Goal: Task Accomplishment & Management: Use online tool/utility

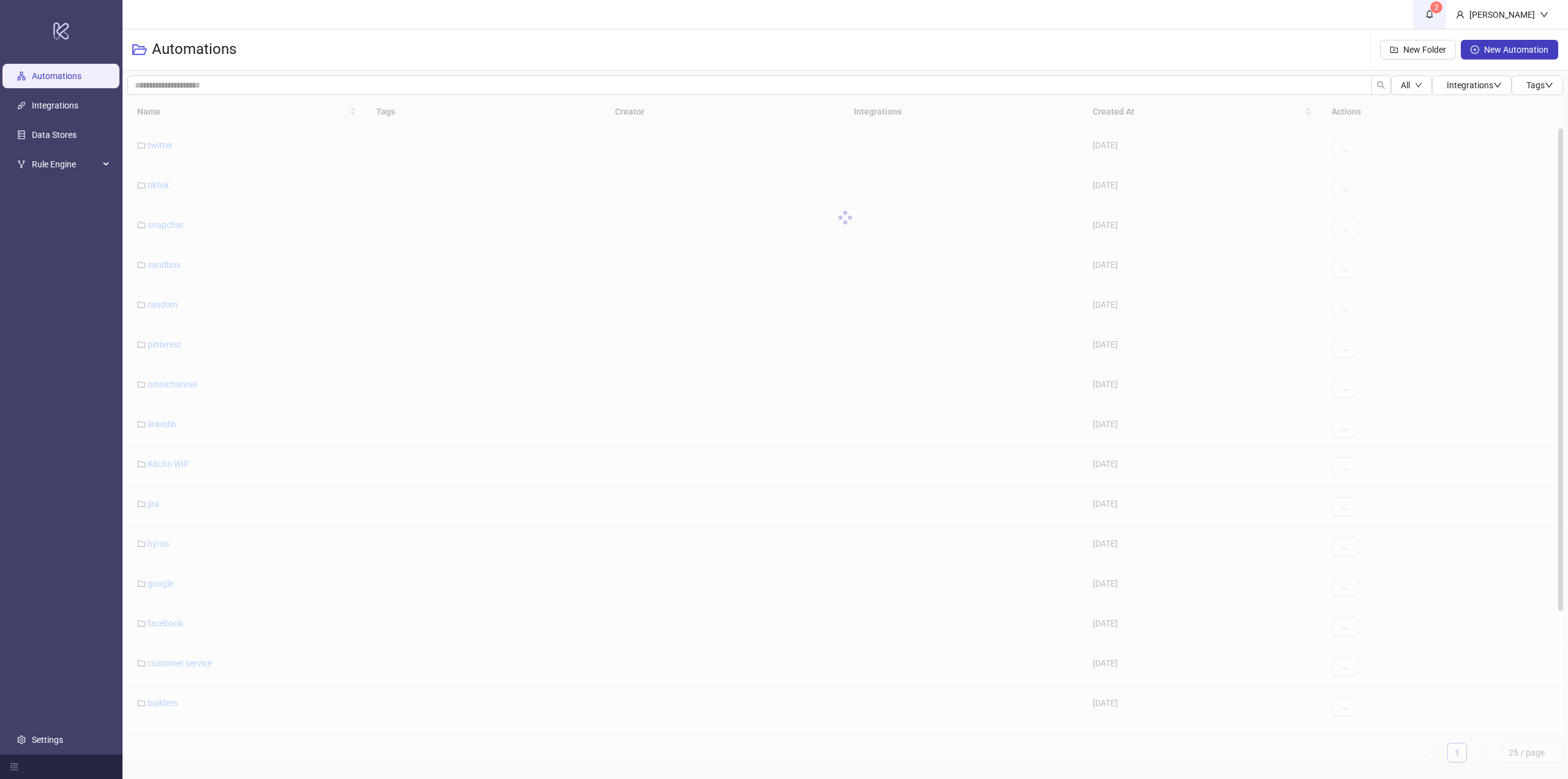
click at [1435, 18] on link "2" at bounding box center [1429, 14] width 33 height 29
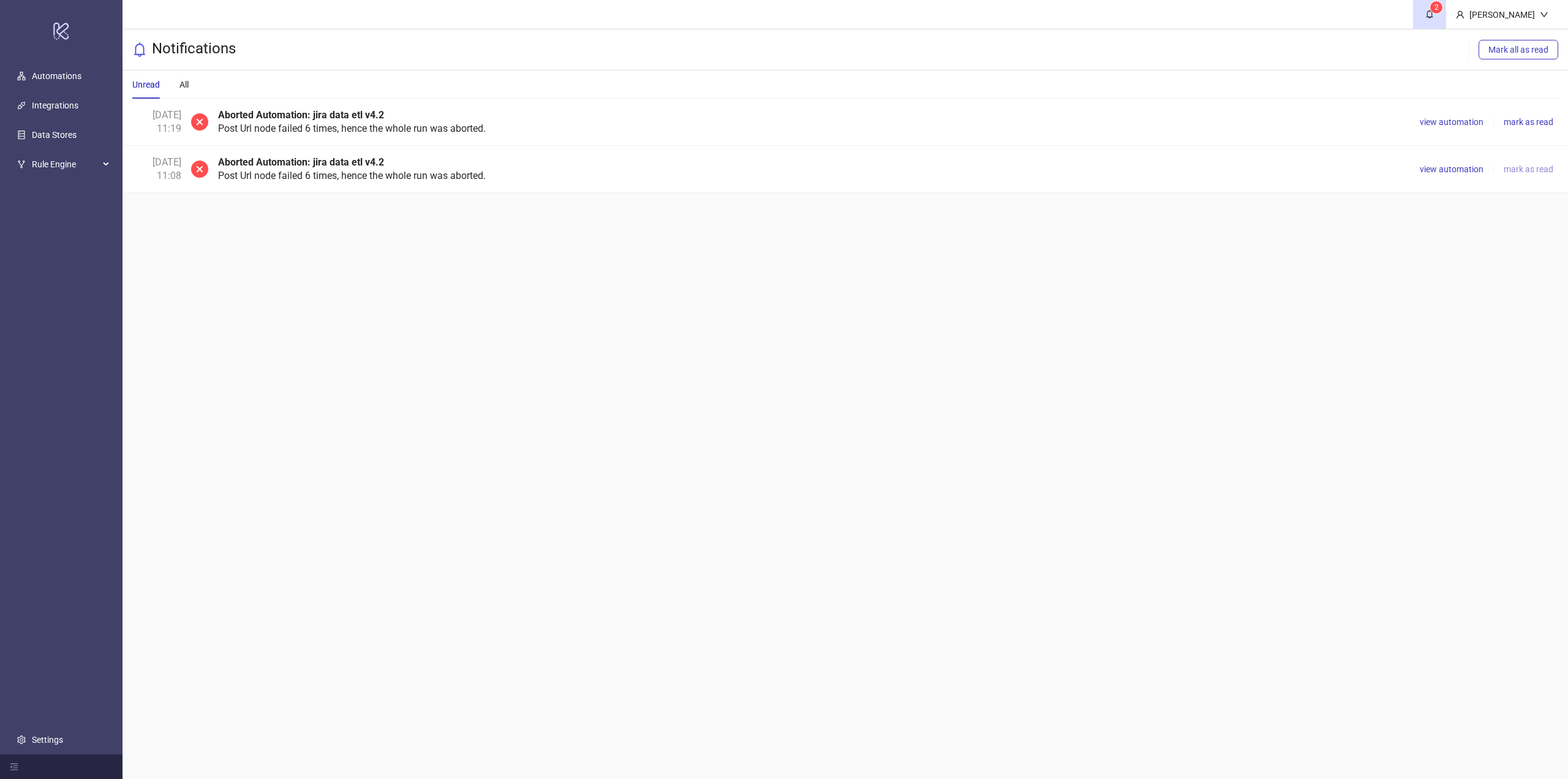
click at [1522, 170] on span "mark as read" at bounding box center [1528, 168] width 50 height 10
click at [1458, 126] on span "view automation" at bounding box center [1452, 122] width 64 height 10
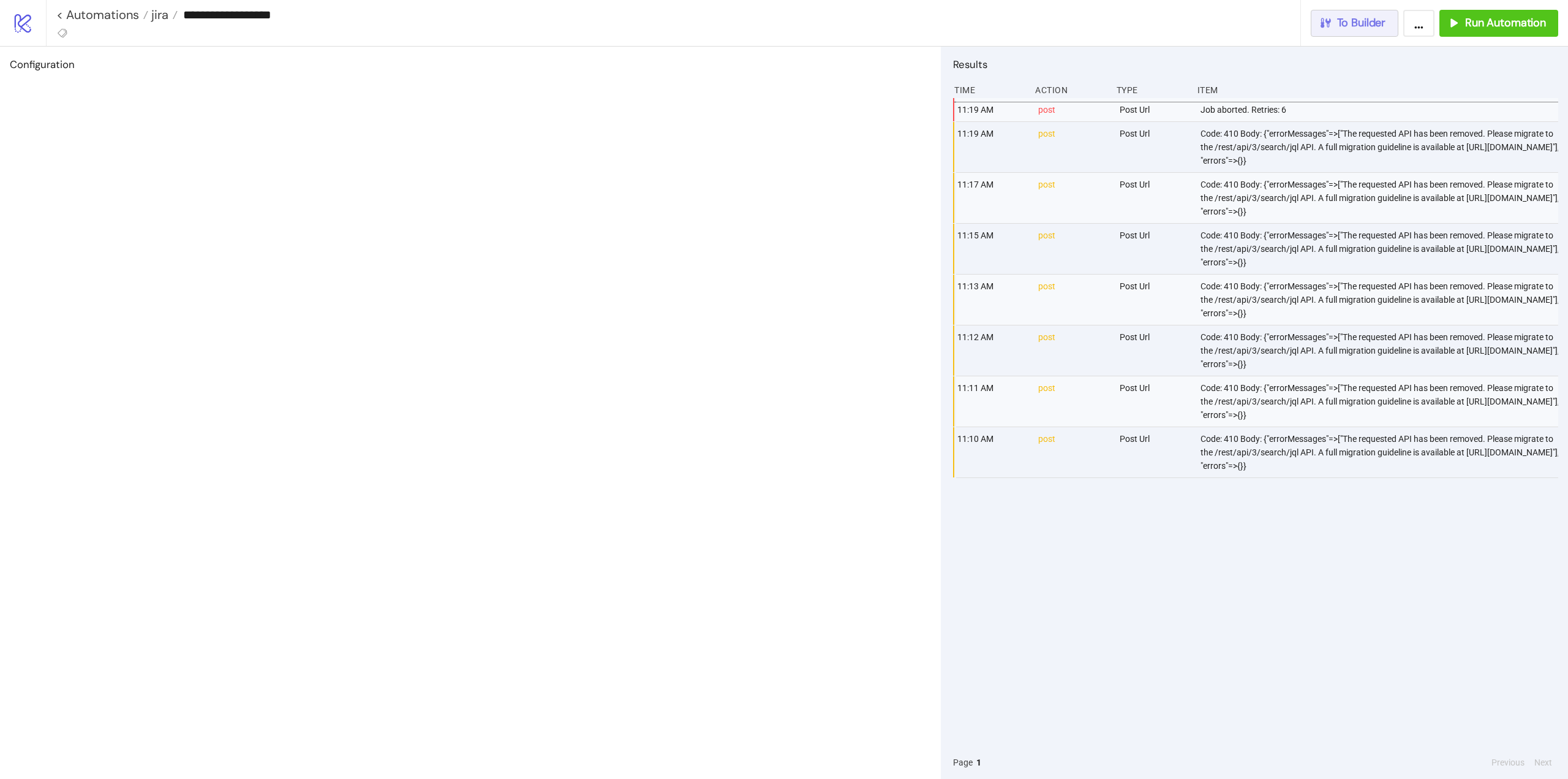
click at [1352, 34] on button "To Builder" at bounding box center [1355, 23] width 88 height 27
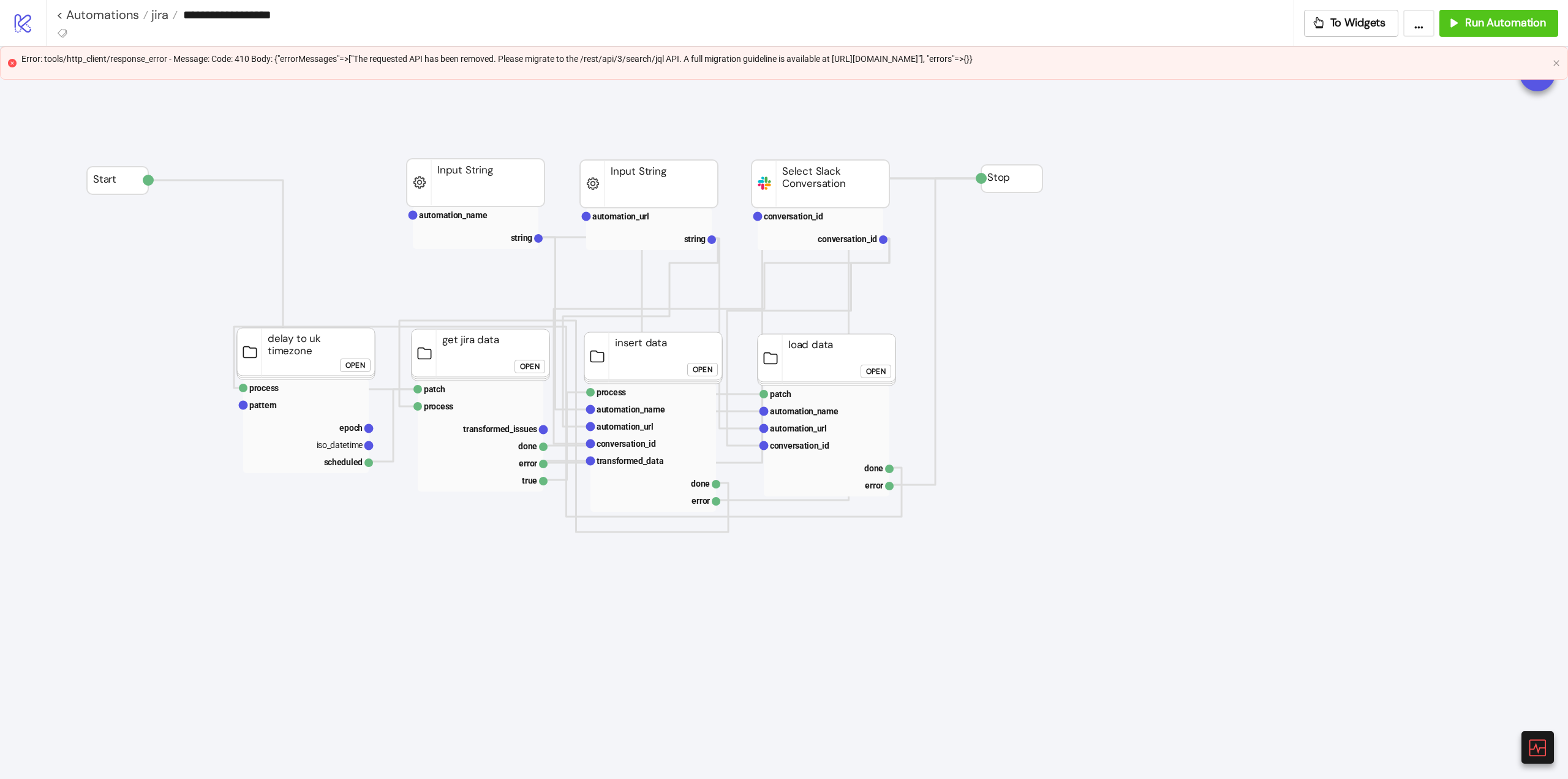
click at [1542, 742] on icon at bounding box center [1537, 747] width 21 height 21
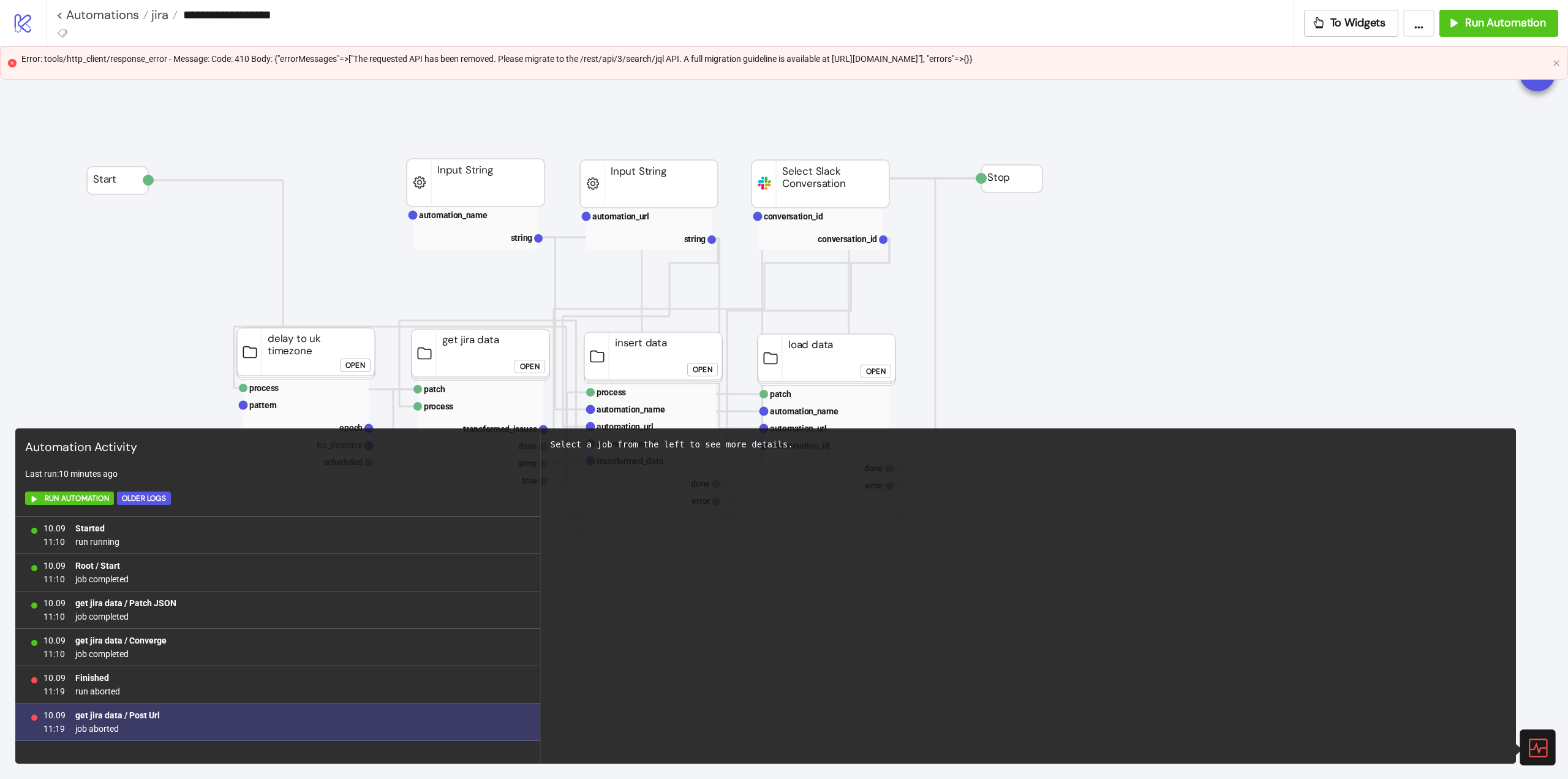
click at [108, 726] on span "job aborted" at bounding box center [117, 729] width 85 height 14
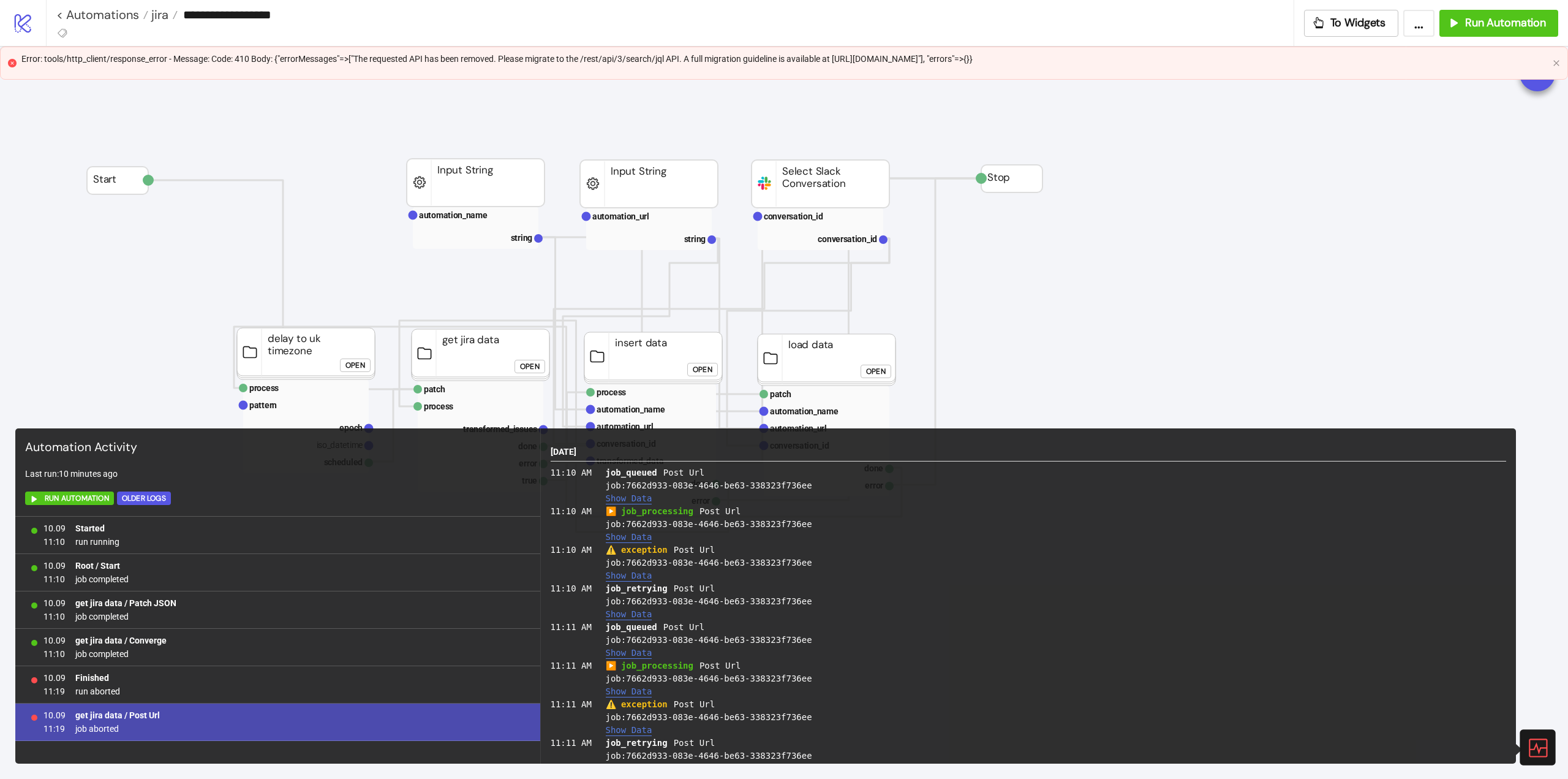
click at [646, 578] on button "Show Data" at bounding box center [629, 575] width 46 height 11
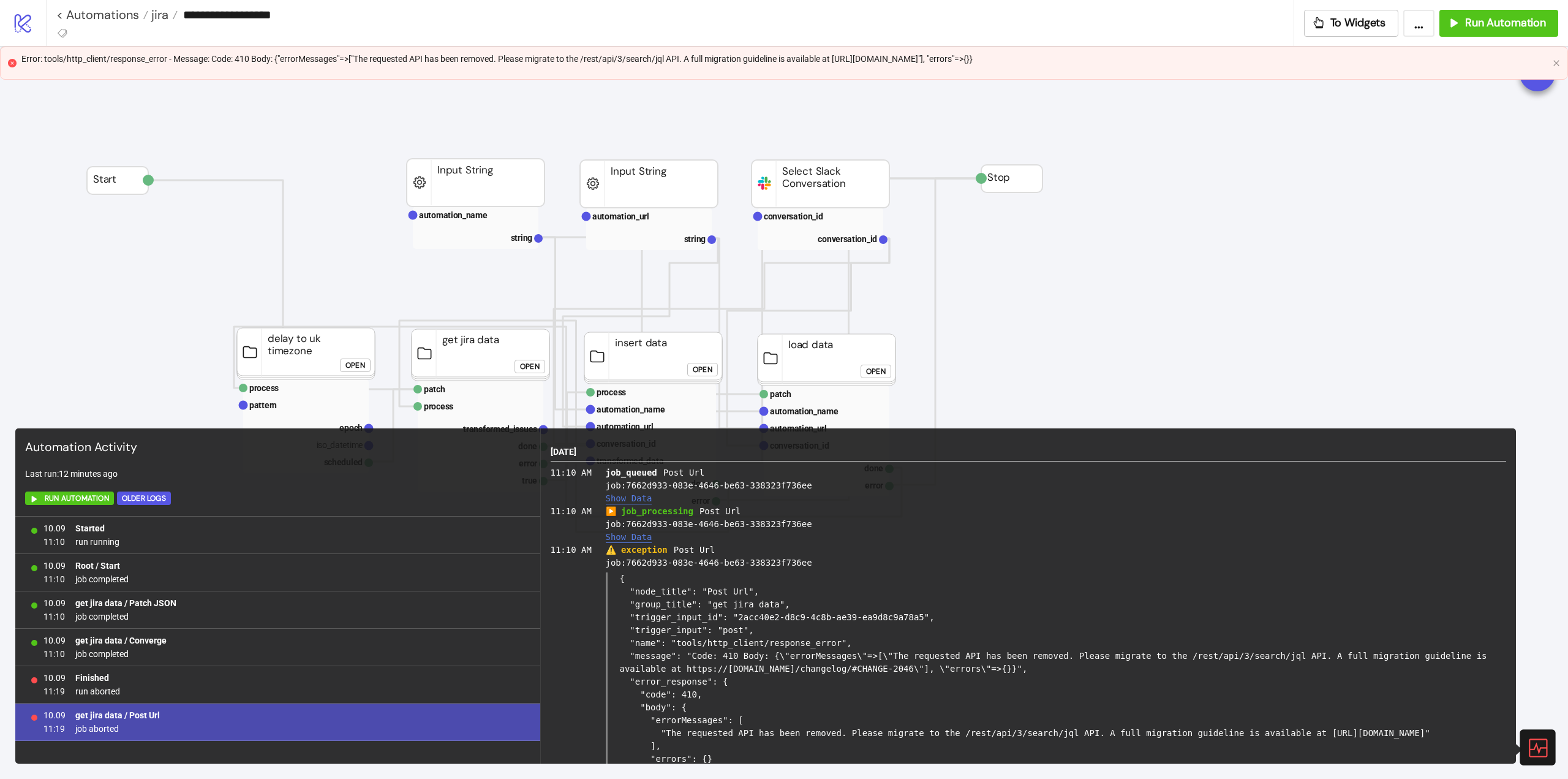
click at [1542, 742] on icon at bounding box center [1537, 747] width 21 height 21
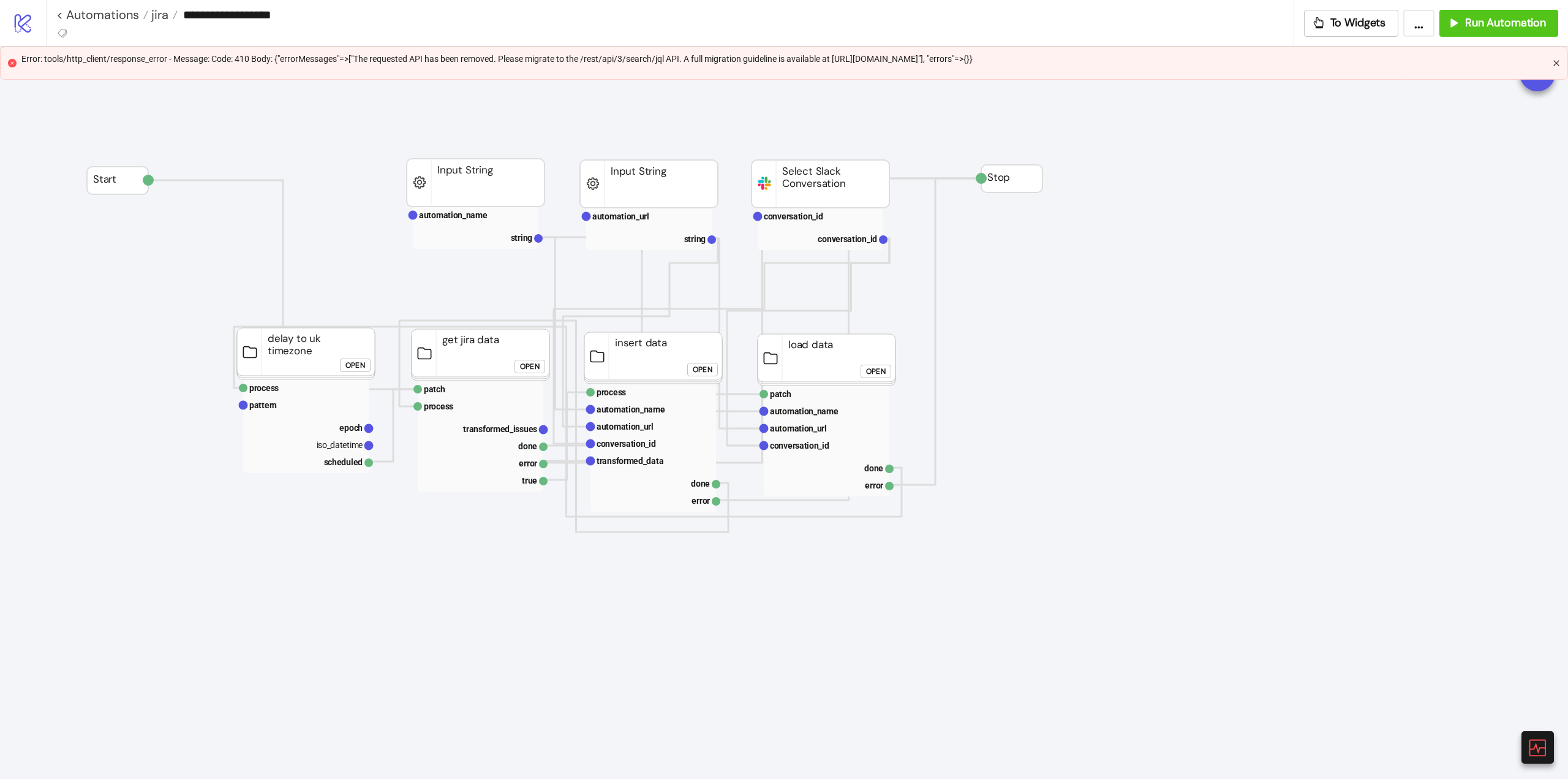
click at [1556, 64] on icon "close" at bounding box center [1557, 63] width 8 height 8
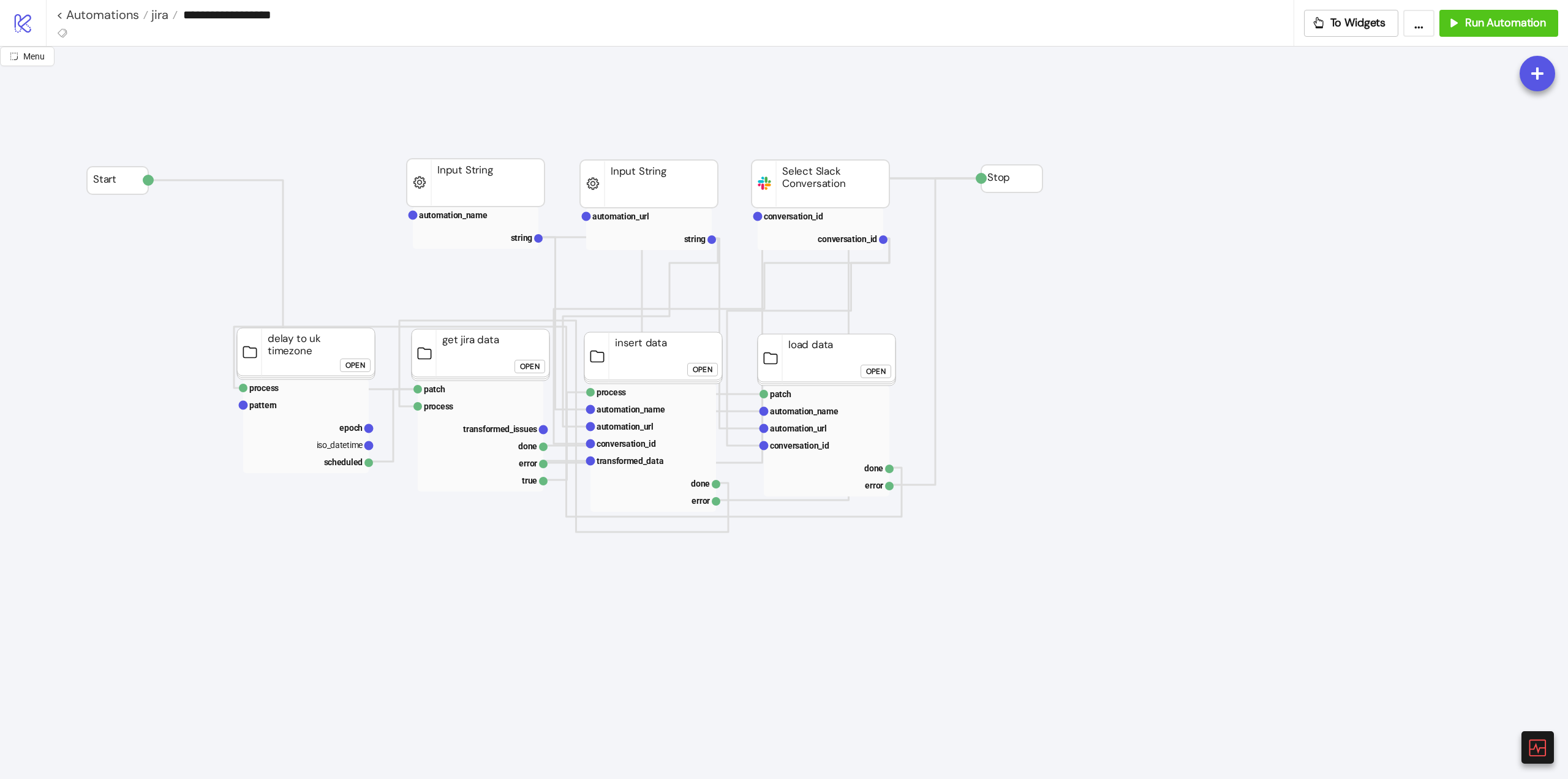
click at [531, 373] on div "Open" at bounding box center [530, 367] width 20 height 14
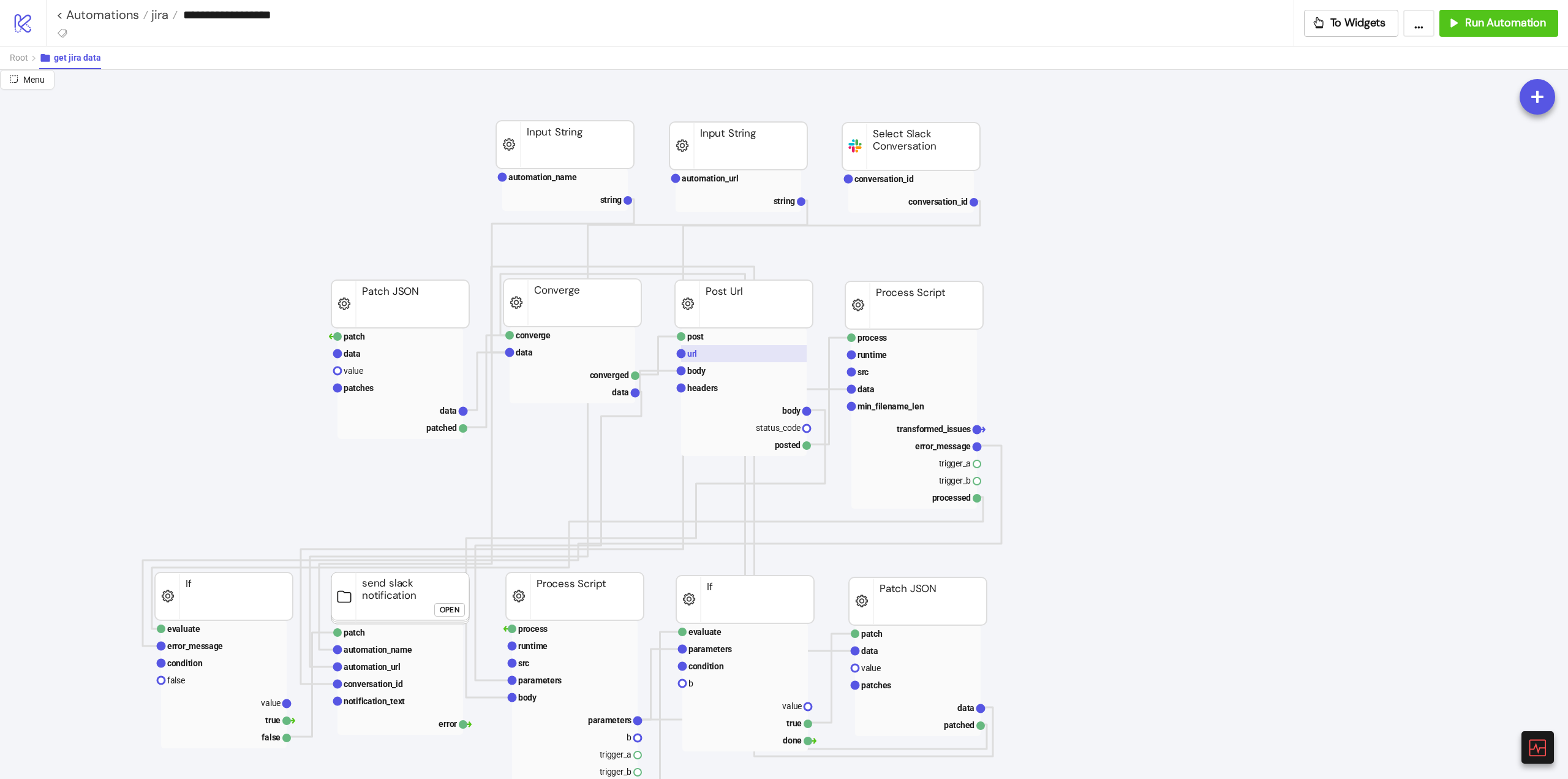
click at [705, 351] on rect at bounding box center [744, 354] width 126 height 18
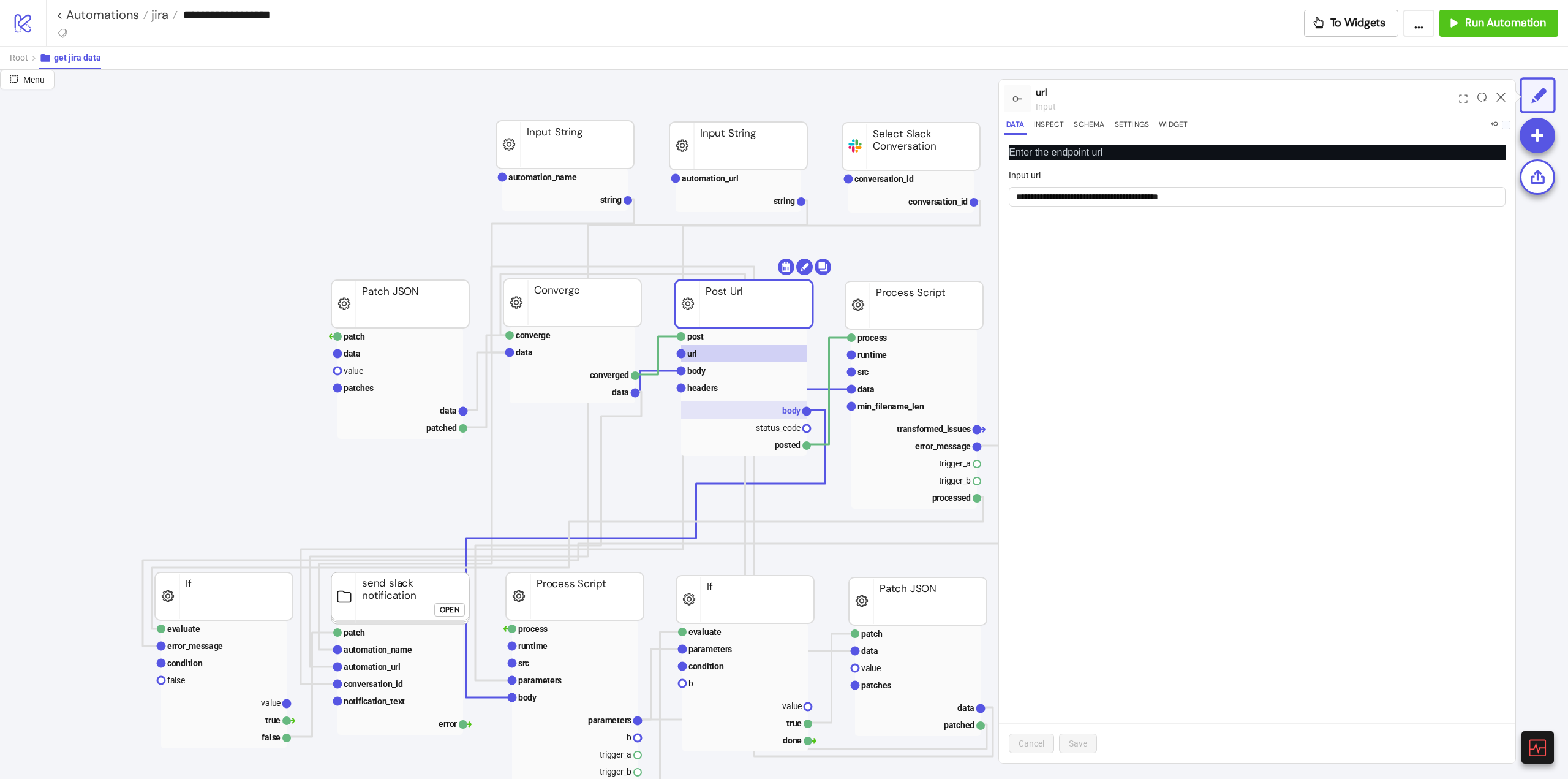
click at [774, 408] on rect at bounding box center [744, 410] width 126 height 18
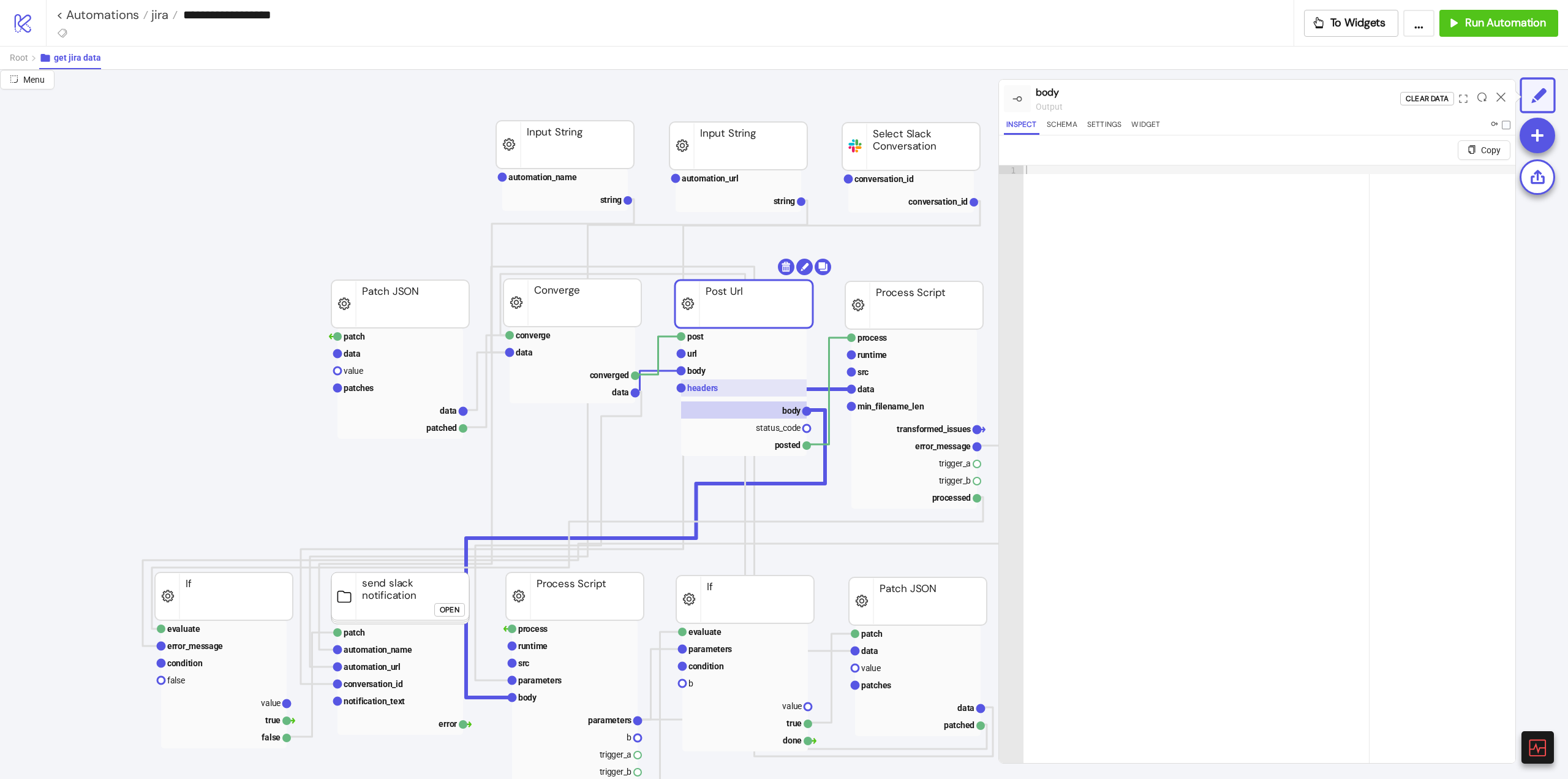
click at [720, 390] on rect at bounding box center [744, 388] width 126 height 18
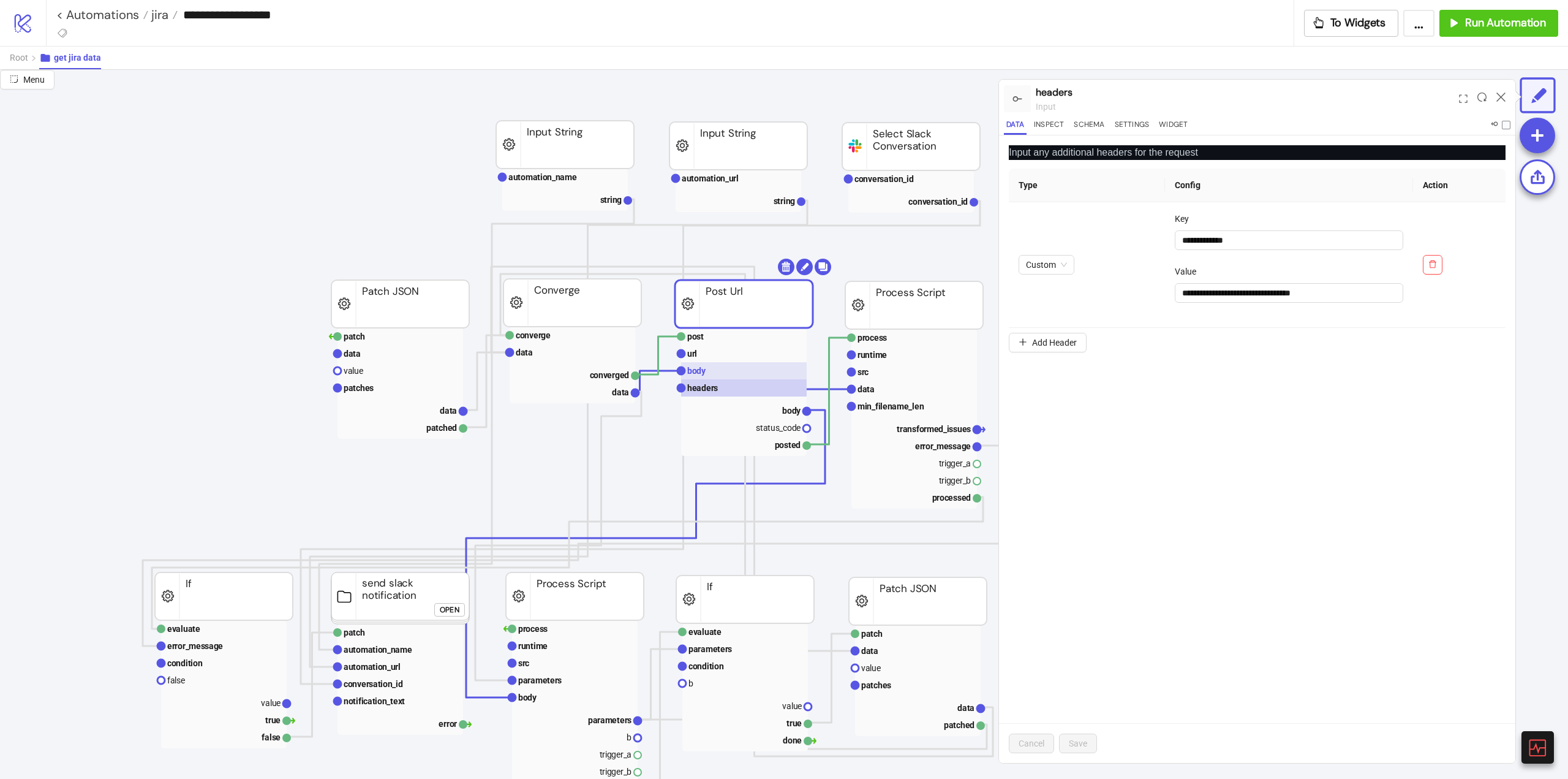
click at [710, 374] on rect at bounding box center [744, 370] width 126 height 18
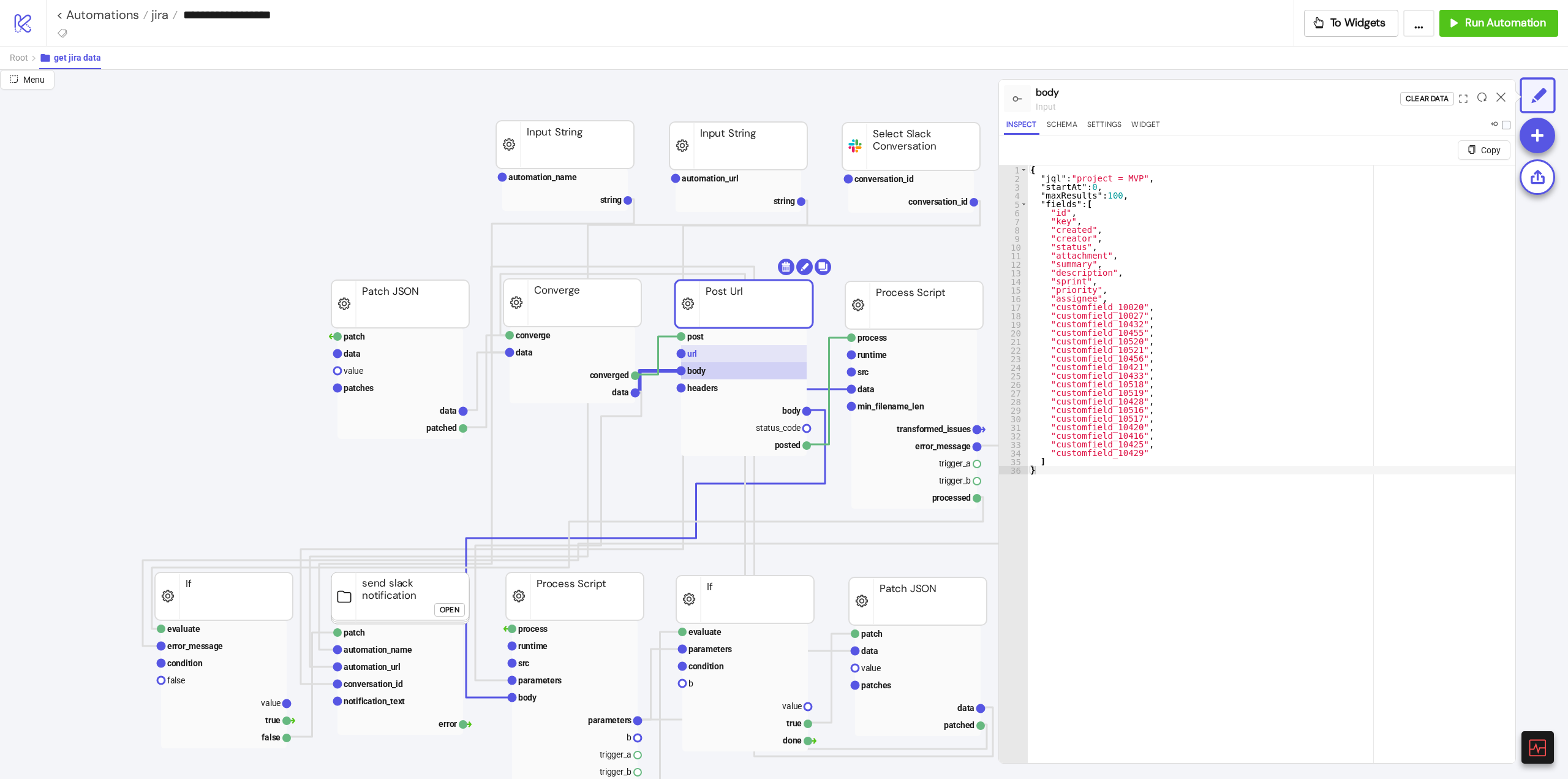
click at [705, 357] on rect at bounding box center [744, 354] width 126 height 18
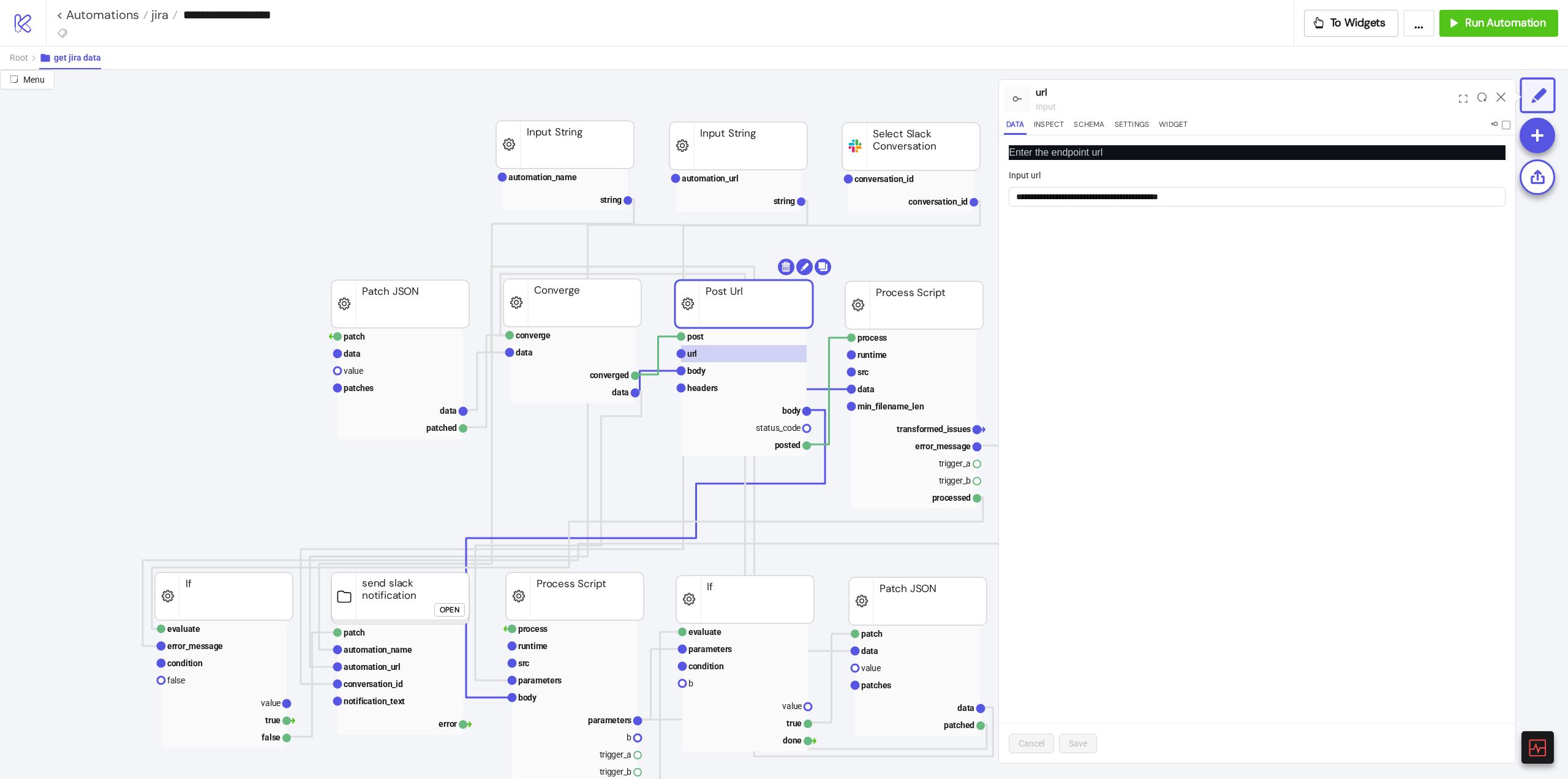
scroll to position [0, 123]
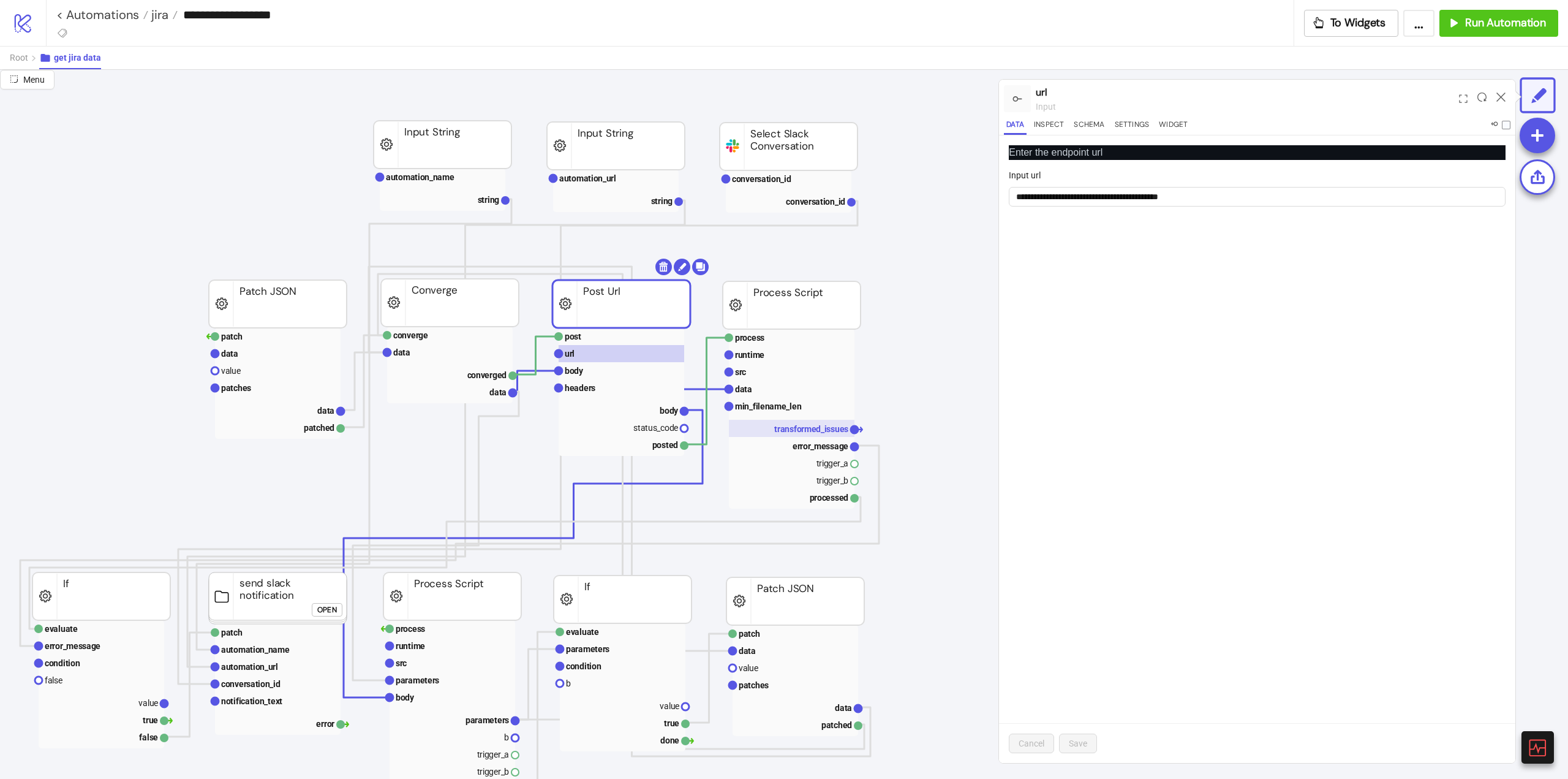
click at [793, 434] on text "transformed_issues" at bounding box center [811, 428] width 74 height 10
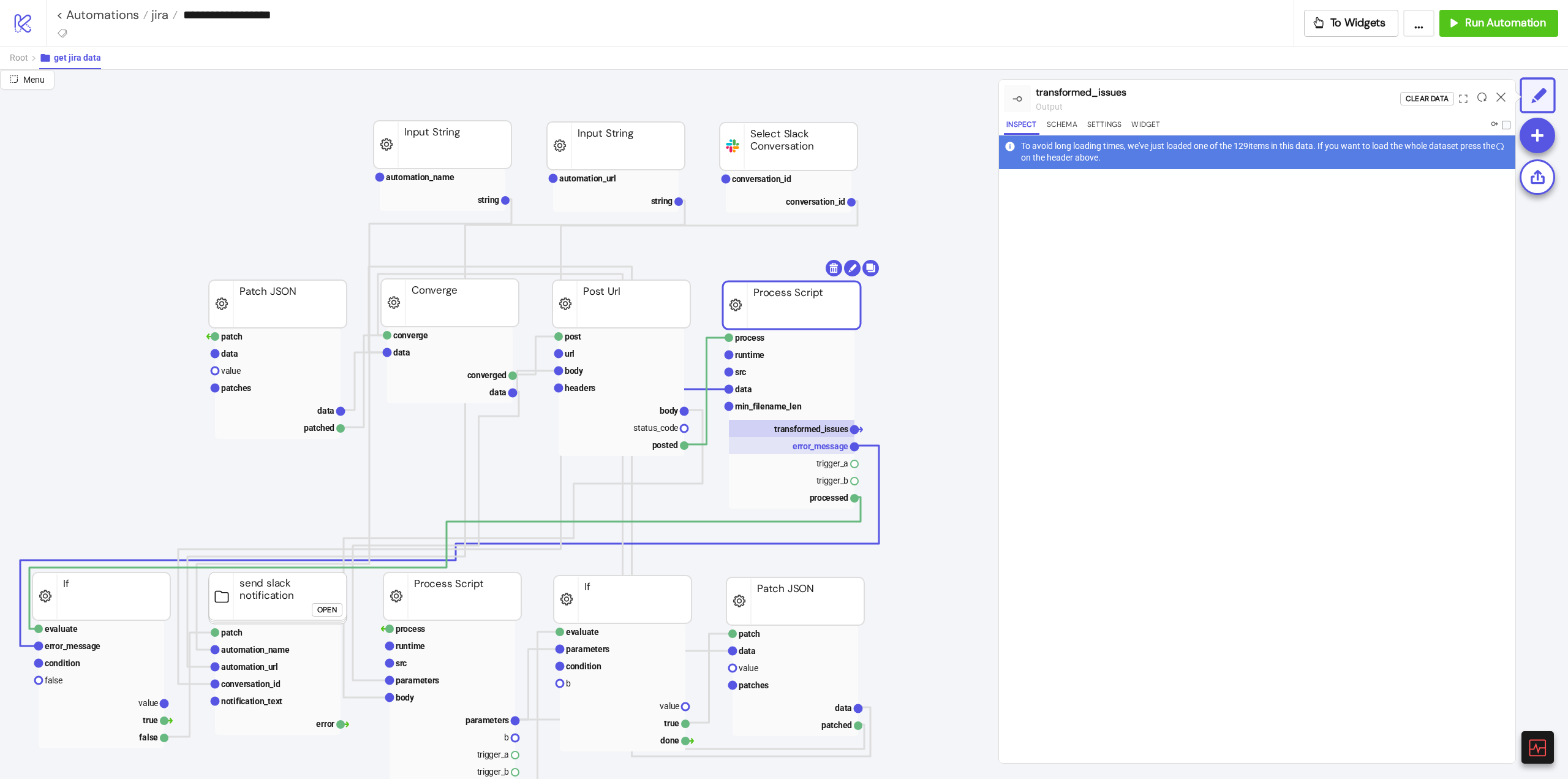
click at [802, 444] on text "error_message" at bounding box center [820, 446] width 56 height 10
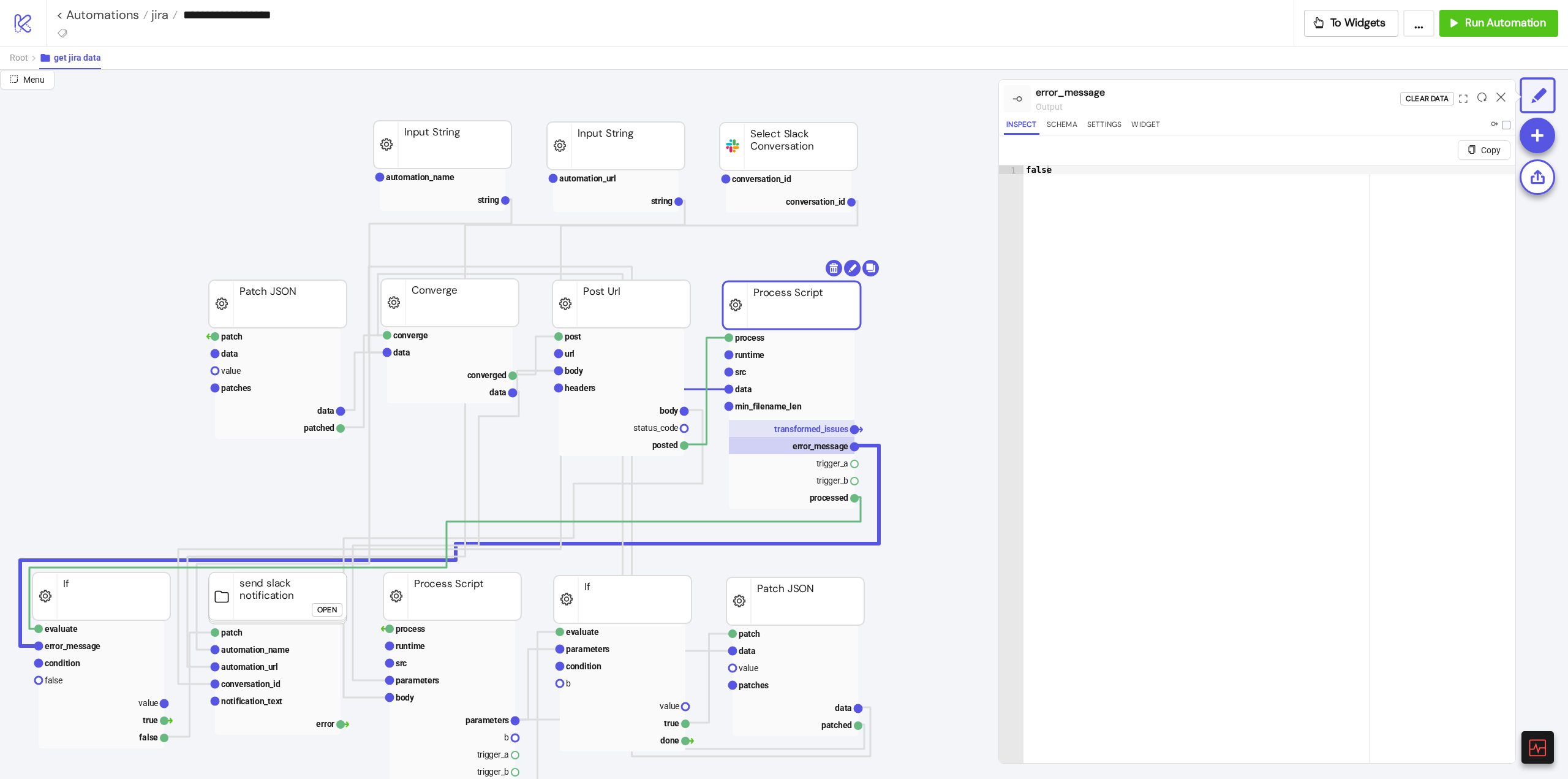
click at [792, 433] on text "transformed_issues" at bounding box center [811, 428] width 74 height 10
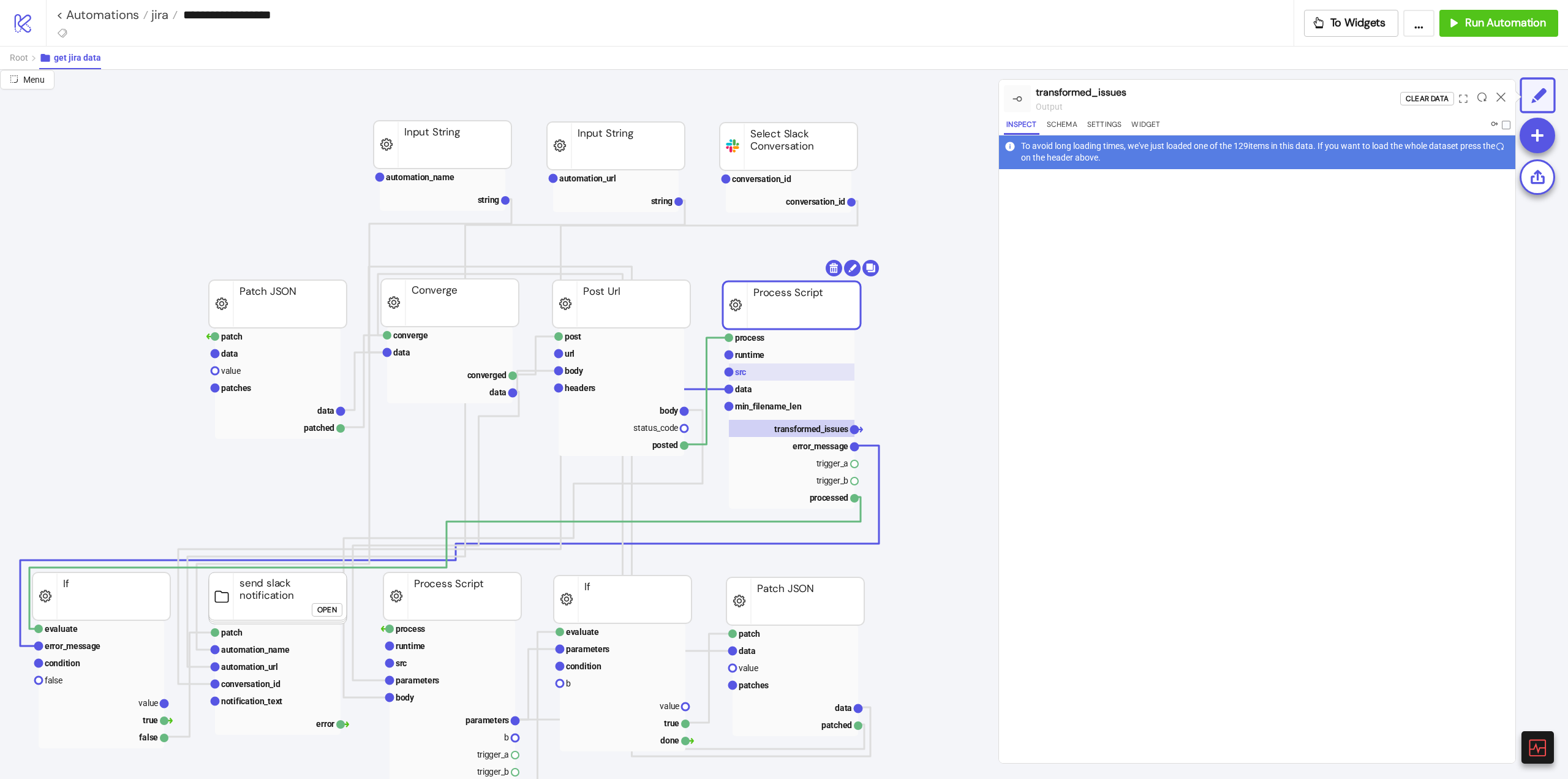
click at [748, 377] on rect at bounding box center [792, 372] width 126 height 18
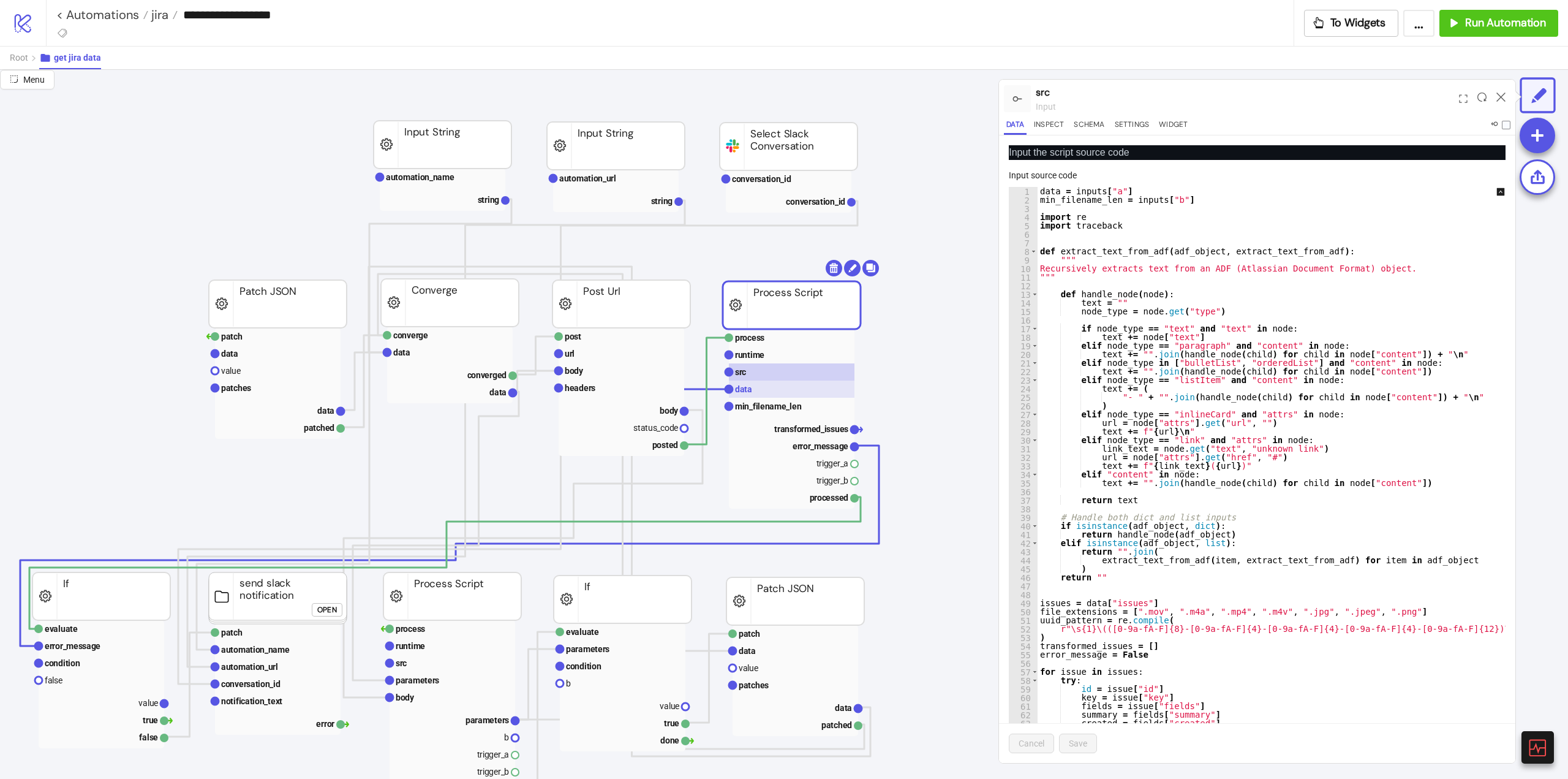
click at [747, 386] on text "data" at bounding box center [744, 389] width 18 height 10
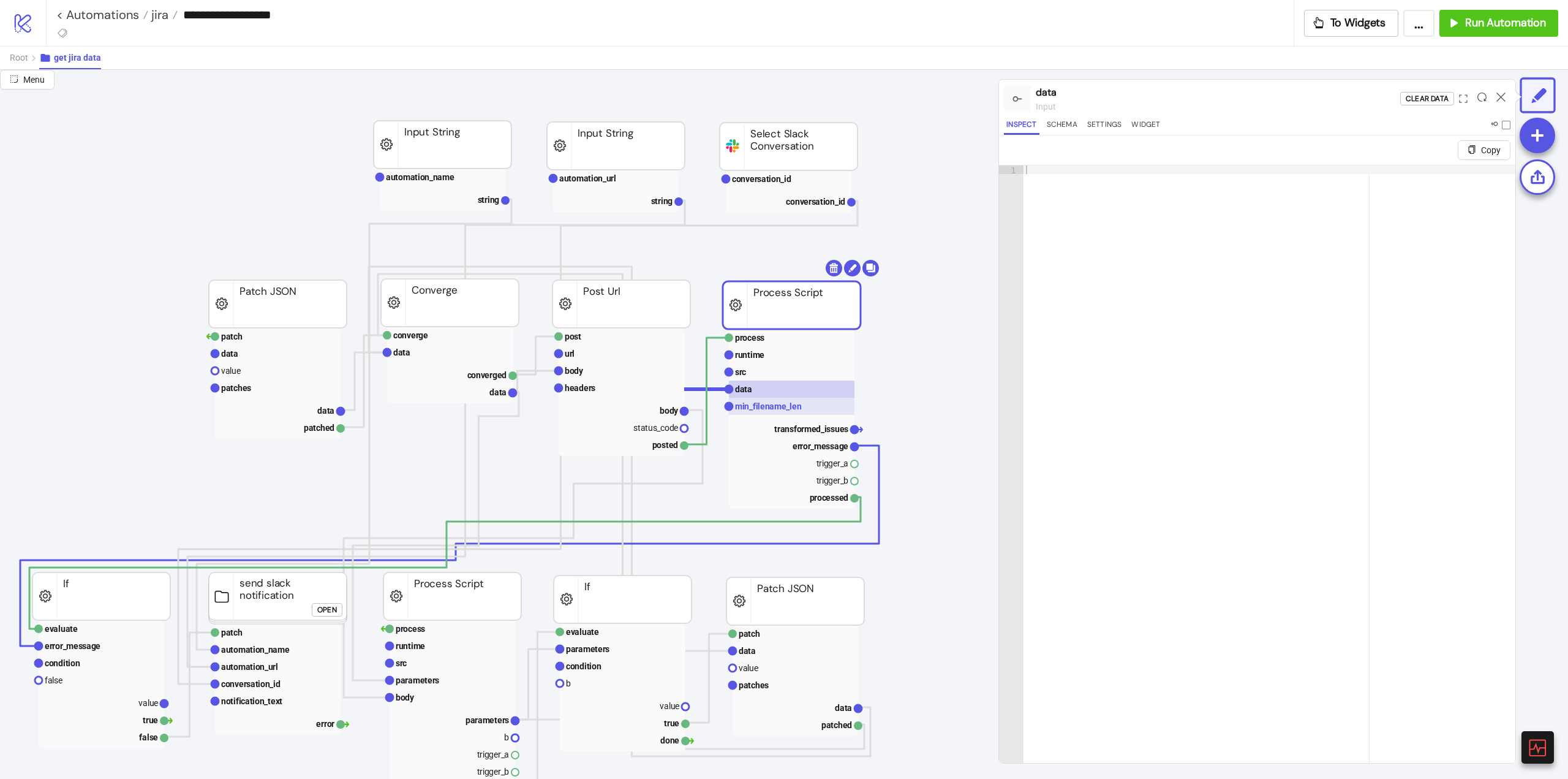
click at [754, 406] on text "min_filename_len" at bounding box center [769, 406] width 67 height 10
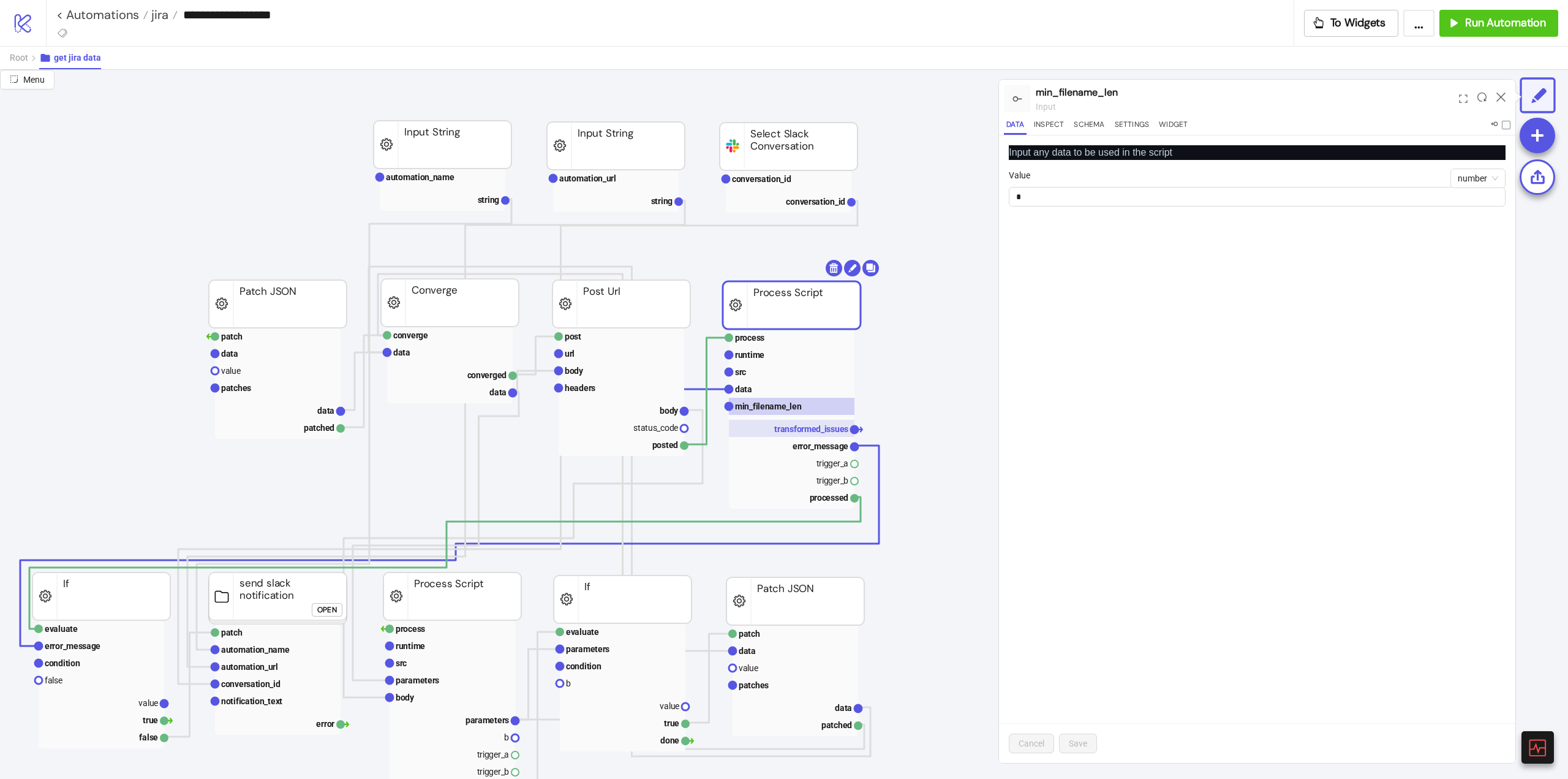
click at [786, 431] on text "transformed_issues" at bounding box center [811, 428] width 74 height 10
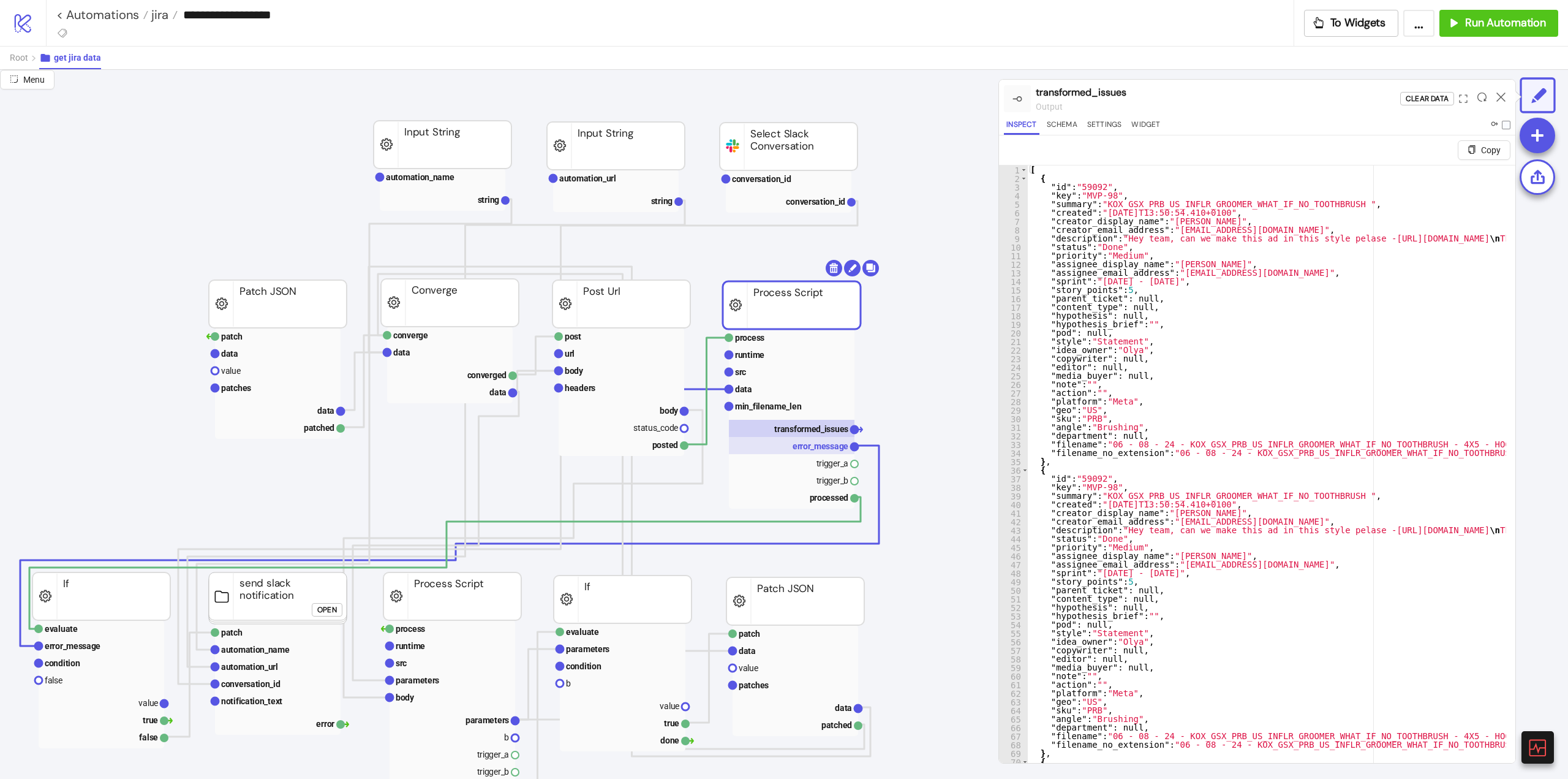
click at [795, 447] on text "error_message" at bounding box center [820, 446] width 56 height 10
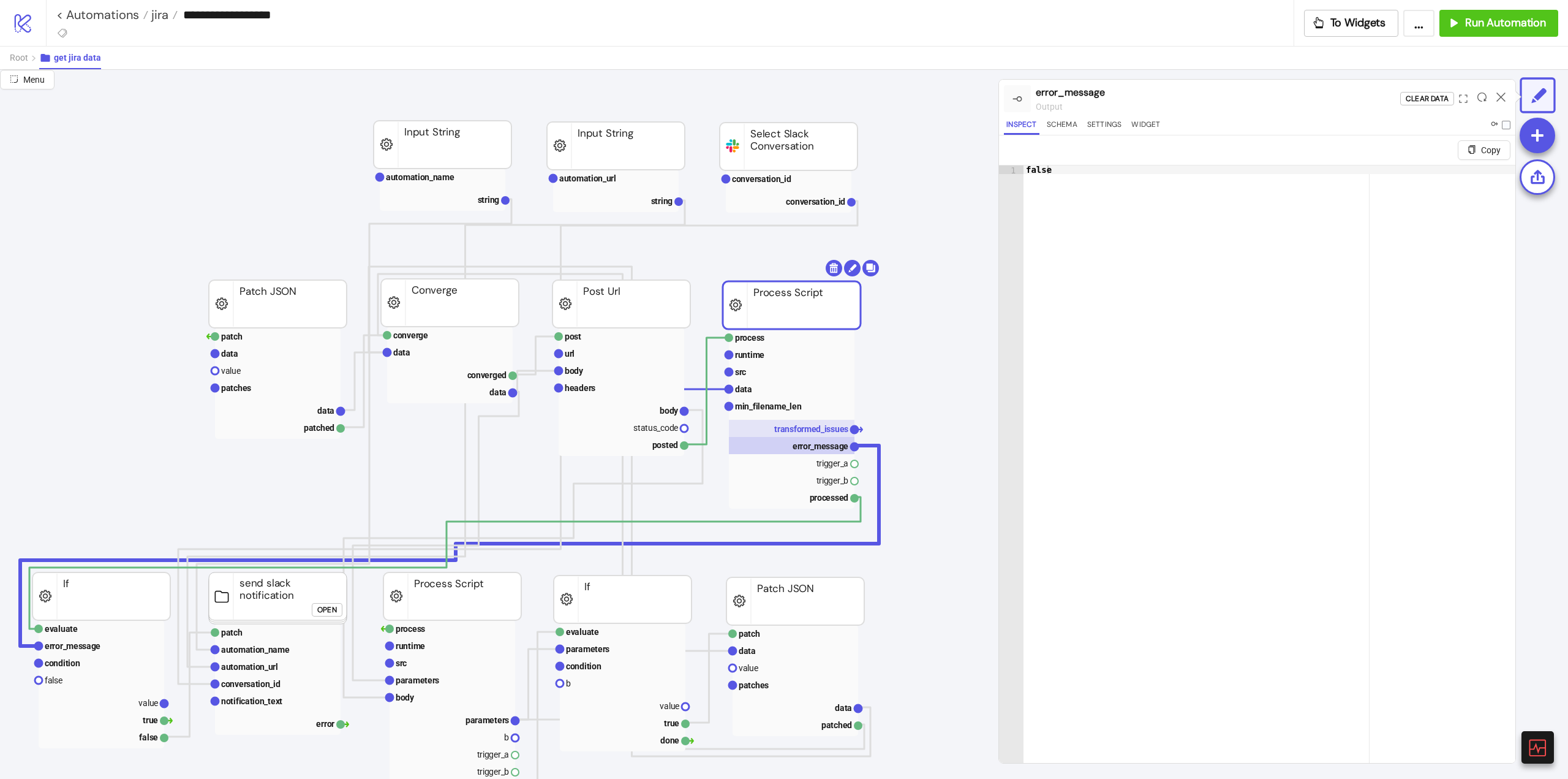
click at [790, 433] on text "transformed_issues" at bounding box center [811, 428] width 74 height 10
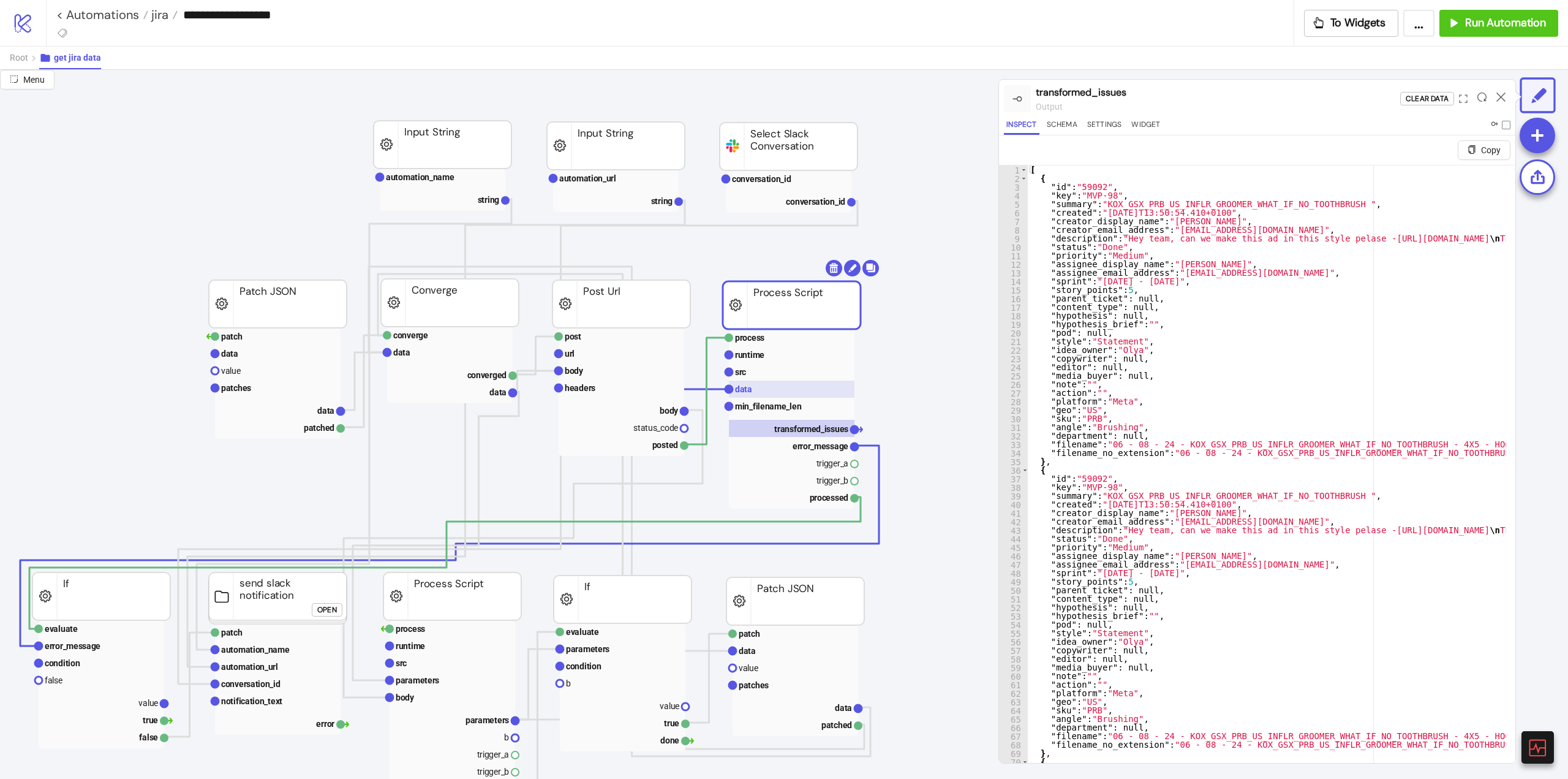
click at [754, 381] on rect at bounding box center [792, 389] width 126 height 18
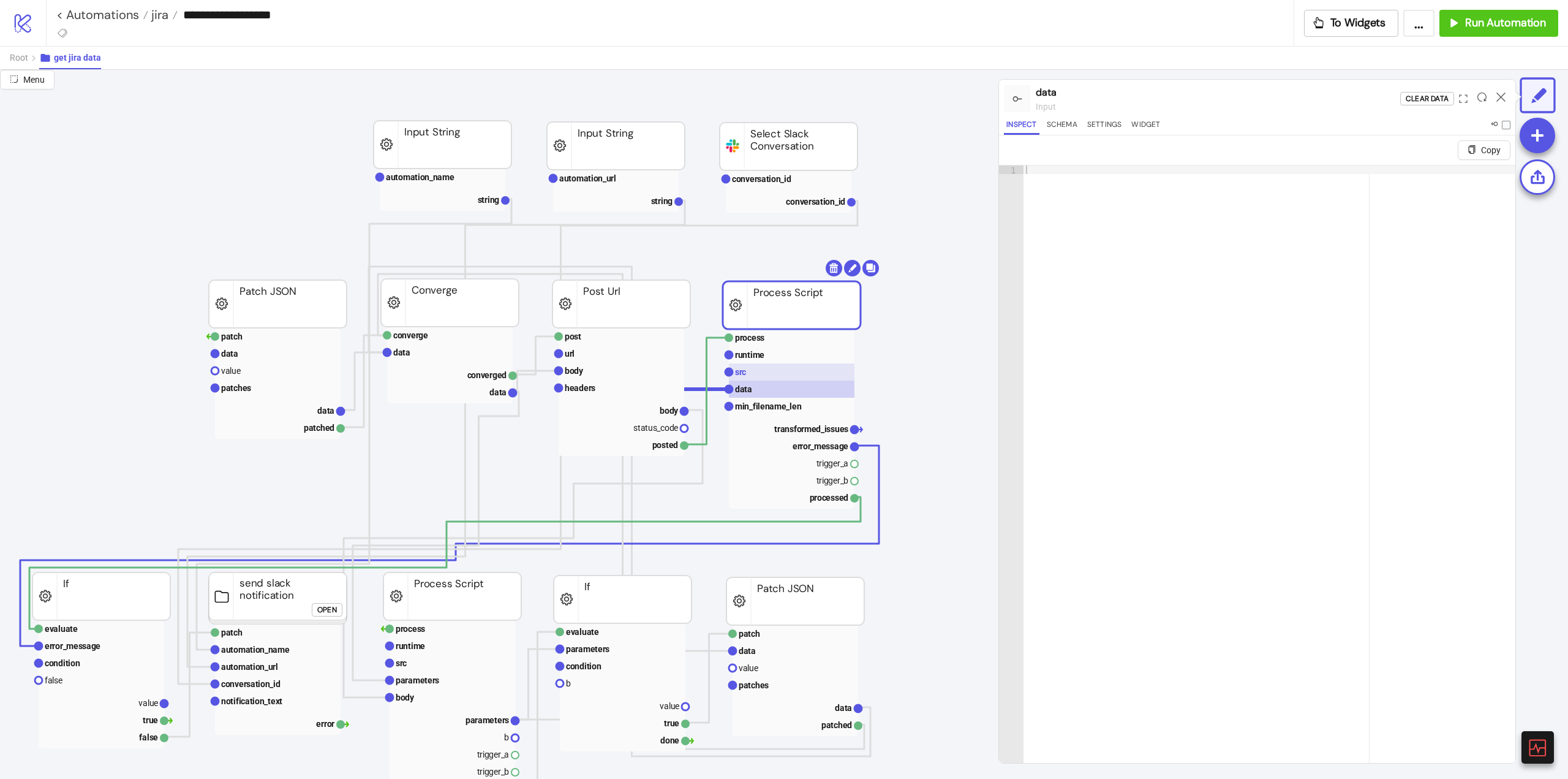
click at [754, 371] on rect at bounding box center [792, 372] width 126 height 18
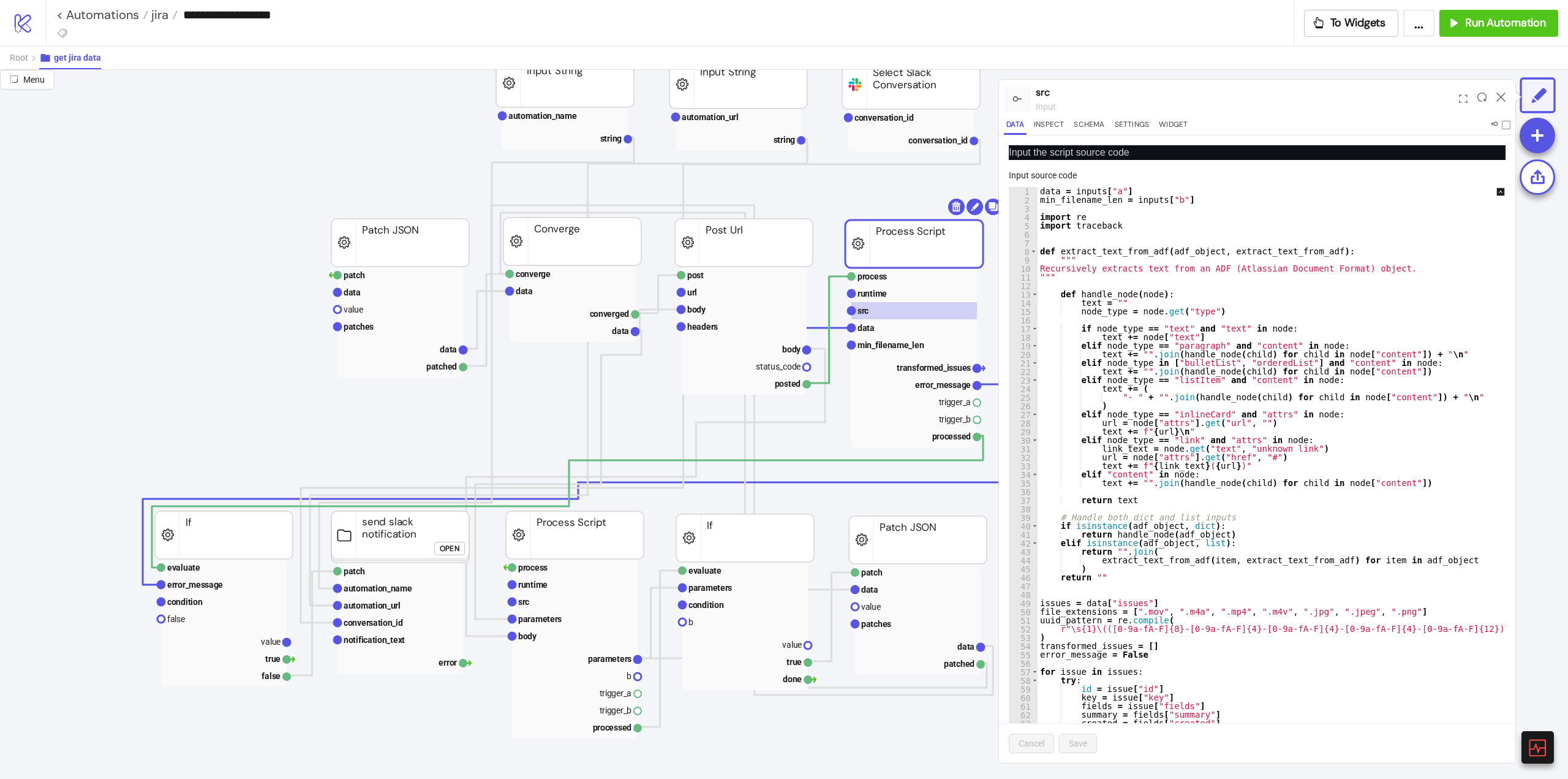
scroll to position [0, 0]
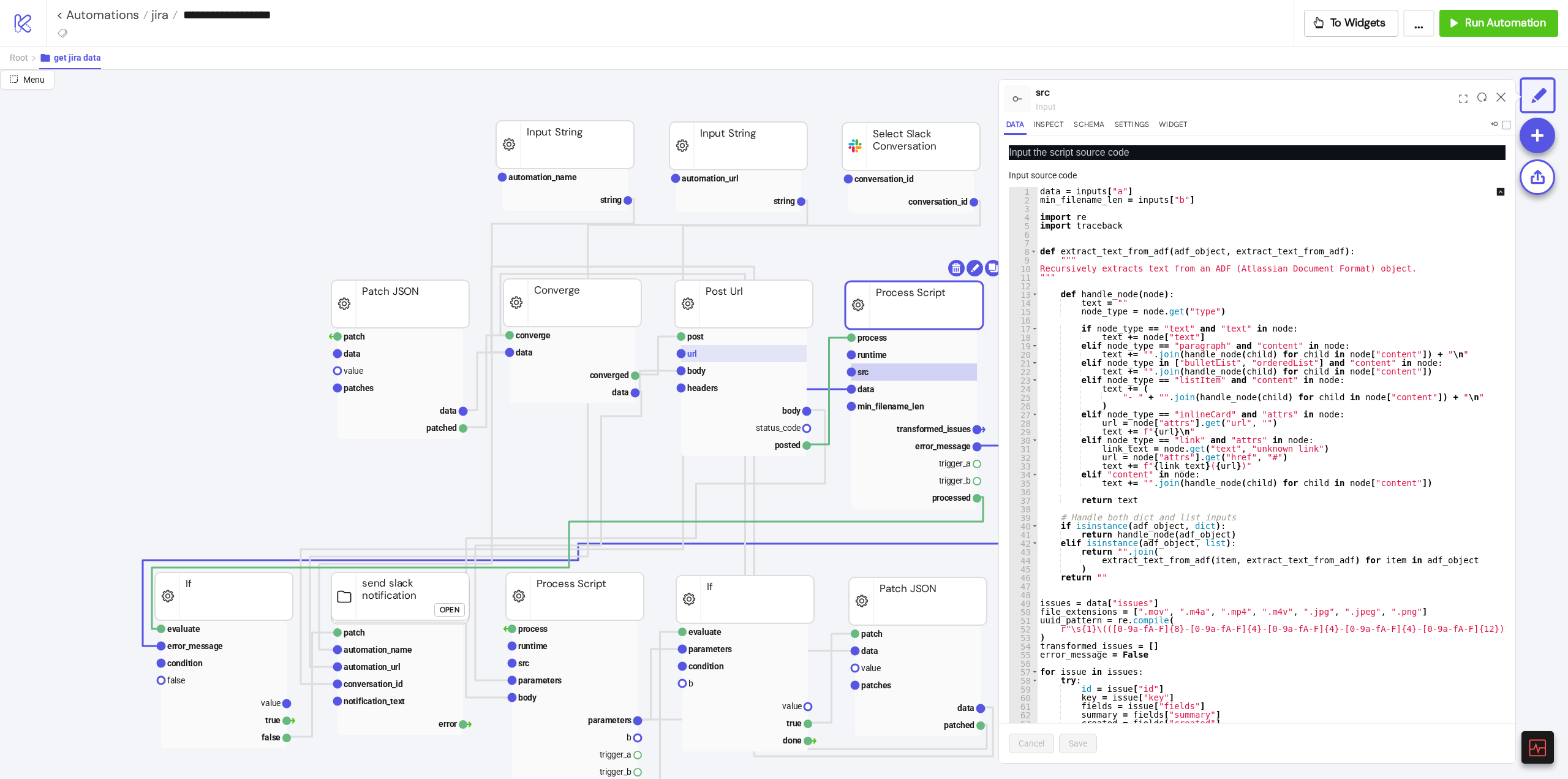
click at [739, 359] on rect at bounding box center [744, 354] width 126 height 18
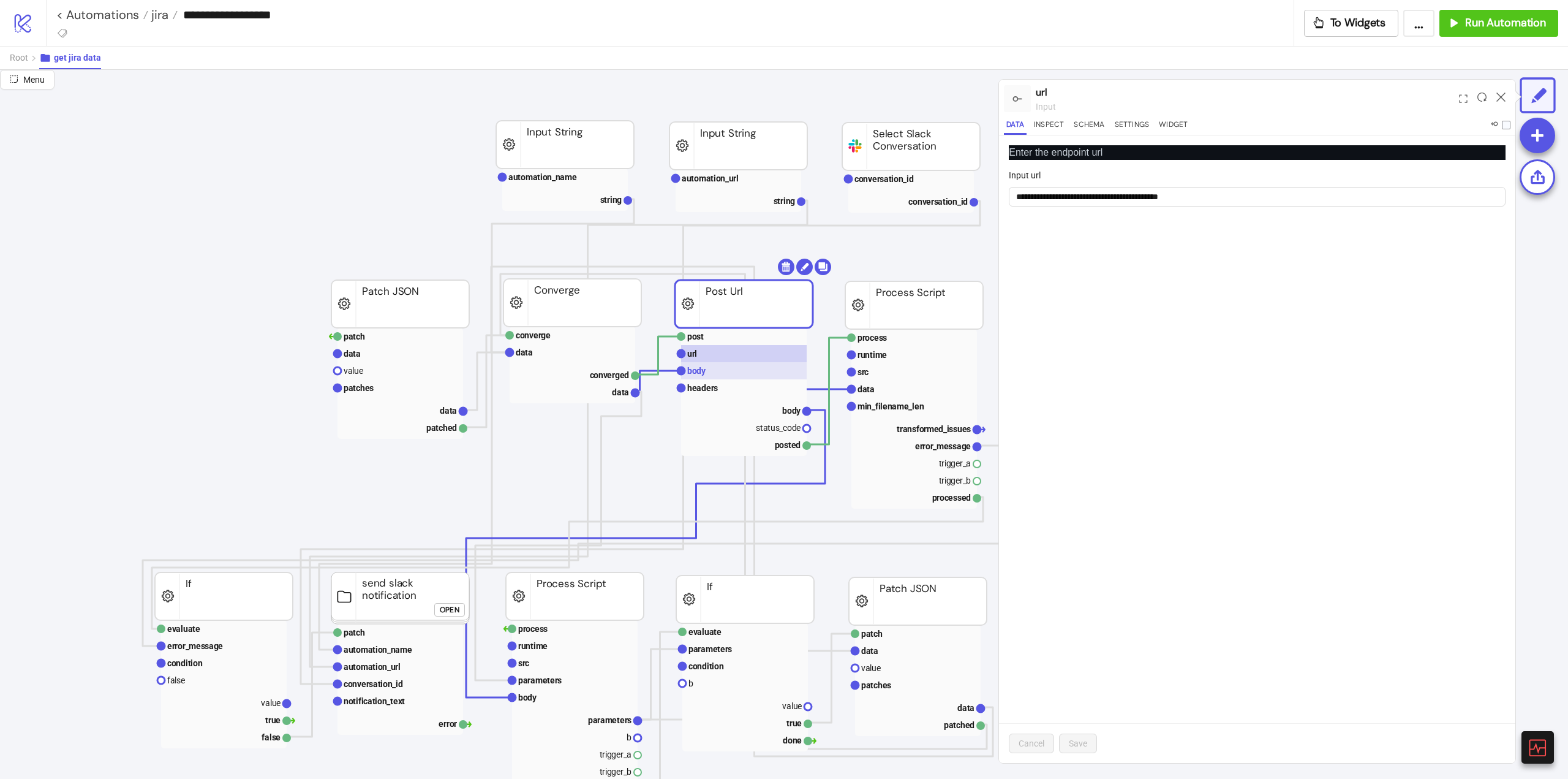
click at [728, 370] on rect at bounding box center [744, 370] width 126 height 18
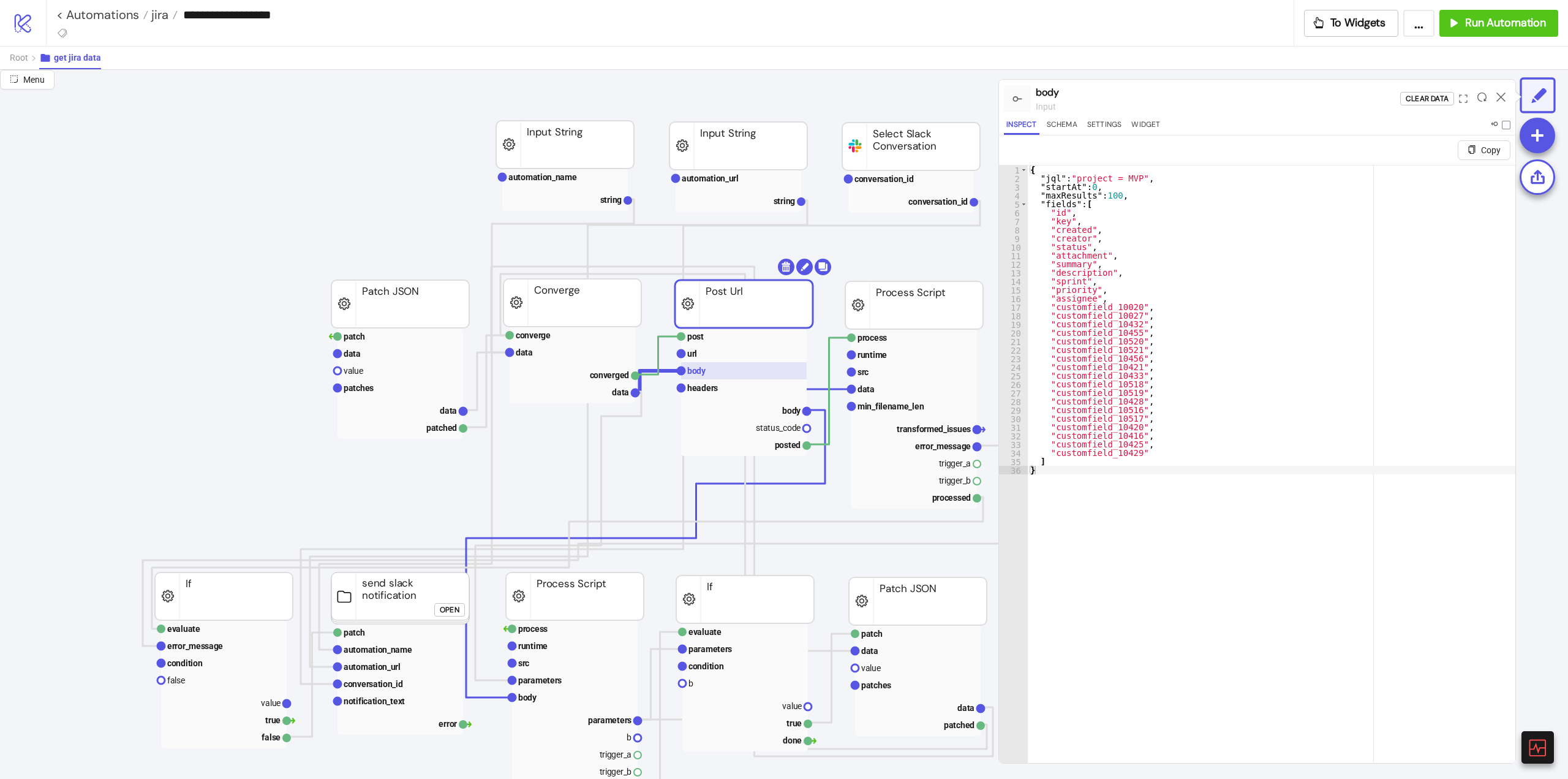
scroll to position [0, 123]
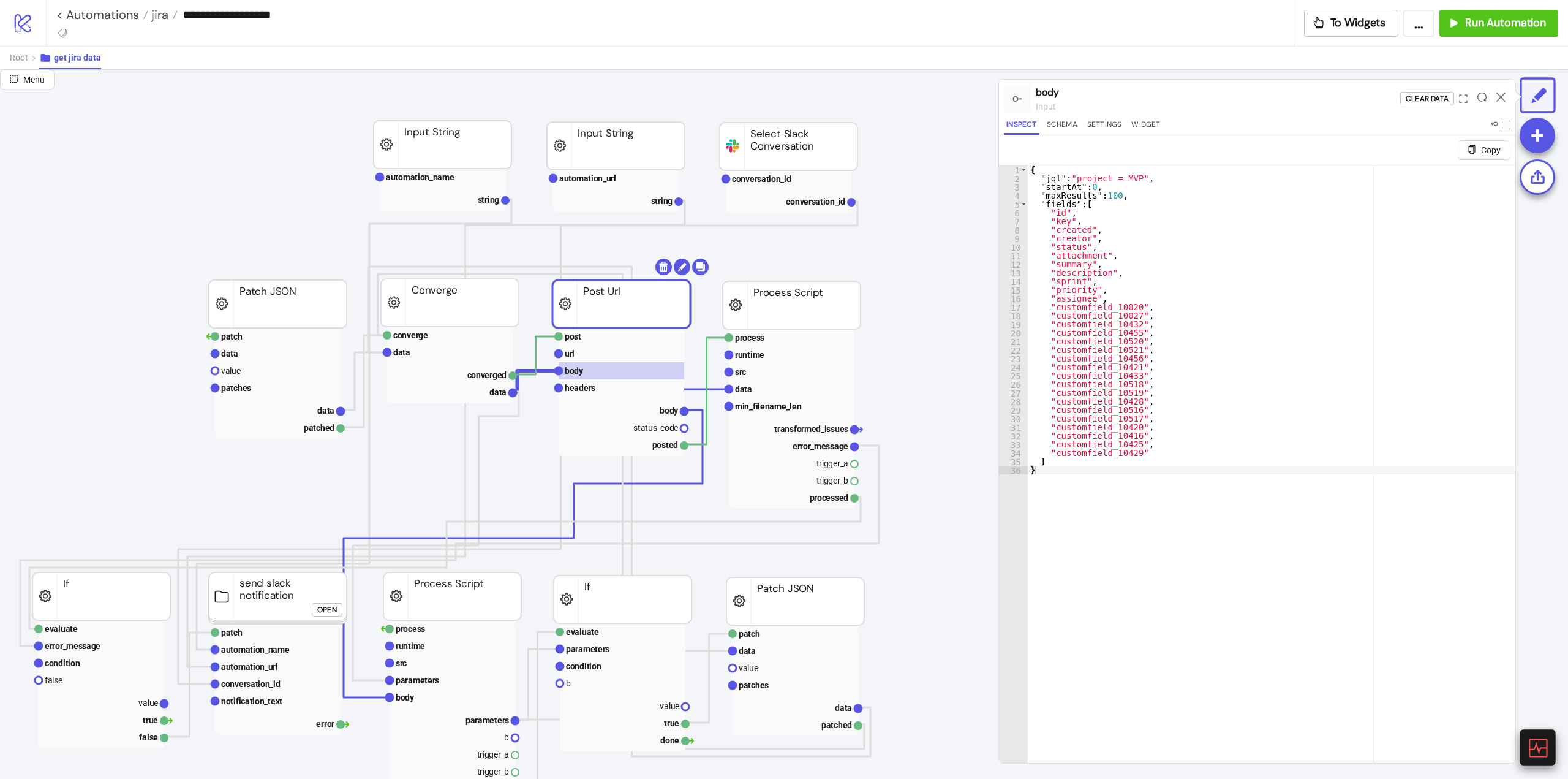
click at [1527, 757] on icon at bounding box center [1537, 747] width 21 height 21
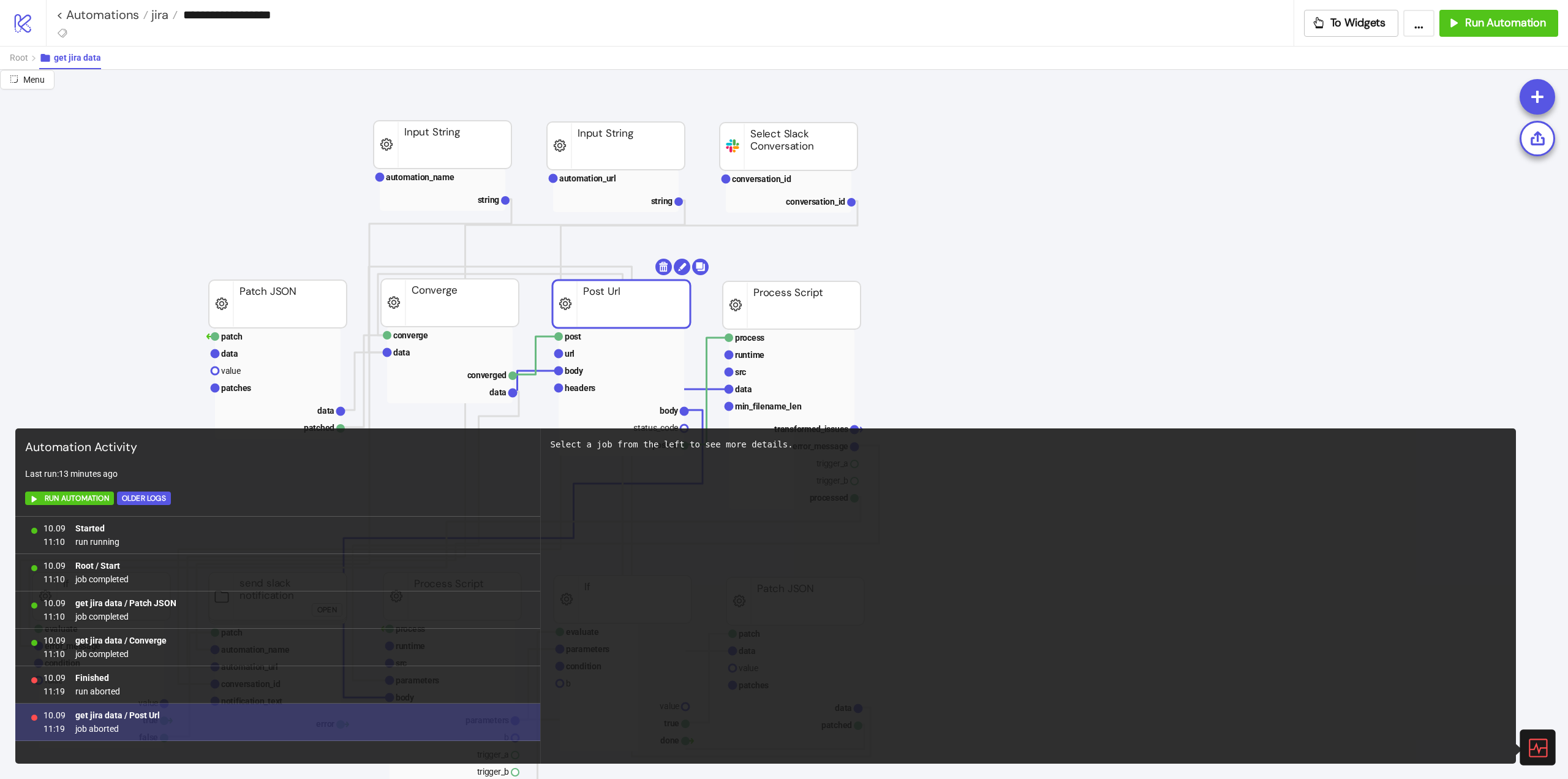
click at [94, 730] on span "job aborted" at bounding box center [117, 729] width 85 height 14
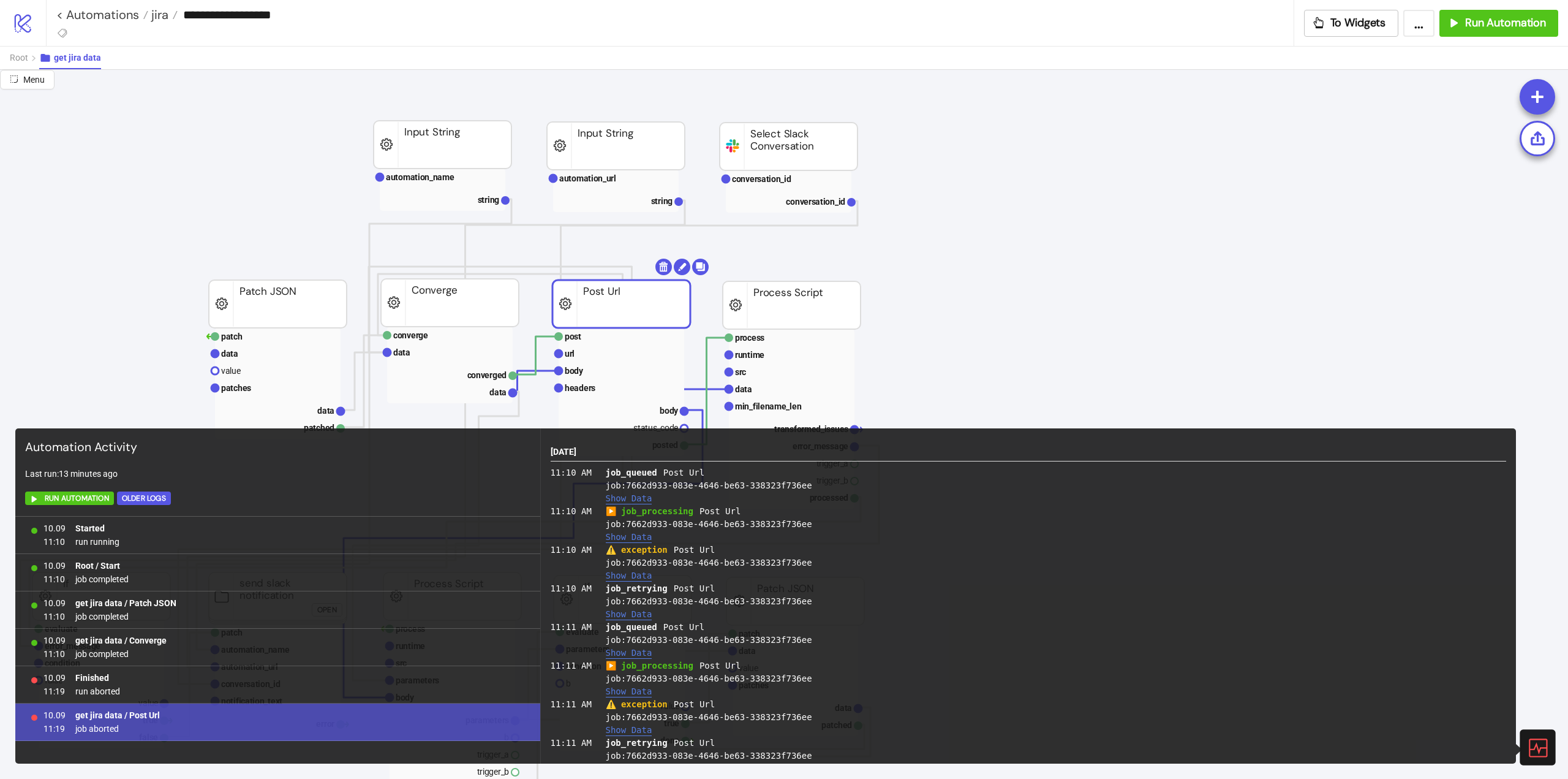
click at [629, 574] on button "Show Data" at bounding box center [629, 575] width 46 height 11
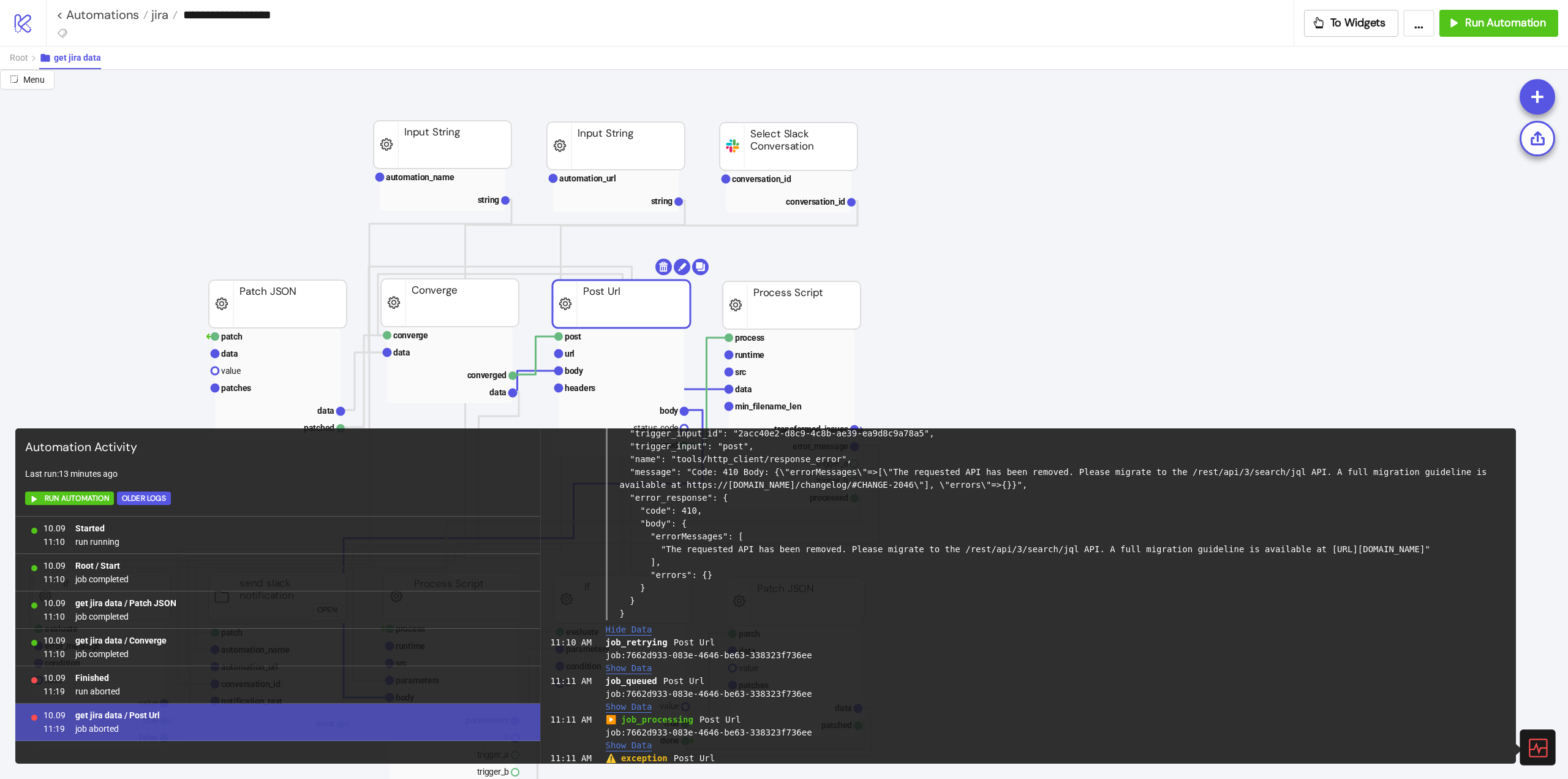
scroll to position [61, 0]
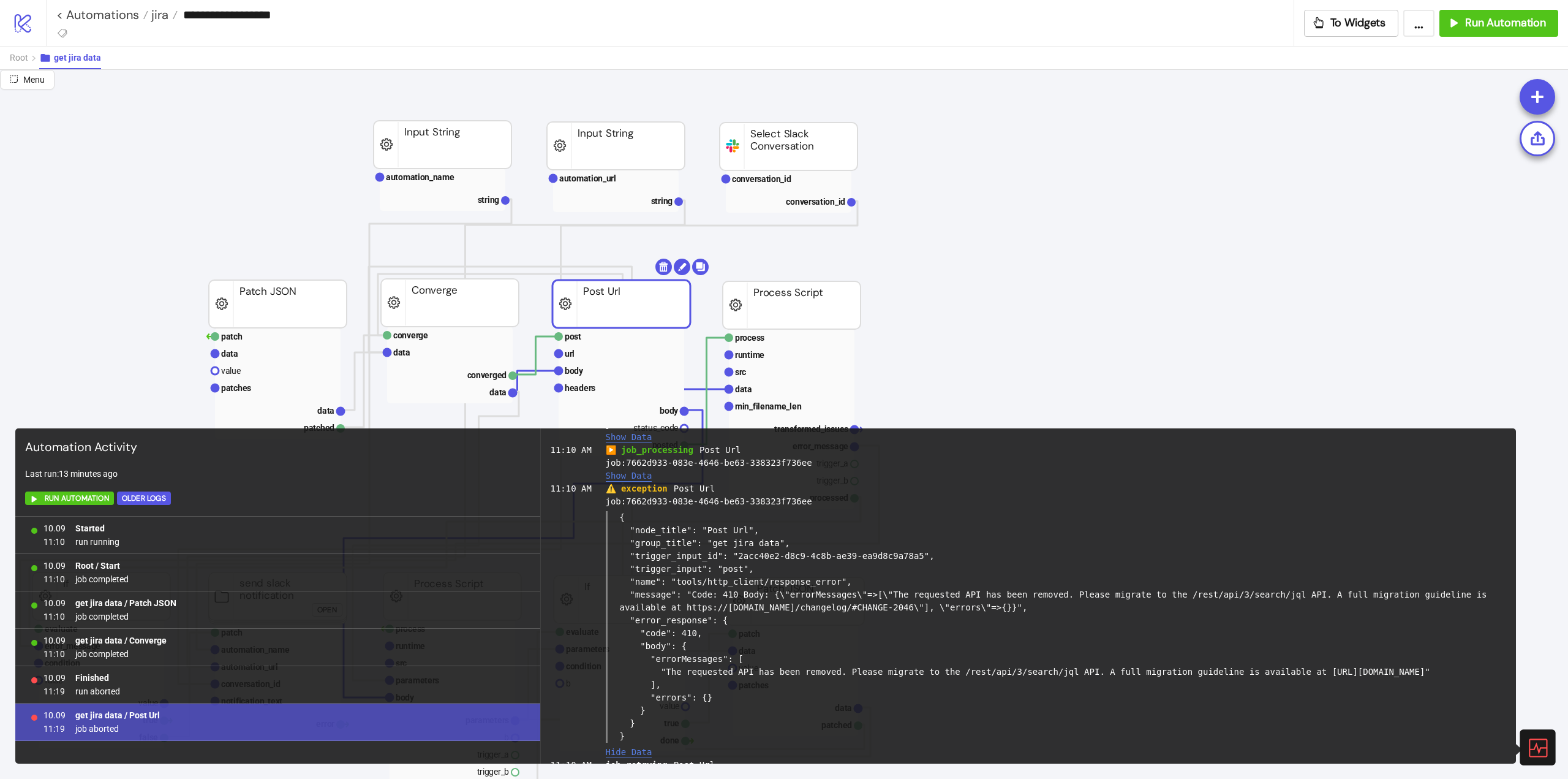
click at [619, 606] on div "{ "node_title": "Post Url", "group_title": "get jira data", "trigger_input_id":…" at bounding box center [1056, 627] width 901 height 232
drag, startPoint x: 619, startPoint y: 606, endPoint x: 873, endPoint y: 610, distance: 254.0
click at [873, 610] on div "{ "node_title": "Post Url", "group_title": "get jira data", "trigger_input_id":…" at bounding box center [1056, 627] width 901 height 232
copy div "[URL][DOMAIN_NAME]"
drag, startPoint x: 197, startPoint y: 21, endPoint x: 280, endPoint y: 15, distance: 83.2
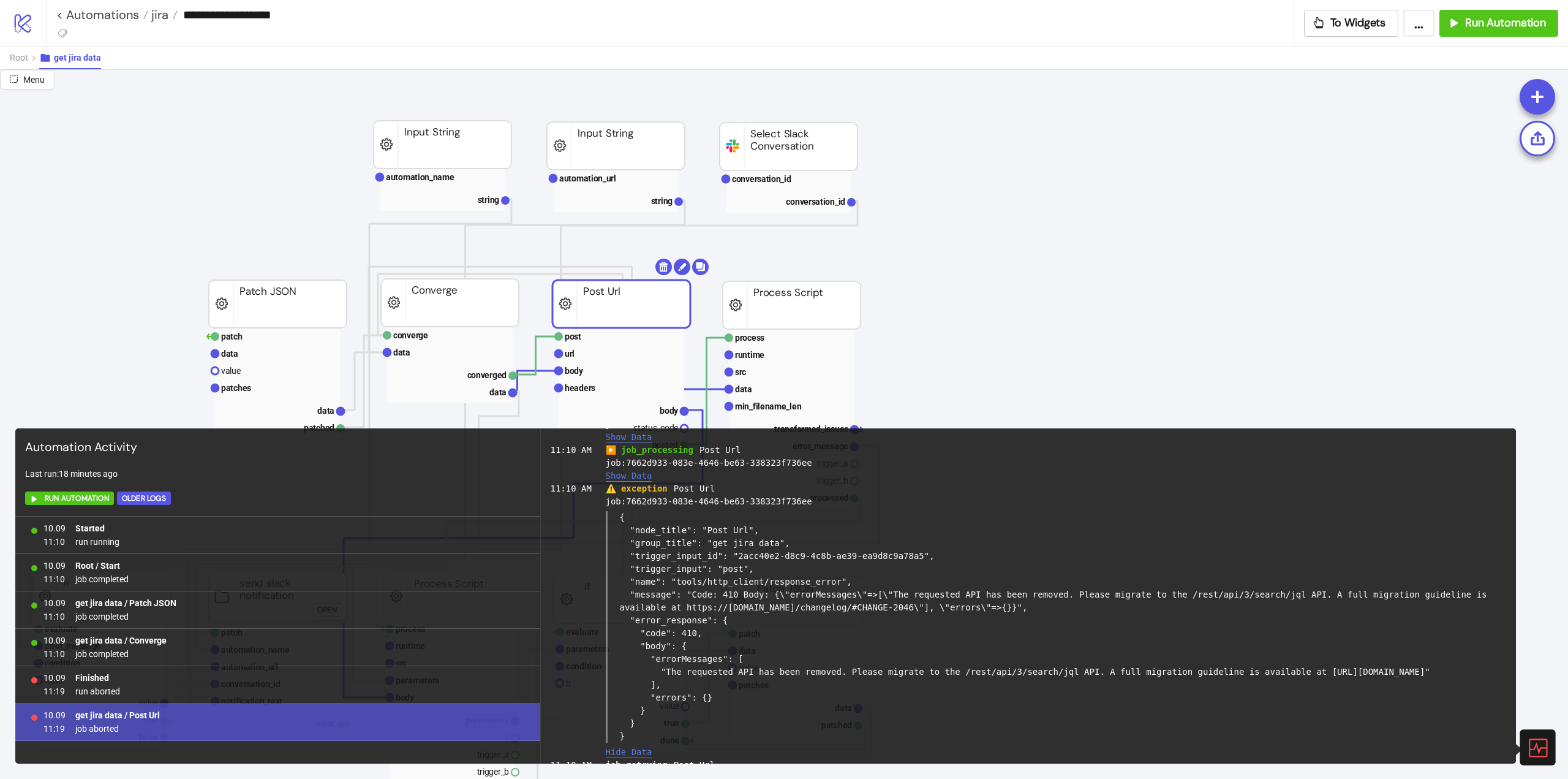
click at [280, 15] on input "**********" at bounding box center [735, 14] width 1115 height 18
click at [833, 41] on div "**********" at bounding box center [670, 23] width 1248 height 46
click at [837, 55] on div "Root get jira data" at bounding box center [784, 57] width 1568 height 24
click at [833, 59] on div "Root get jira data" at bounding box center [784, 57] width 1568 height 24
drag, startPoint x: 214, startPoint y: 14, endPoint x: 265, endPoint y: 15, distance: 51.0
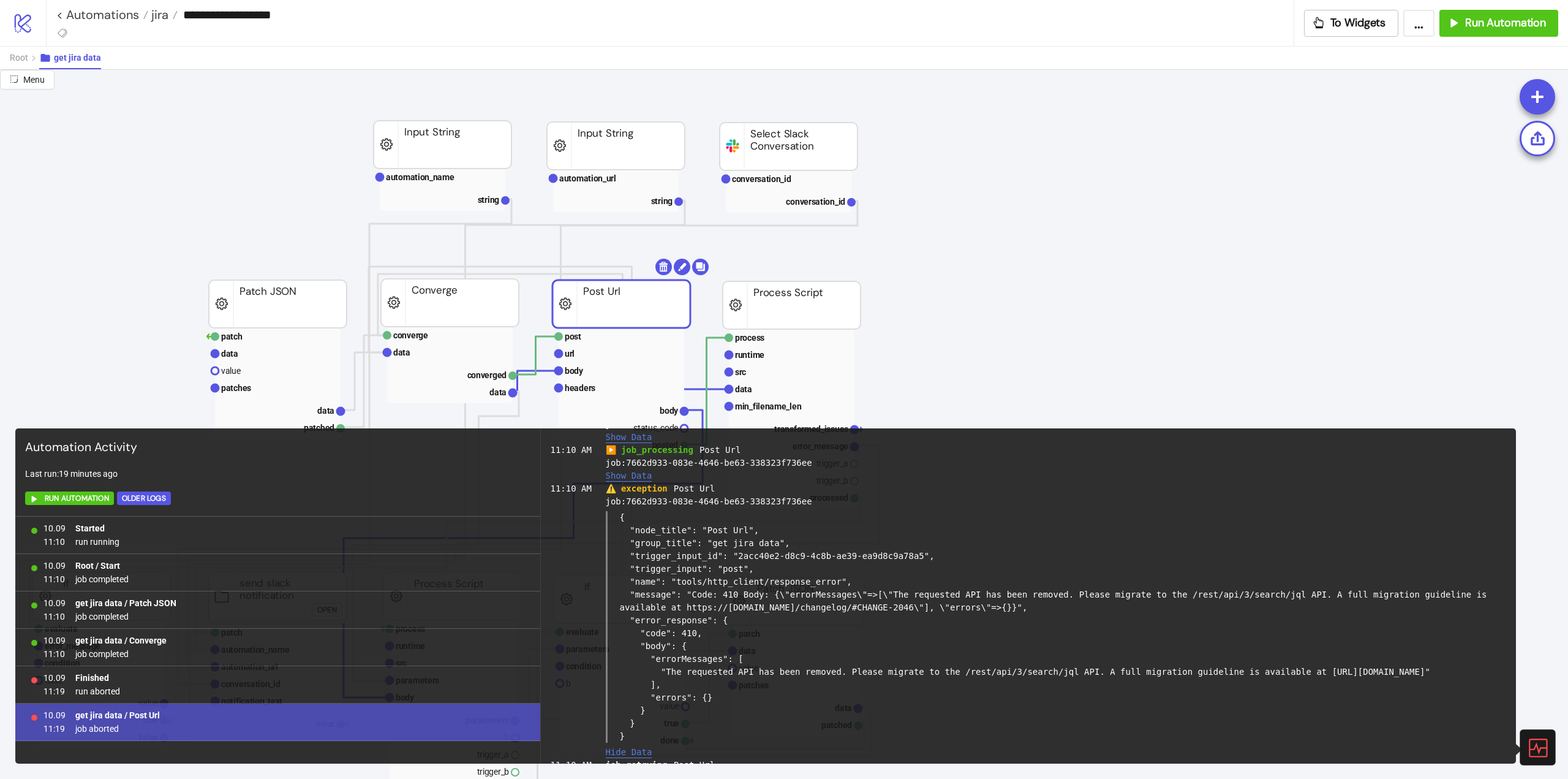
click at [265, 15] on input "**********" at bounding box center [735, 14] width 1115 height 18
drag, startPoint x: 832, startPoint y: 693, endPoint x: 780, endPoint y: 601, distance: 105.7
click at [755, 592] on div "{ "node_title": "Post Url", "group_title": "get jira data", "trigger_input_id":…" at bounding box center [1056, 627] width 901 height 232
click at [933, 614] on div "{ "node_title": "Post Url", "group_title": "get jira data", "trigger_input_id":…" at bounding box center [1056, 627] width 901 height 232
drag, startPoint x: 1139, startPoint y: 594, endPoint x: 1259, endPoint y: 638, distance: 127.8
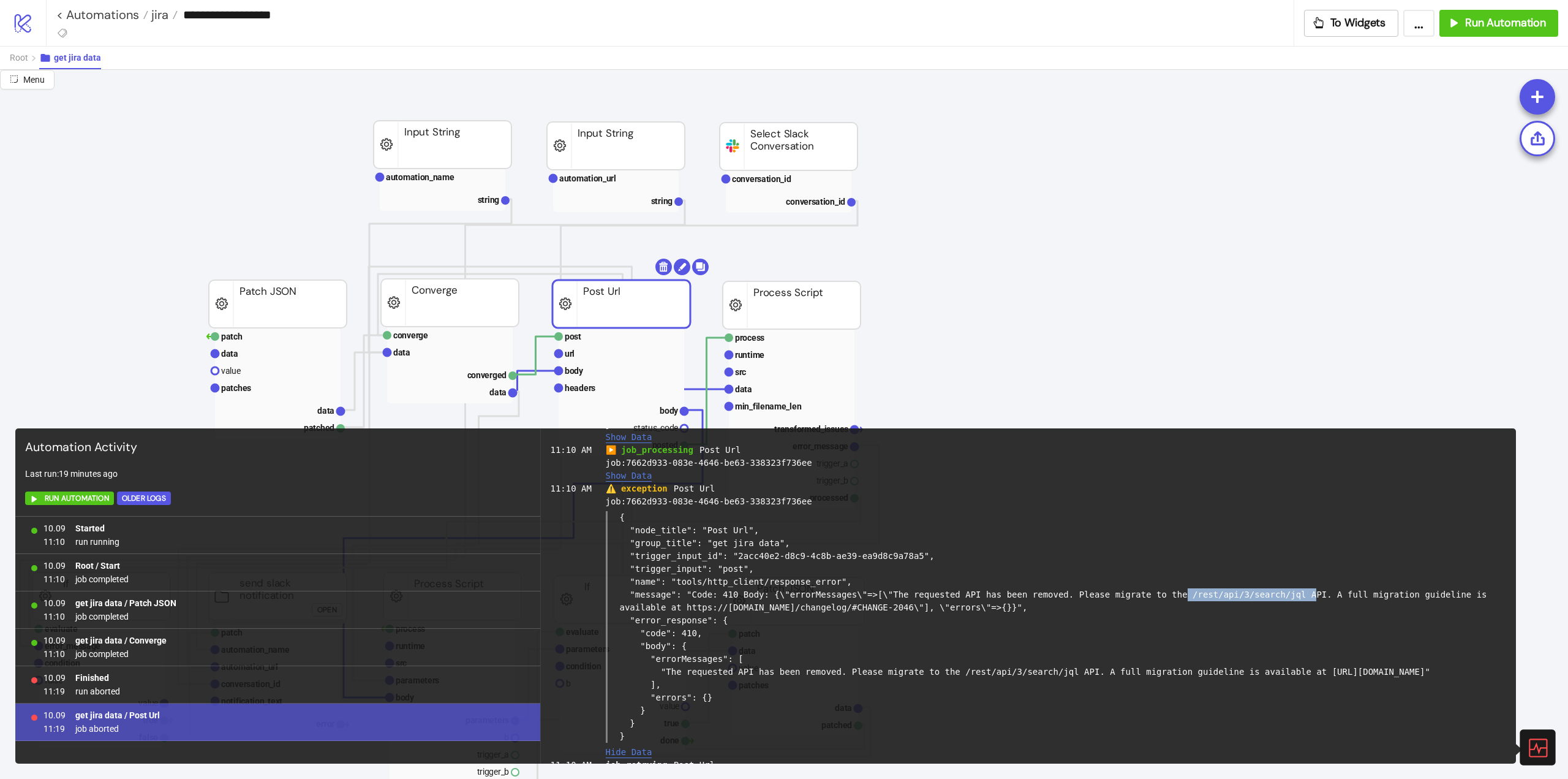
click at [1258, 596] on div "{ "node_title": "Post Url", "group_title": "get jira data", "trigger_input_id":…" at bounding box center [1056, 627] width 901 height 232
click at [1255, 631] on div "{ "node_title": "Post Url", "group_title": "get jira data", "trigger_input_id":…" at bounding box center [1056, 627] width 901 height 232
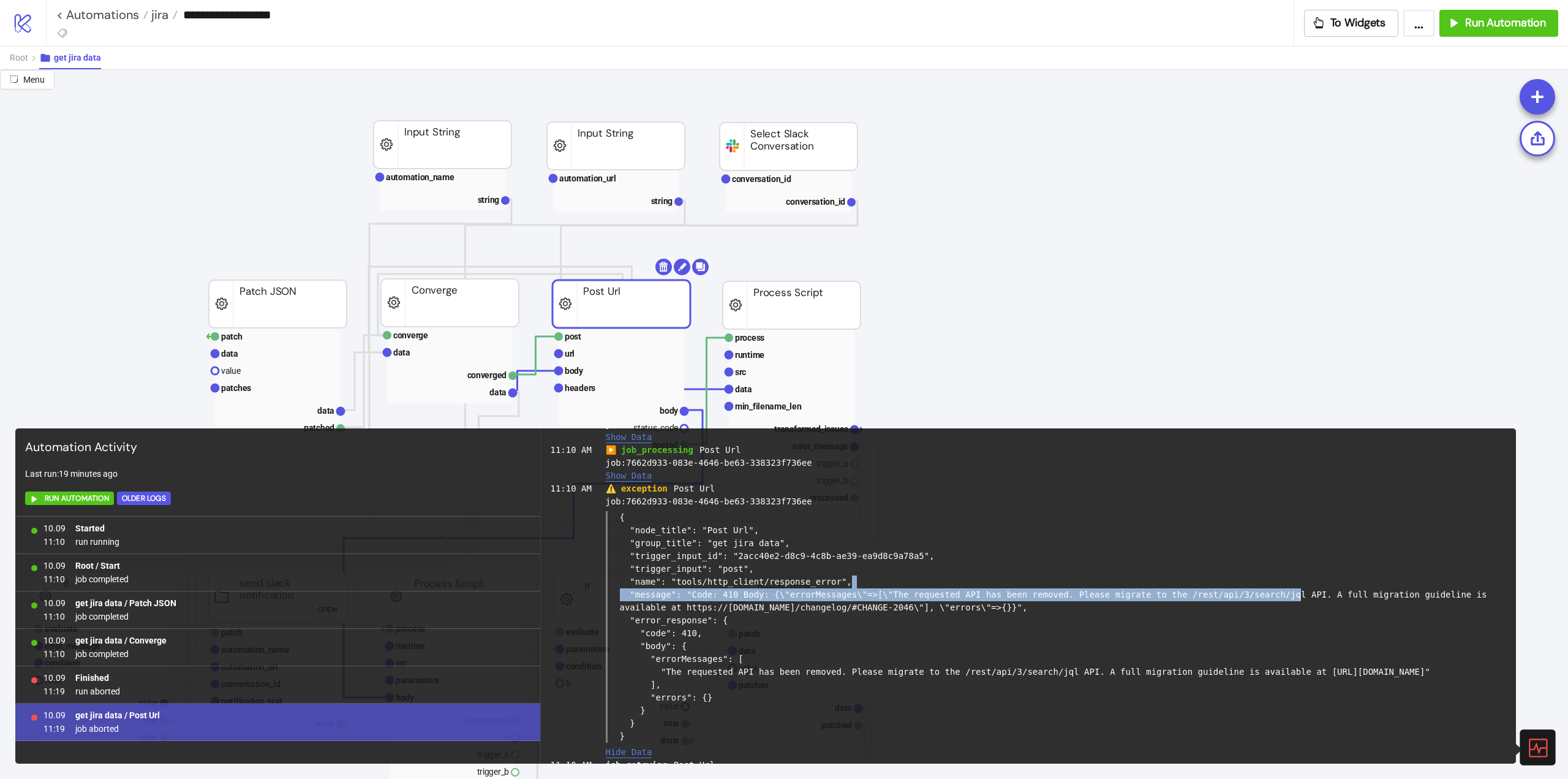
drag, startPoint x: 920, startPoint y: 588, endPoint x: 1243, endPoint y: 653, distance: 329.5
click at [1240, 591] on div "{ "node_title": "Post Url", "group_title": "get jira data", "trigger_input_id":…" at bounding box center [1056, 627] width 901 height 232
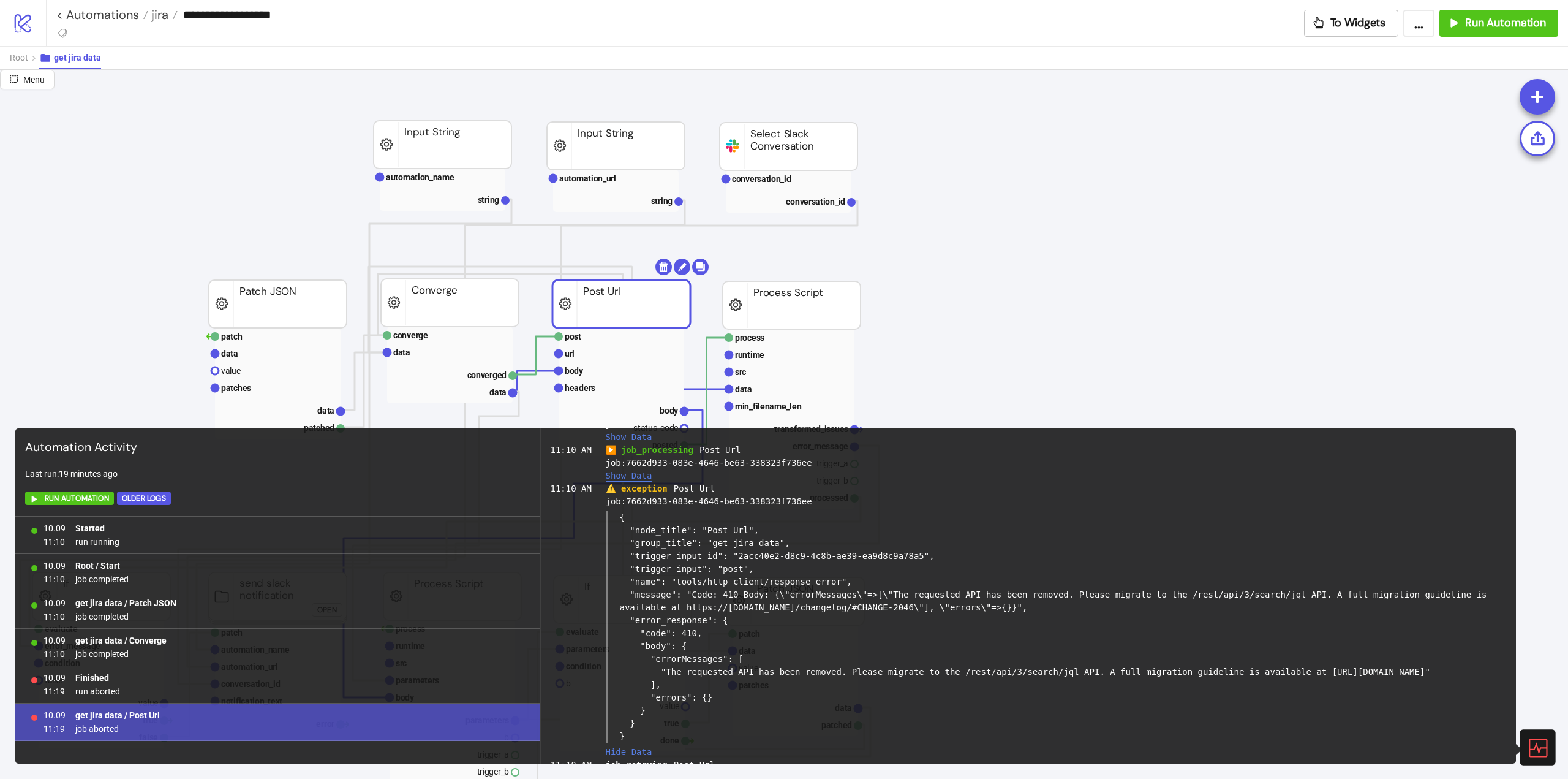
click at [1203, 686] on div "{ "node_title": "Post Url", "group_title": "get jira data", "trigger_input_id":…" at bounding box center [1056, 627] width 901 height 232
drag, startPoint x: 1048, startPoint y: 590, endPoint x: 1214, endPoint y: 611, distance: 167.3
click at [1221, 593] on div "{ "node_title": "Post Url", "group_title": "get jira data", "trigger_input_id":…" at bounding box center [1056, 627] width 901 height 232
click at [1233, 642] on div "{ "node_title": "Post Url", "group_title": "get jira data", "trigger_input_id":…" at bounding box center [1056, 627] width 901 height 232
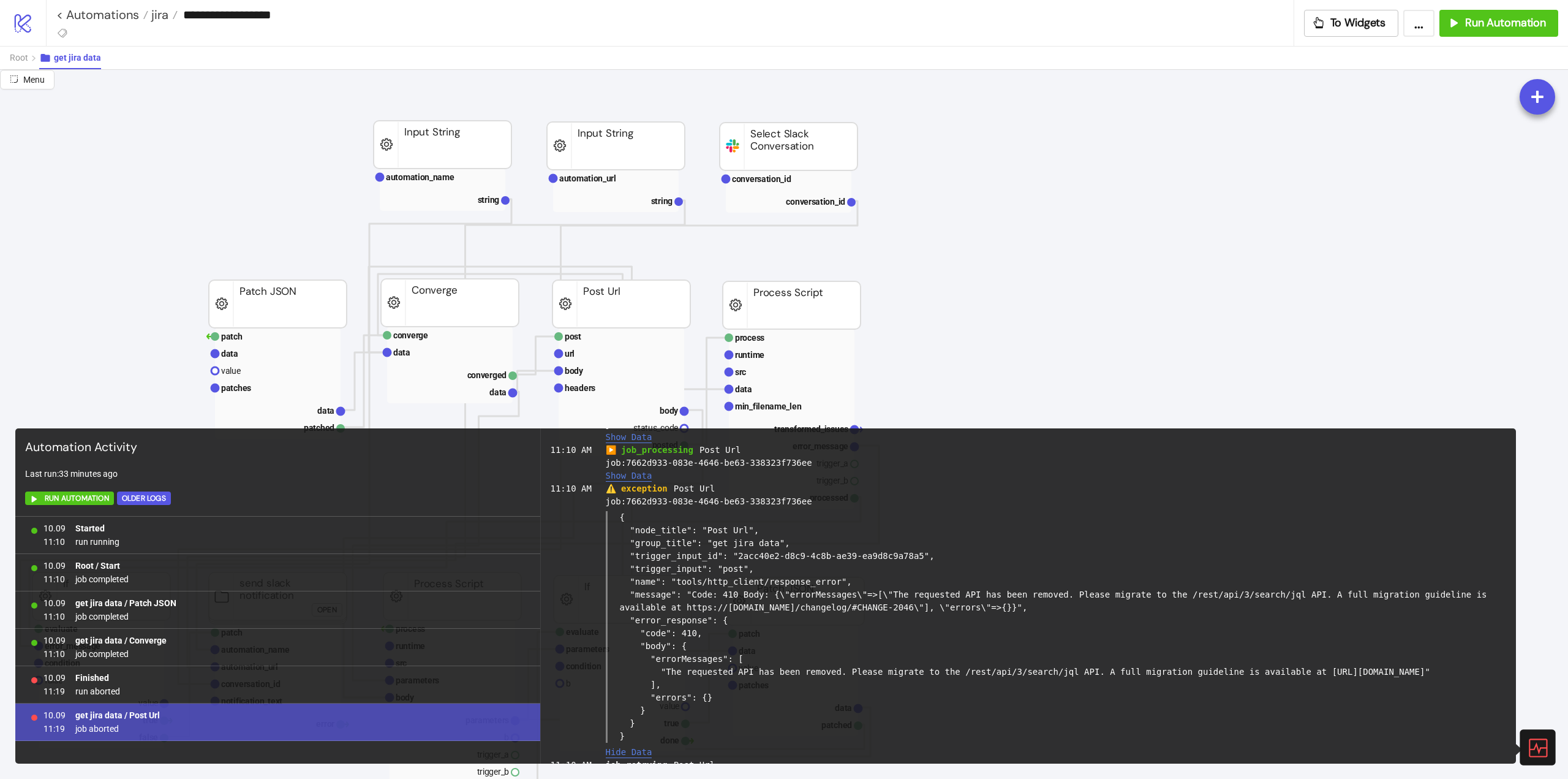
click at [1140, 30] on div "**********" at bounding box center [670, 23] width 1248 height 46
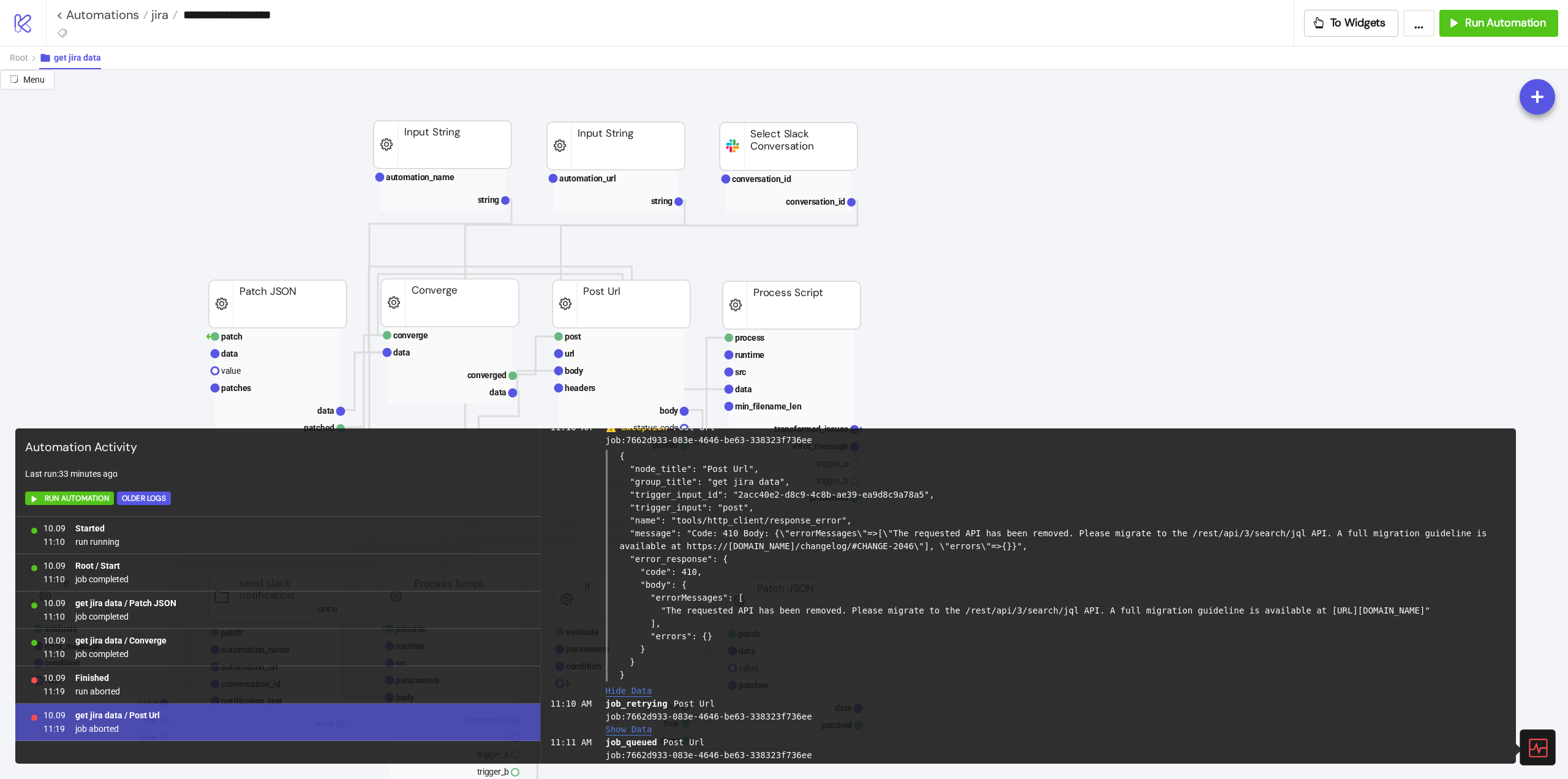
drag, startPoint x: 630, startPoint y: 692, endPoint x: 618, endPoint y: 458, distance: 234.3
click at [618, 458] on div "{ "node_title": "Post Url", "group_title": "get jira data", "trigger_input_id":…" at bounding box center [1056, 566] width 901 height 232
copy div "{ "node_title": "Post Url", "group_title": "get jira data", "trigger_input_id":…"
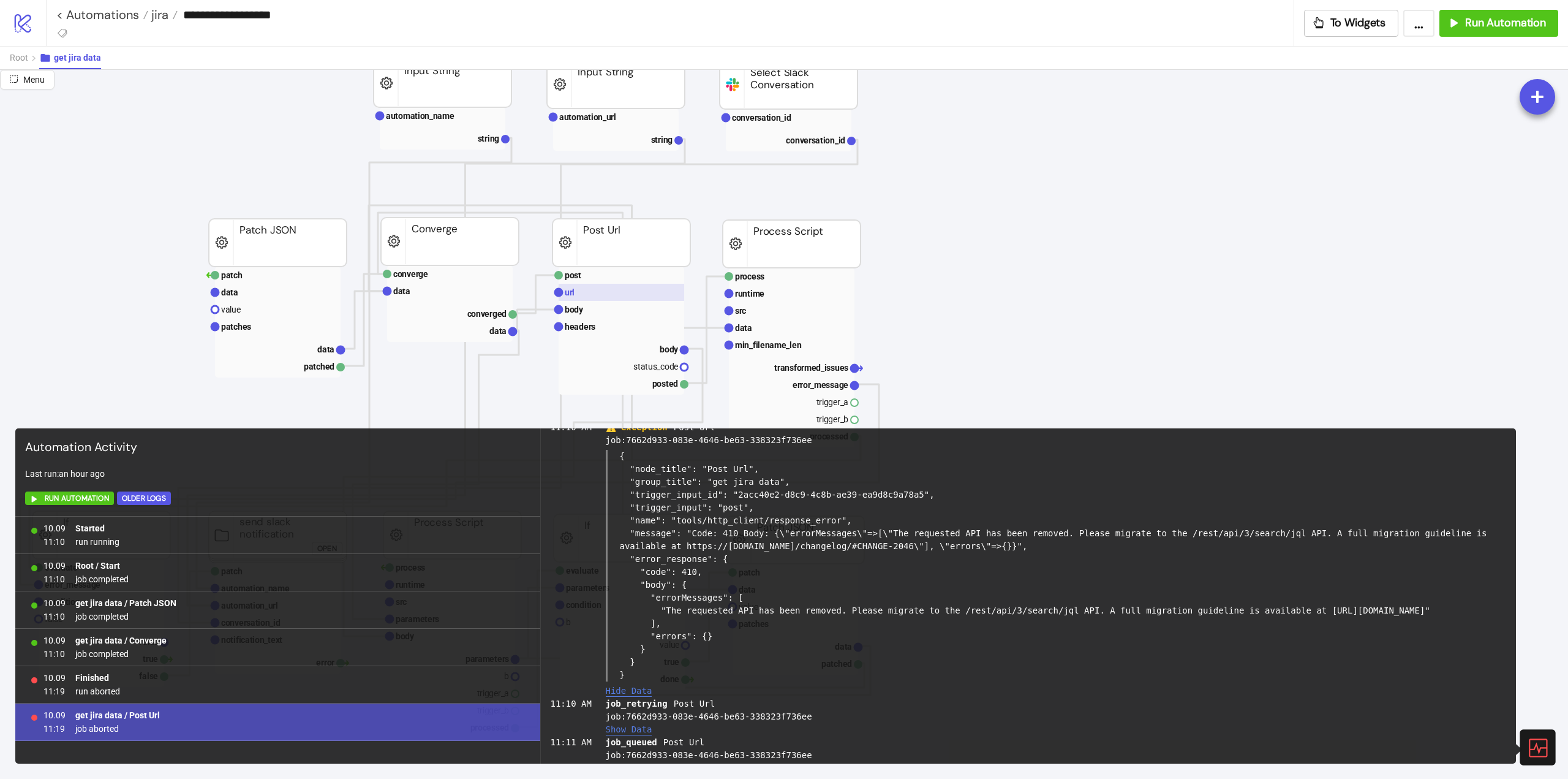
click at [575, 284] on rect at bounding box center [621, 292] width 126 height 18
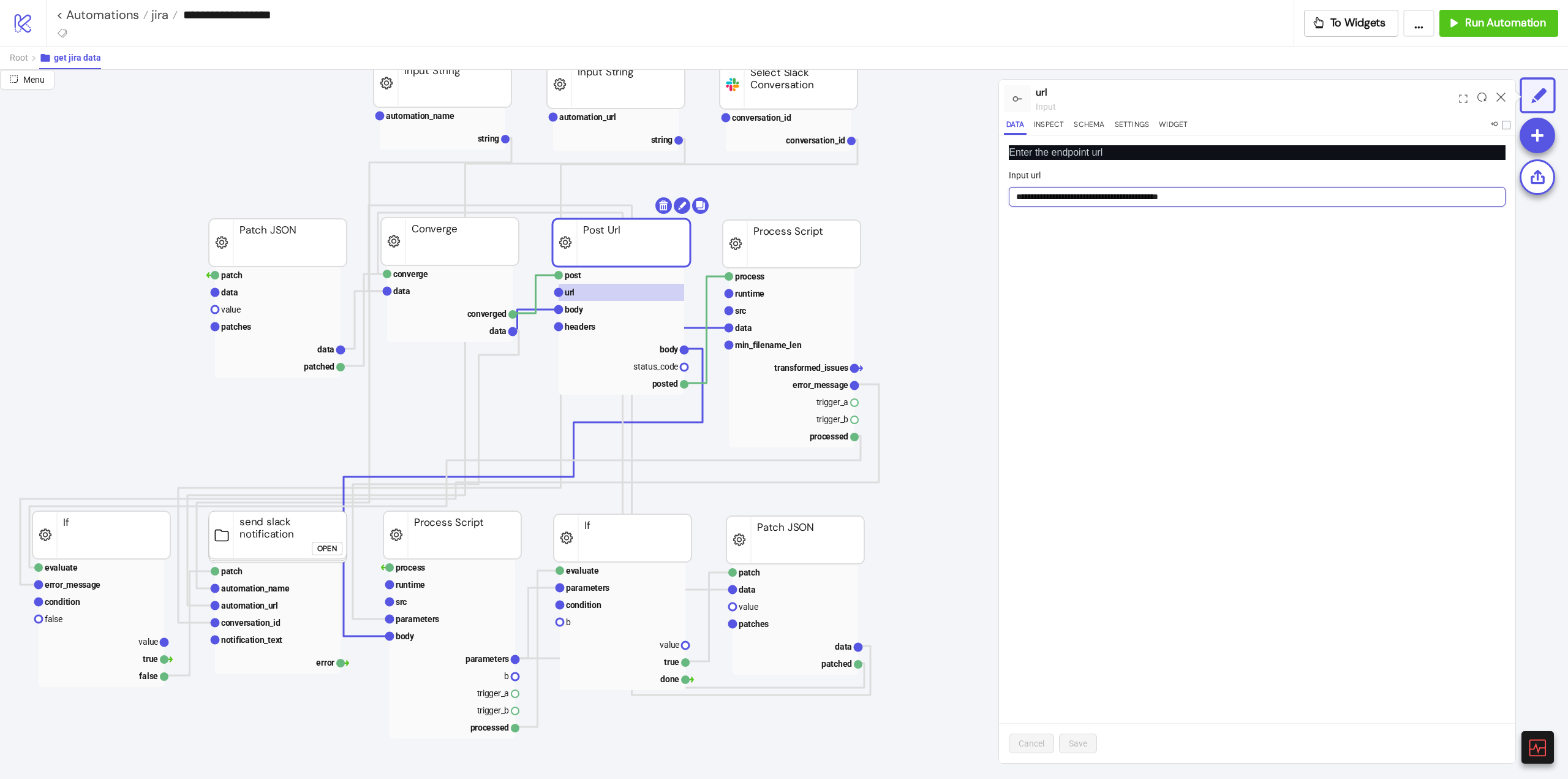
click at [1236, 195] on input "**********" at bounding box center [1257, 197] width 497 height 20
click at [596, 312] on rect at bounding box center [621, 309] width 126 height 18
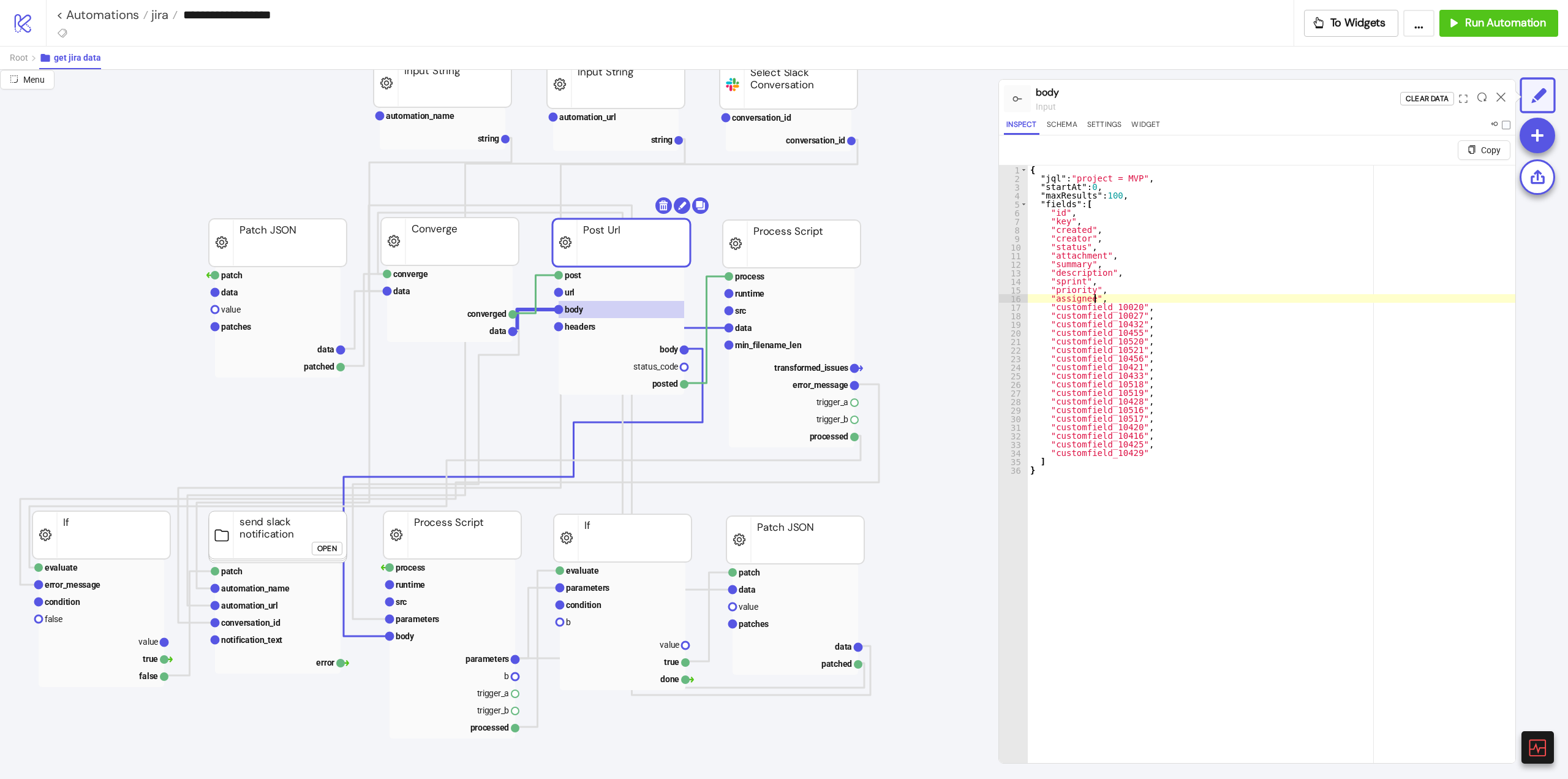
click at [1240, 300] on div "{ "jql" : "project = MVP" , "startAt" : 0 , "maxResults" : 100 , "fields" : [ "…" at bounding box center [1272, 487] width 488 height 644
type textarea "* *"
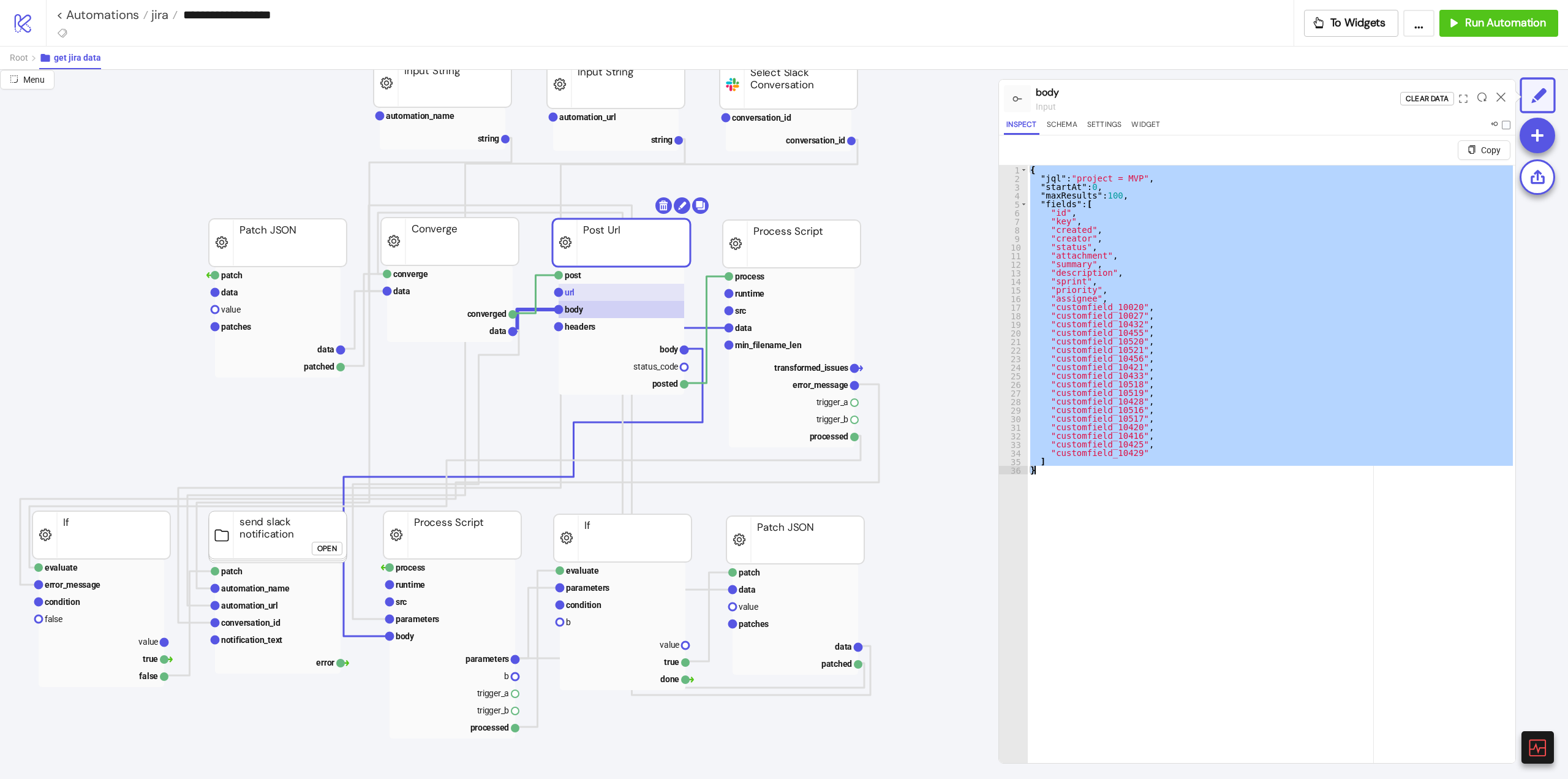
click at [587, 299] on rect at bounding box center [621, 292] width 126 height 18
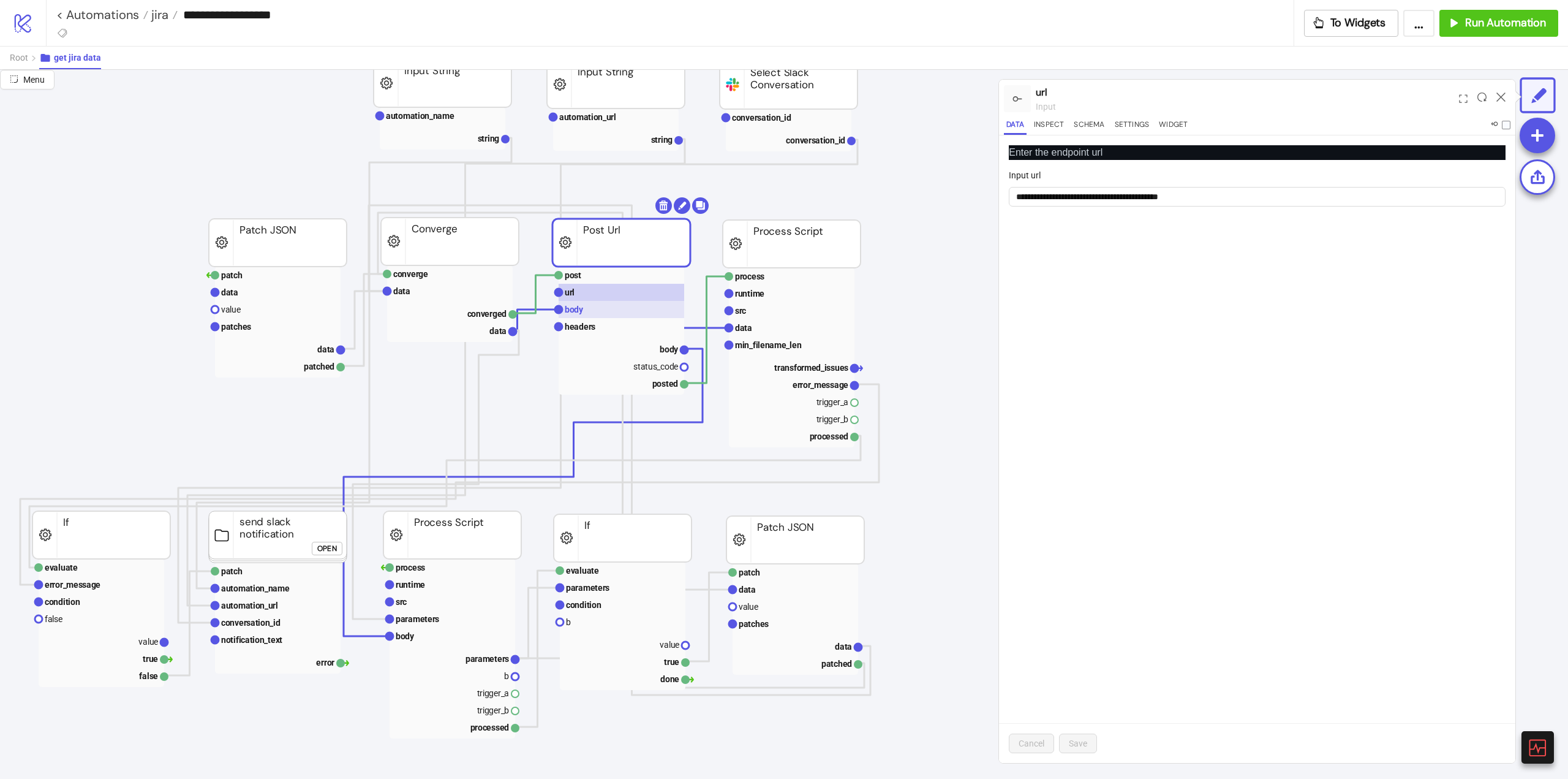
click at [587, 311] on rect at bounding box center [621, 309] width 126 height 18
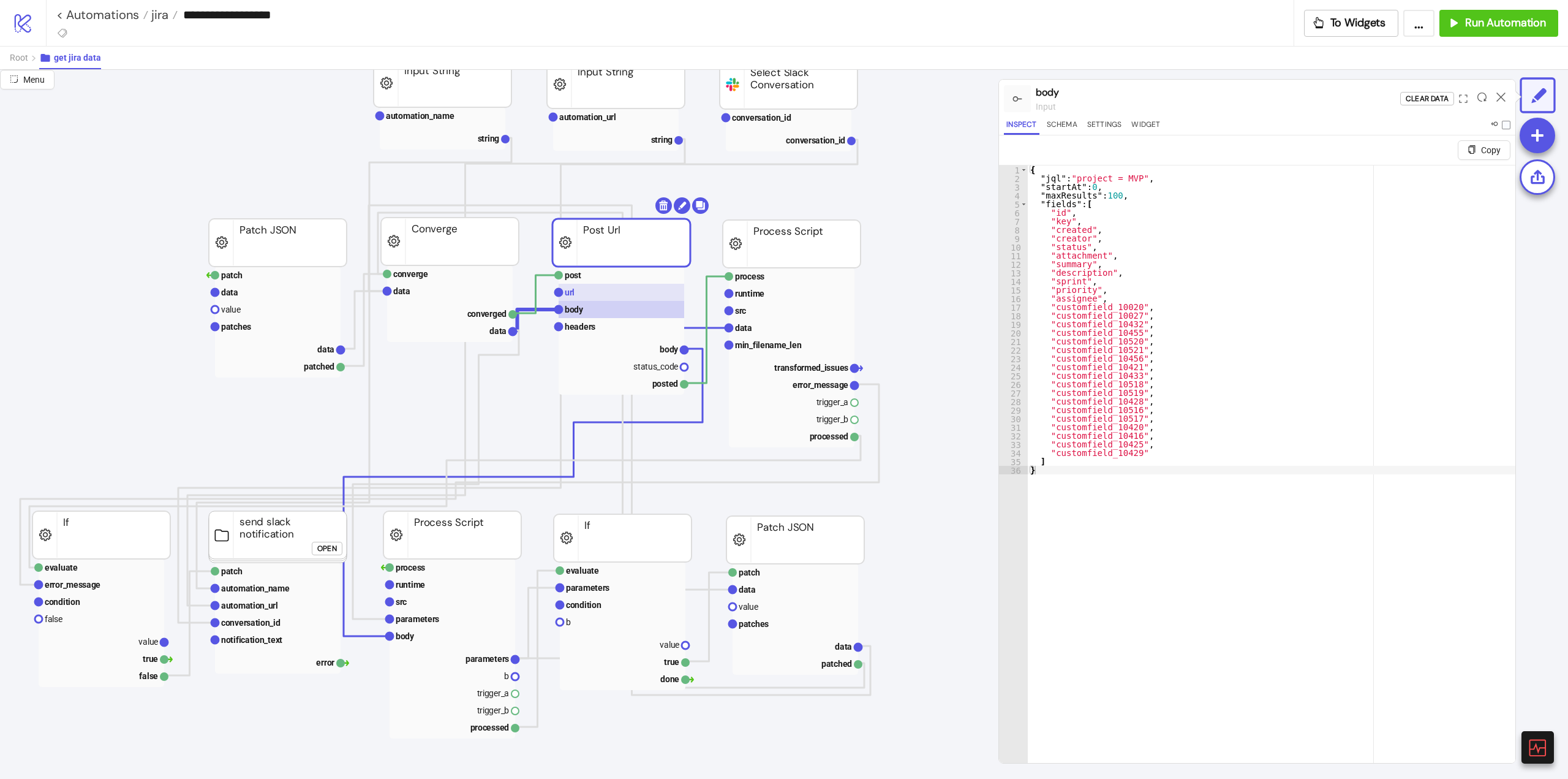
click at [610, 291] on rect at bounding box center [621, 292] width 126 height 18
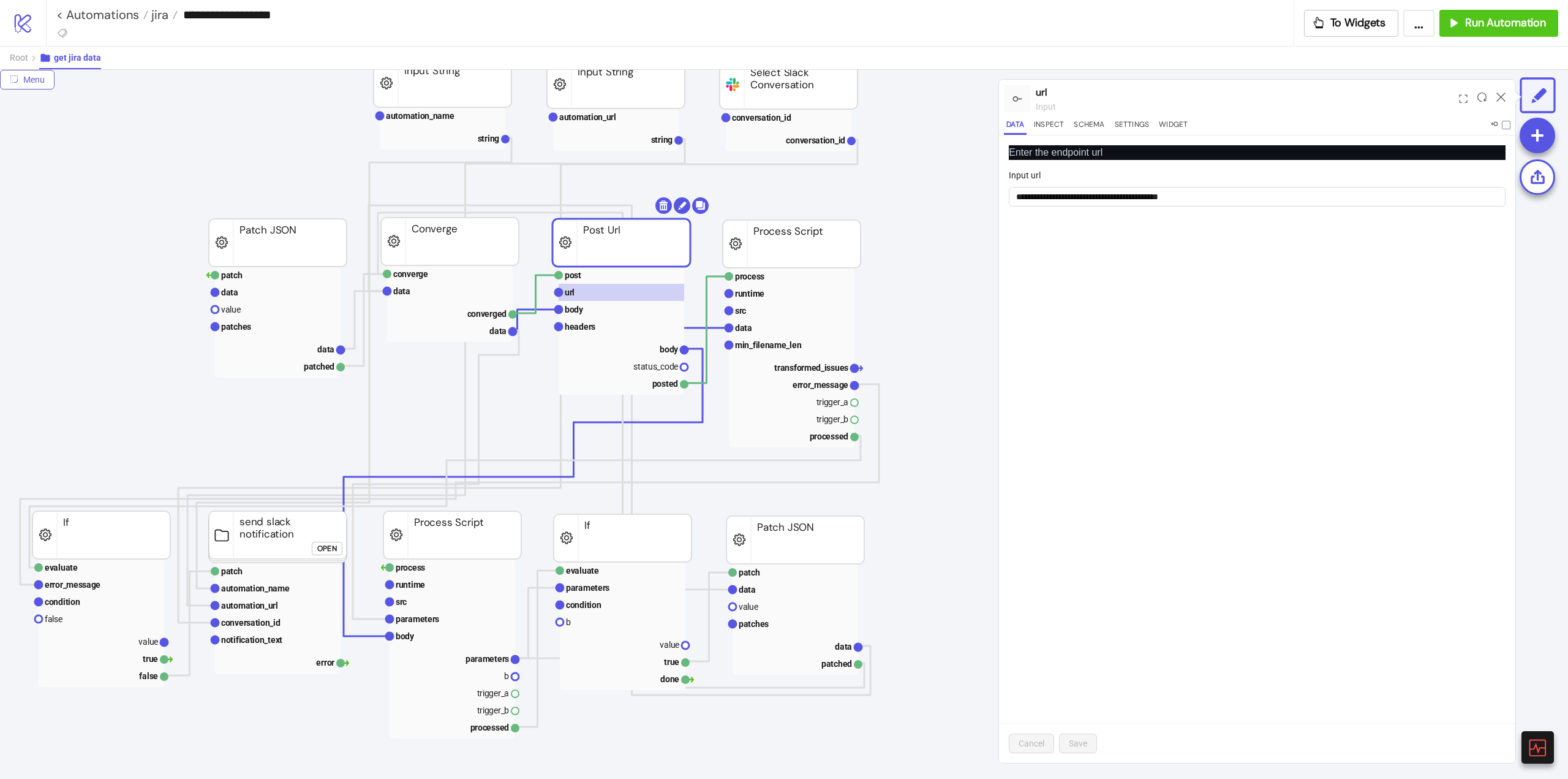
click at [24, 81] on span "Menu" at bounding box center [34, 79] width 21 height 10
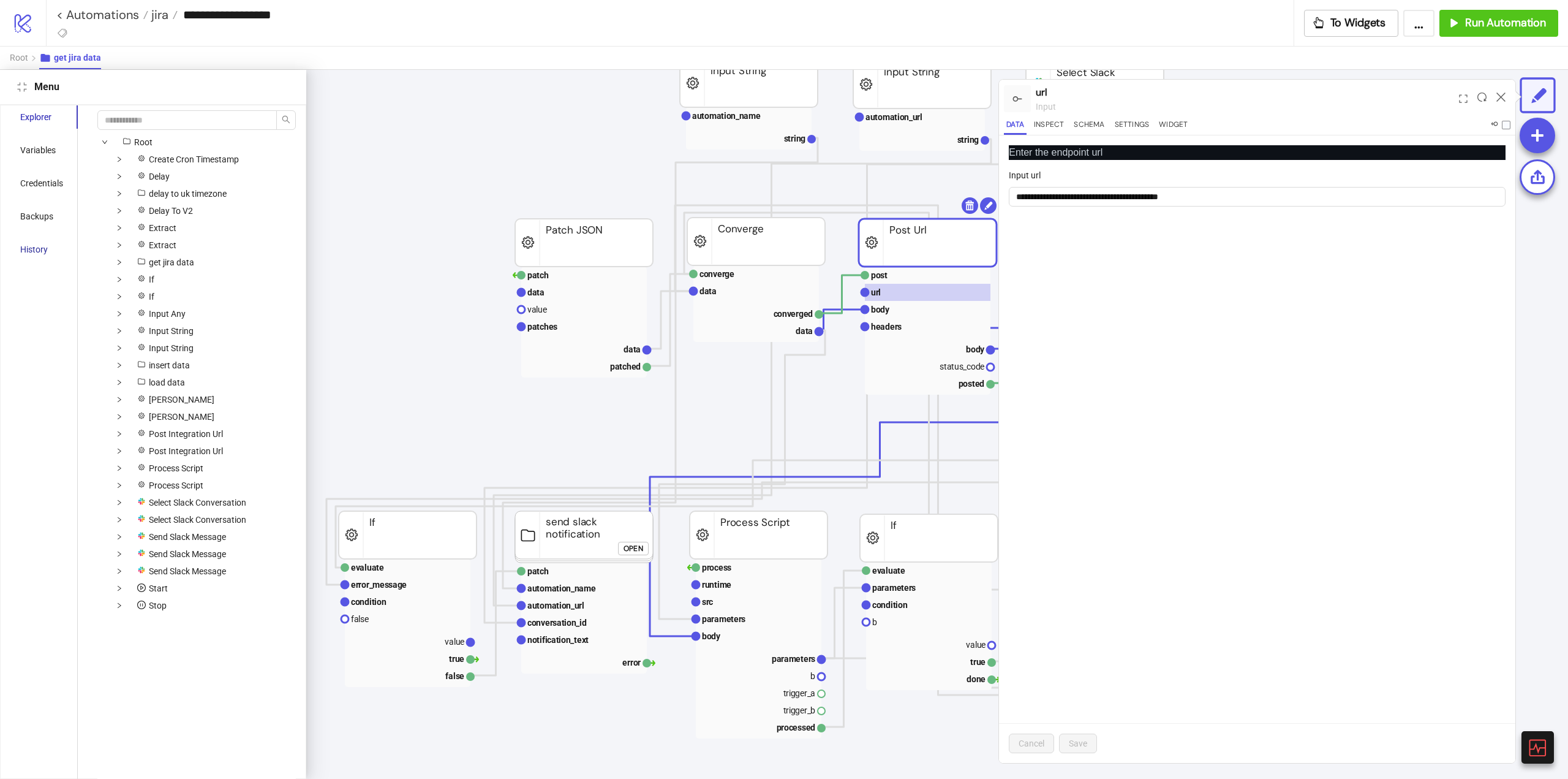
click at [34, 248] on div "History" at bounding box center [34, 249] width 27 height 14
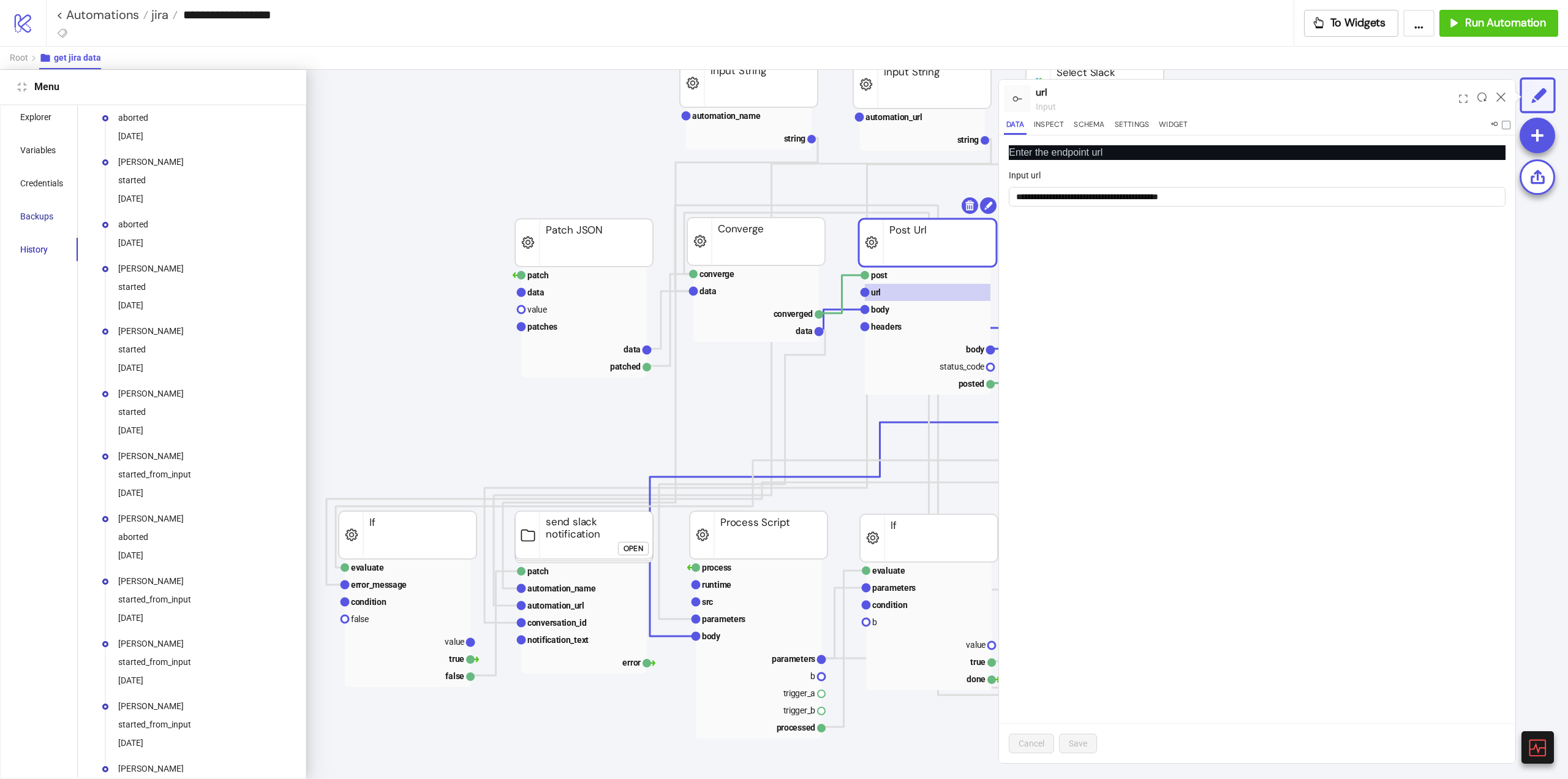
click at [32, 220] on div "Backups" at bounding box center [37, 216] width 33 height 14
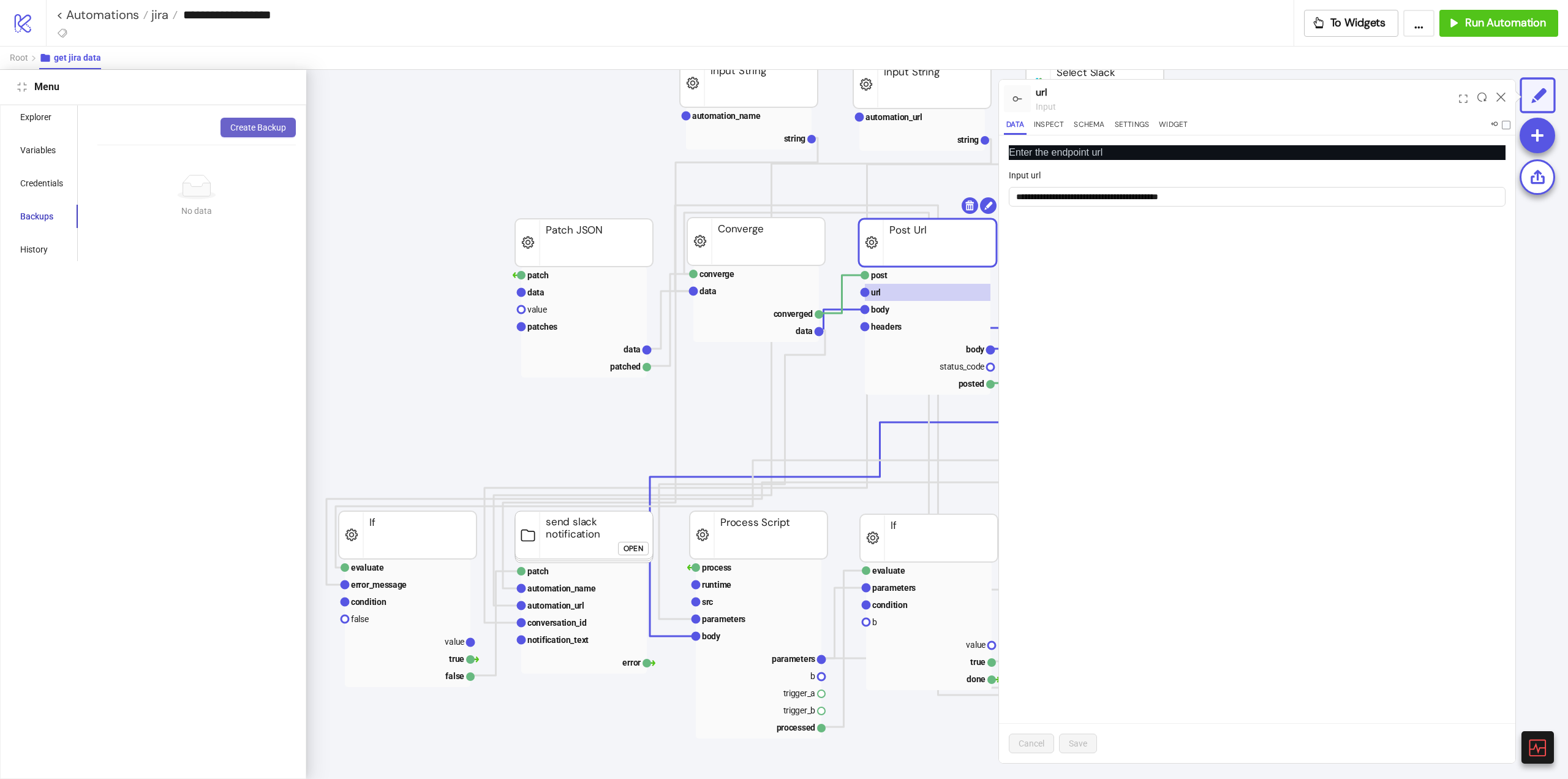
click at [250, 133] on button "Create Backup" at bounding box center [258, 127] width 75 height 20
click at [26, 92] on button "Close" at bounding box center [21, 87] width 14 height 14
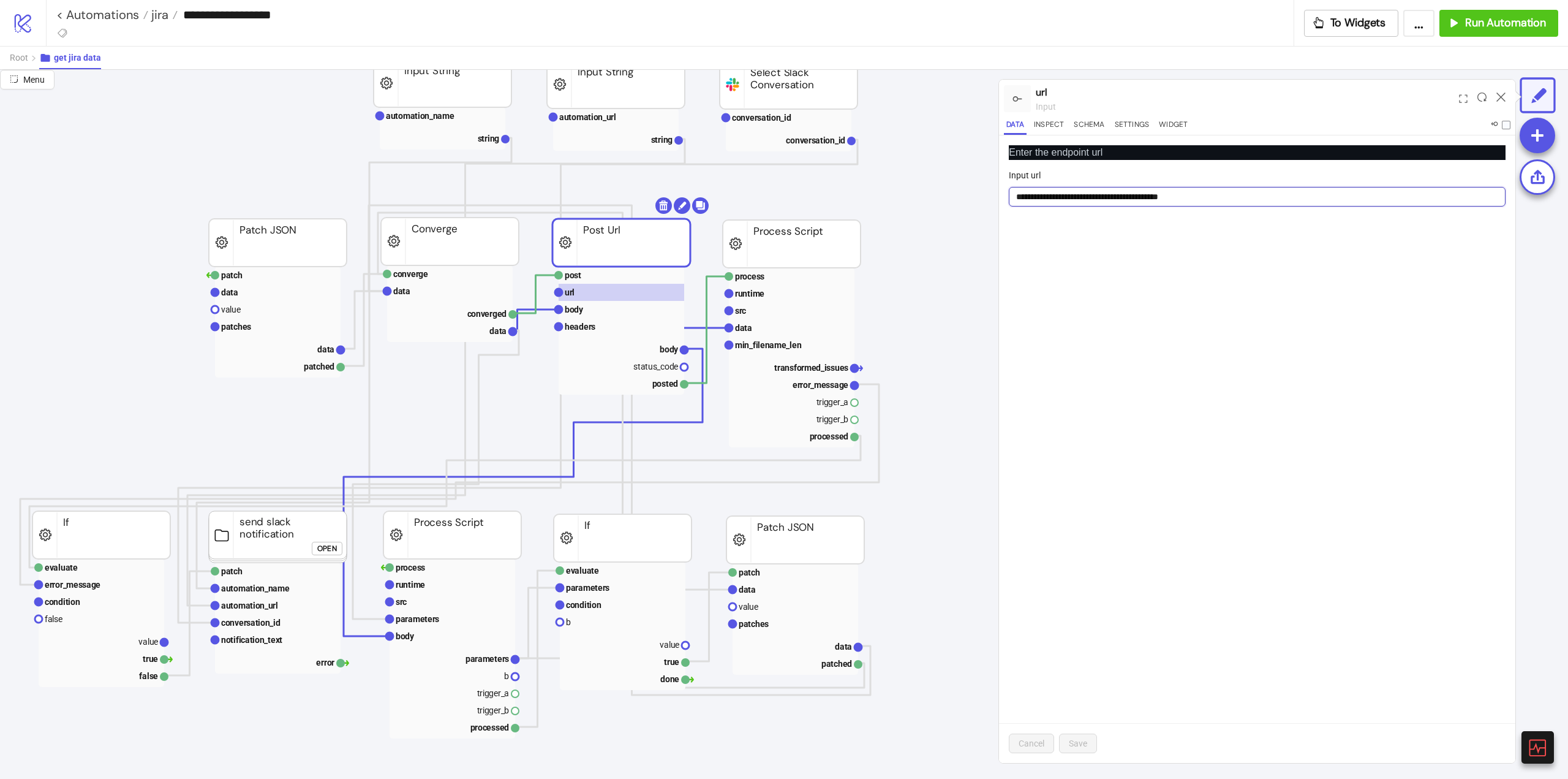
click at [1200, 197] on input "**********" at bounding box center [1257, 197] width 497 height 20
paste input "****"
type input "**********"
click at [1083, 743] on span "Save" at bounding box center [1078, 743] width 18 height 10
click at [496, 329] on text "data" at bounding box center [498, 331] width 18 height 10
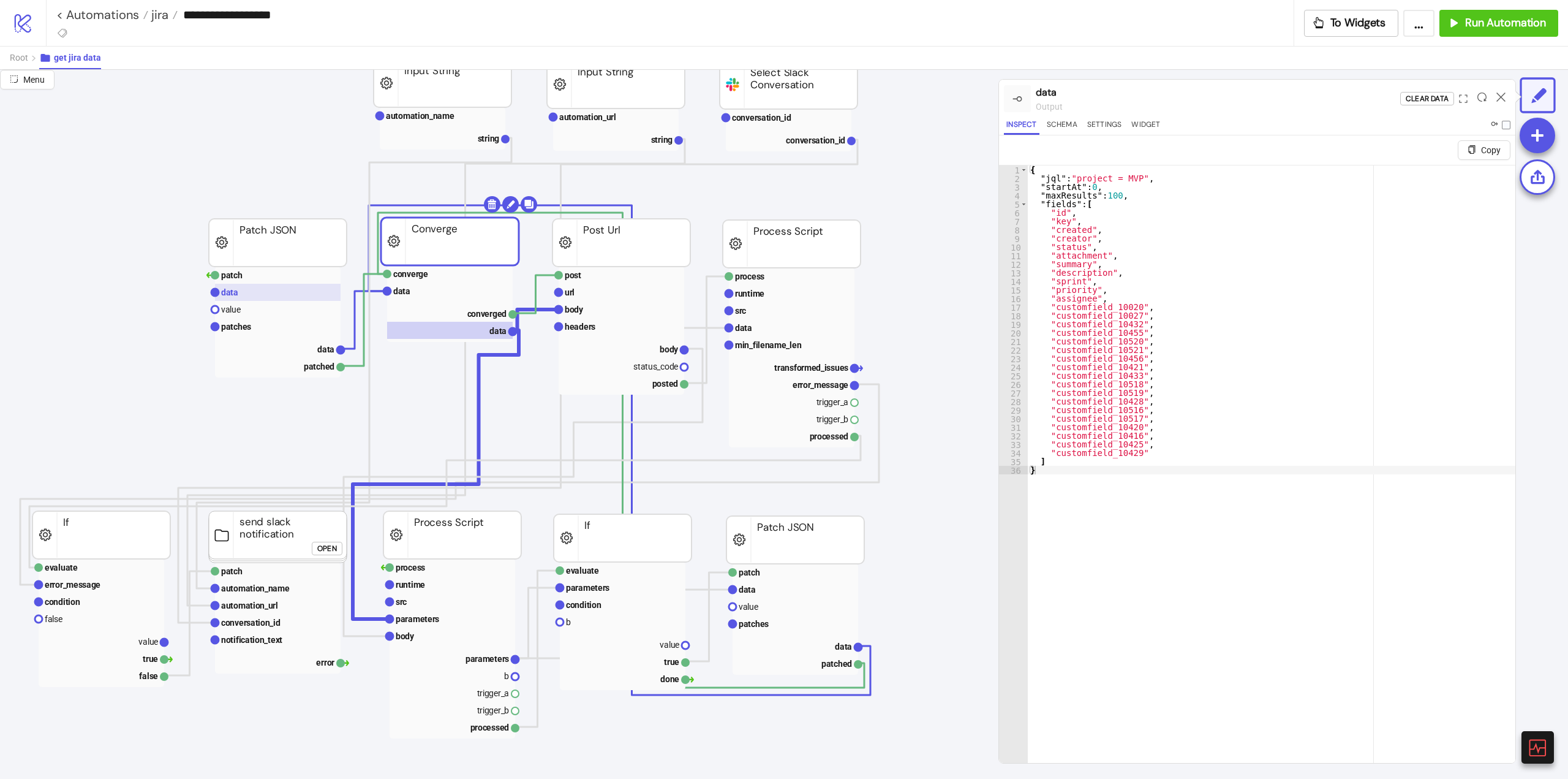
click at [272, 290] on rect at bounding box center [277, 292] width 126 height 18
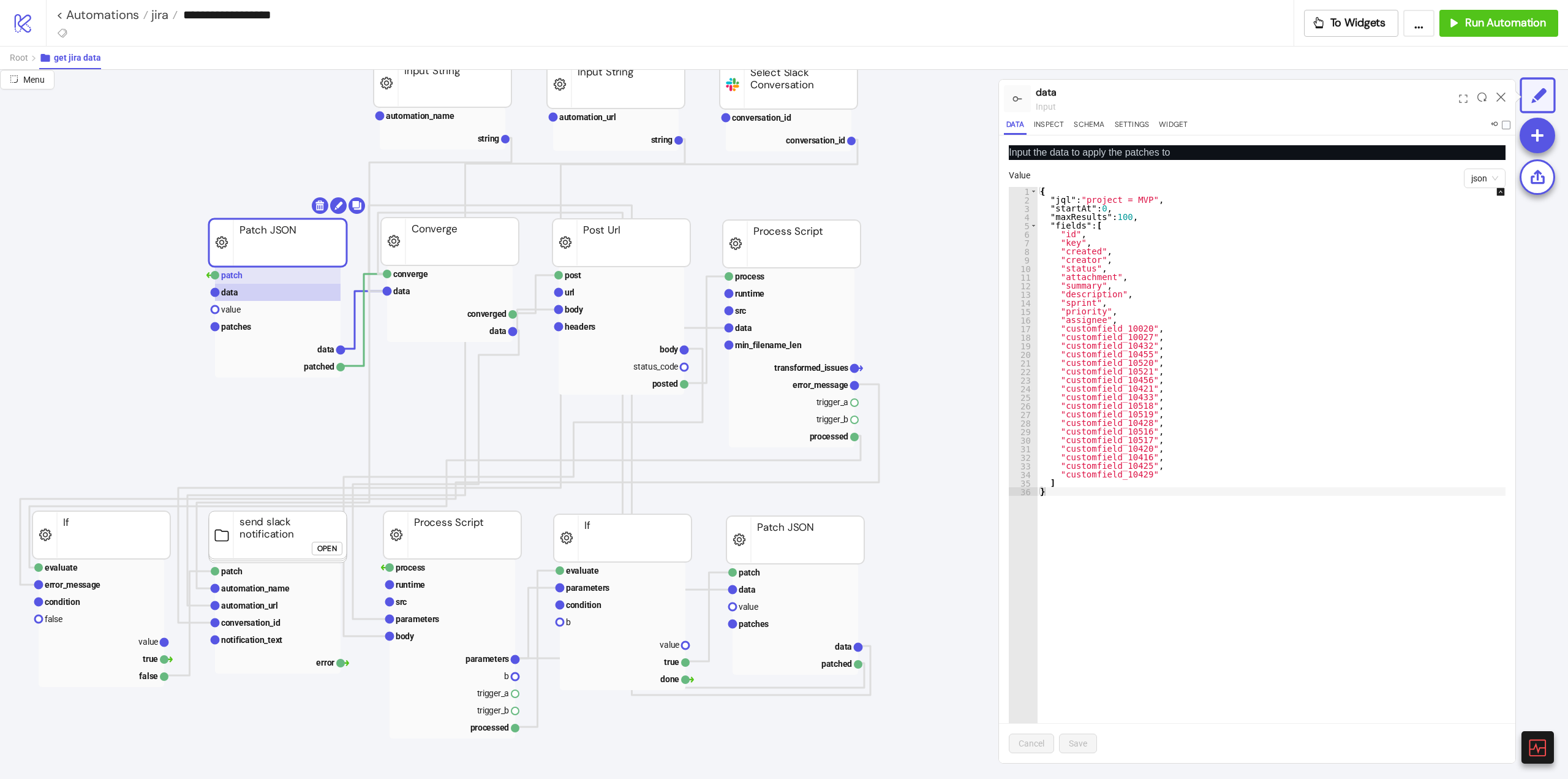
click at [268, 279] on rect at bounding box center [277, 275] width 126 height 18
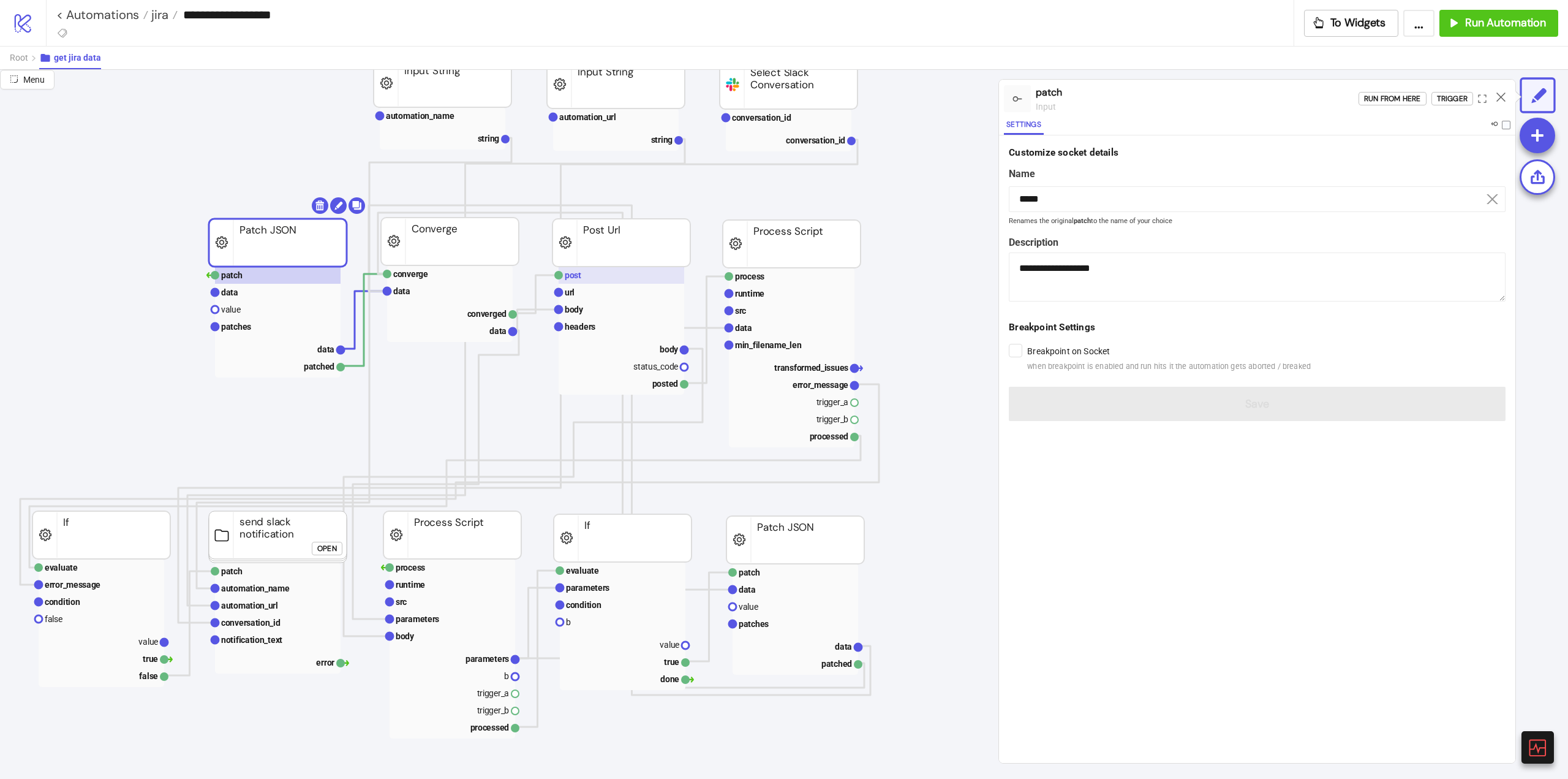
click at [605, 279] on rect at bounding box center [621, 275] width 126 height 18
type input "****"
type textarea "**********"
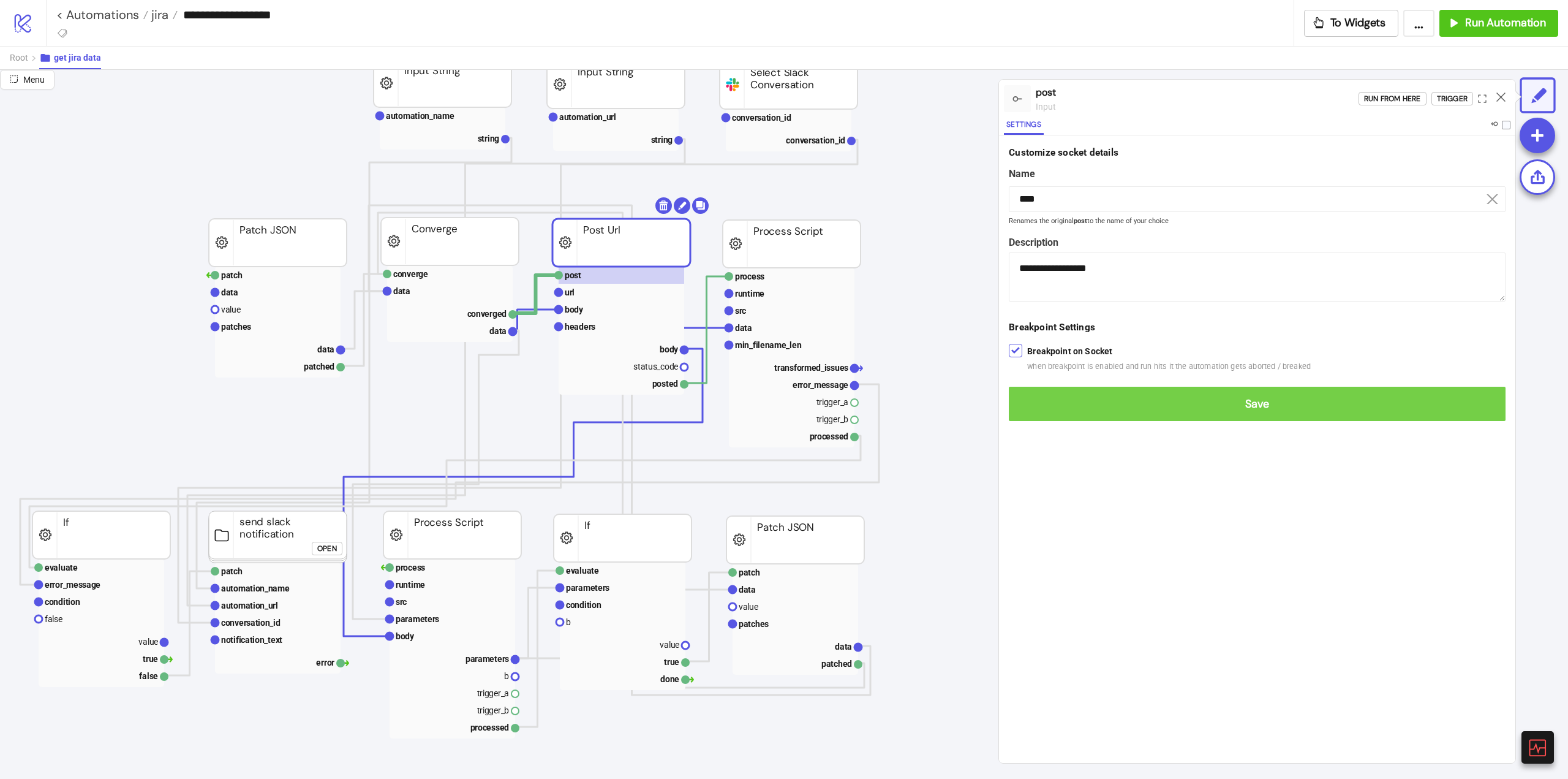
click at [1032, 402] on span "Save" at bounding box center [1257, 404] width 477 height 14
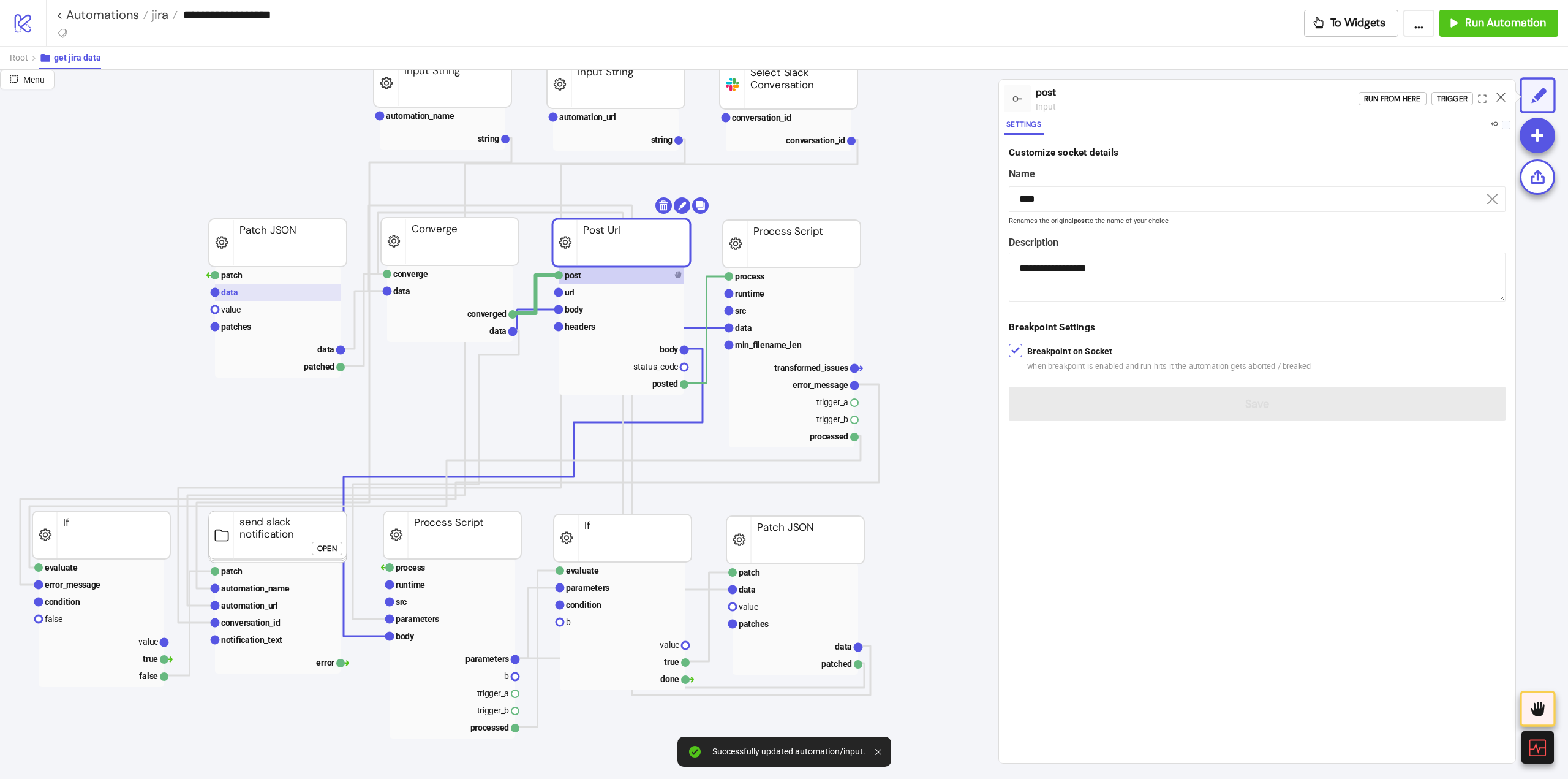
click at [254, 295] on rect at bounding box center [277, 292] width 126 height 18
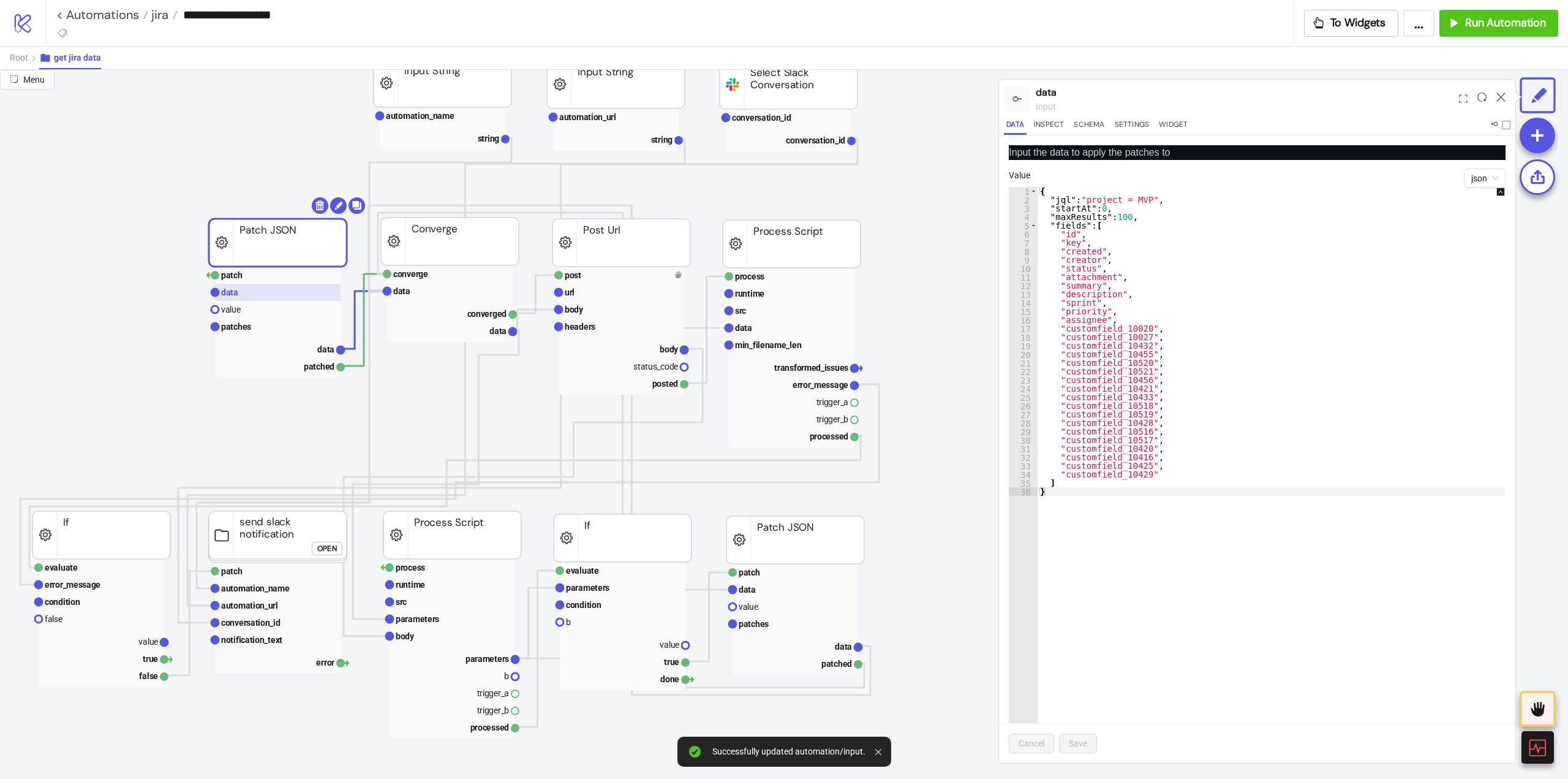
click at [251, 285] on rect at bounding box center [277, 292] width 126 height 18
click at [245, 277] on rect at bounding box center [277, 275] width 126 height 18
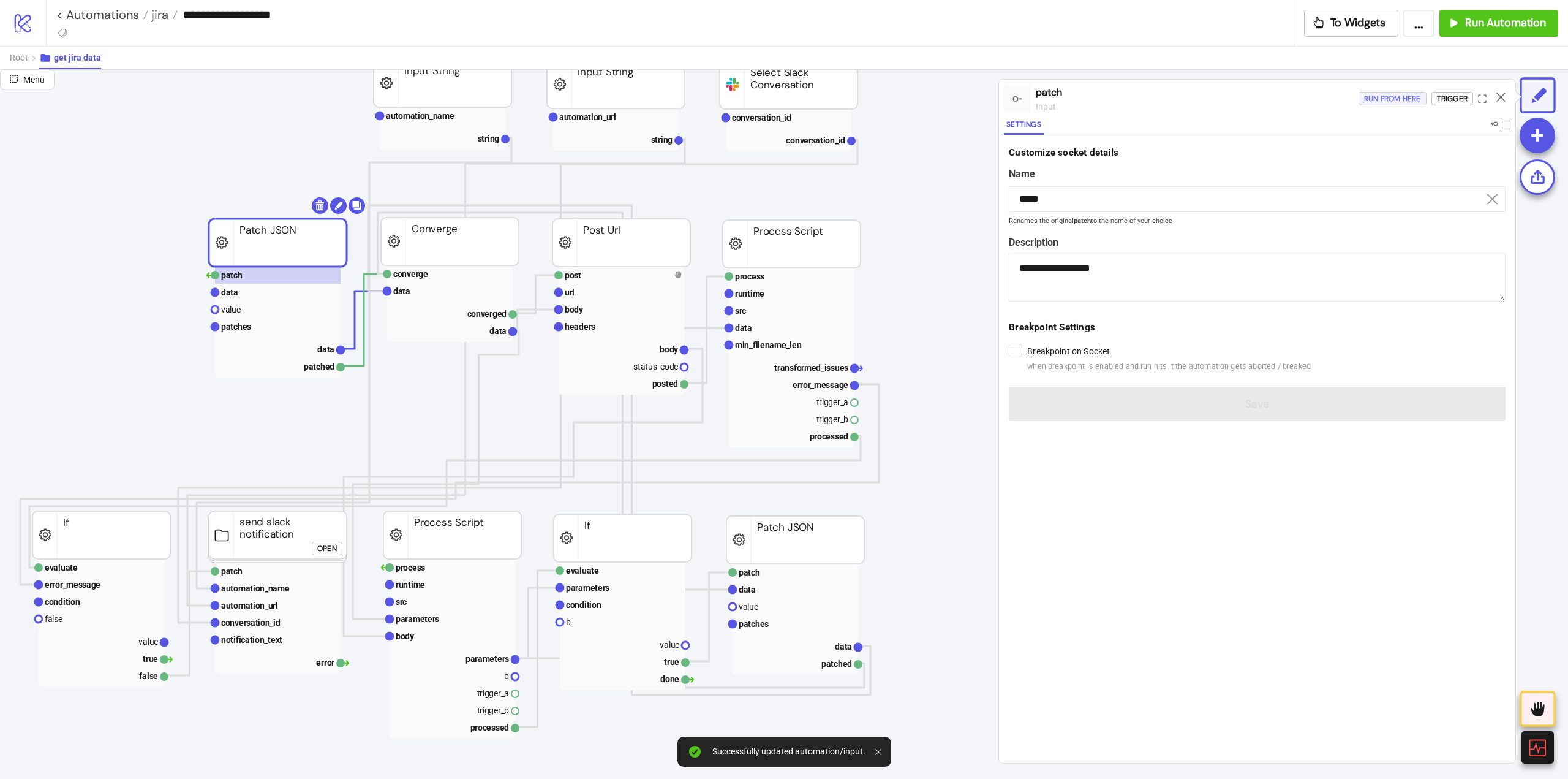
click at [1406, 105] on div "Run from here" at bounding box center [1392, 99] width 57 height 14
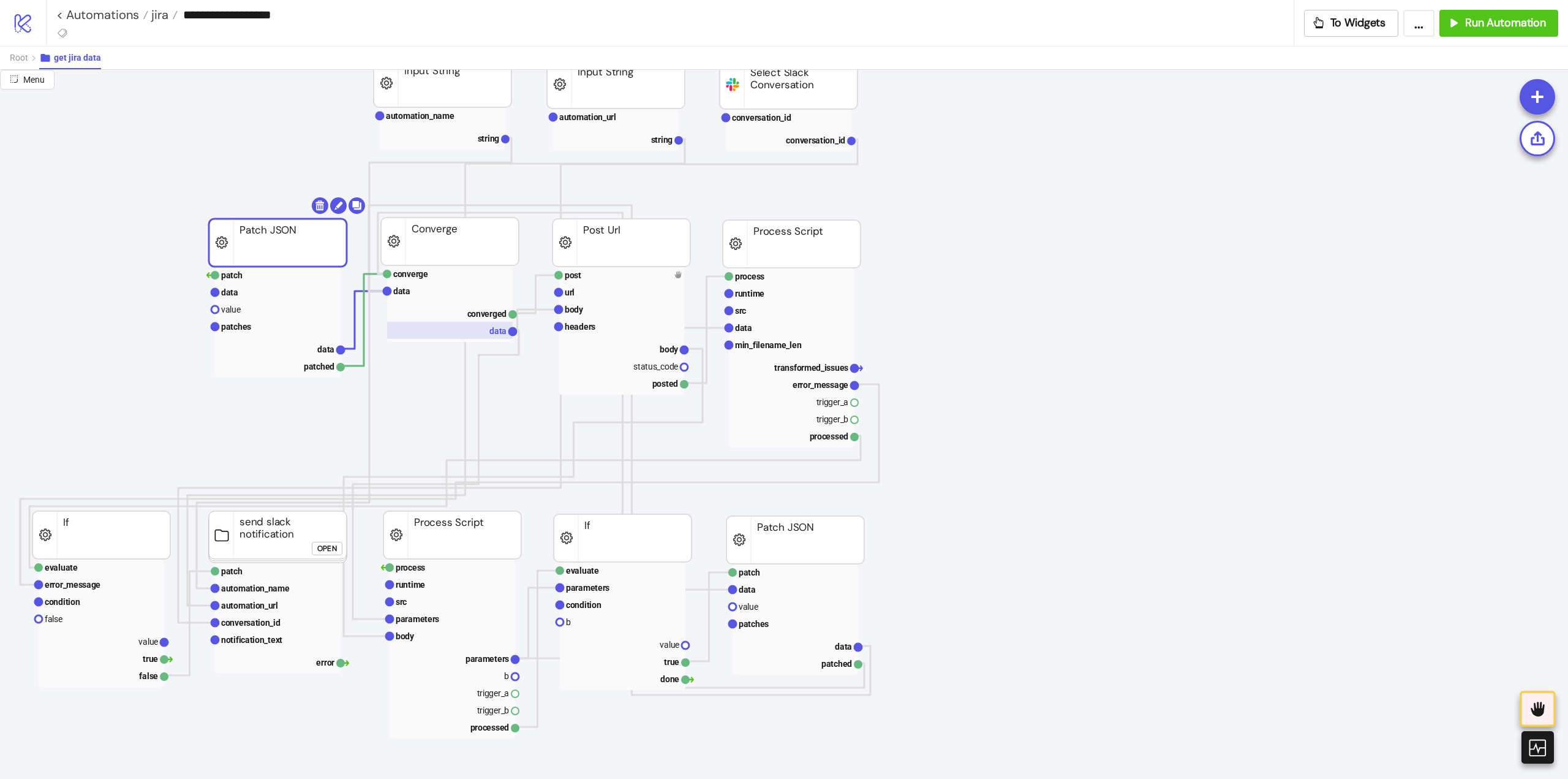
click at [499, 335] on text "data" at bounding box center [498, 331] width 18 height 10
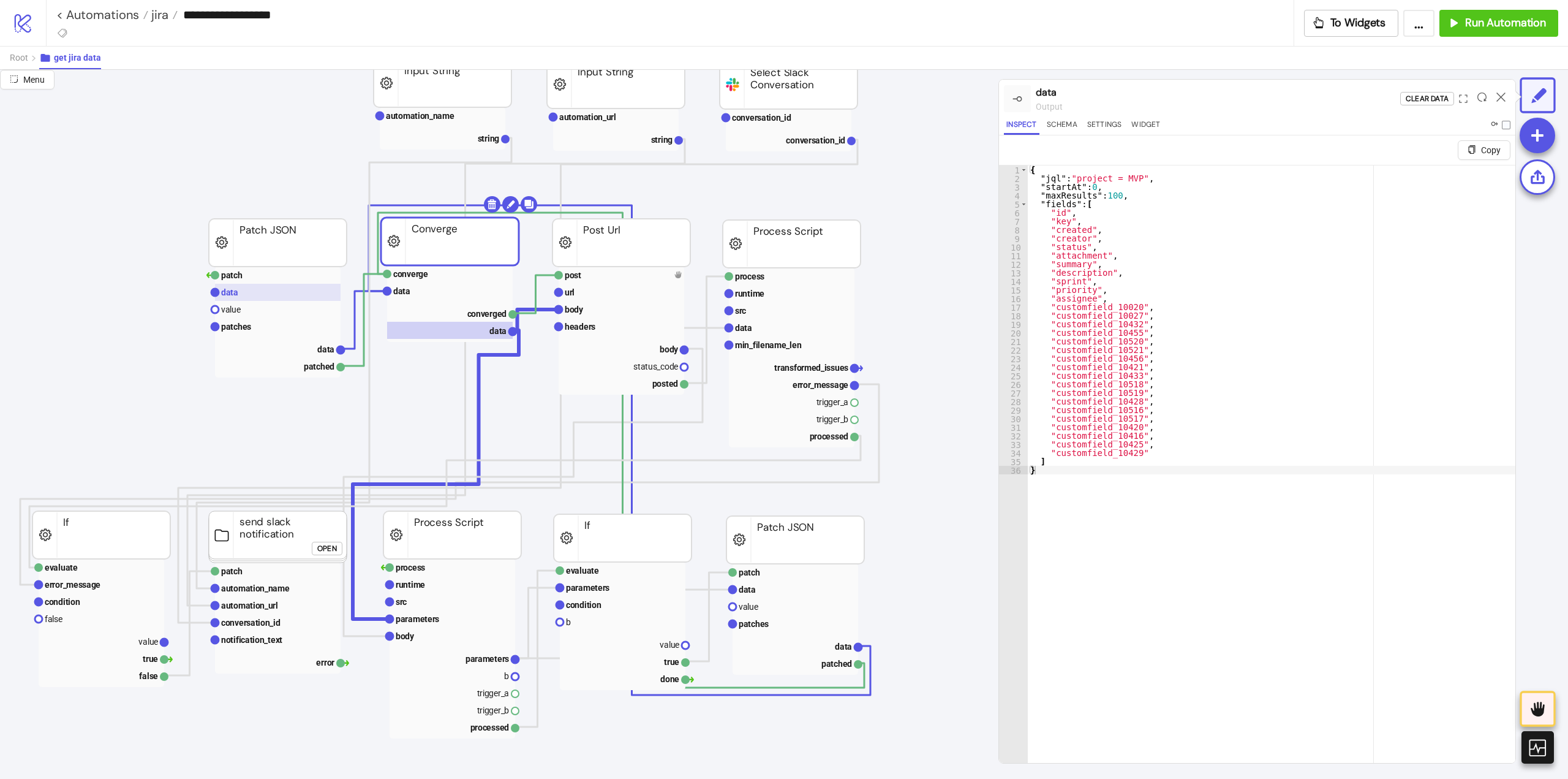
click at [249, 295] on rect at bounding box center [277, 292] width 126 height 18
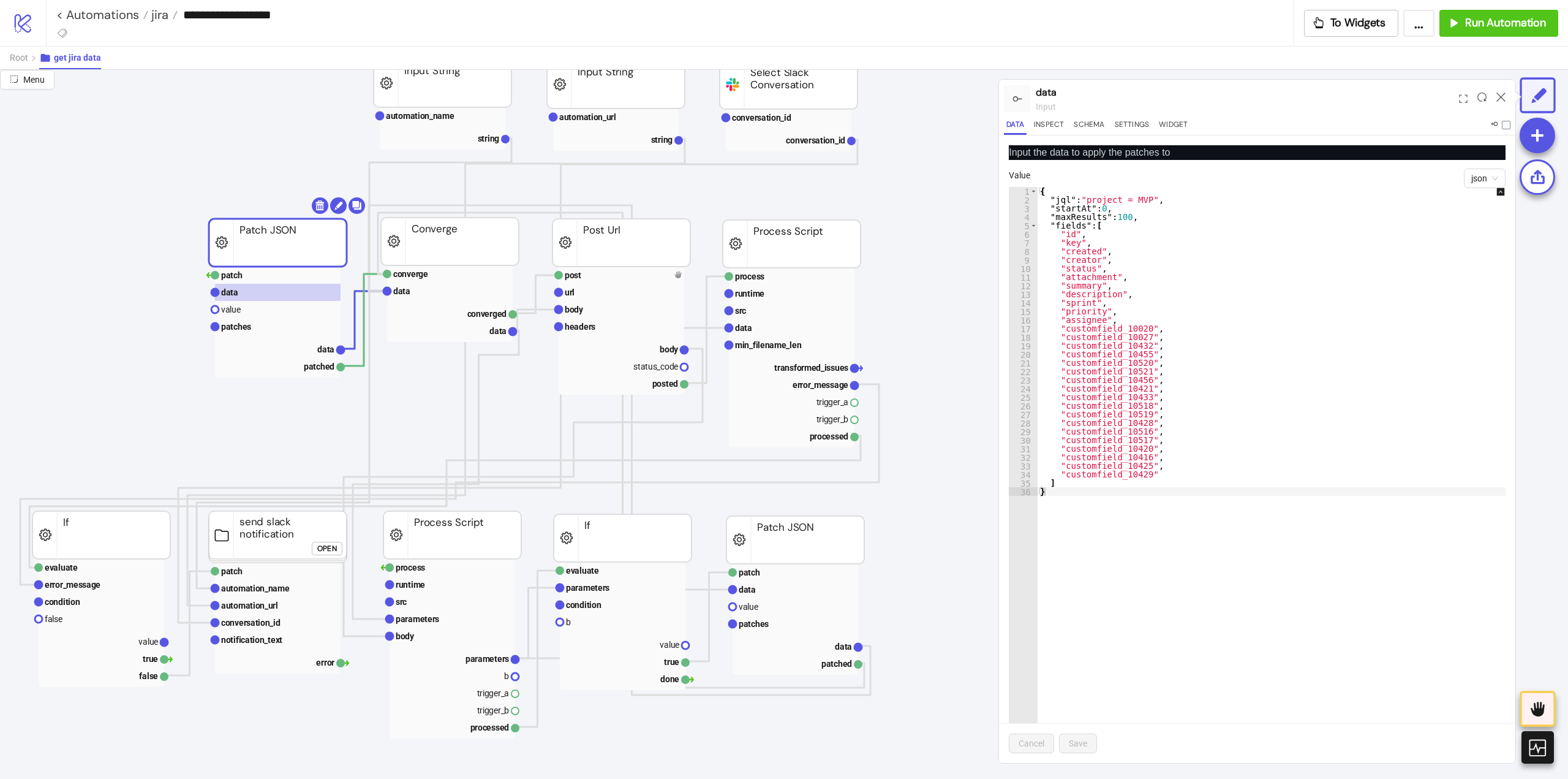
click at [1268, 390] on div "{ "jql" : "project = MVP" , "startAt" : 0 , "maxResults" : 100 , "fields" : [ "…" at bounding box center [1280, 483] width 485 height 593
type textarea "* *"
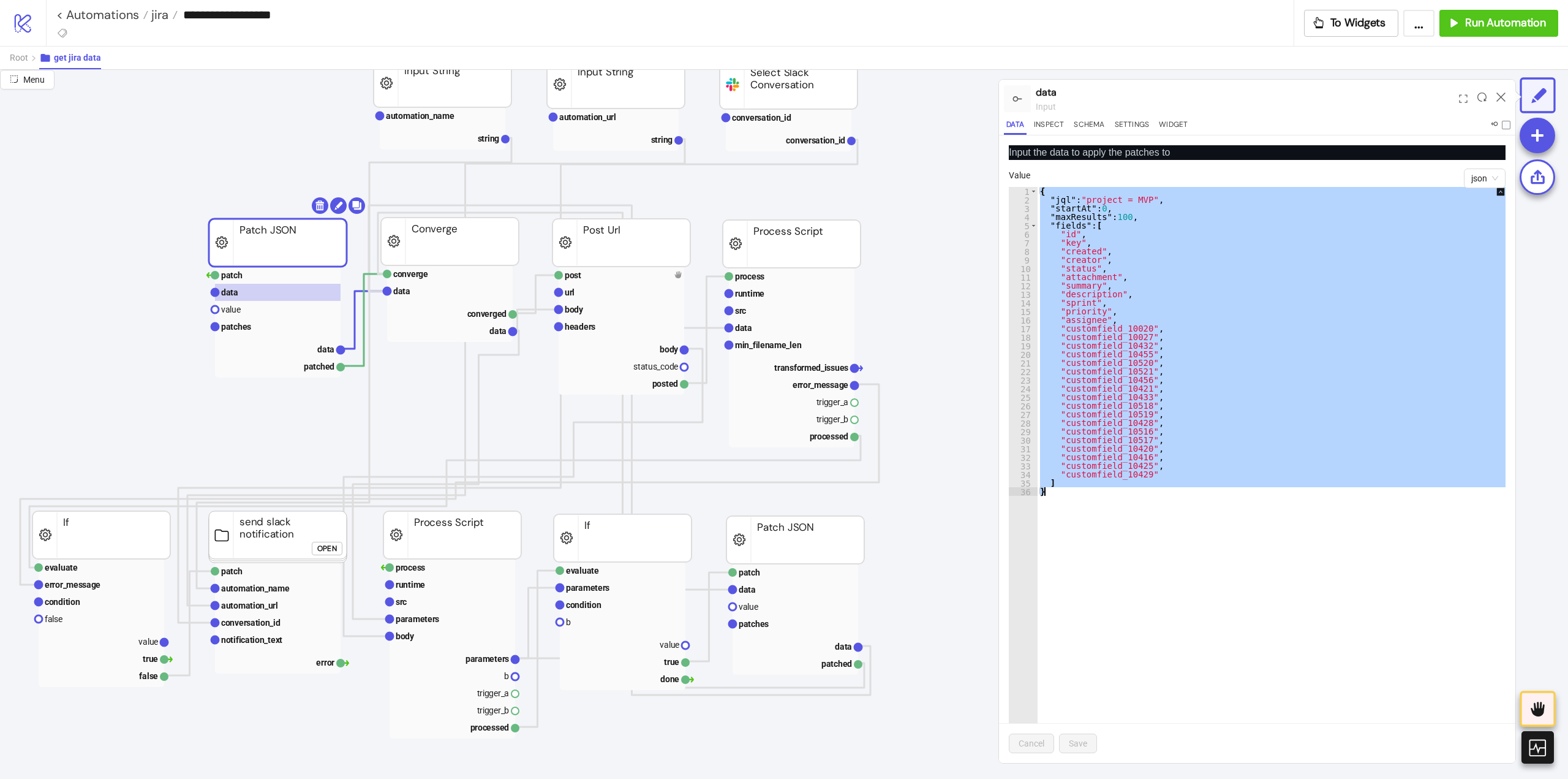
paste textarea "Cursor at row 36"
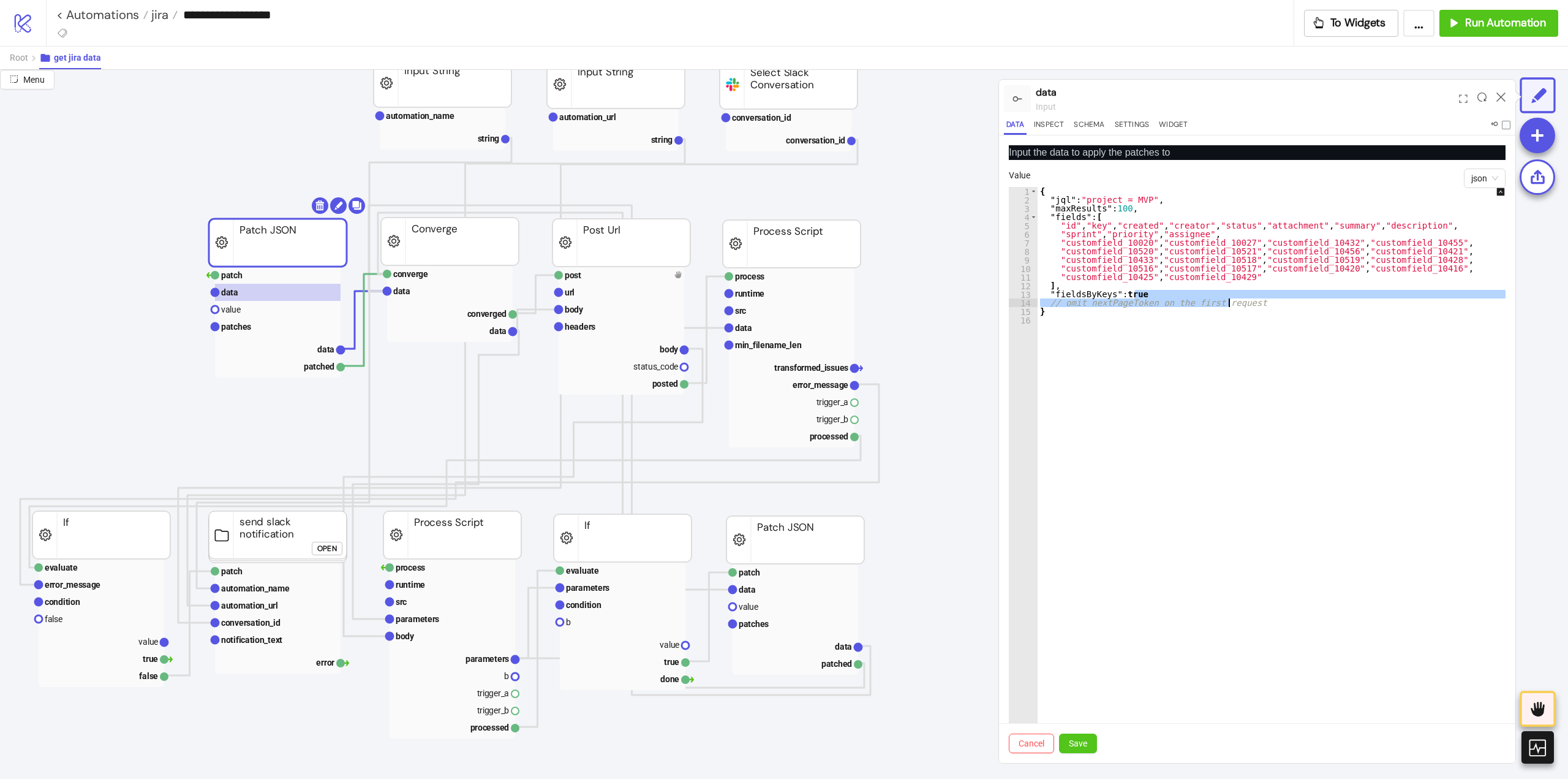
drag, startPoint x: 1140, startPoint y: 296, endPoint x: 1242, endPoint y: 299, distance: 102.0
click at [1242, 299] on div "{ "jql" : "project = MVP" , "maxResults" : 100 , "fields" : [ "id" , "key" , "c…" at bounding box center [1280, 483] width 485 height 593
type textarea "**********"
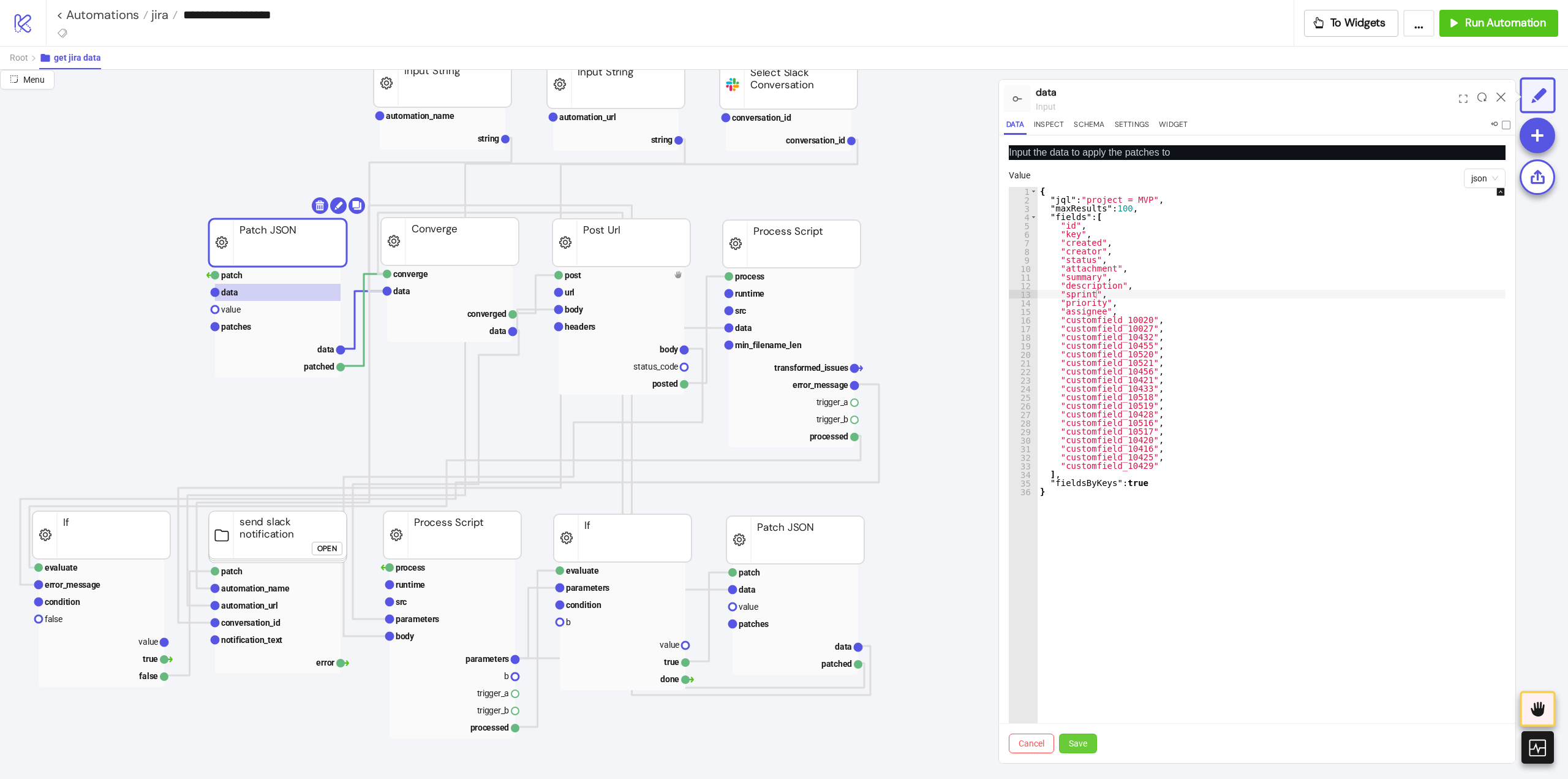
click at [1080, 745] on span "Save" at bounding box center [1078, 743] width 18 height 10
click at [278, 276] on rect at bounding box center [277, 275] width 126 height 18
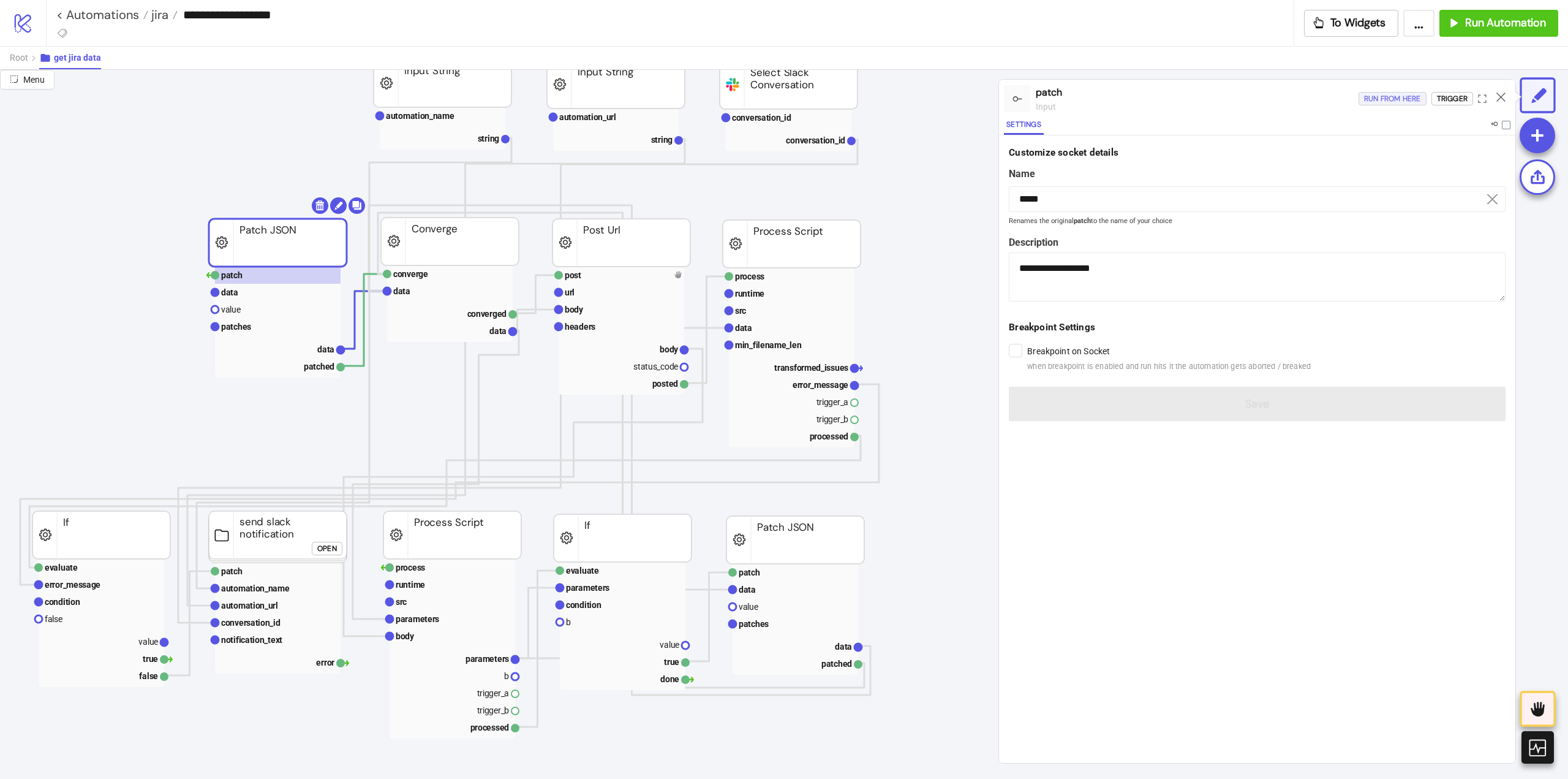
click at [1401, 100] on div "Run from here" at bounding box center [1392, 99] width 57 height 14
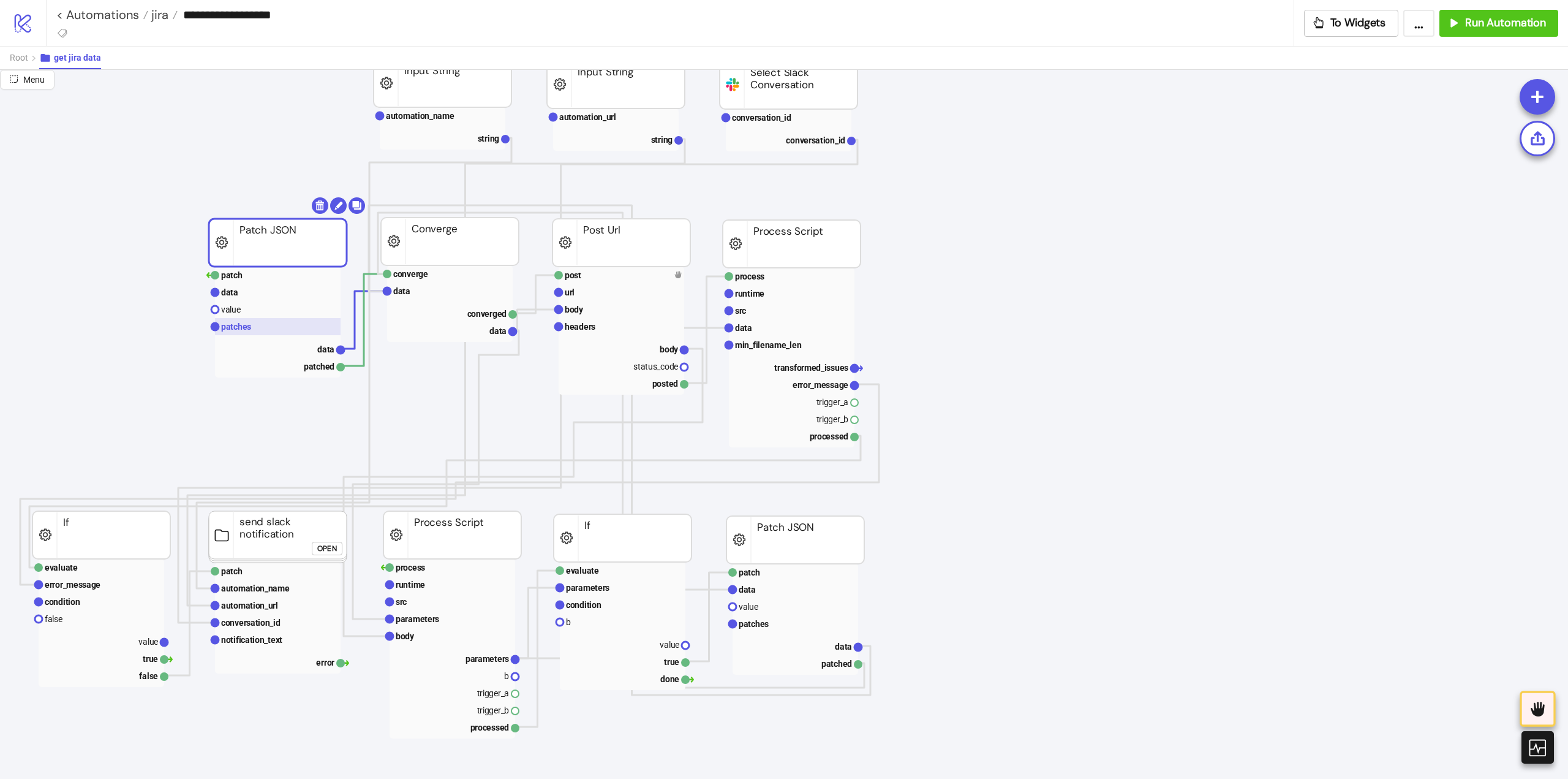
click at [267, 332] on rect at bounding box center [277, 326] width 126 height 18
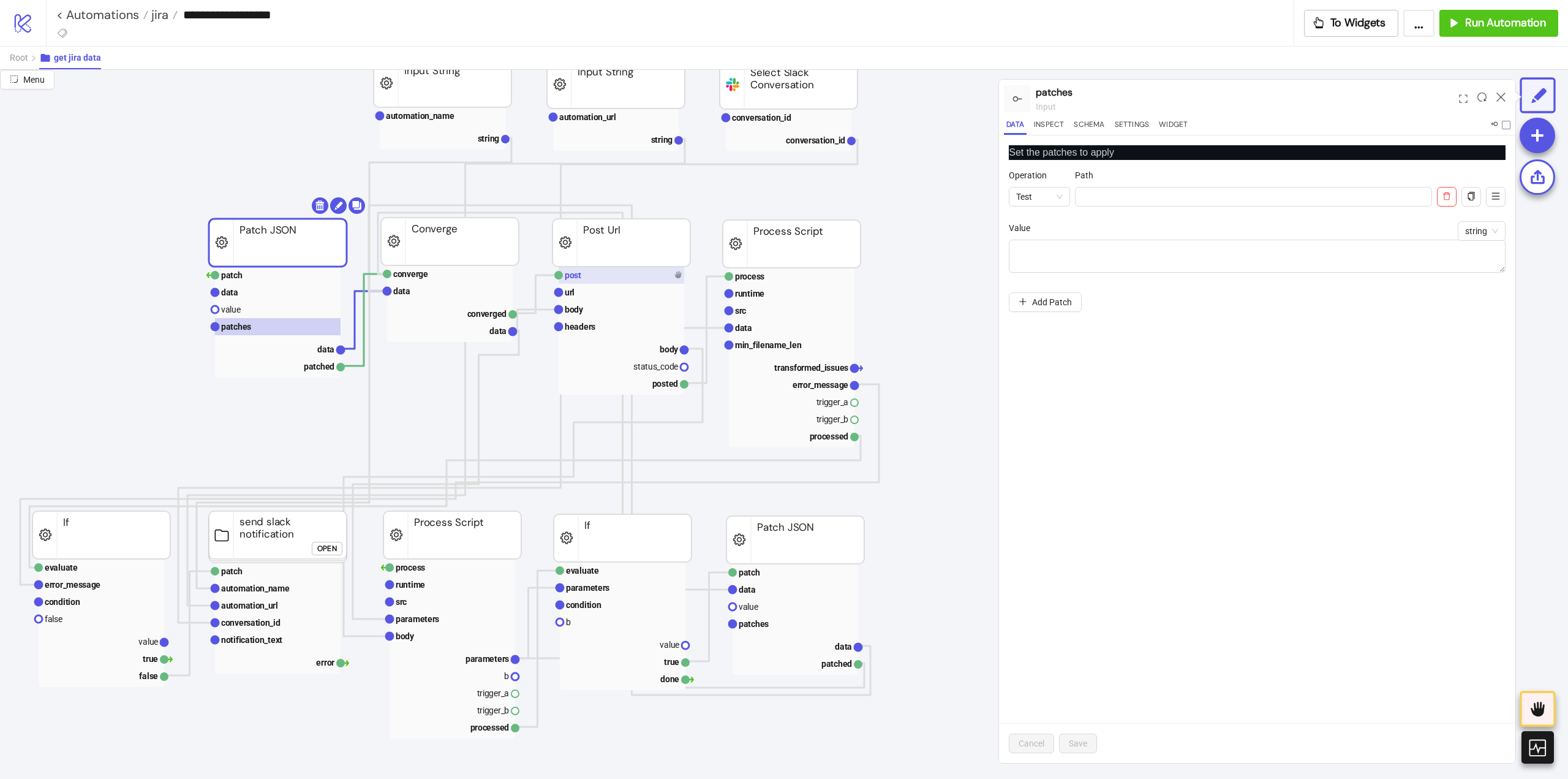
click at [597, 279] on rect at bounding box center [621, 275] width 126 height 18
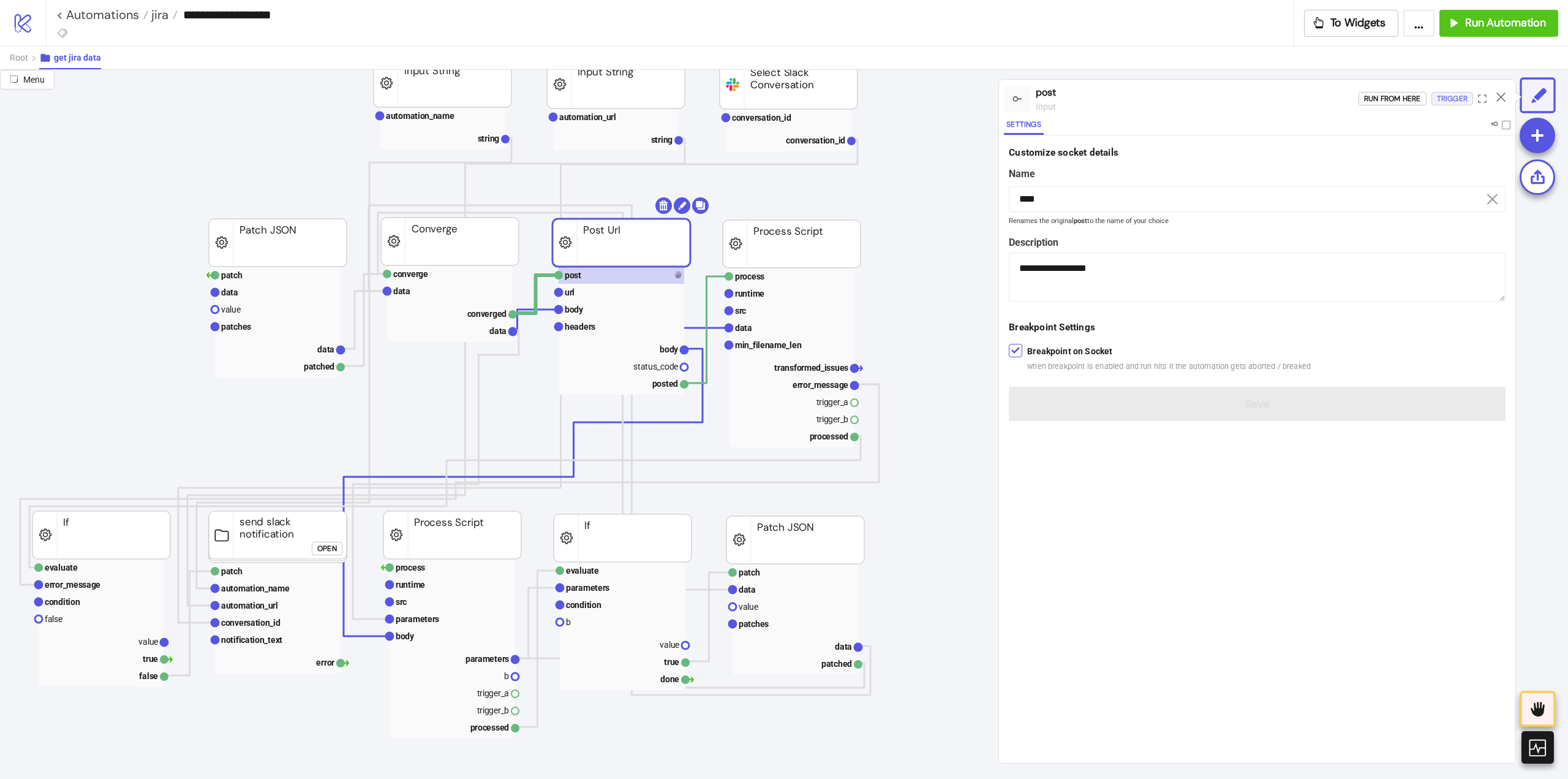
click at [1450, 101] on div "Trigger" at bounding box center [1452, 99] width 30 height 14
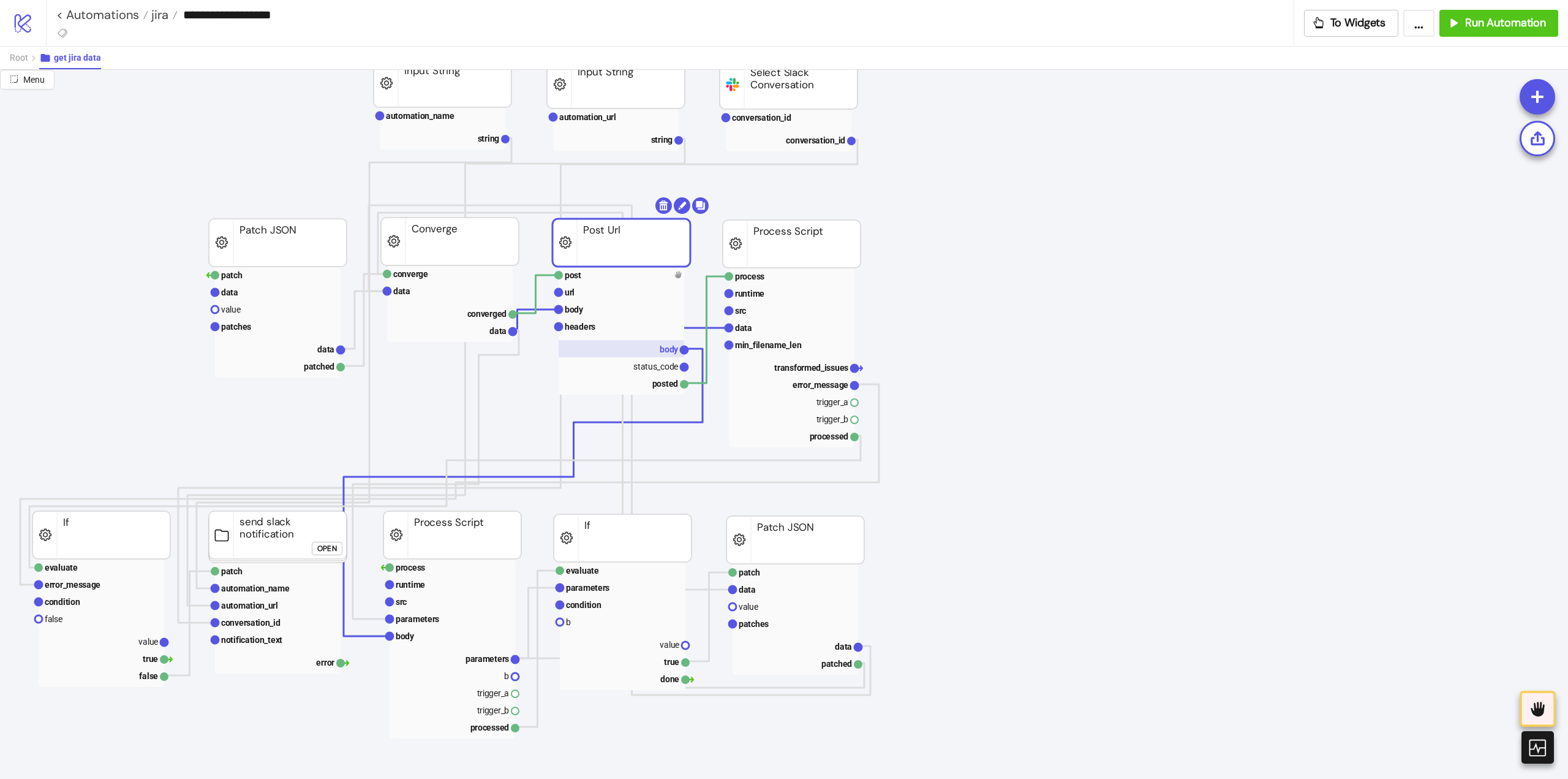
click at [658, 354] on rect at bounding box center [621, 348] width 126 height 18
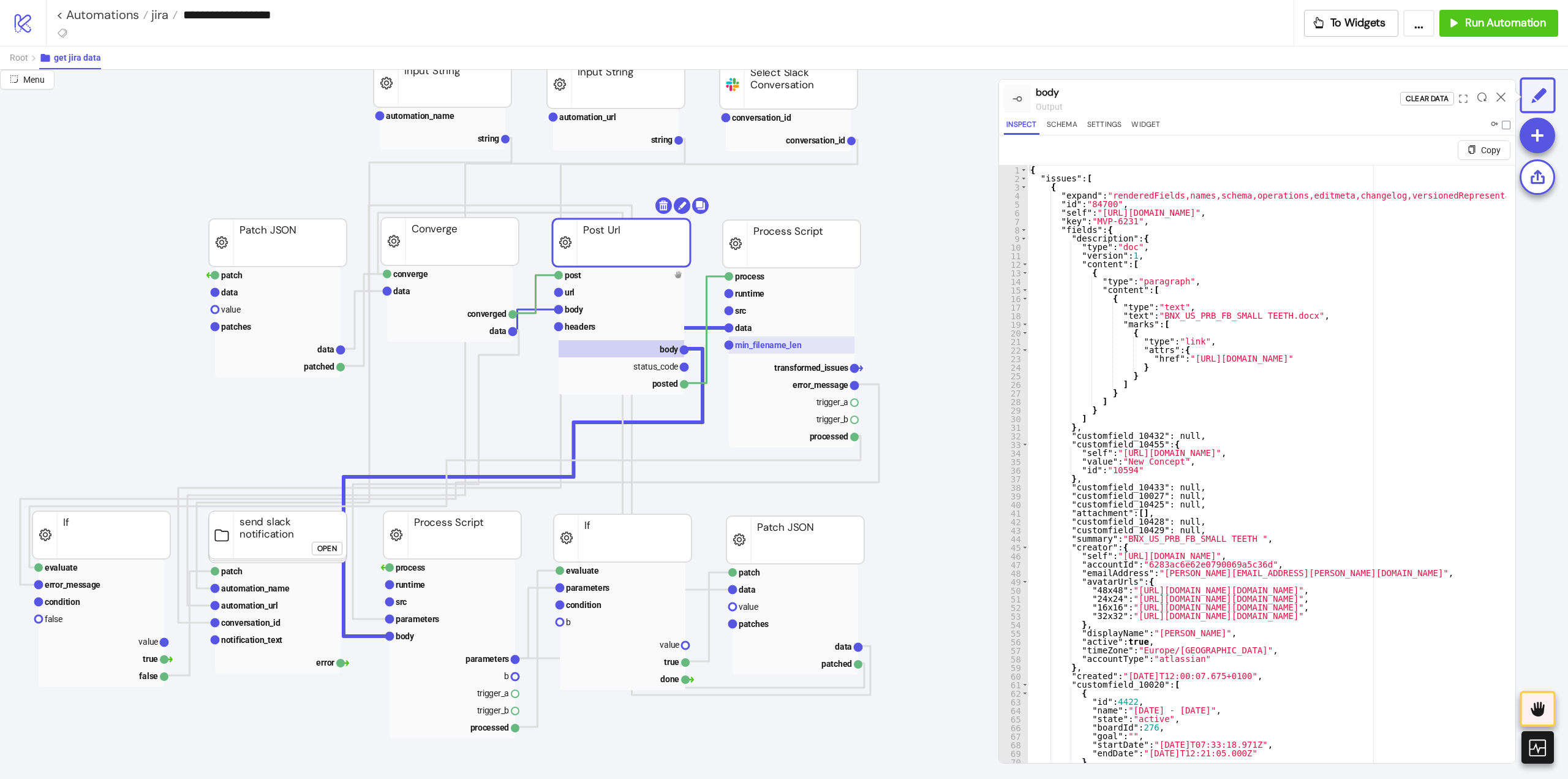
click at [764, 345] on text "min_filename_len" at bounding box center [769, 345] width 67 height 10
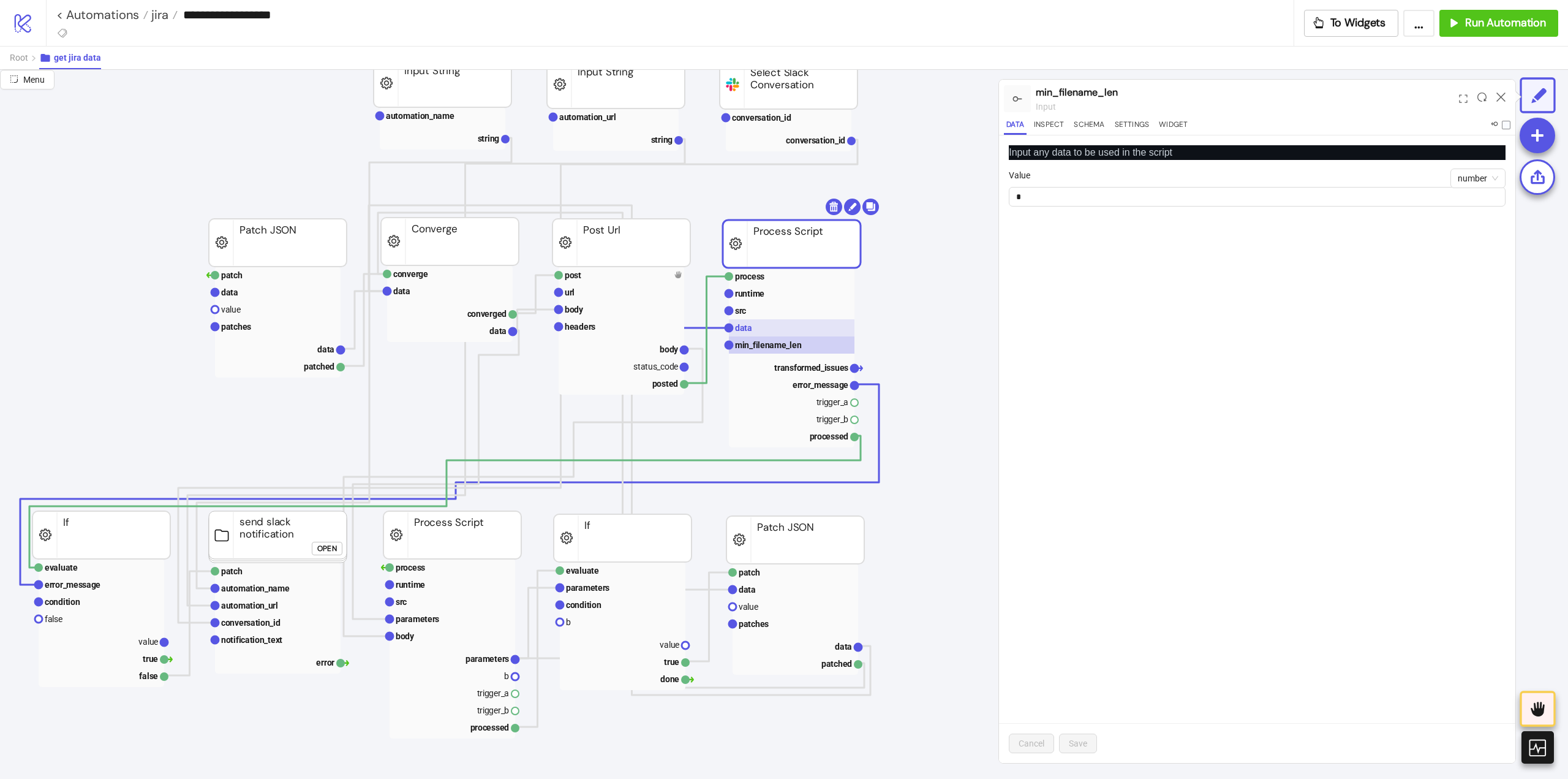
click at [763, 332] on rect at bounding box center [792, 328] width 126 height 18
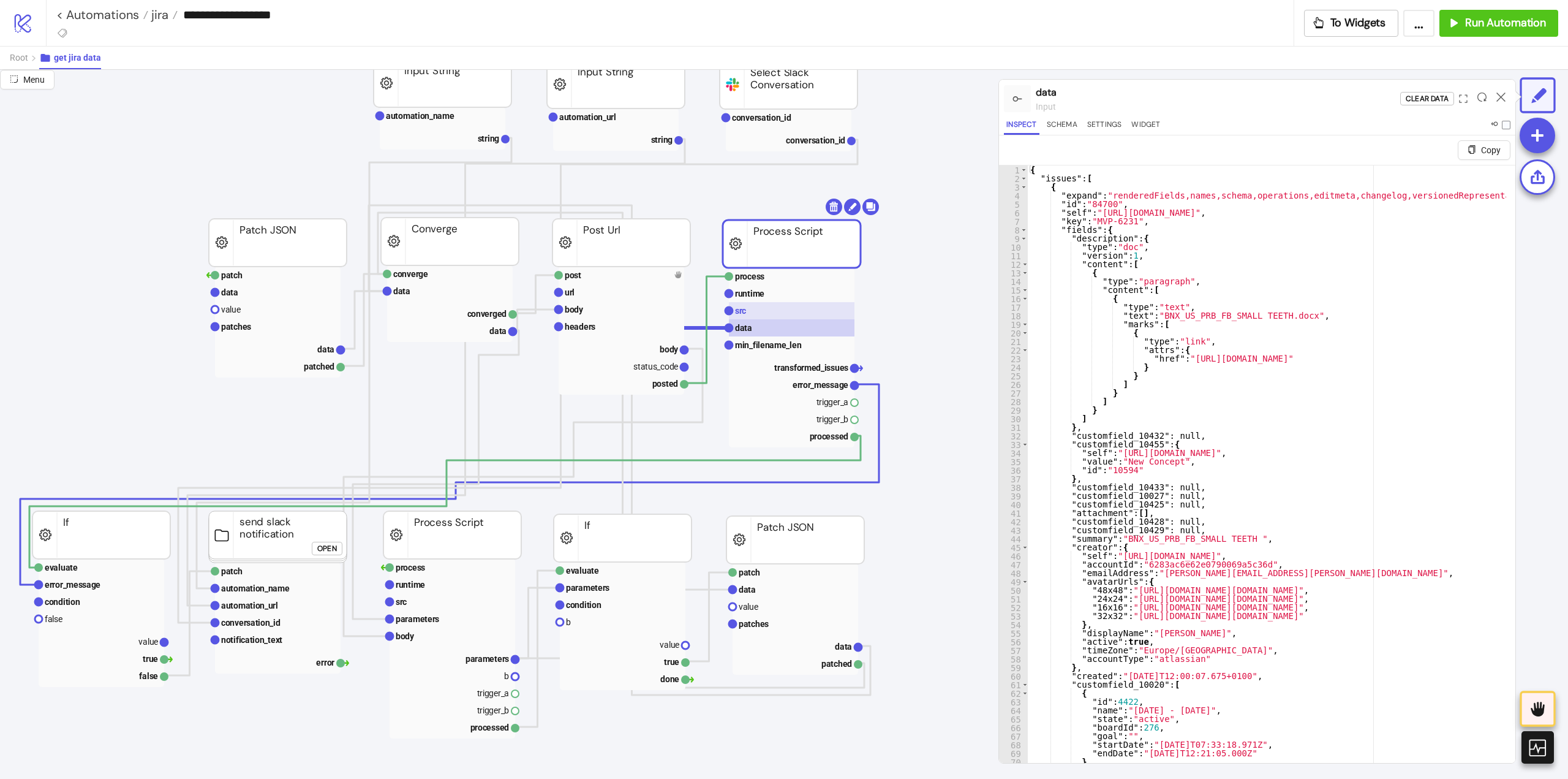
click at [760, 317] on rect at bounding box center [792, 310] width 126 height 18
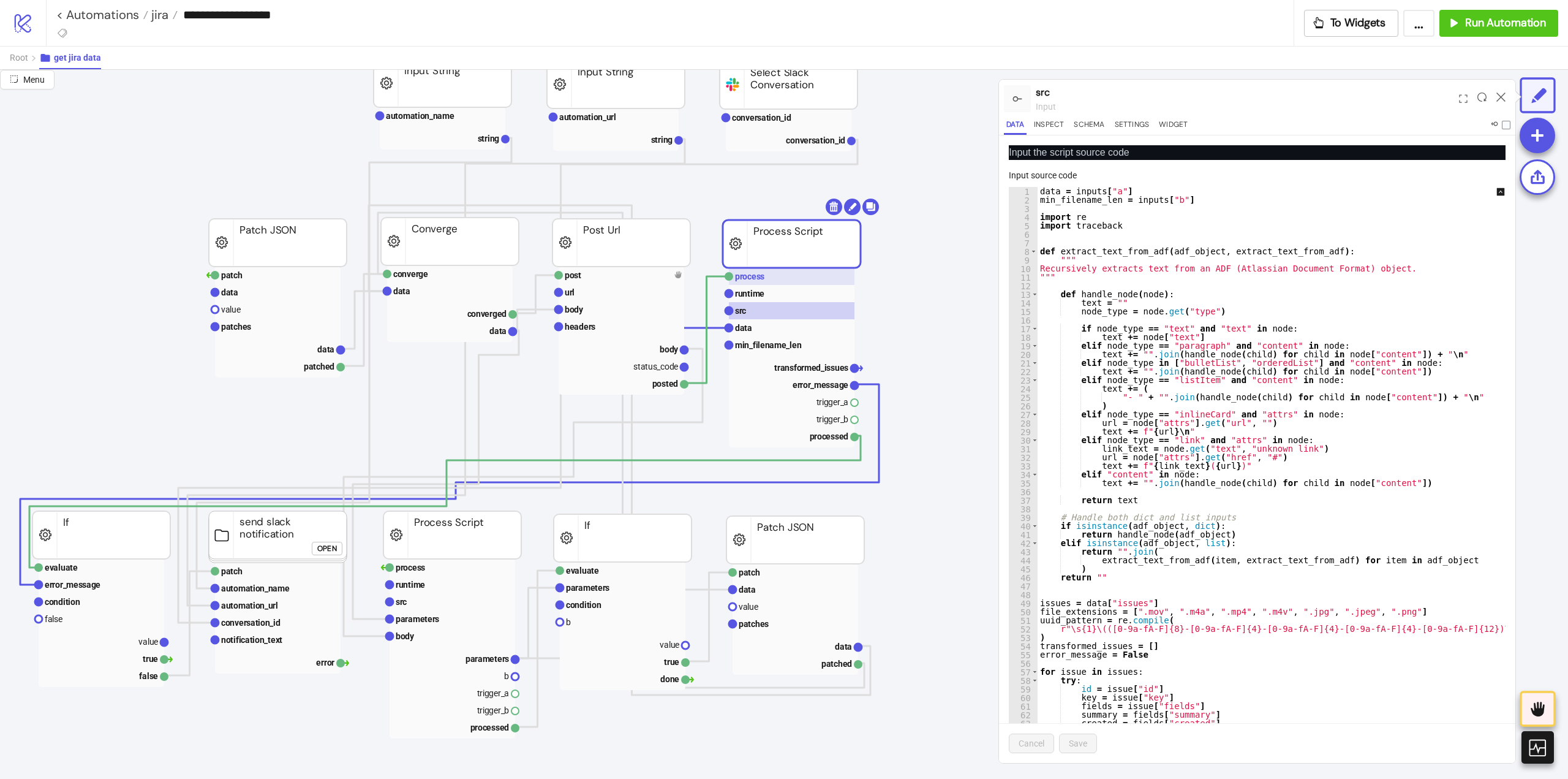
click at [766, 278] on rect at bounding box center [792, 276] width 126 height 18
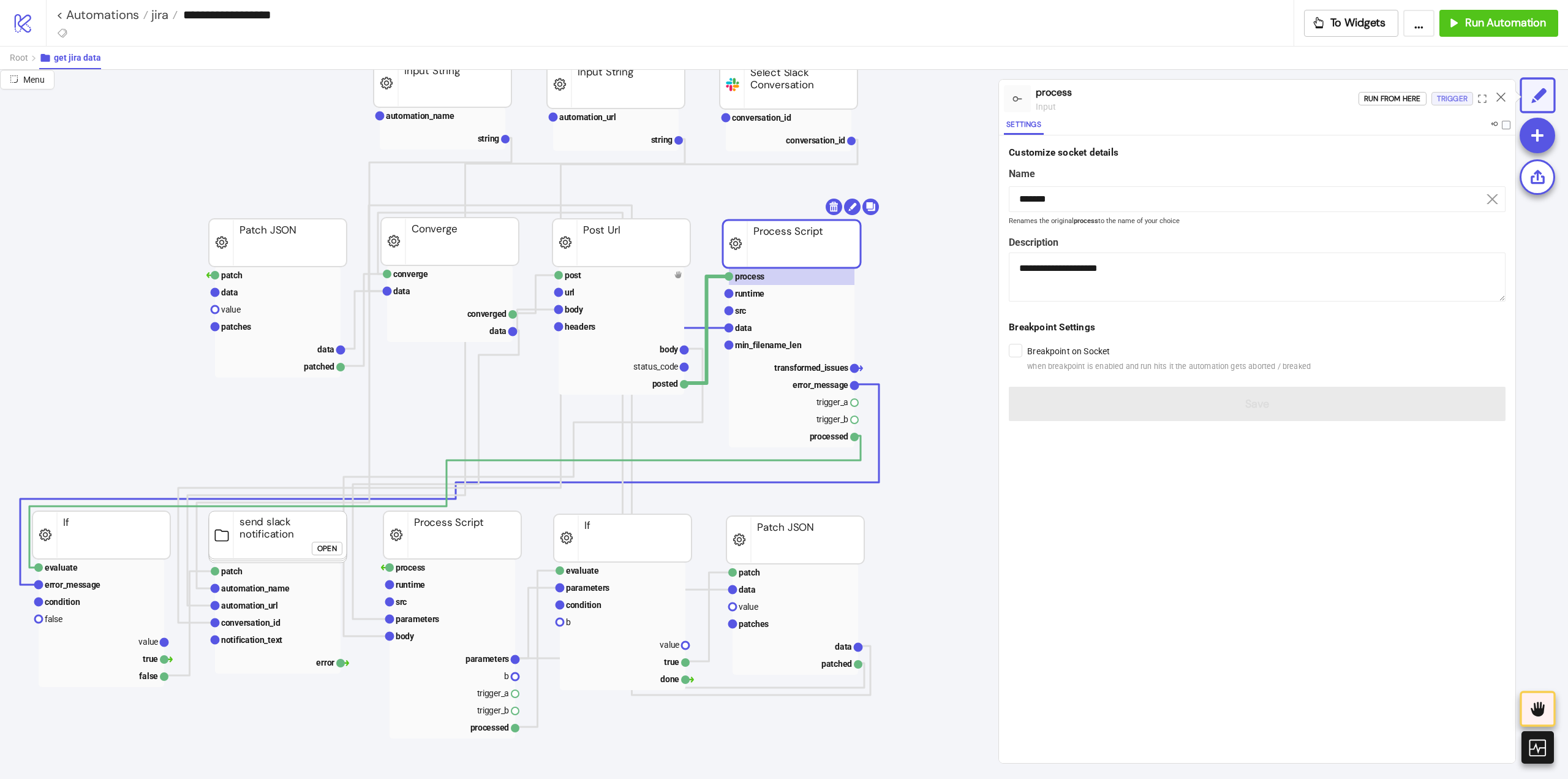
click at [1447, 101] on div "Trigger" at bounding box center [1452, 99] width 30 height 14
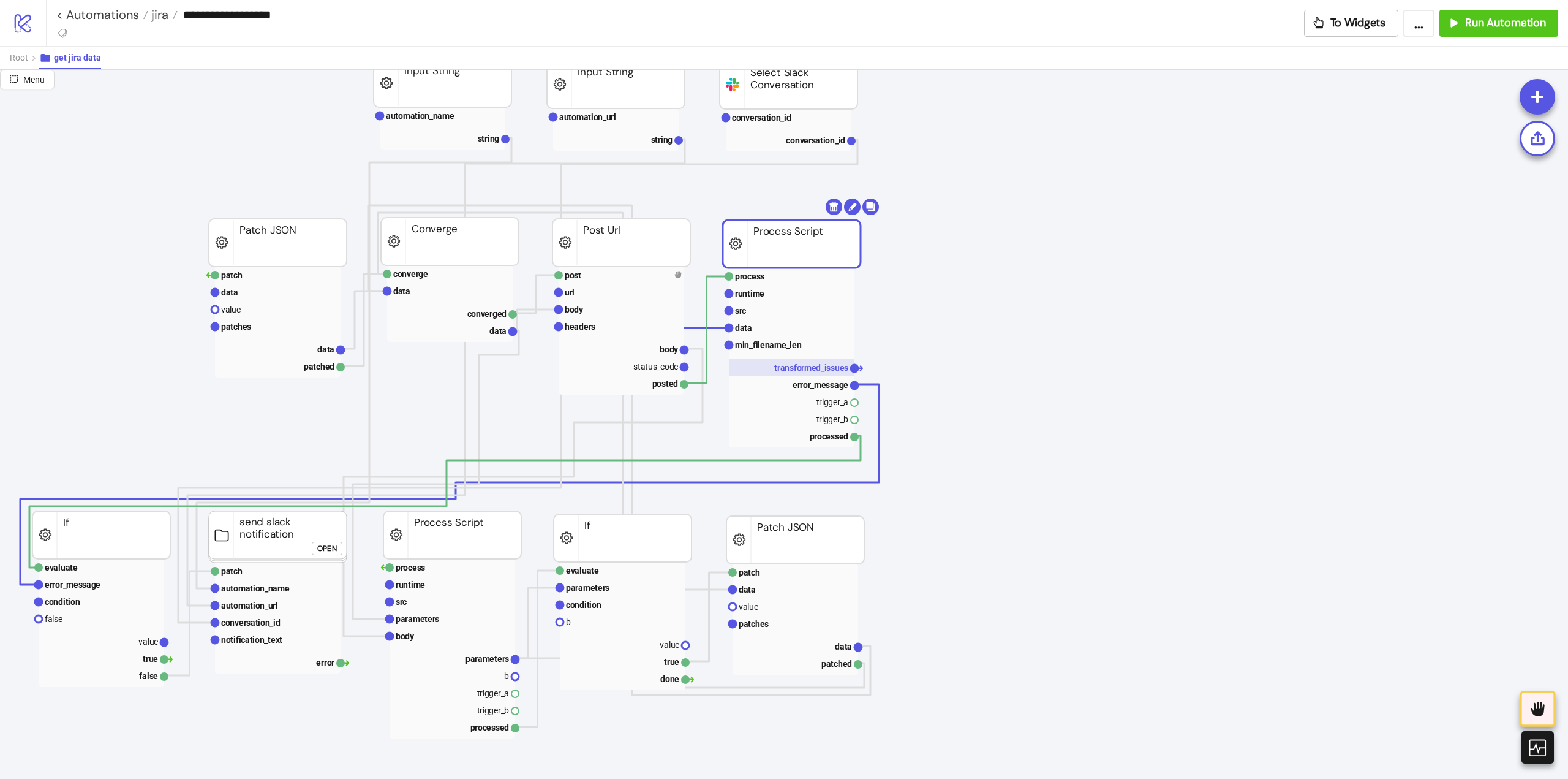
click at [798, 365] on text "transformed_issues" at bounding box center [811, 367] width 74 height 10
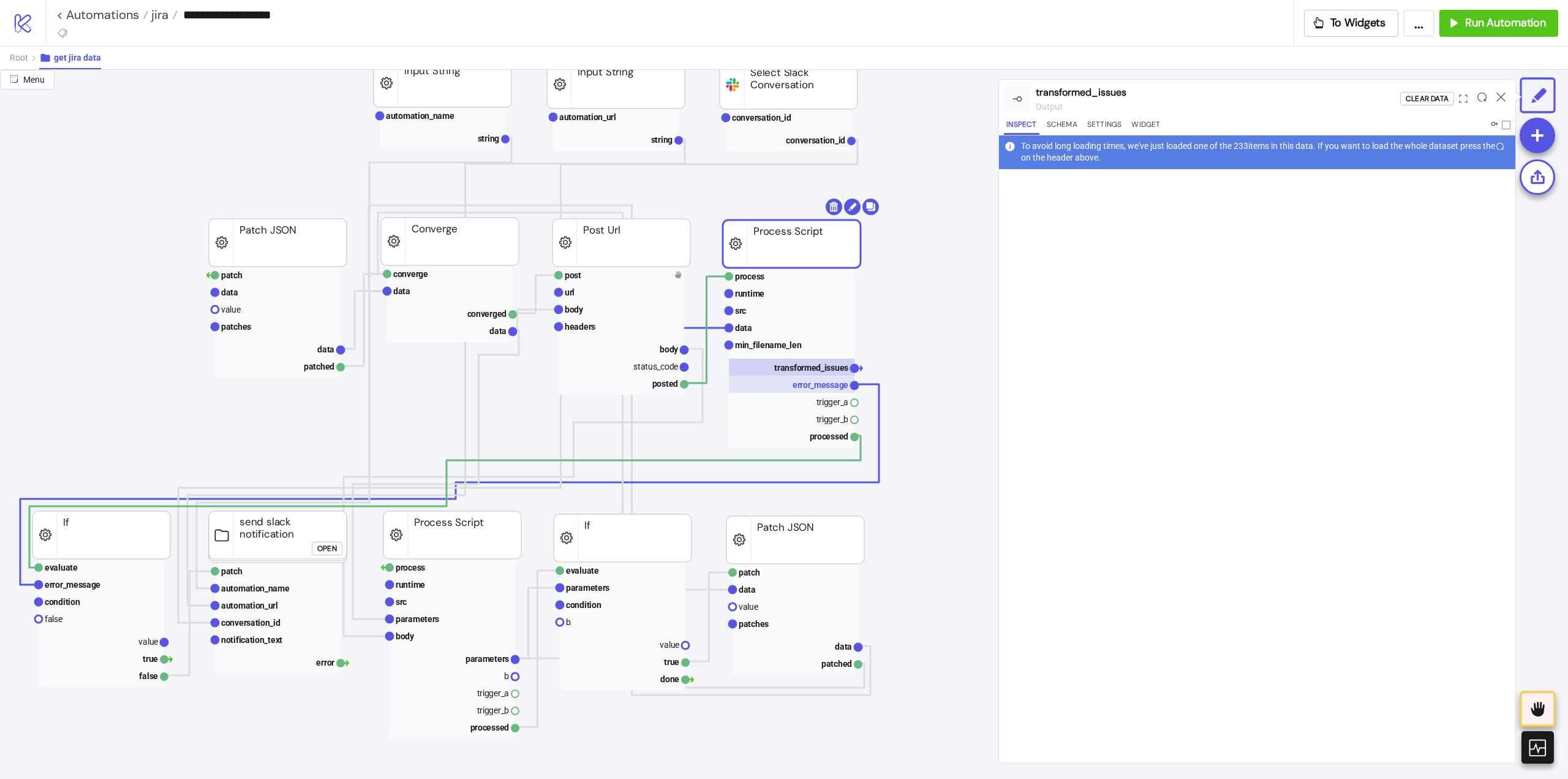
click at [804, 384] on text "error_message" at bounding box center [820, 384] width 56 height 10
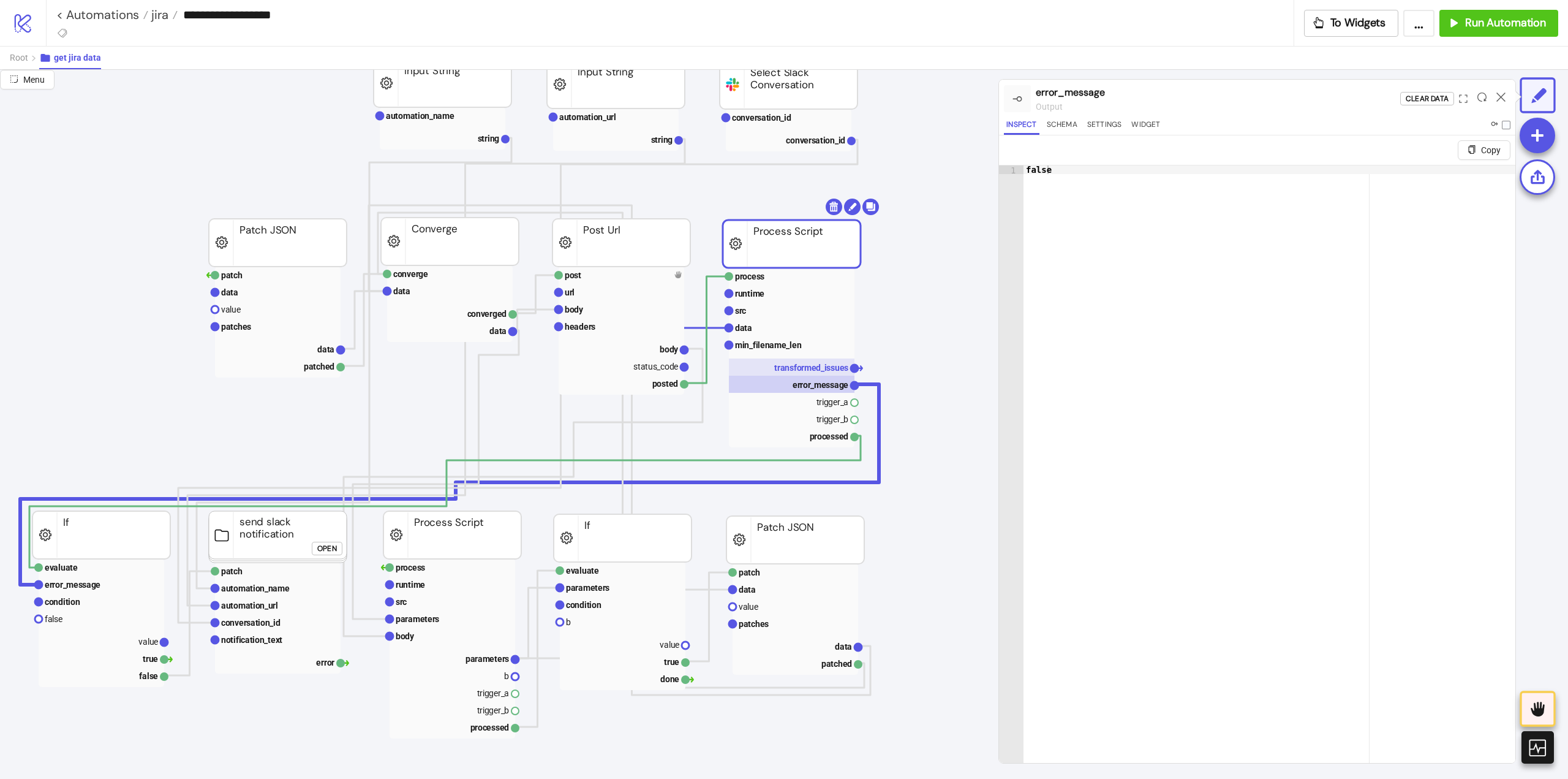
click at [818, 367] on text "transformed_issues" at bounding box center [811, 367] width 74 height 10
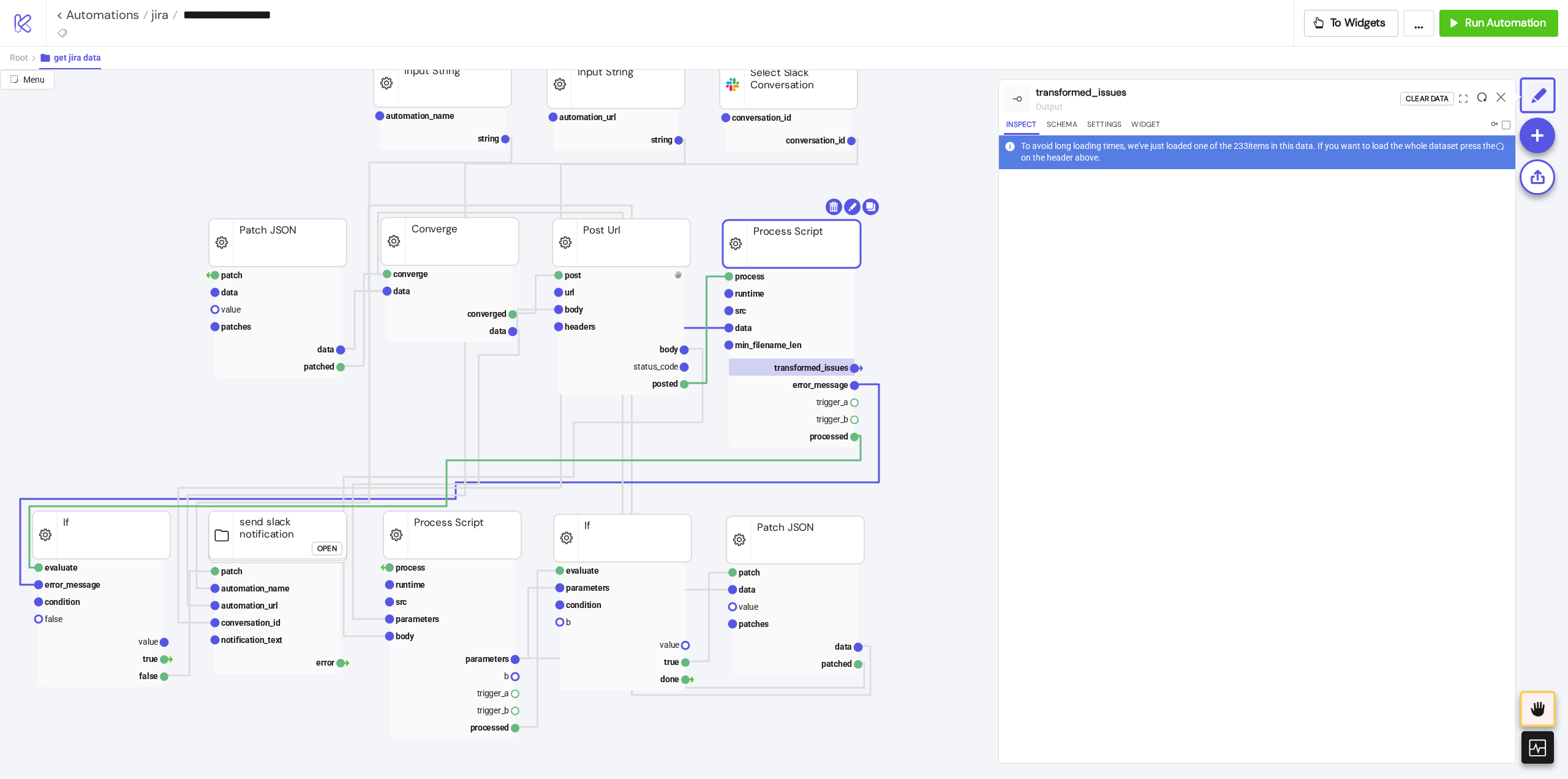
click at [1484, 94] on icon at bounding box center [1482, 97] width 9 height 9
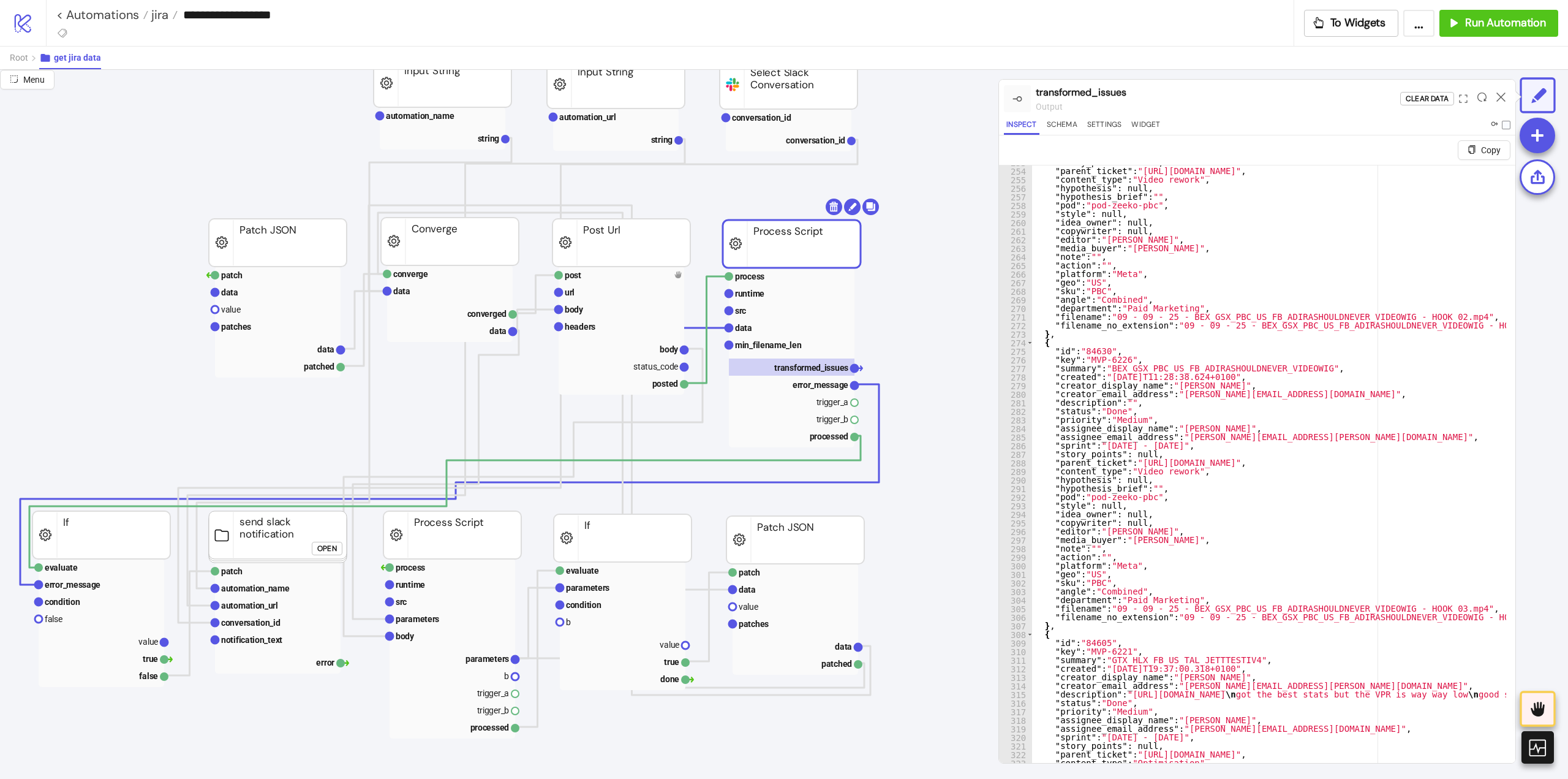
scroll to position [749, 0]
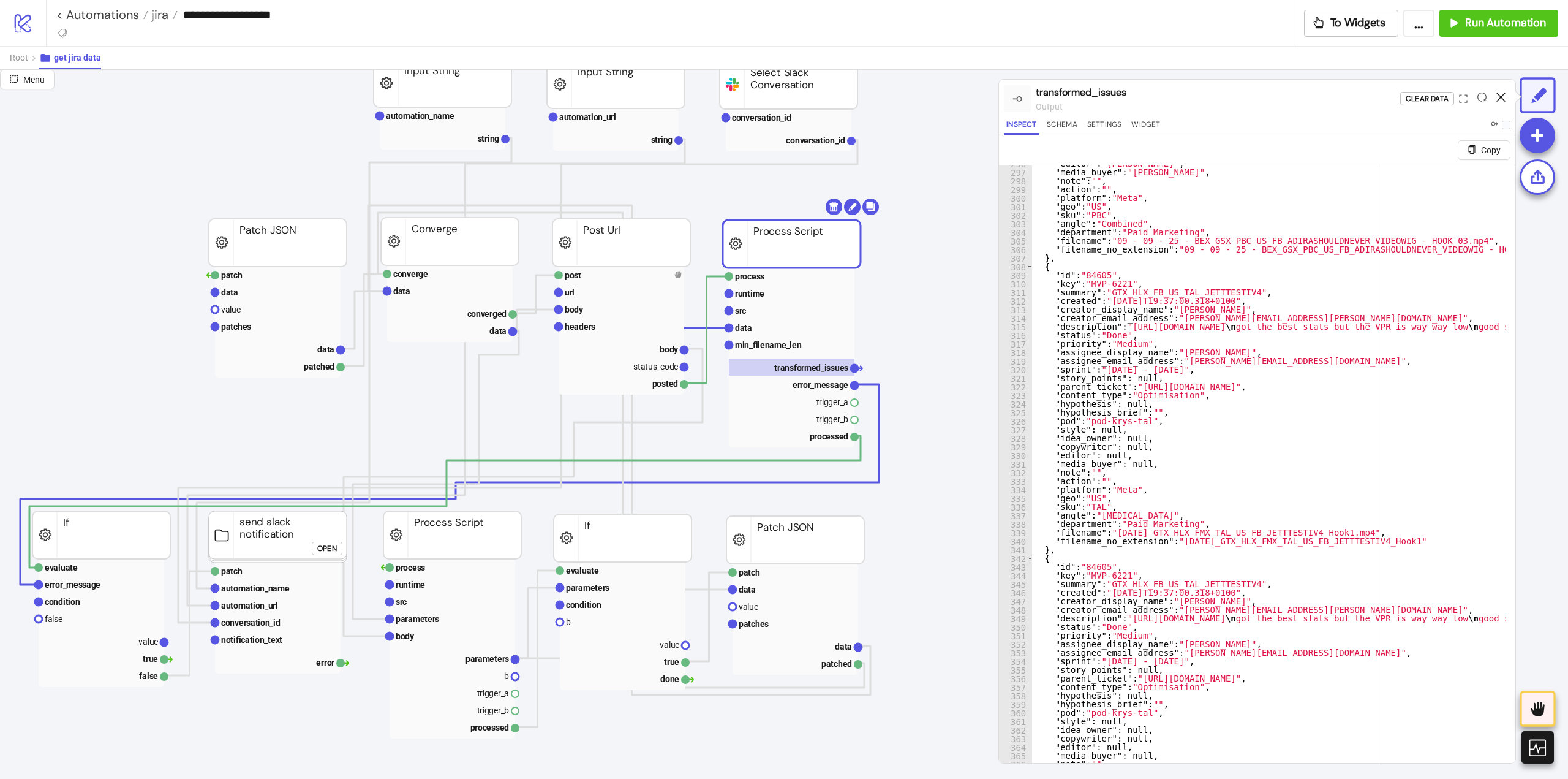
click at [1499, 96] on icon at bounding box center [1501, 97] width 9 height 9
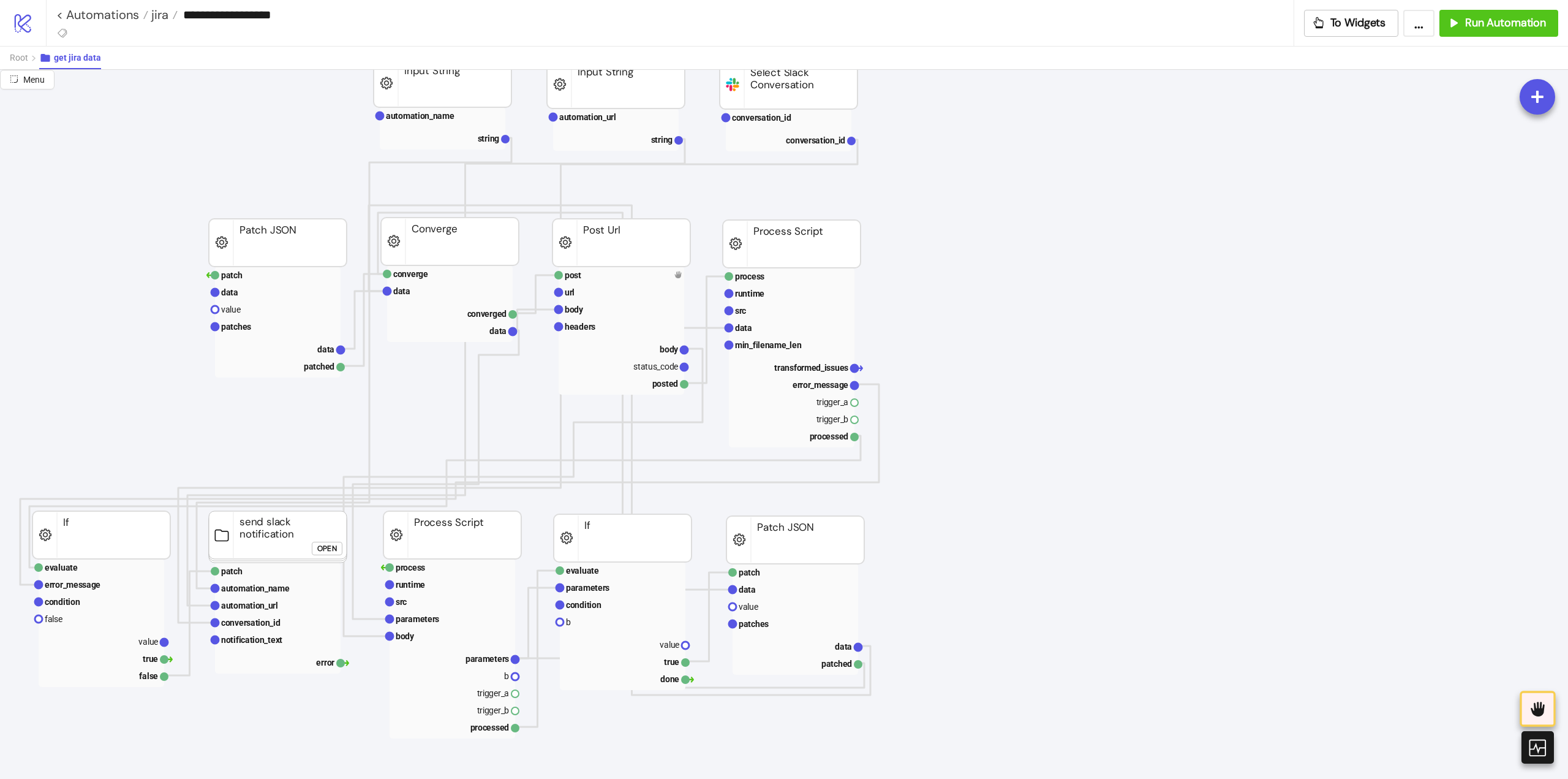
scroll to position [61, 0]
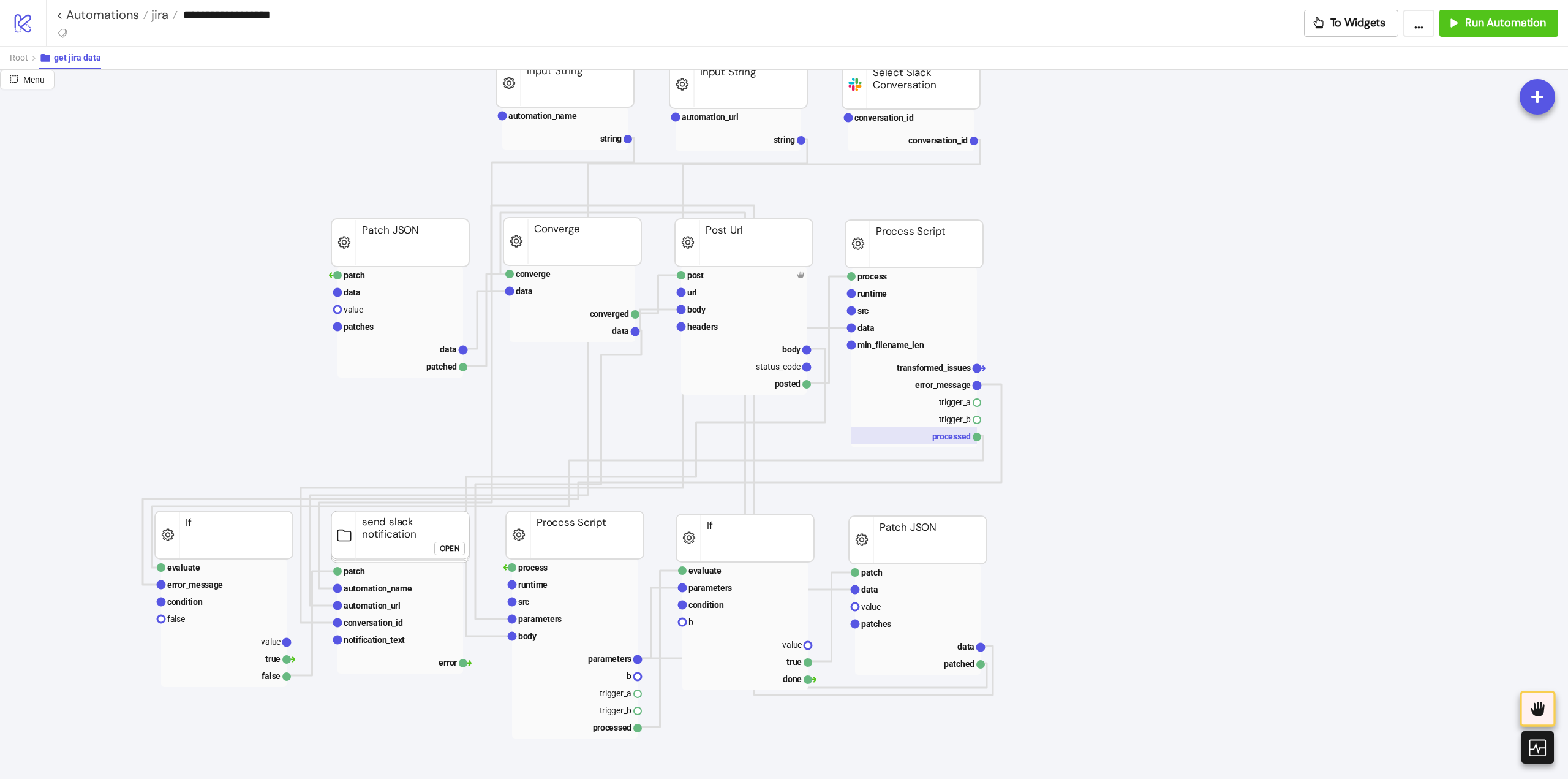
click at [894, 438] on rect at bounding box center [914, 435] width 126 height 18
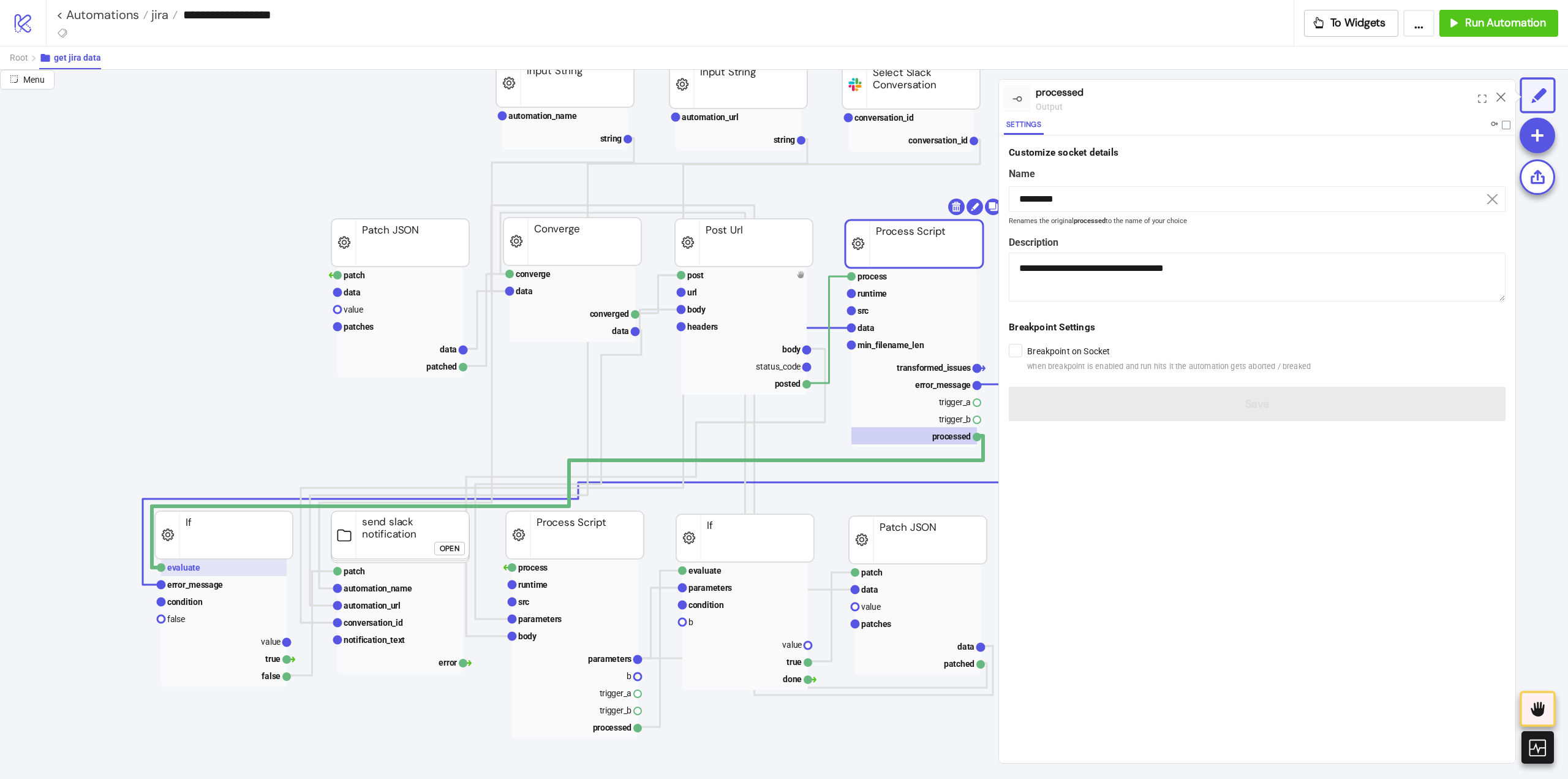
click at [180, 565] on text "evaluate" at bounding box center [183, 567] width 33 height 10
type input "********"
type textarea "**********"
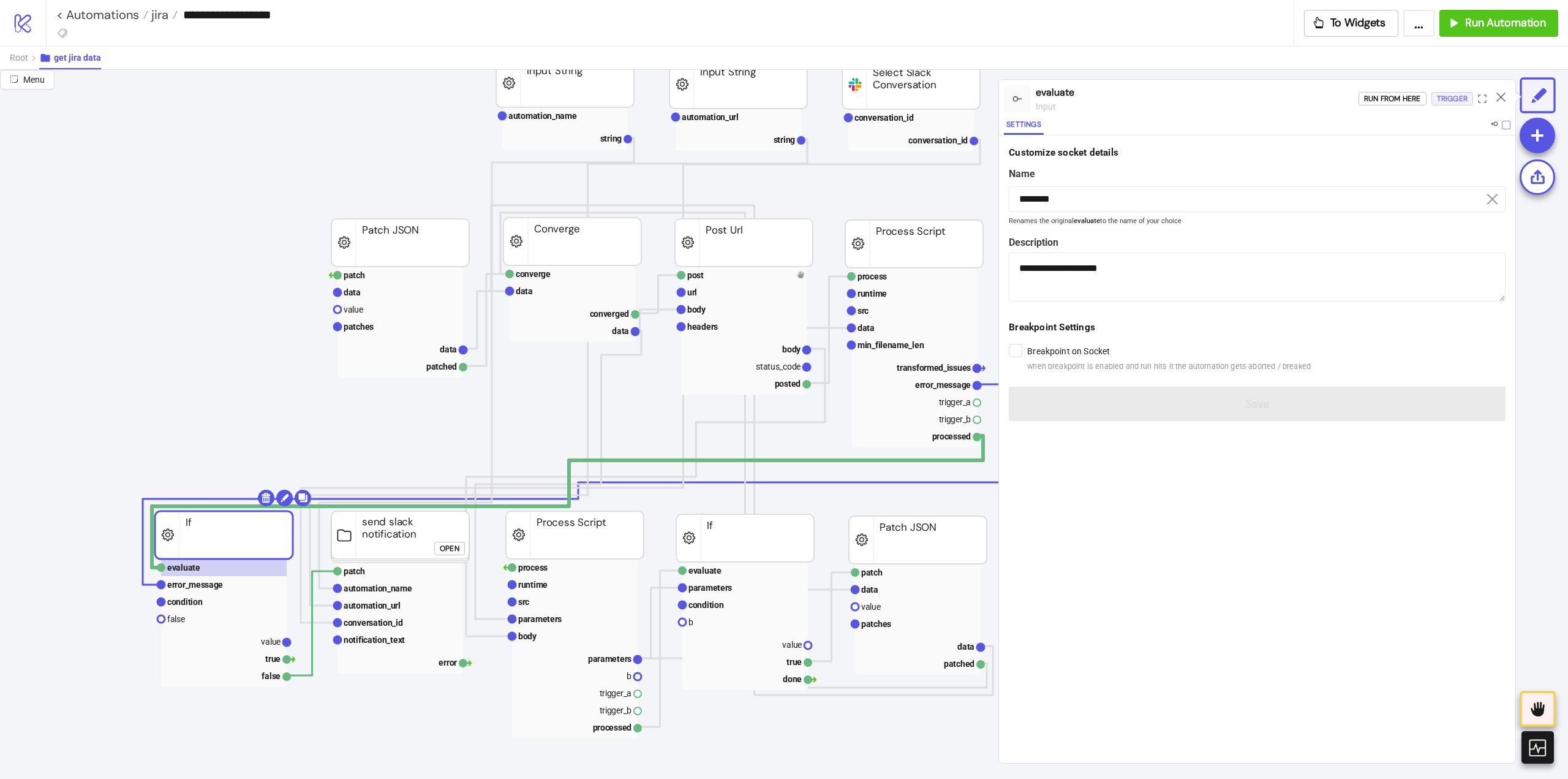
click at [1448, 102] on div "Trigger" at bounding box center [1452, 99] width 30 height 14
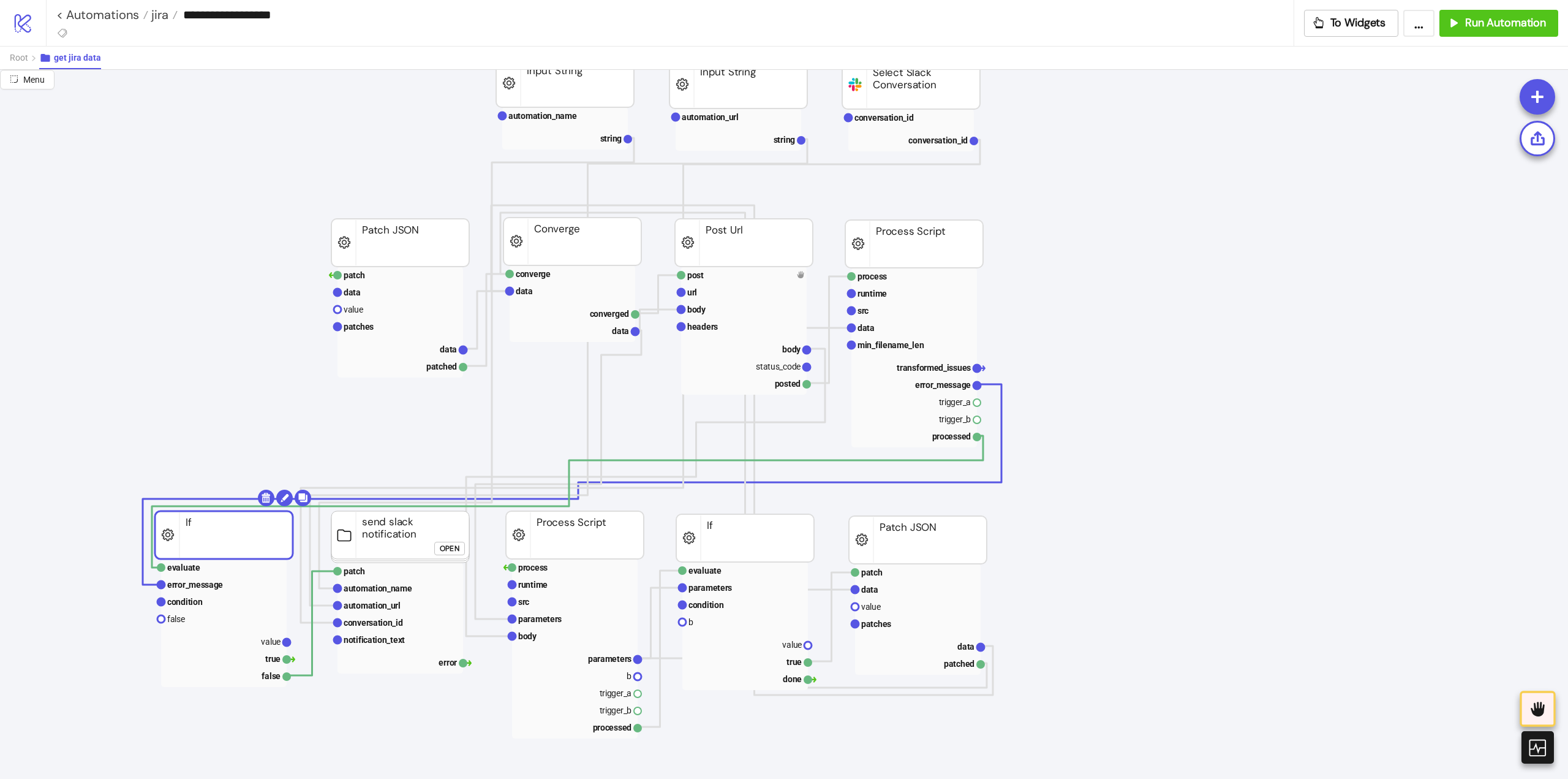
scroll to position [184, 0]
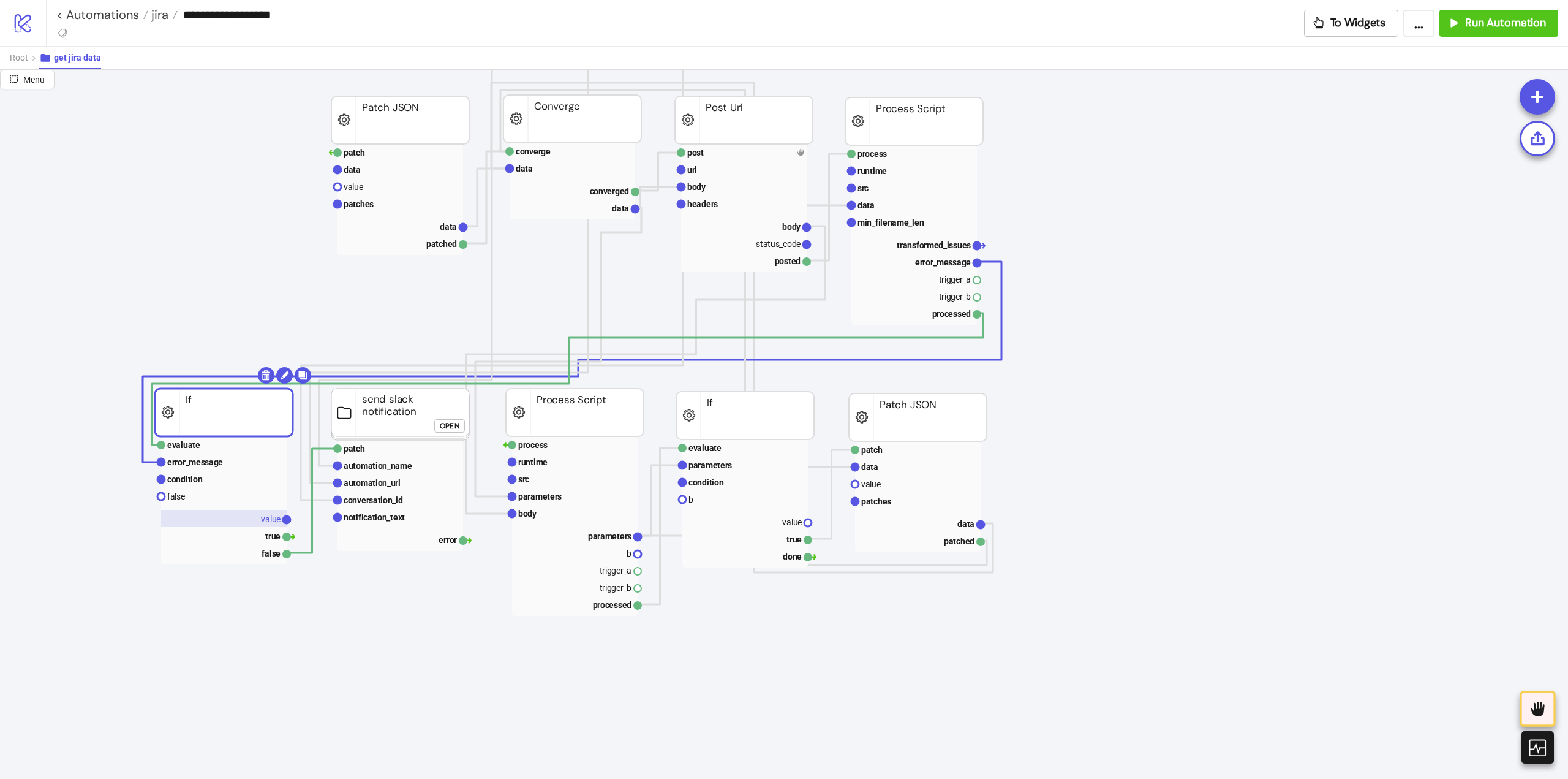
click at [270, 527] on rect at bounding box center [223, 518] width 126 height 18
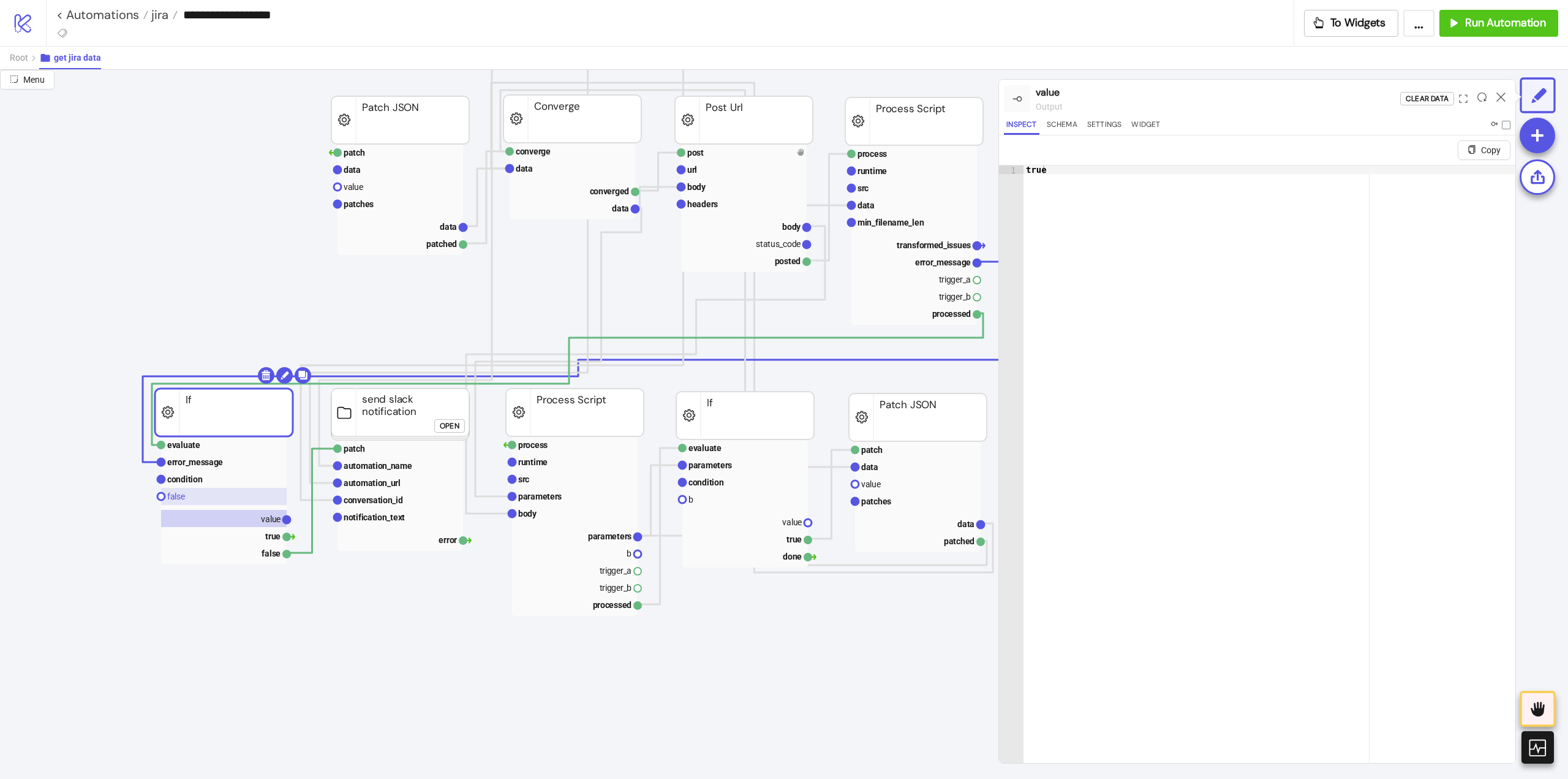
click at [195, 502] on rect at bounding box center [223, 496] width 126 height 18
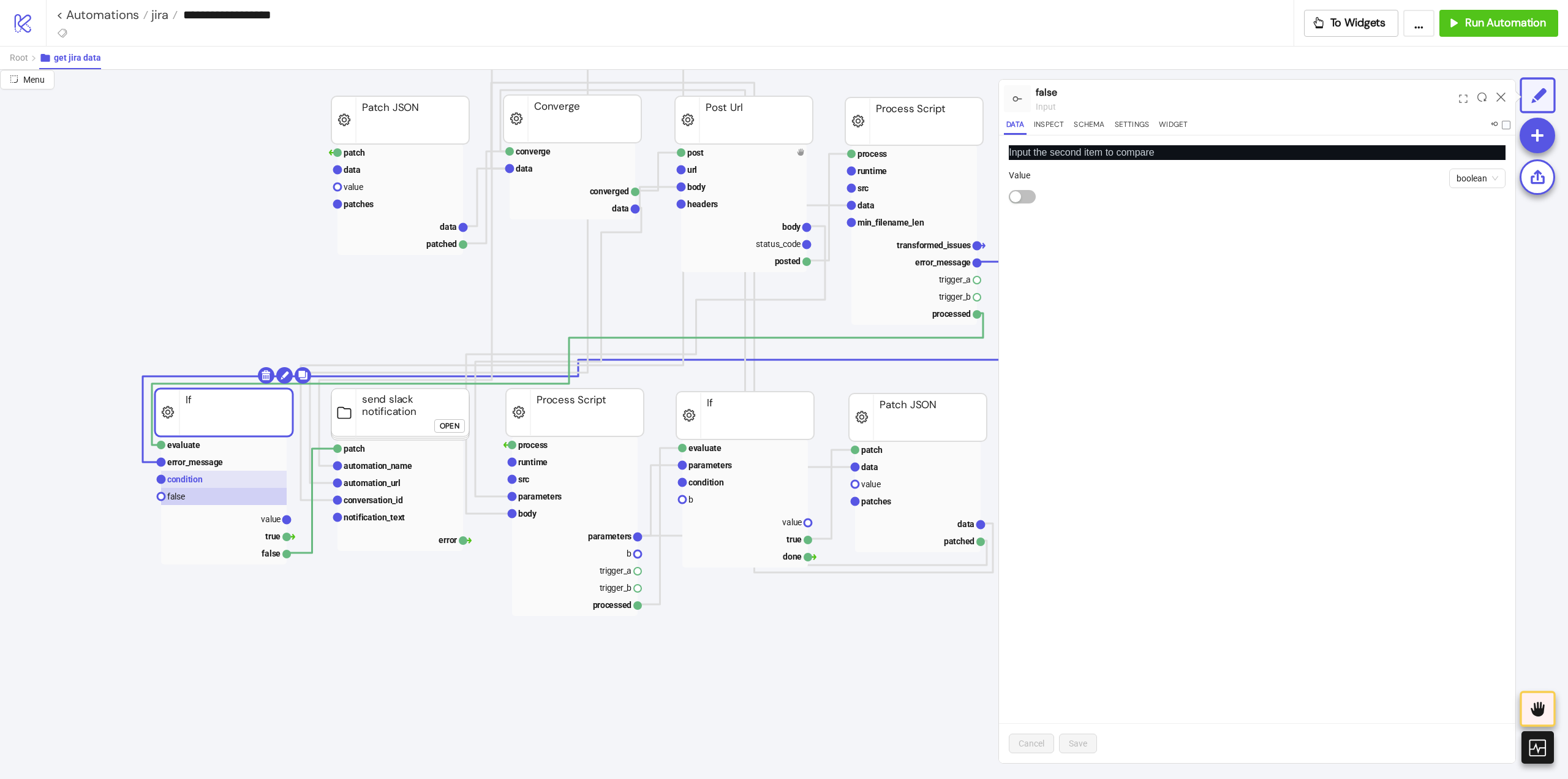
click at [198, 486] on rect at bounding box center [223, 479] width 126 height 18
click at [185, 466] on text "error_message" at bounding box center [194, 462] width 56 height 10
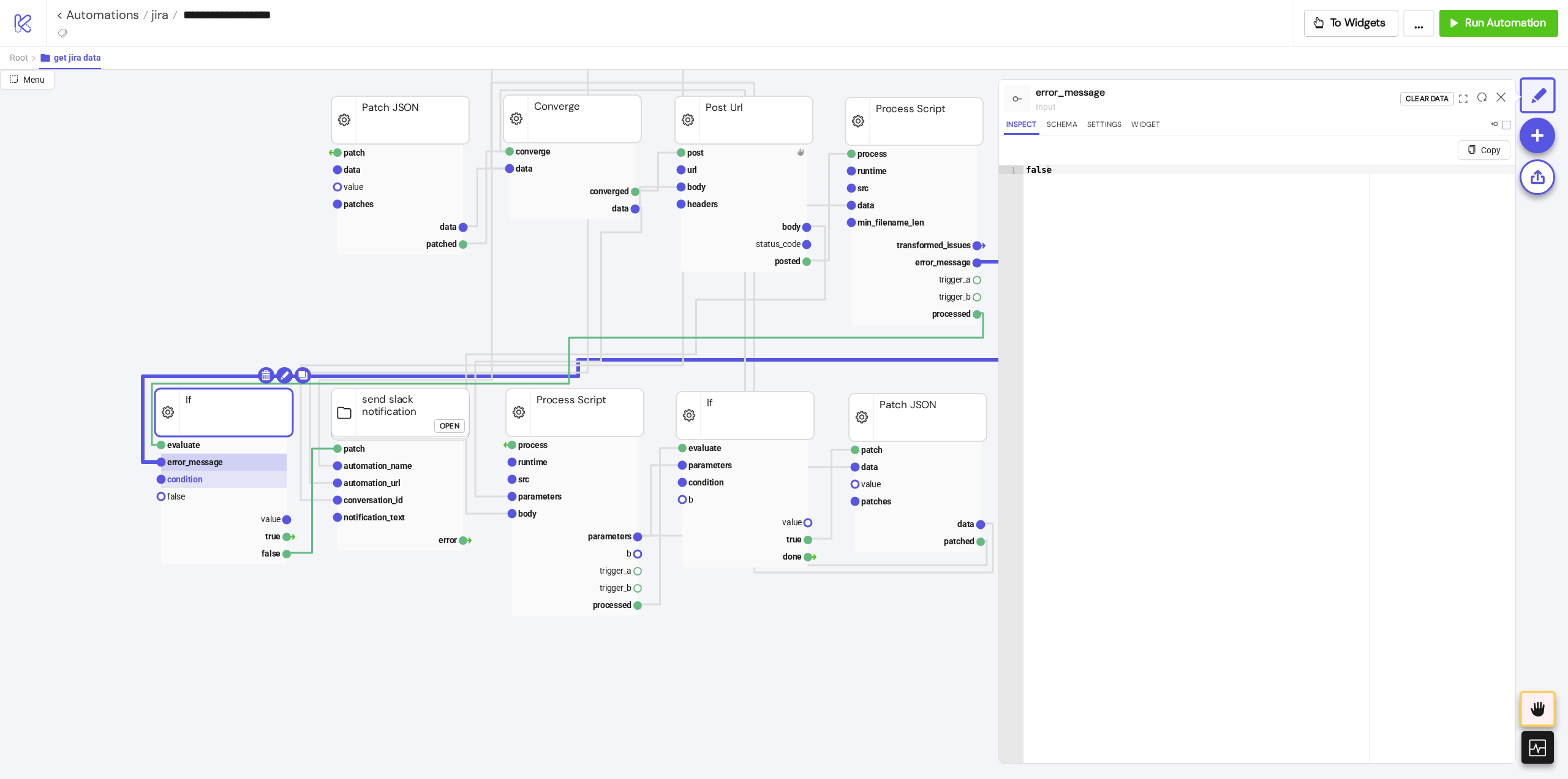
click at [192, 479] on text "condition" at bounding box center [184, 479] width 36 height 10
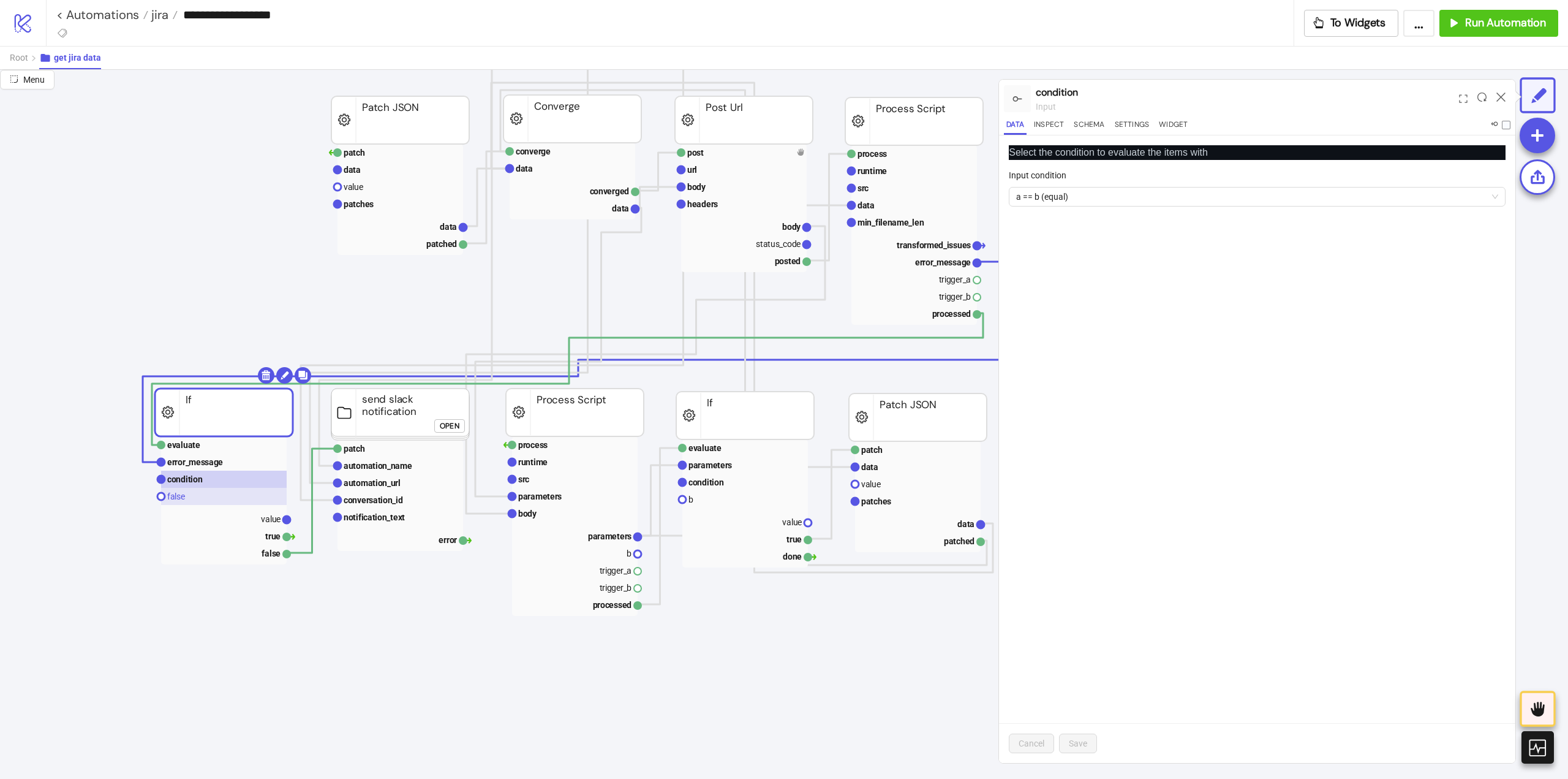
click at [194, 495] on rect at bounding box center [223, 496] width 126 height 18
click at [232, 515] on rect at bounding box center [223, 518] width 126 height 18
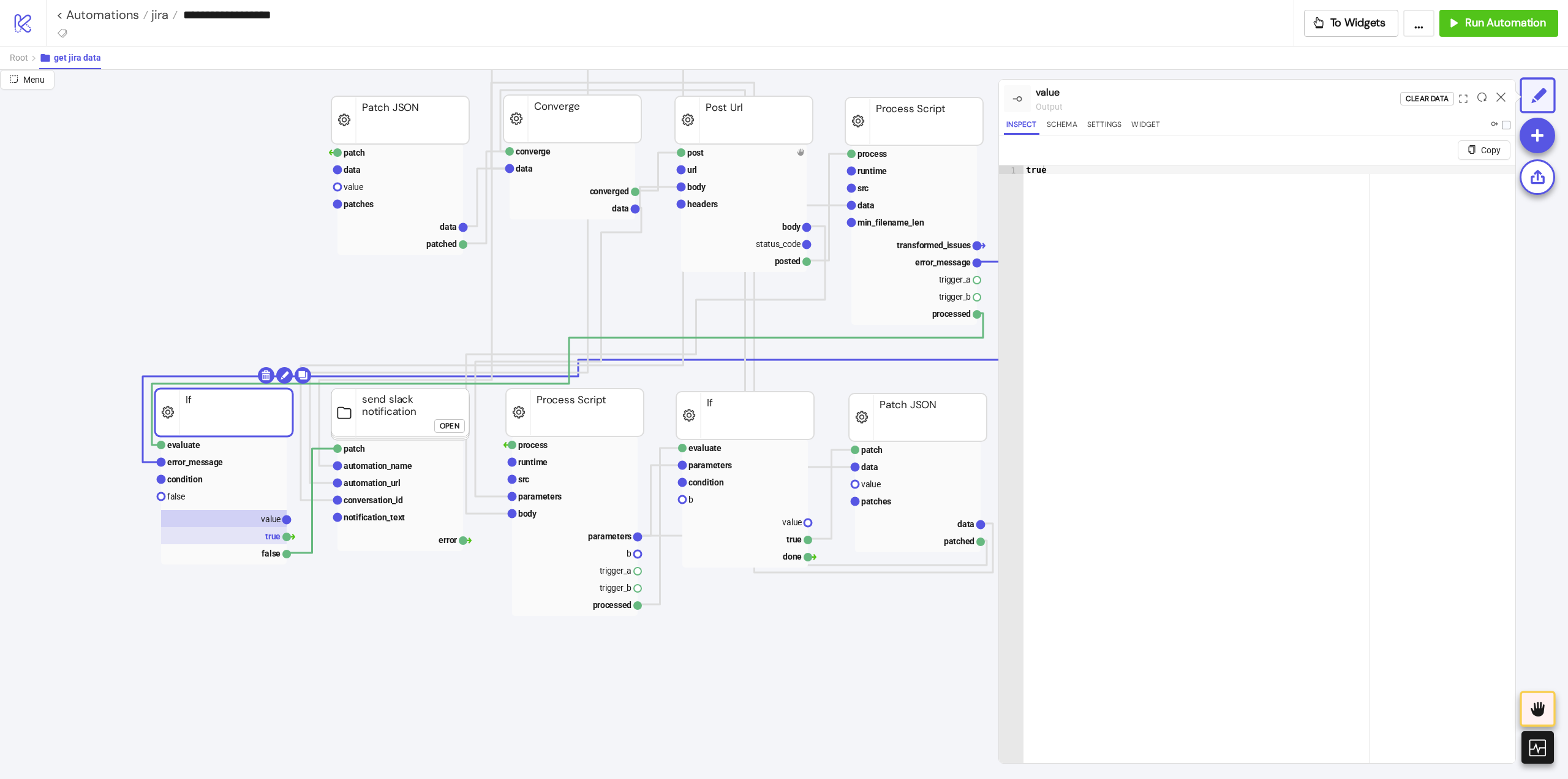
click at [267, 539] on rect at bounding box center [223, 535] width 126 height 18
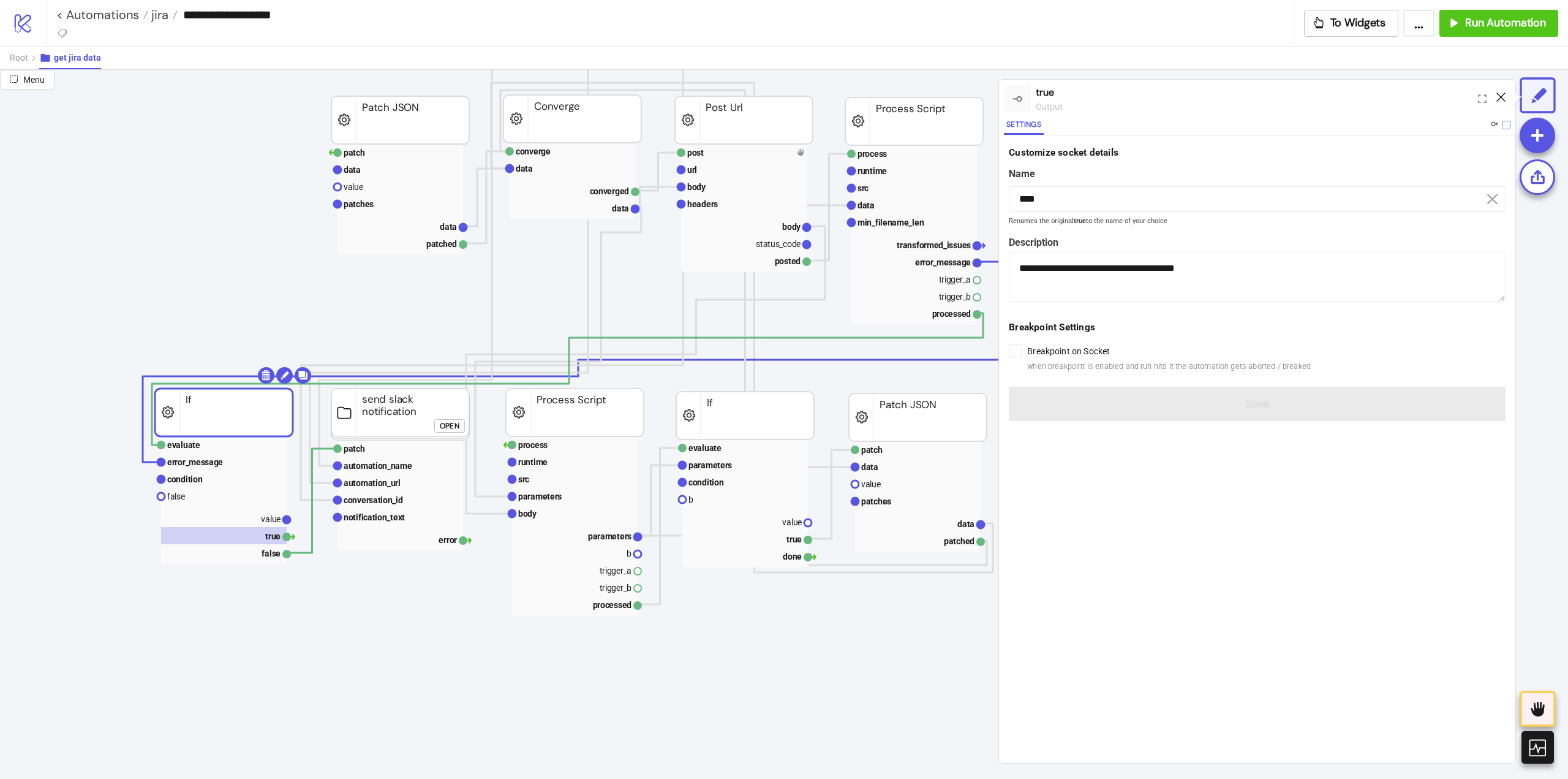
click at [1499, 95] on icon at bounding box center [1501, 97] width 9 height 9
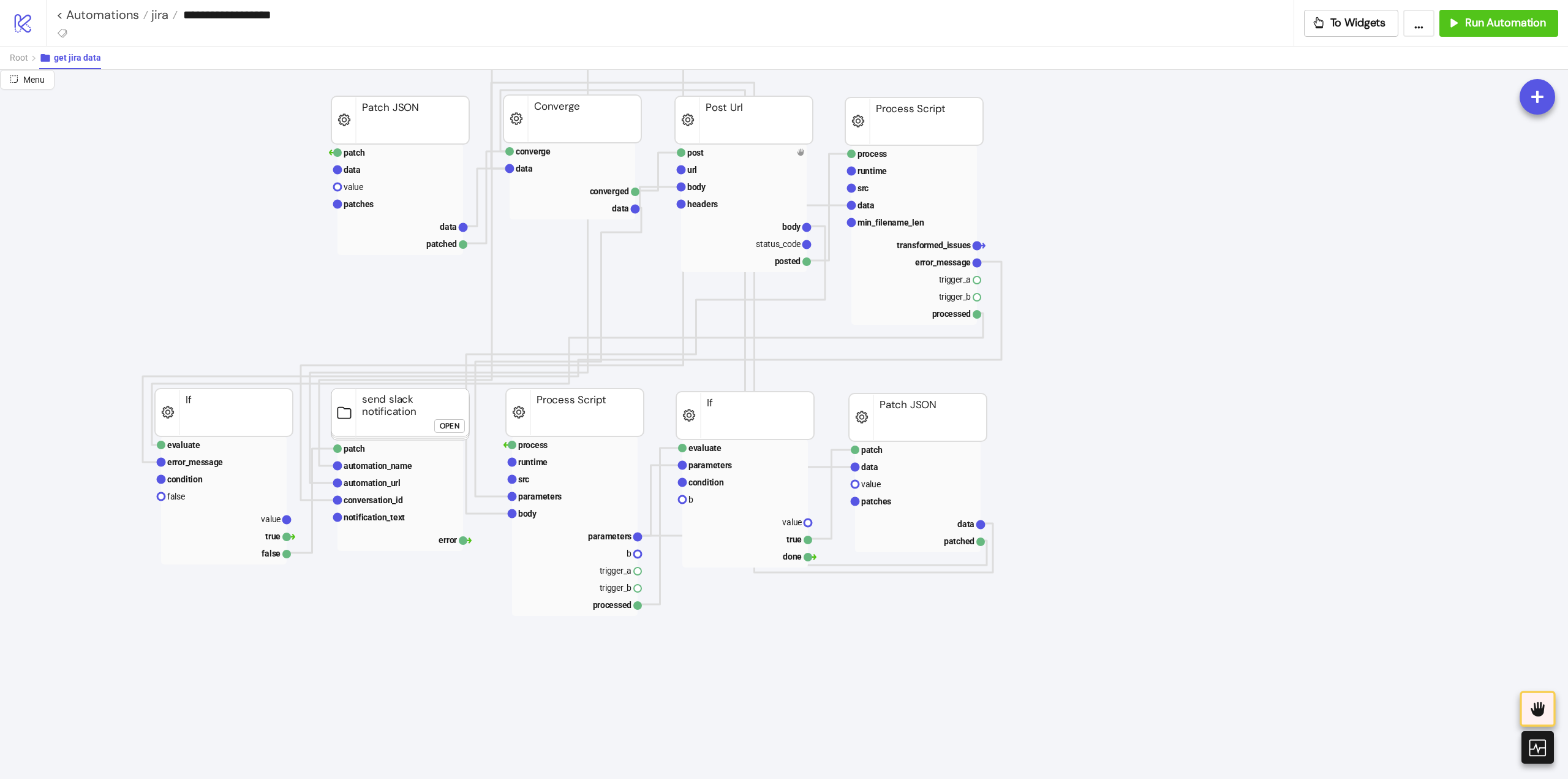
scroll to position [0, 0]
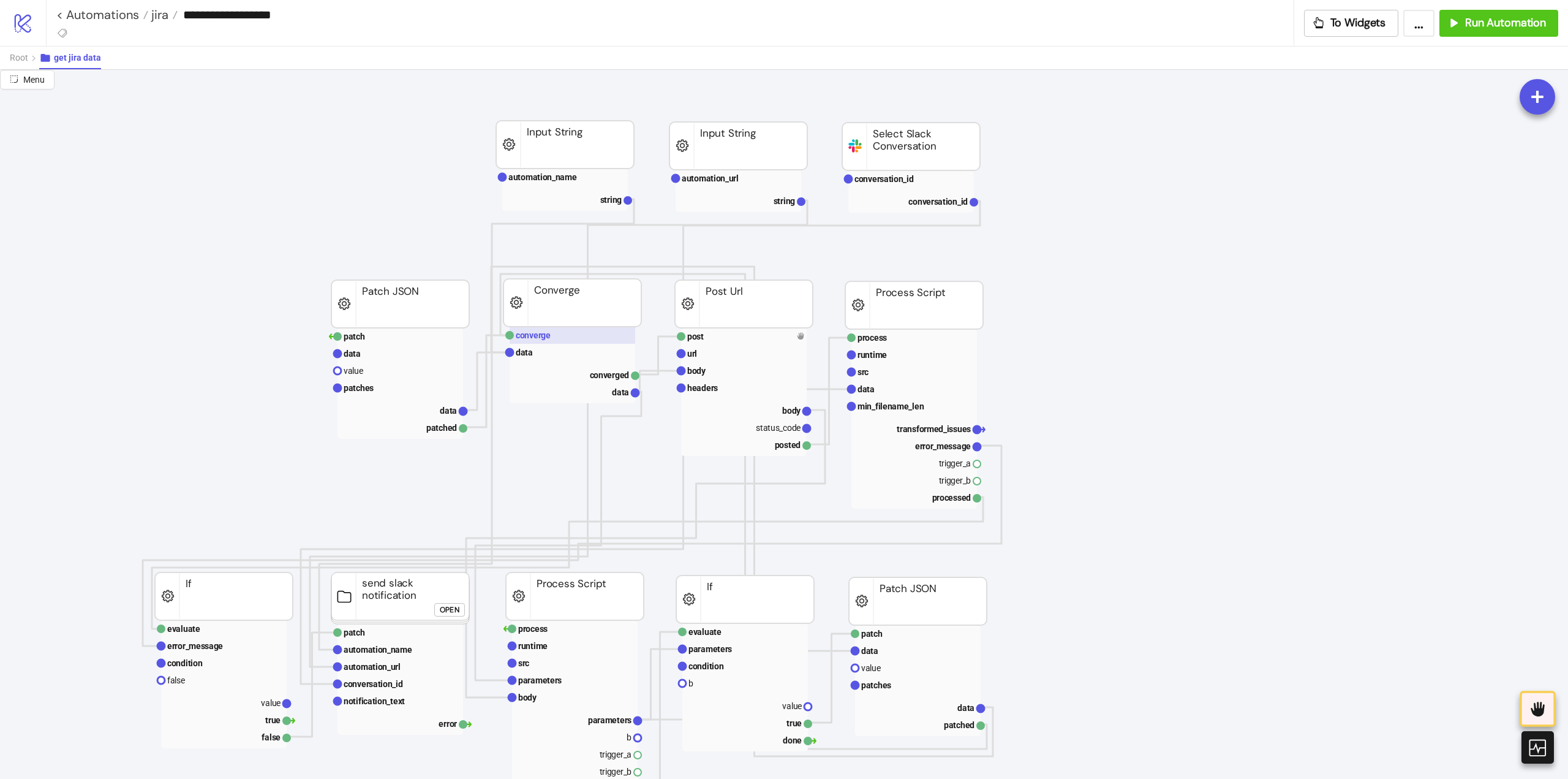
click at [547, 340] on text "converge" at bounding box center [533, 335] width 35 height 10
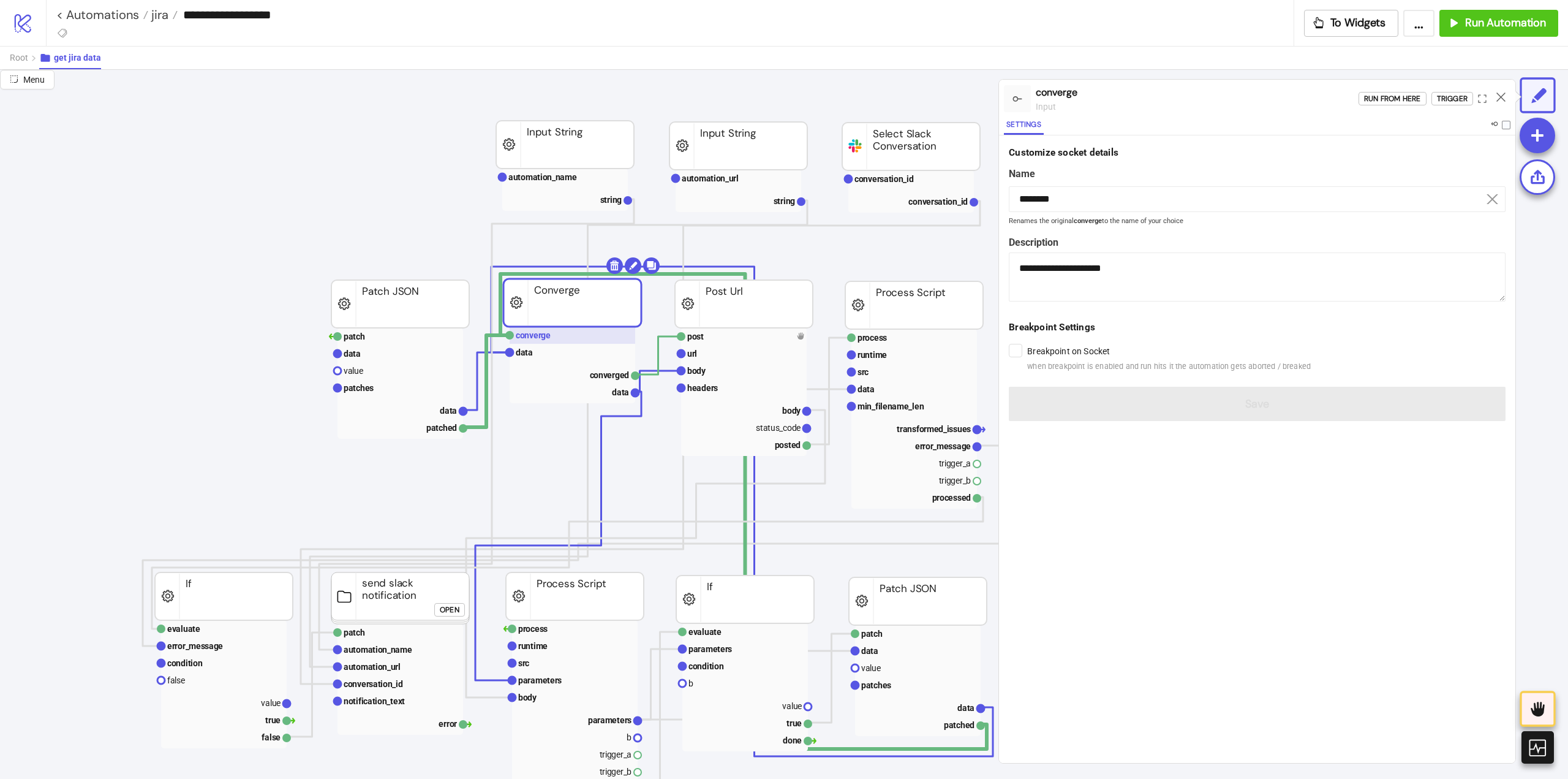
scroll to position [123, 0]
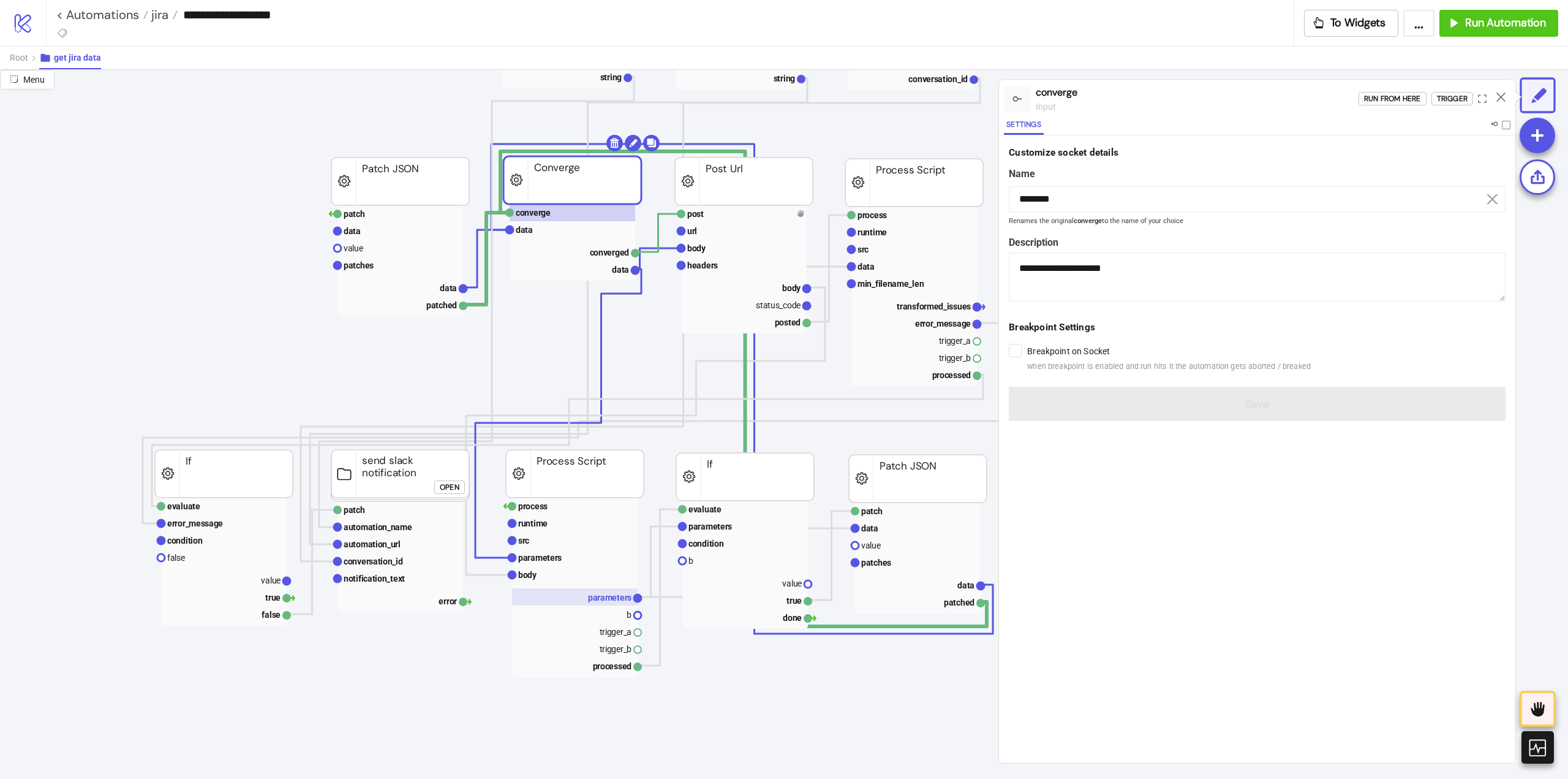
click at [584, 594] on rect at bounding box center [574, 597] width 126 height 18
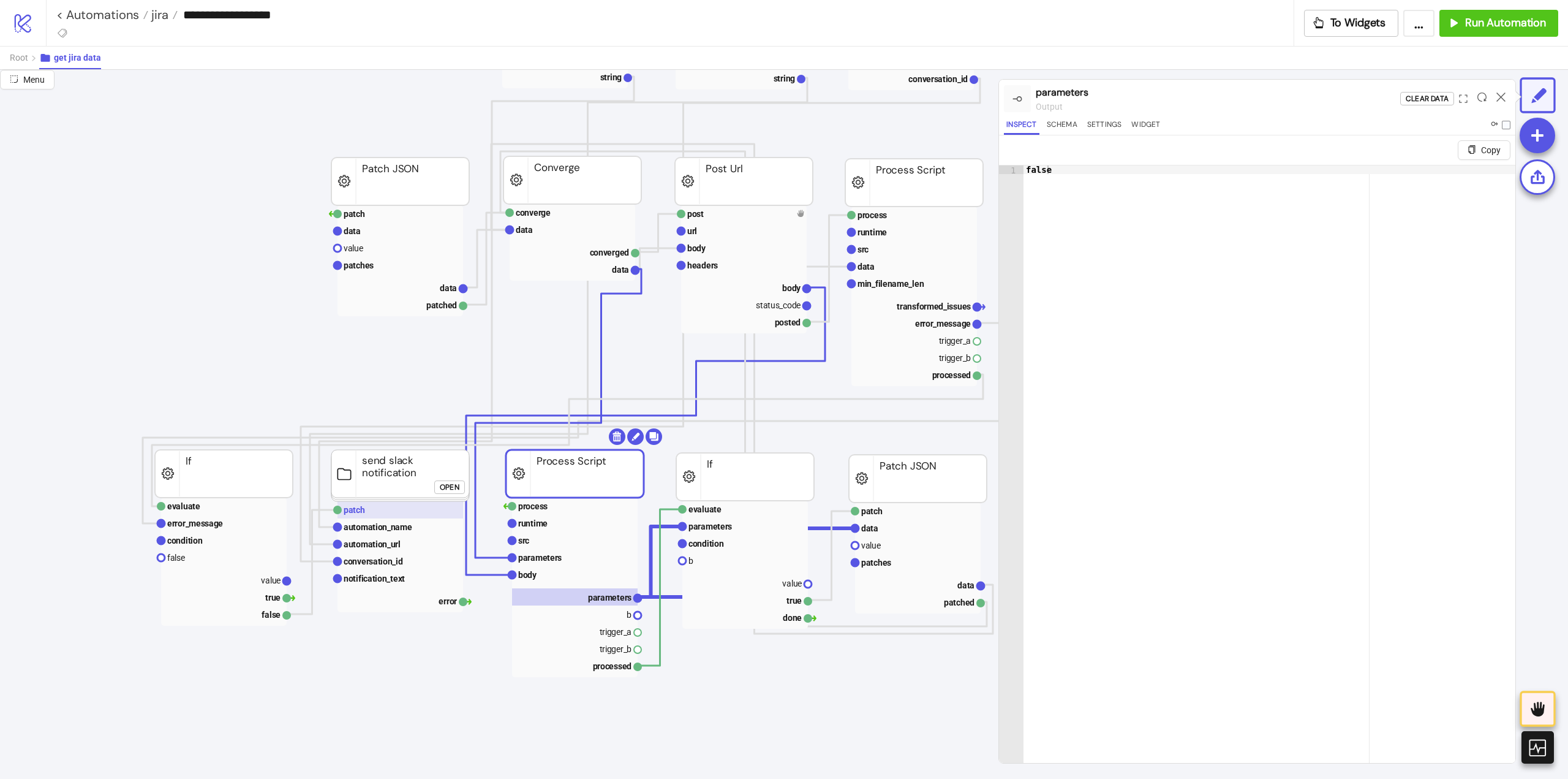
scroll to position [123, 123]
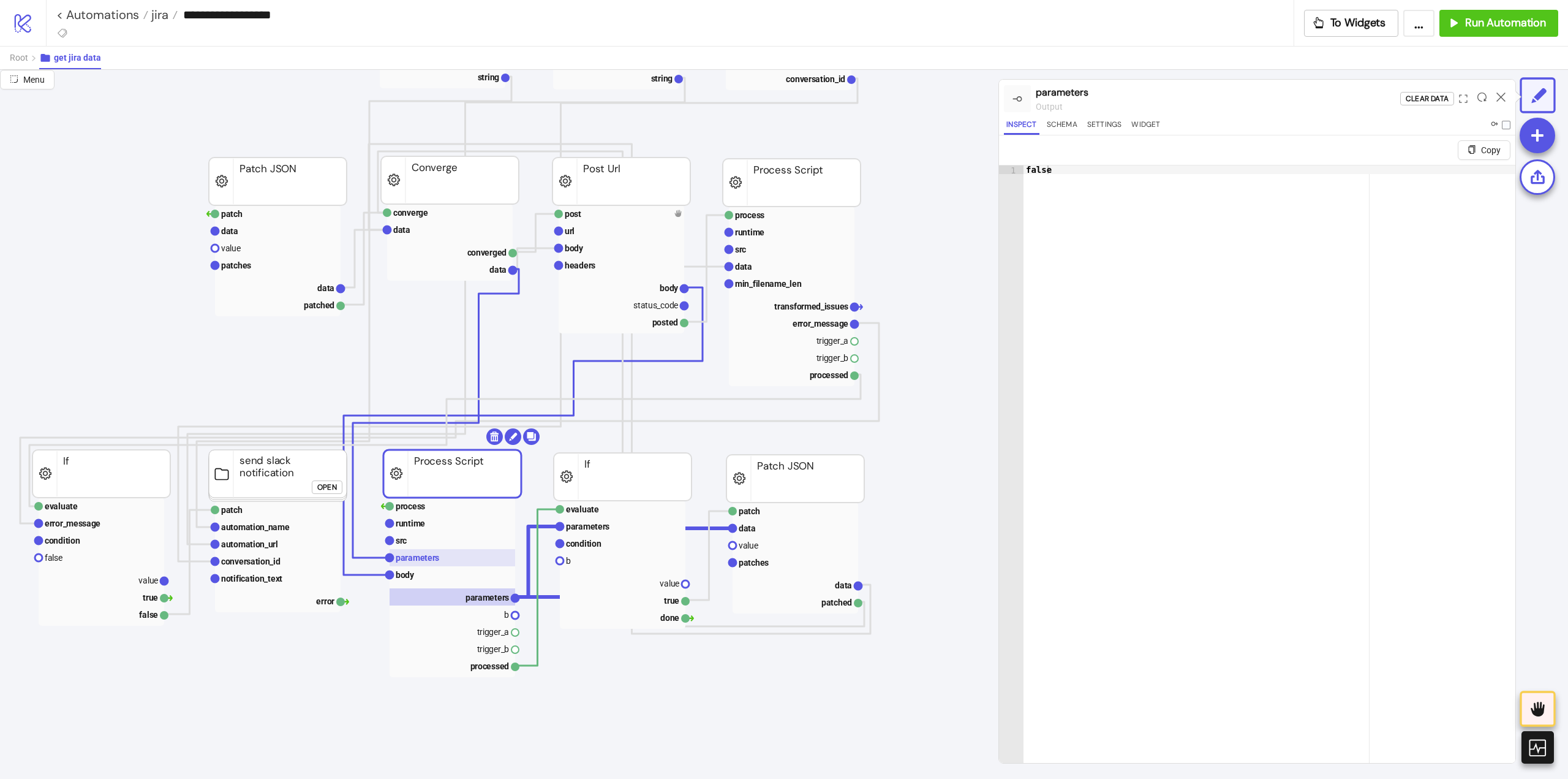
click at [424, 563] on rect at bounding box center [452, 557] width 126 height 18
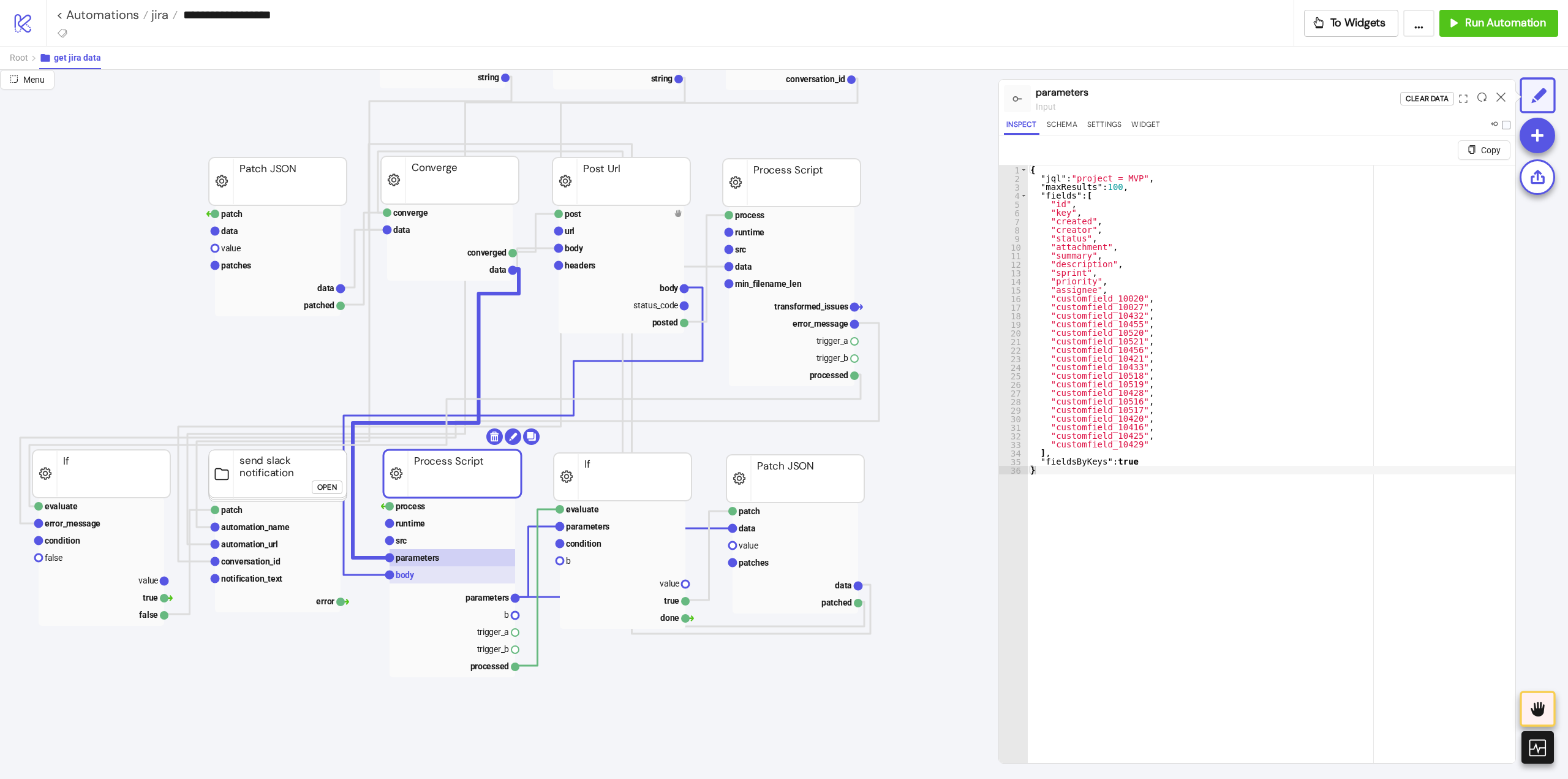
click at [418, 579] on rect at bounding box center [452, 575] width 126 height 18
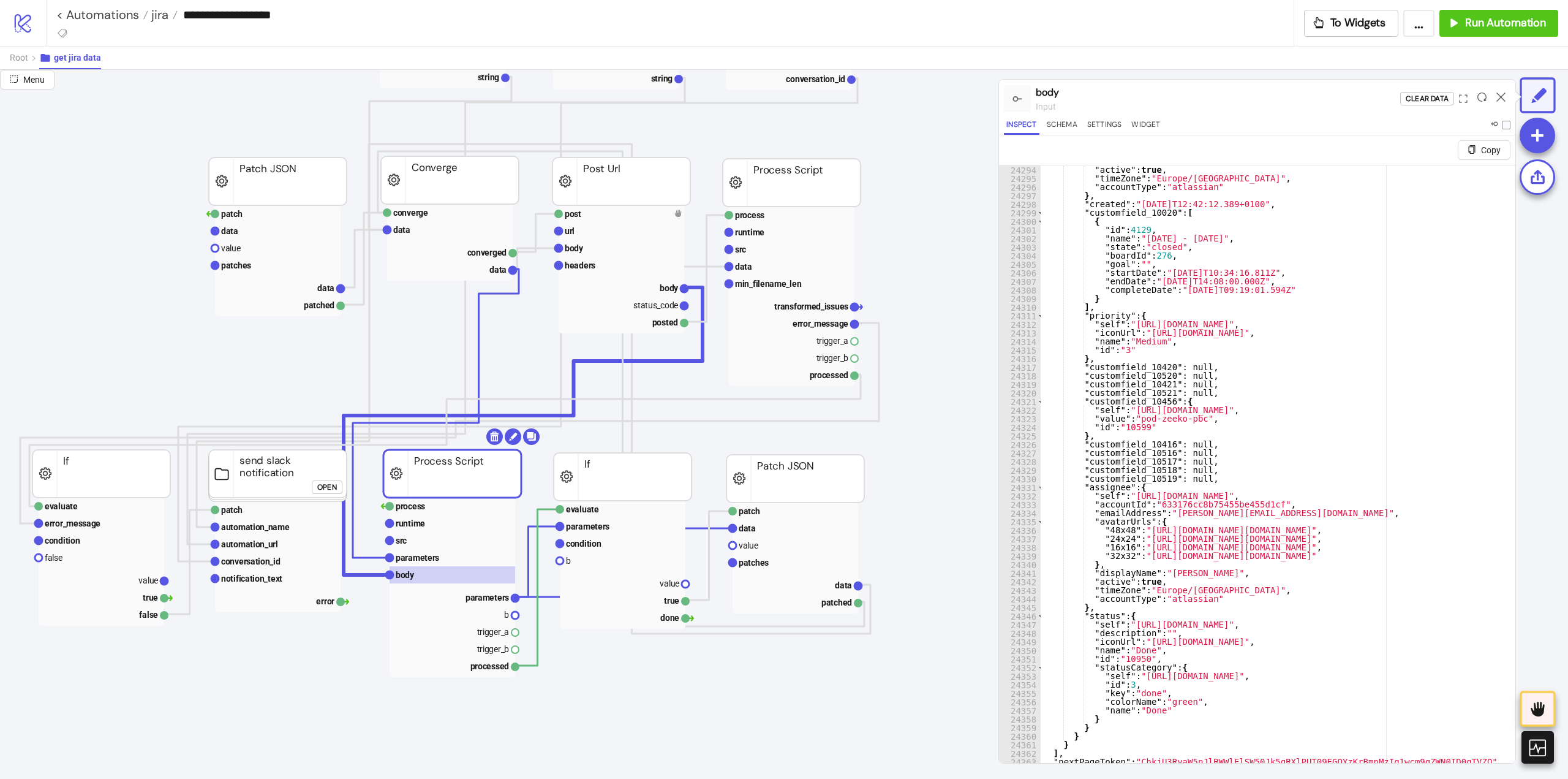
scroll to position [30, 0]
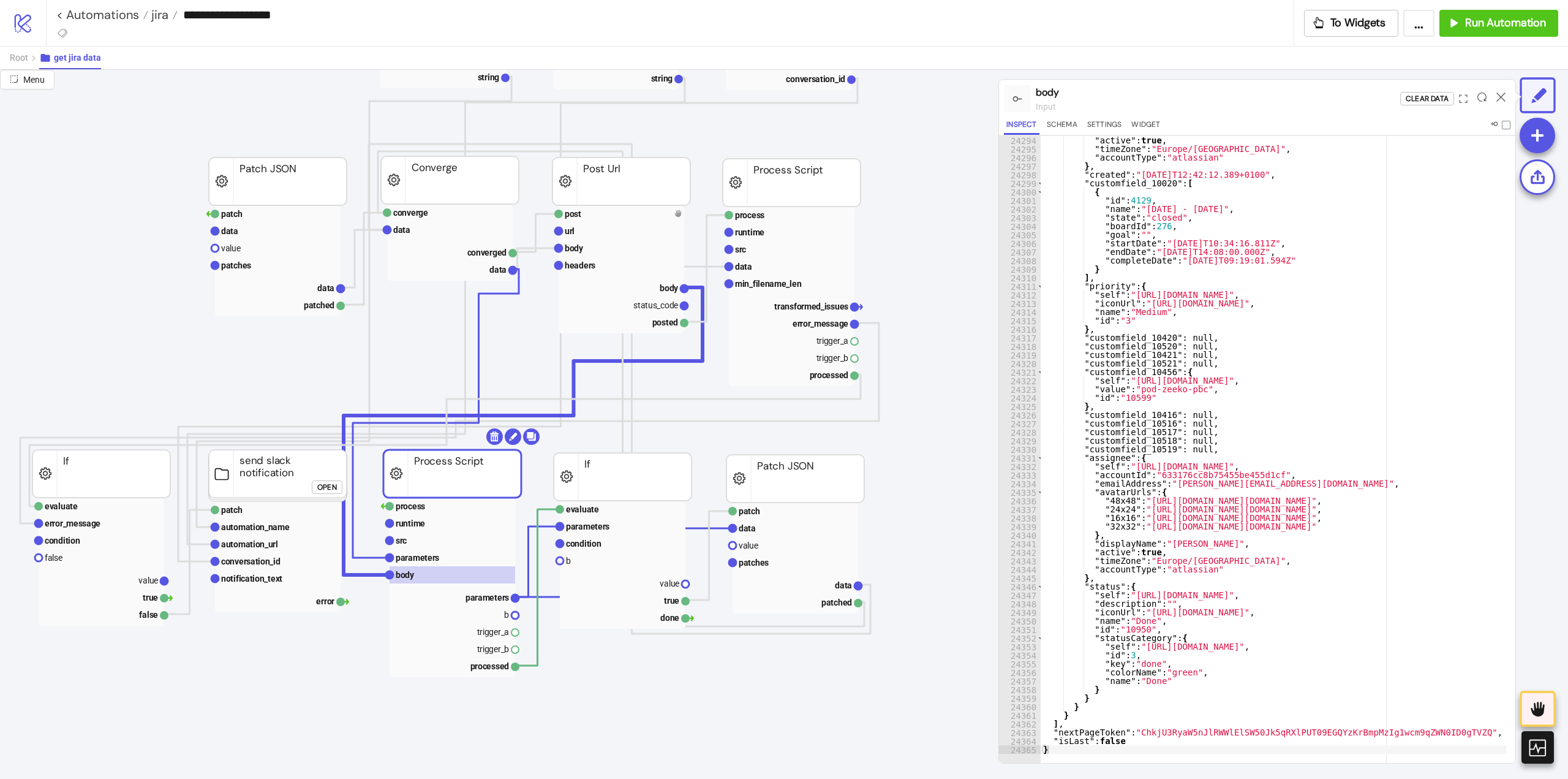
type textarea "**********"
click at [462, 601] on rect at bounding box center [452, 597] width 126 height 18
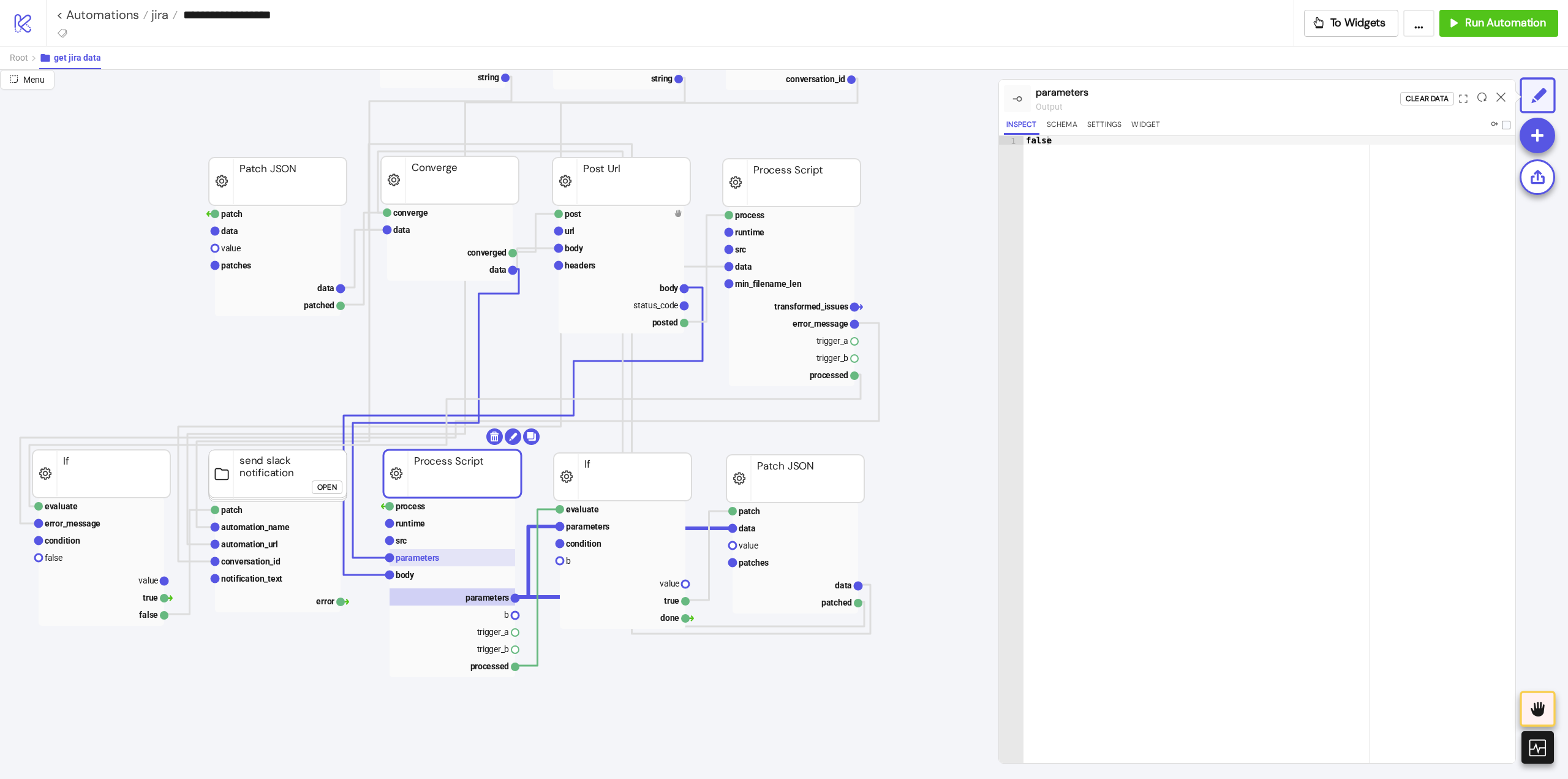
click at [414, 559] on text "parameters" at bounding box center [417, 557] width 43 height 10
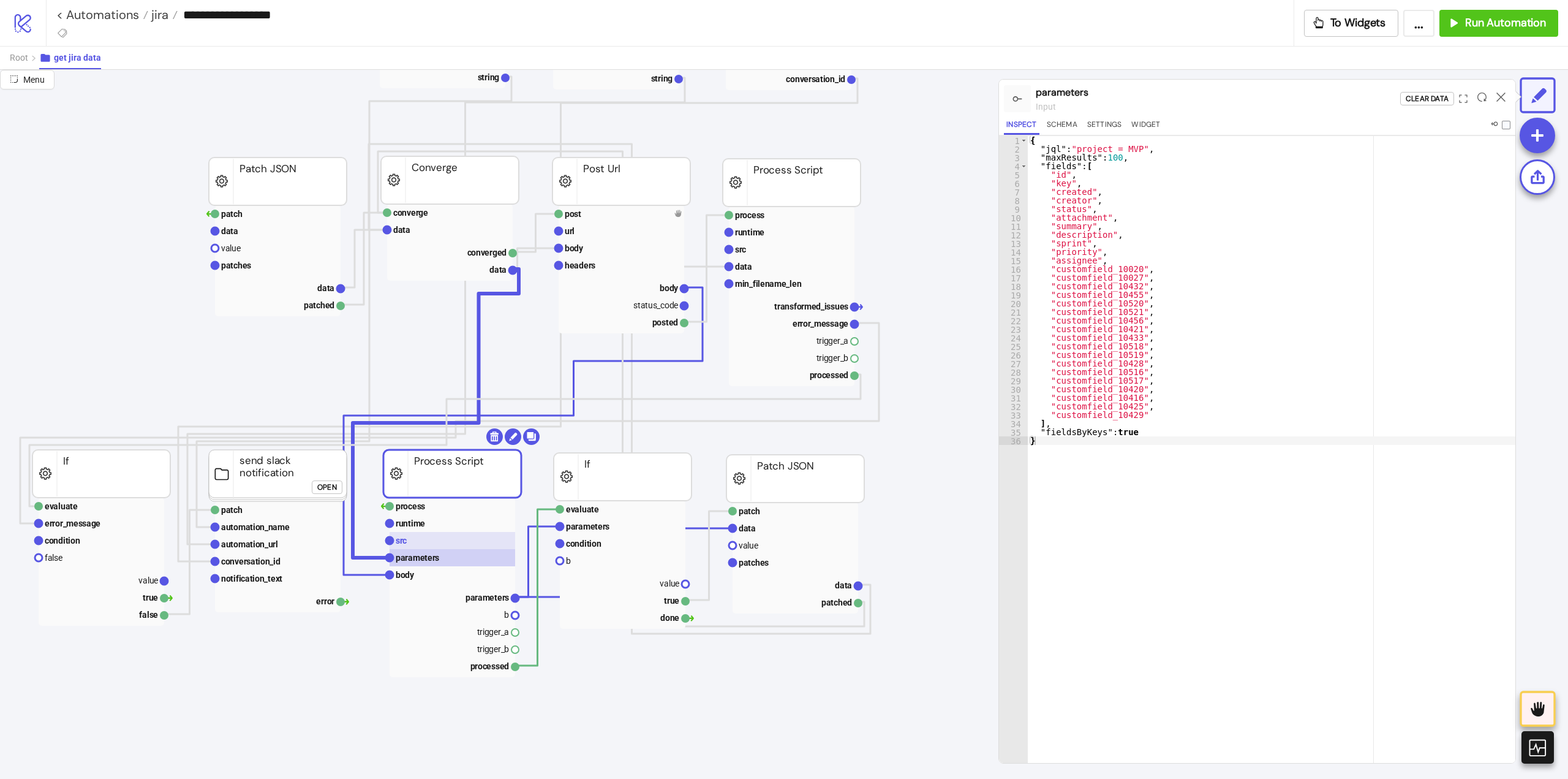
click at [414, 541] on rect at bounding box center [452, 540] width 126 height 18
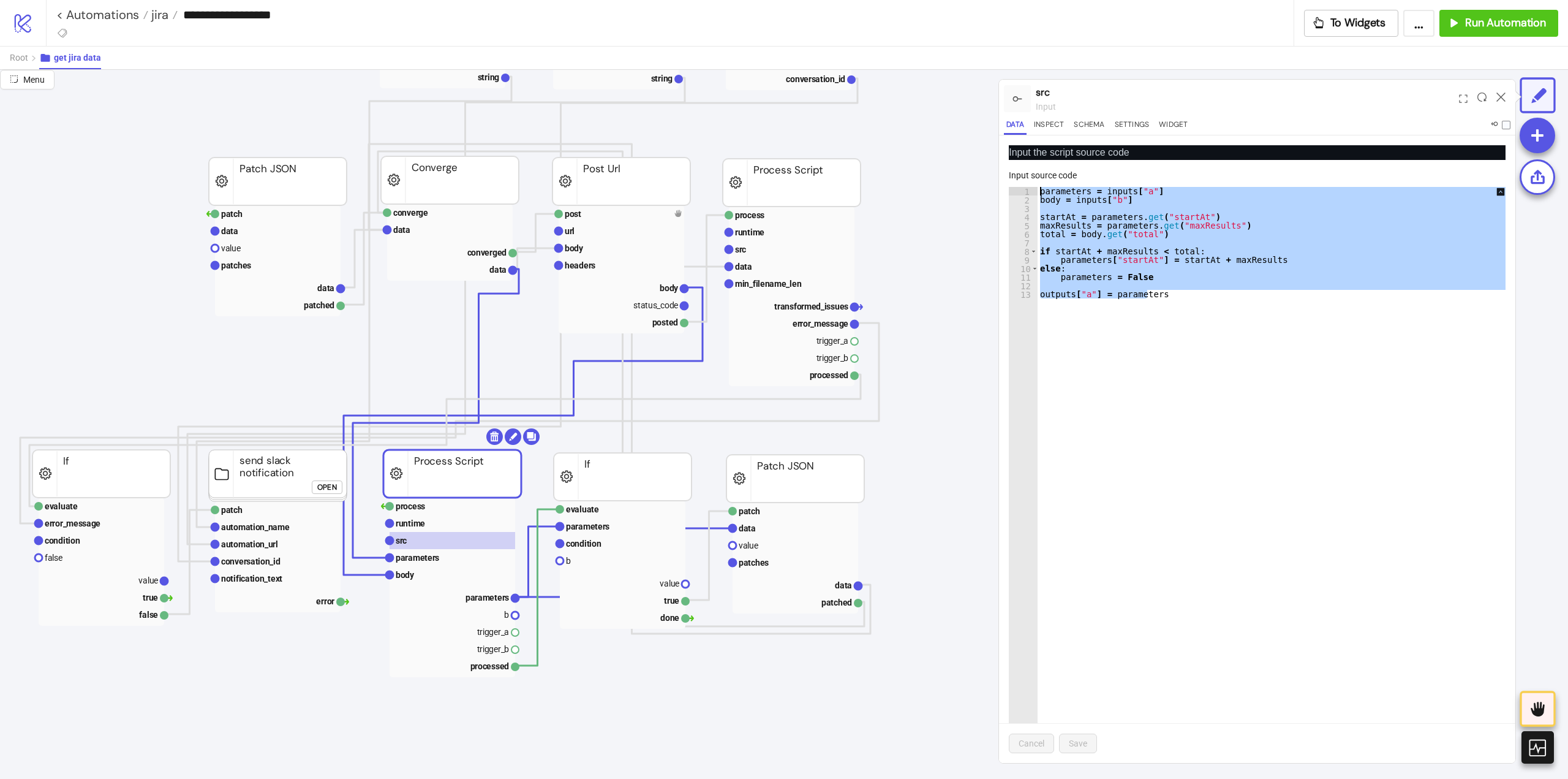
drag, startPoint x: 1210, startPoint y: 292, endPoint x: 1025, endPoint y: 191, distance: 210.8
click at [1025, 191] on div "**********" at bounding box center [1257, 475] width 497 height 576
click at [1173, 356] on div "parameters = inputs [ "a" ] body = inputs [ "b" ] startAt = parameters . get ( …" at bounding box center [1280, 475] width 485 height 576
type textarea "**********"
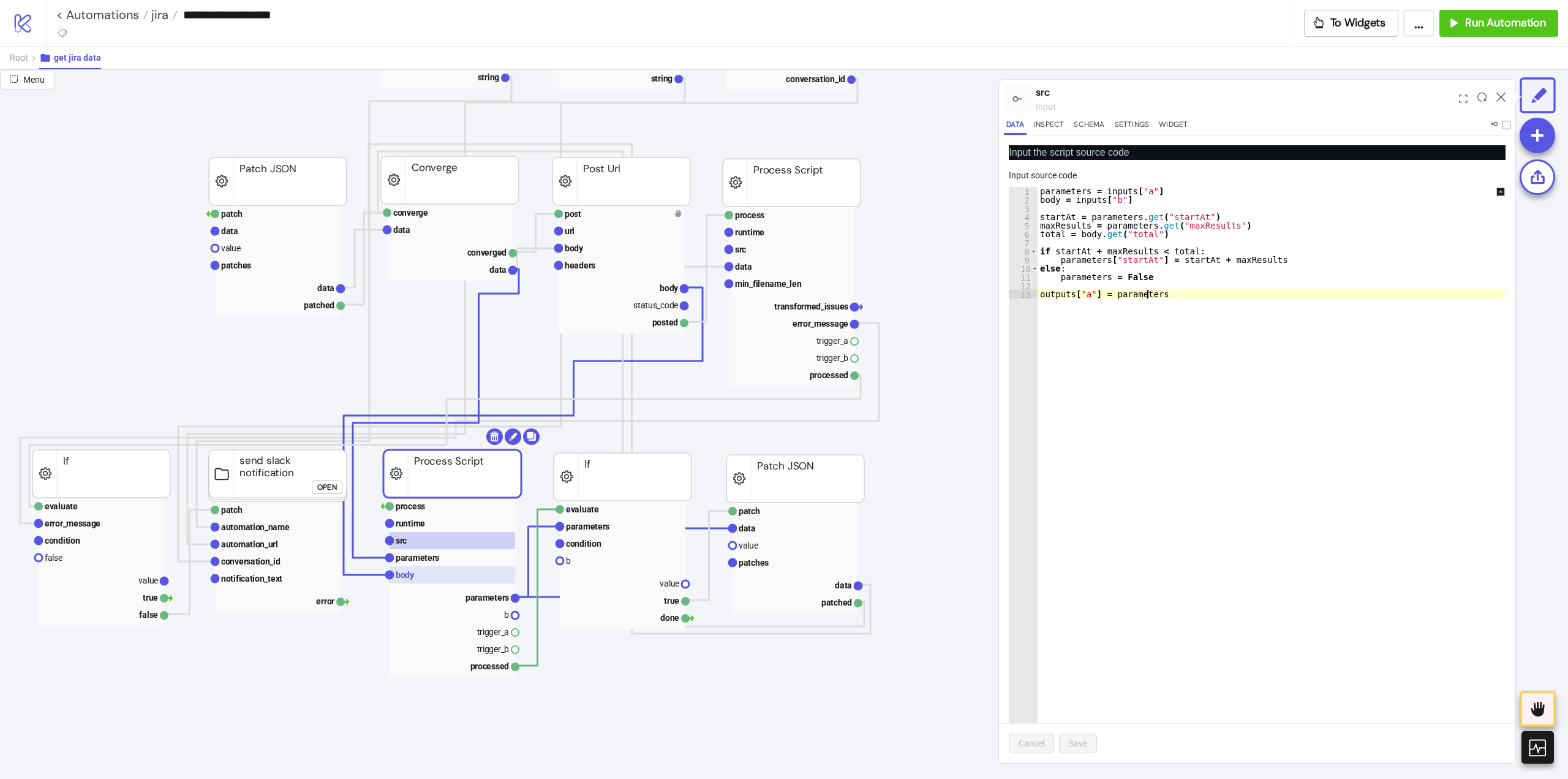
click at [421, 578] on rect at bounding box center [452, 575] width 126 height 18
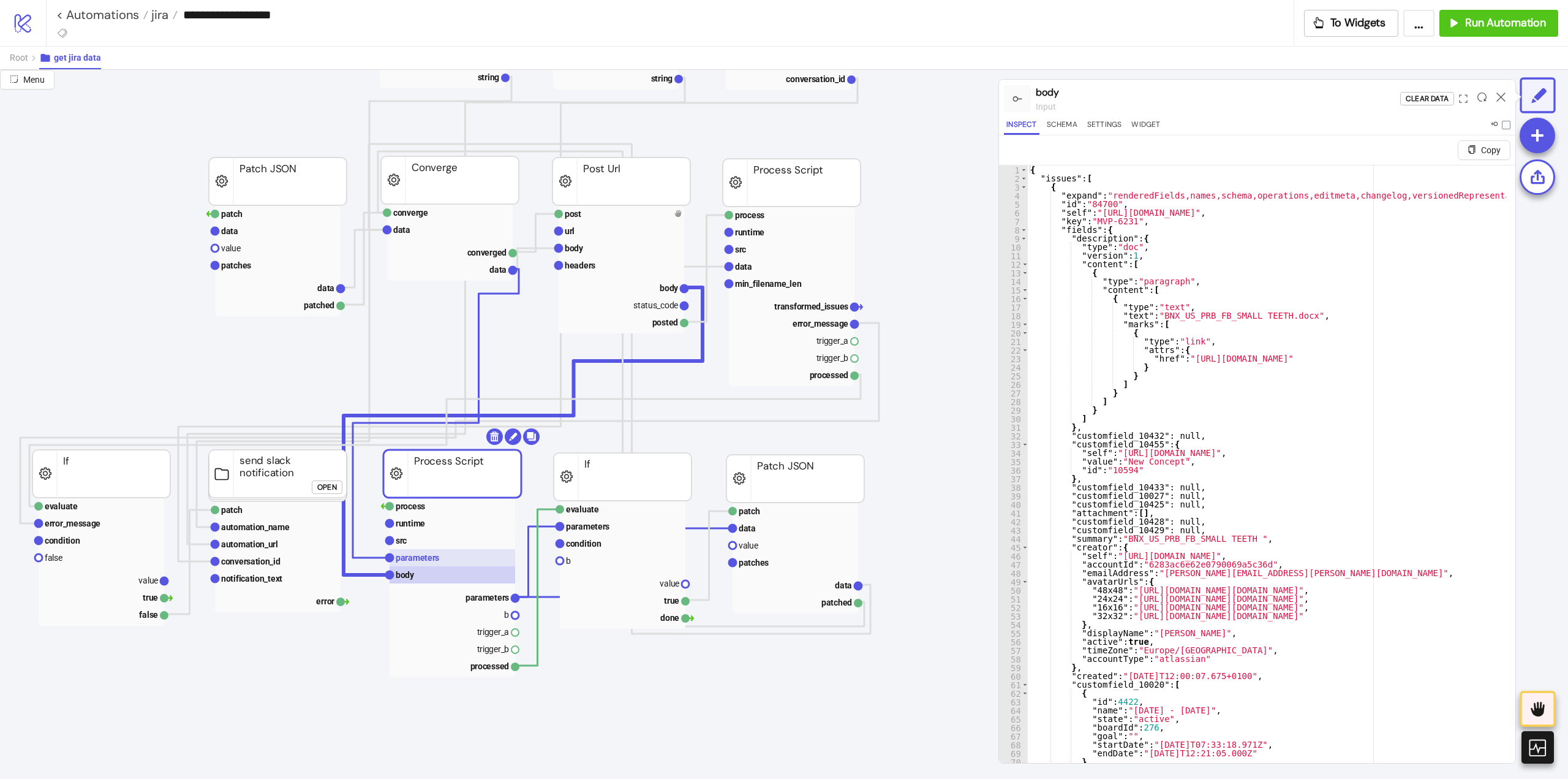
click at [424, 563] on rect at bounding box center [452, 557] width 126 height 18
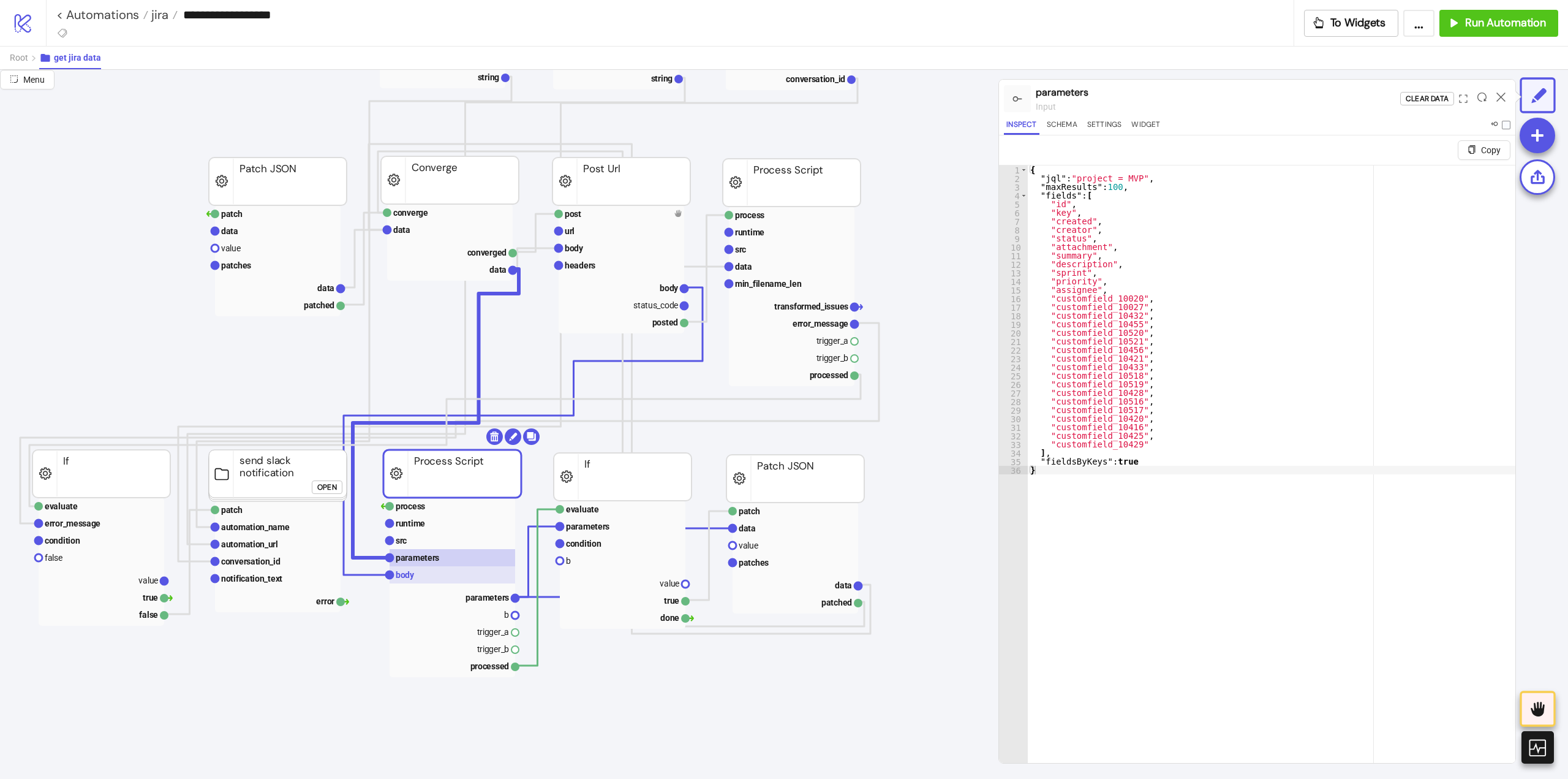
click at [422, 577] on rect at bounding box center [452, 575] width 126 height 18
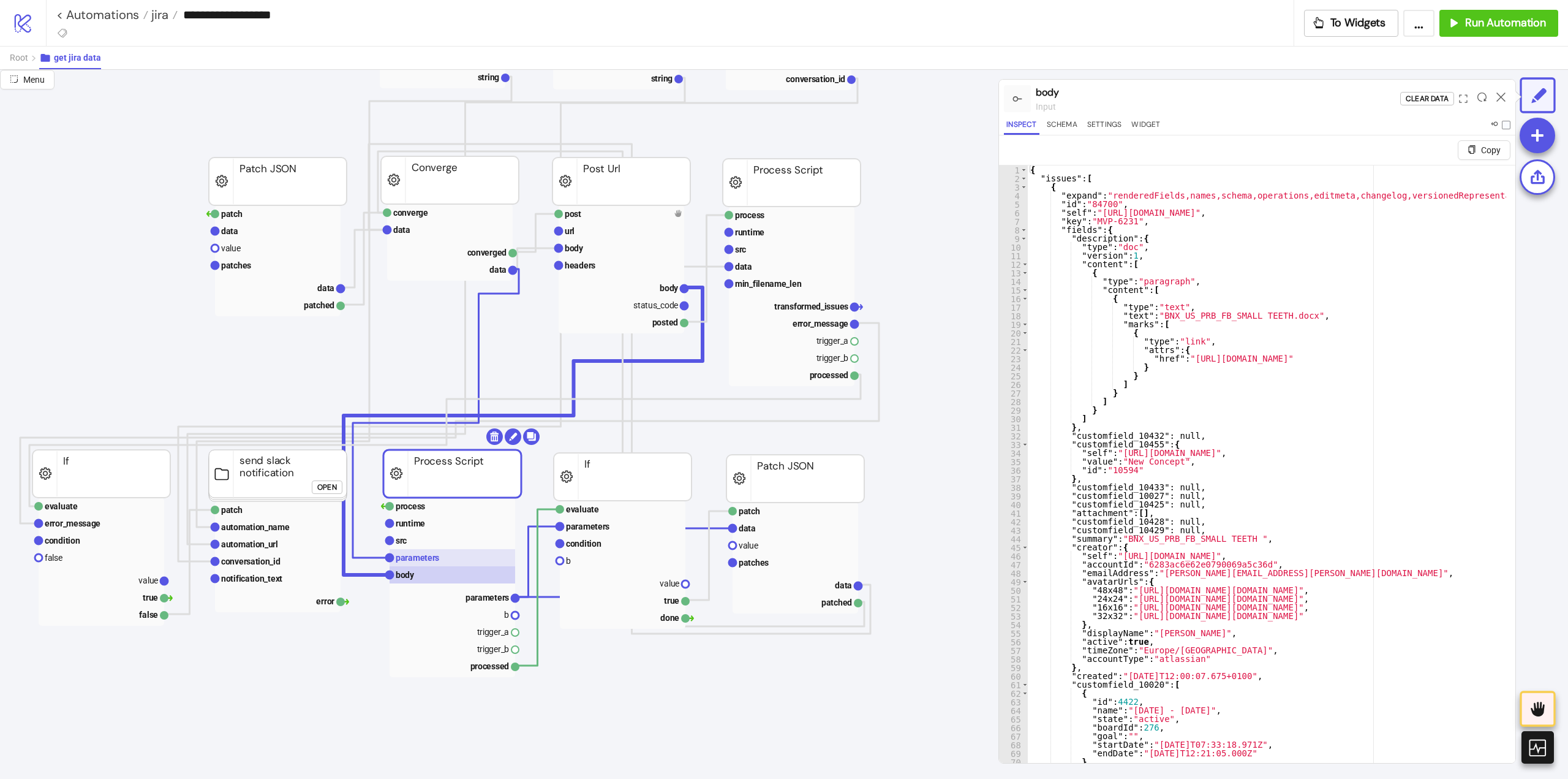
click at [436, 561] on text "parameters" at bounding box center [417, 557] width 43 height 10
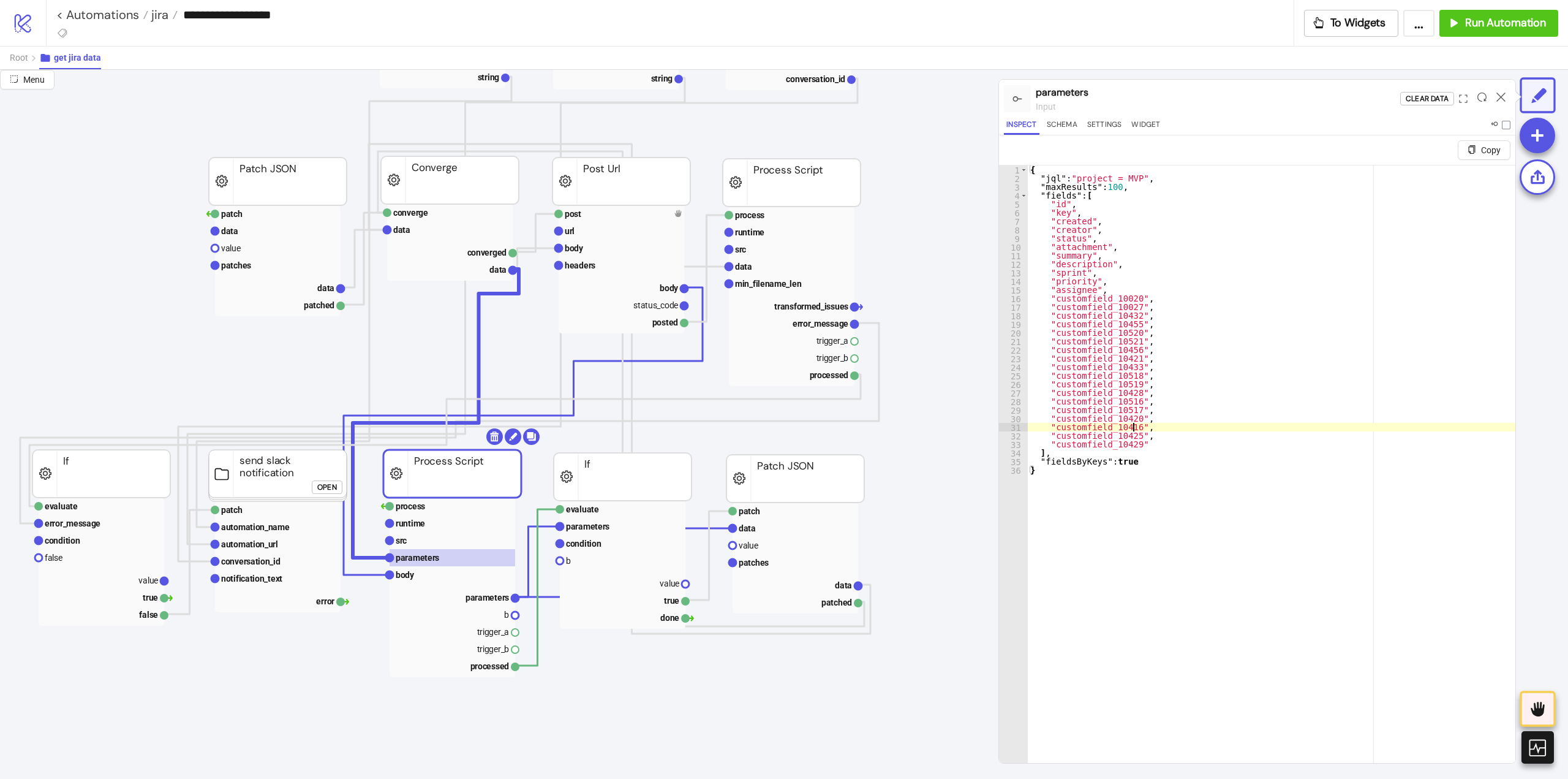
click at [1236, 425] on div "{ "jql" : "project = MVP" , "maxResults" : 100 , "fields" : [ "id" , "key" , "c…" at bounding box center [1272, 487] width 488 height 644
type textarea "**********"
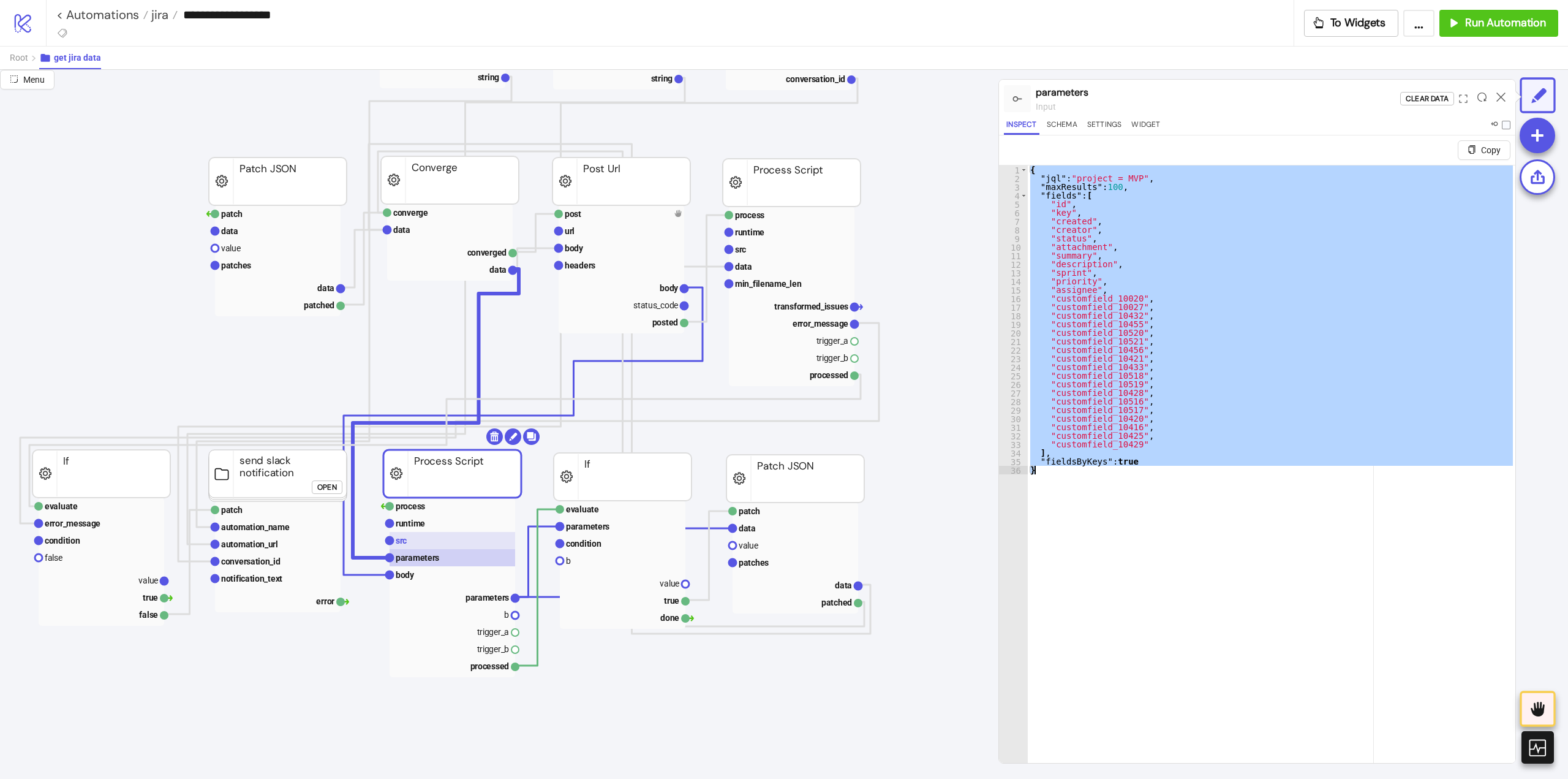
click at [427, 546] on rect at bounding box center [452, 540] width 126 height 18
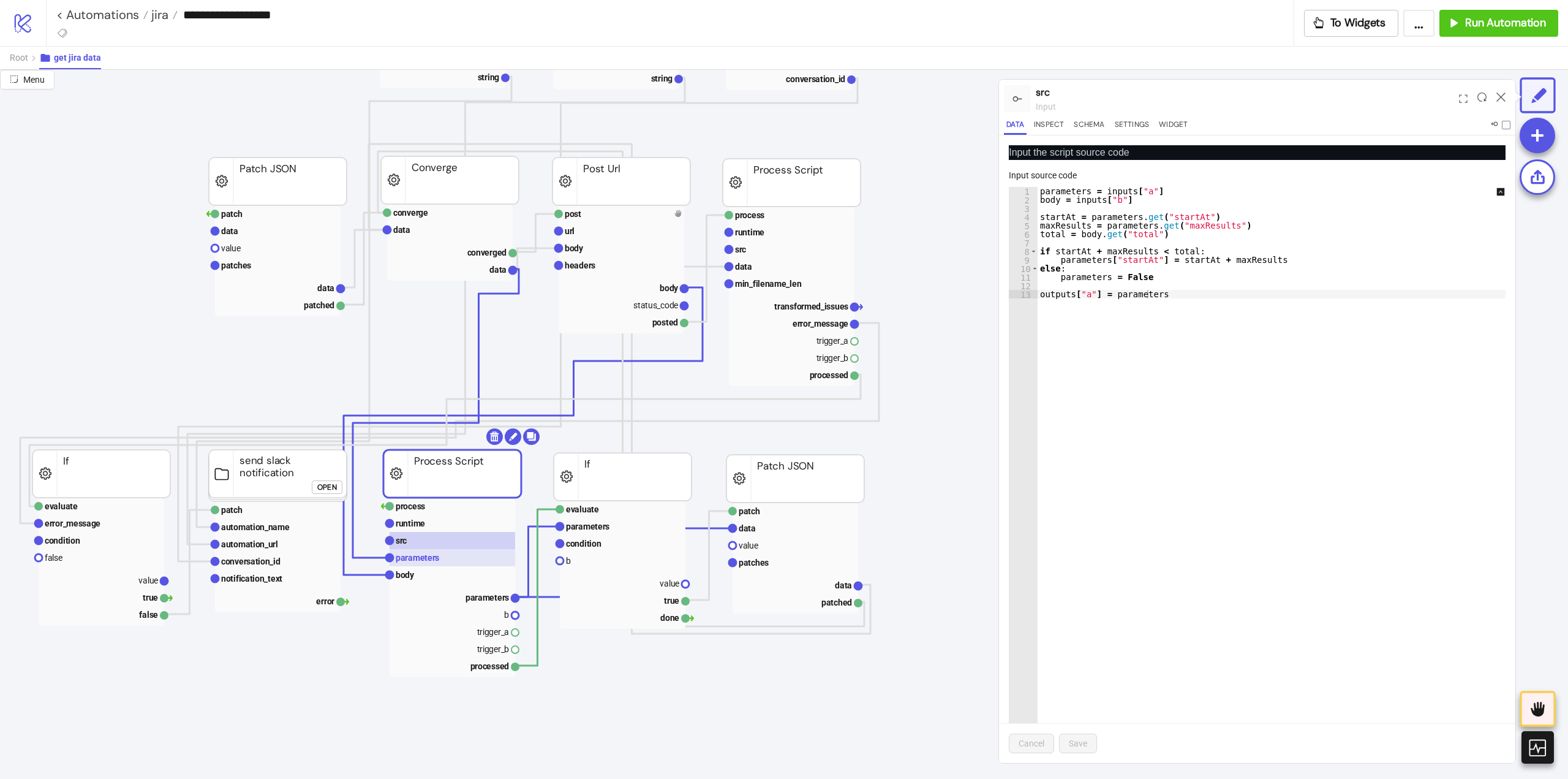
click at [424, 559] on text "parameters" at bounding box center [417, 557] width 43 height 10
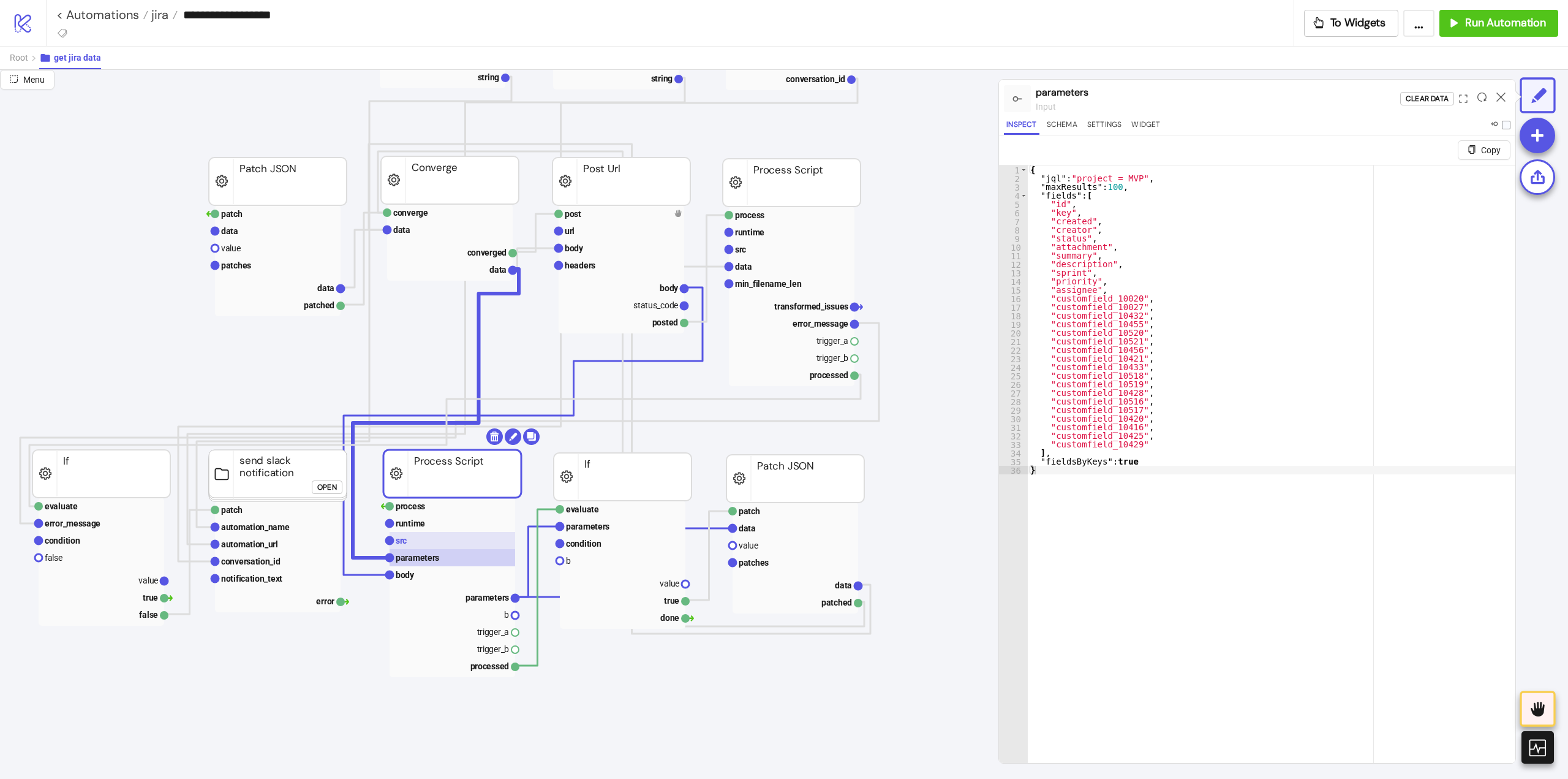
click at [459, 543] on rect at bounding box center [452, 540] width 126 height 18
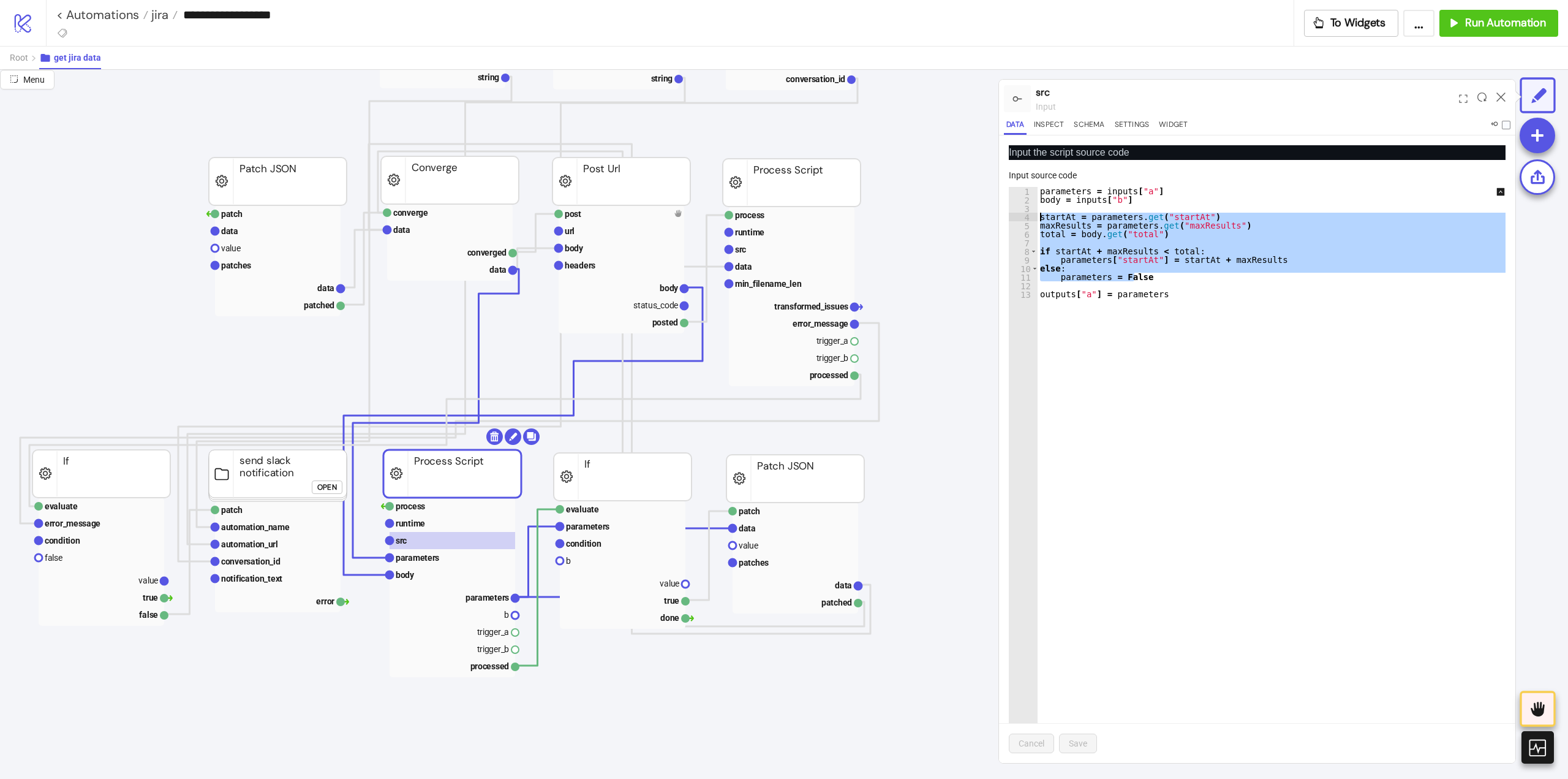
drag, startPoint x: 1140, startPoint y: 280, endPoint x: 1027, endPoint y: 216, distance: 129.9
click at [1027, 216] on div "**********" at bounding box center [1257, 475] width 497 height 576
type textarea "**********"
drag, startPoint x: 427, startPoint y: 562, endPoint x: 741, endPoint y: 527, distance: 315.9
click at [427, 561] on text "parameters" at bounding box center [417, 557] width 43 height 10
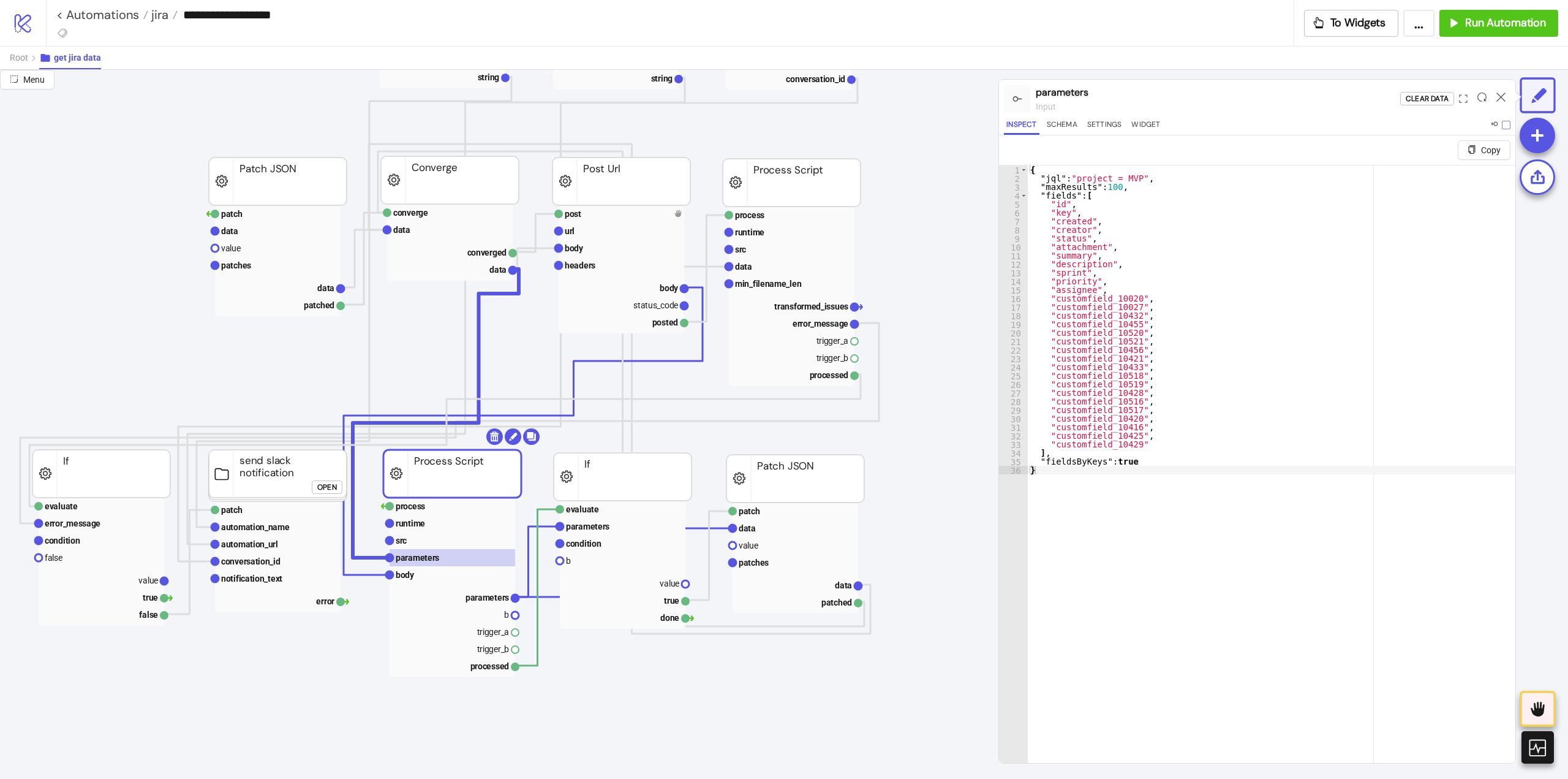
click at [1251, 400] on div "{ "jql" : "project = MVP" , "maxResults" : 100 , "fields" : [ "id" , "key" , "c…" at bounding box center [1272, 487] width 488 height 644
type textarea "**********"
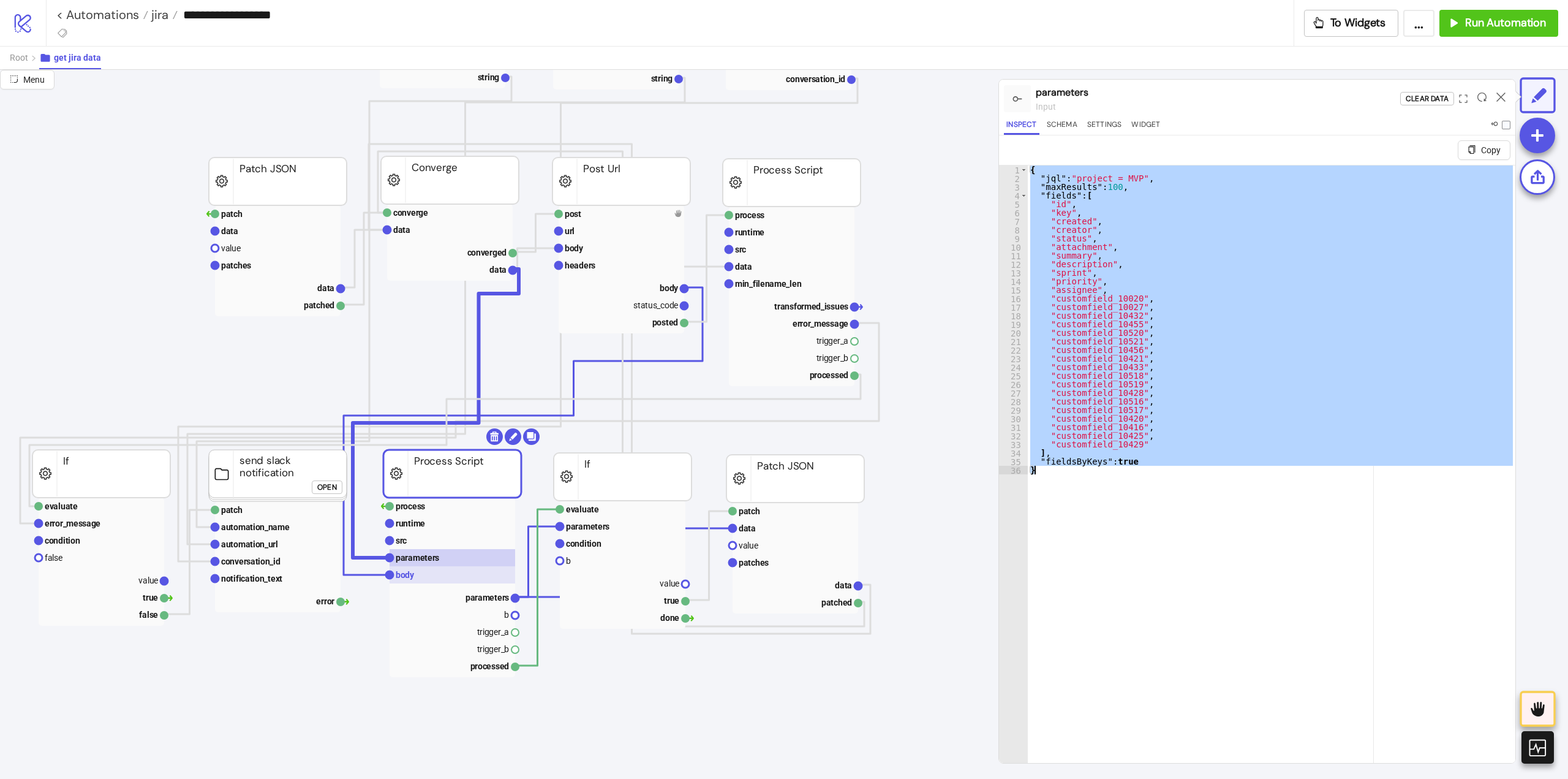
click at [421, 568] on rect at bounding box center [452, 575] width 126 height 18
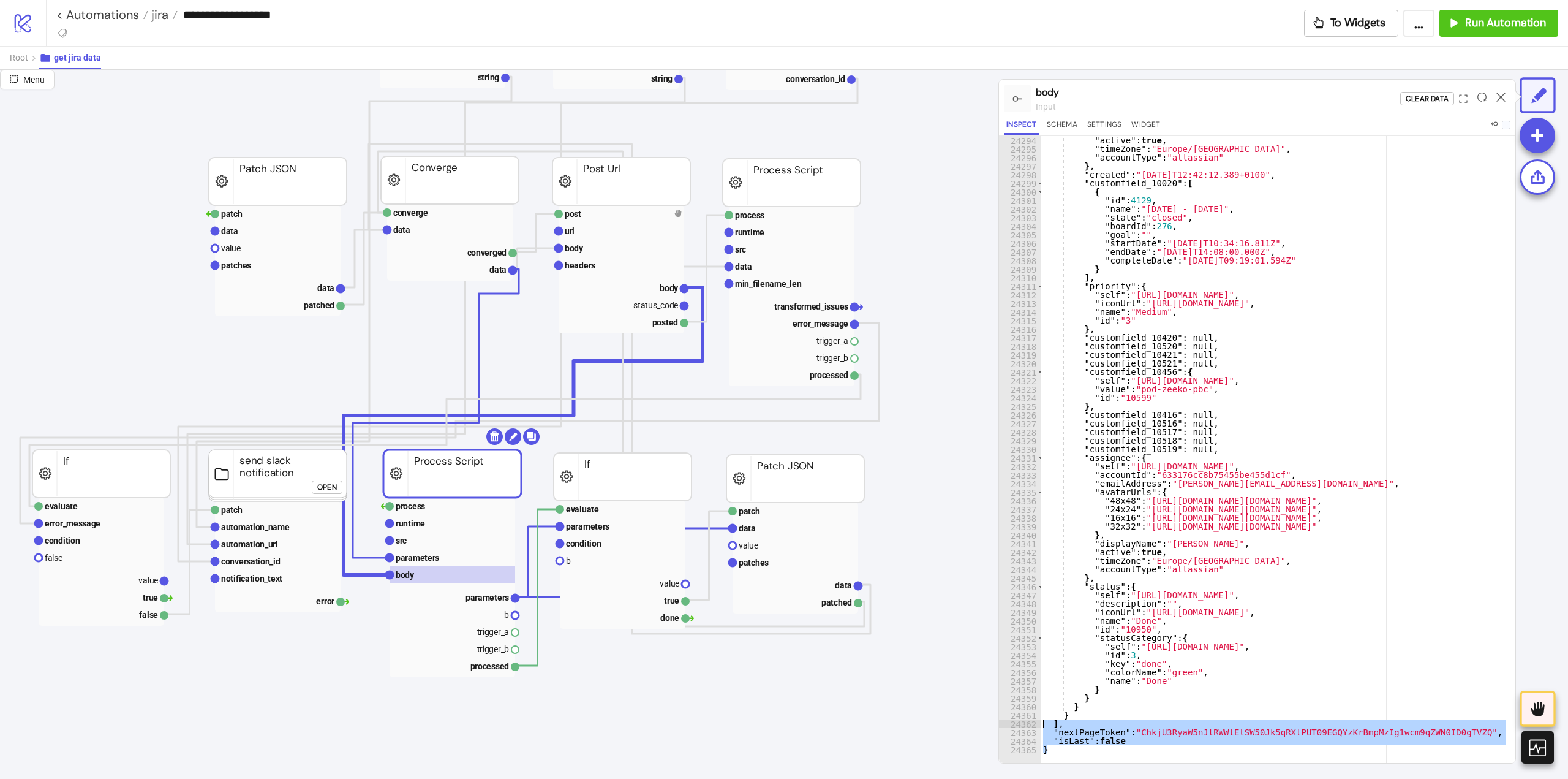
drag, startPoint x: 1048, startPoint y: 749, endPoint x: 1085, endPoint y: 702, distance: 59.8
click at [1038, 726] on div "* 24294 24295 24296 24297 24298 24299 24300 24301 24302 24303 24304 24305 24306…" at bounding box center [1257, 449] width 517 height 627
type textarea "**********"
click at [421, 533] on rect at bounding box center [452, 540] width 126 height 18
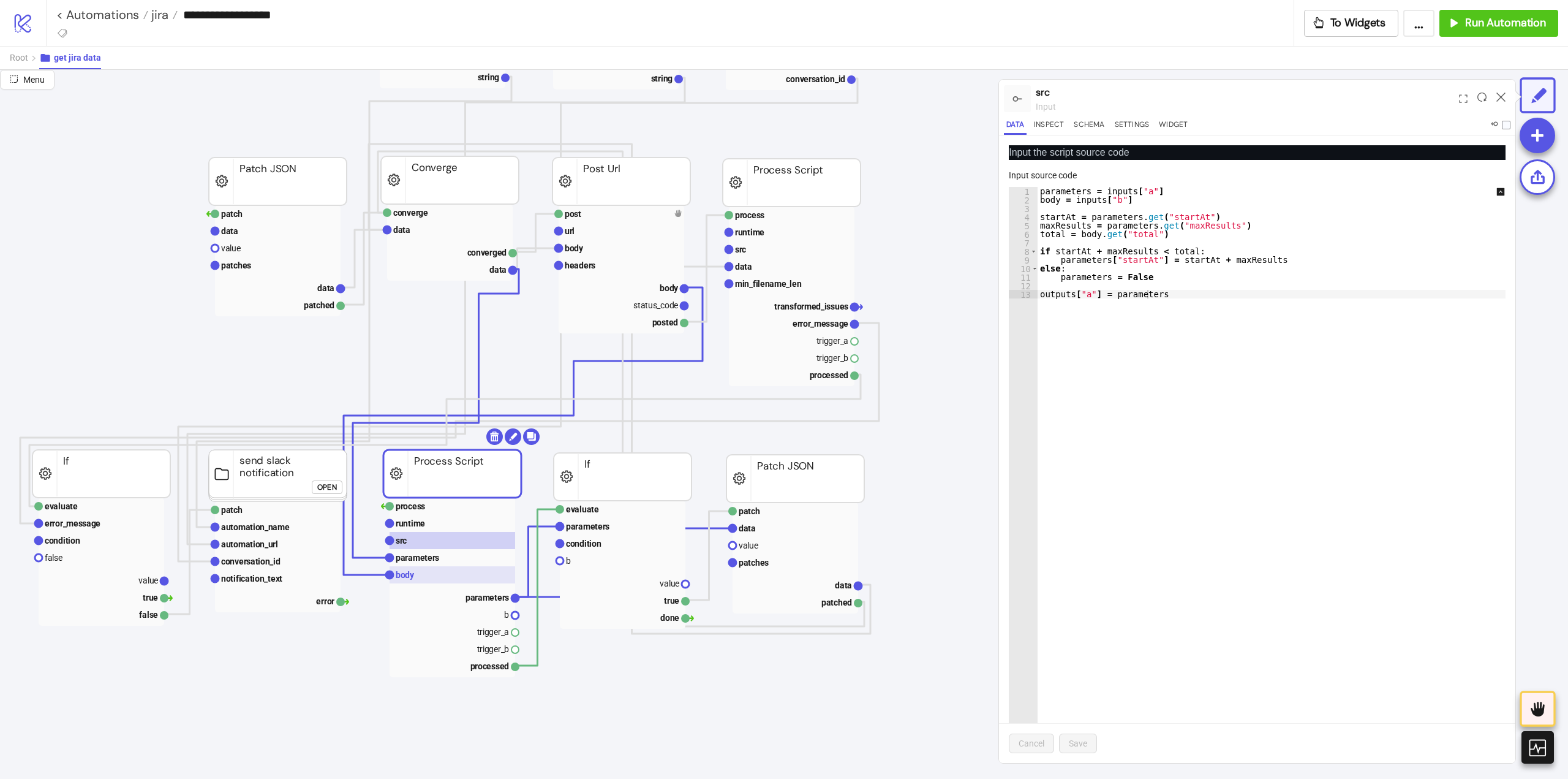
click at [418, 577] on rect at bounding box center [452, 575] width 126 height 18
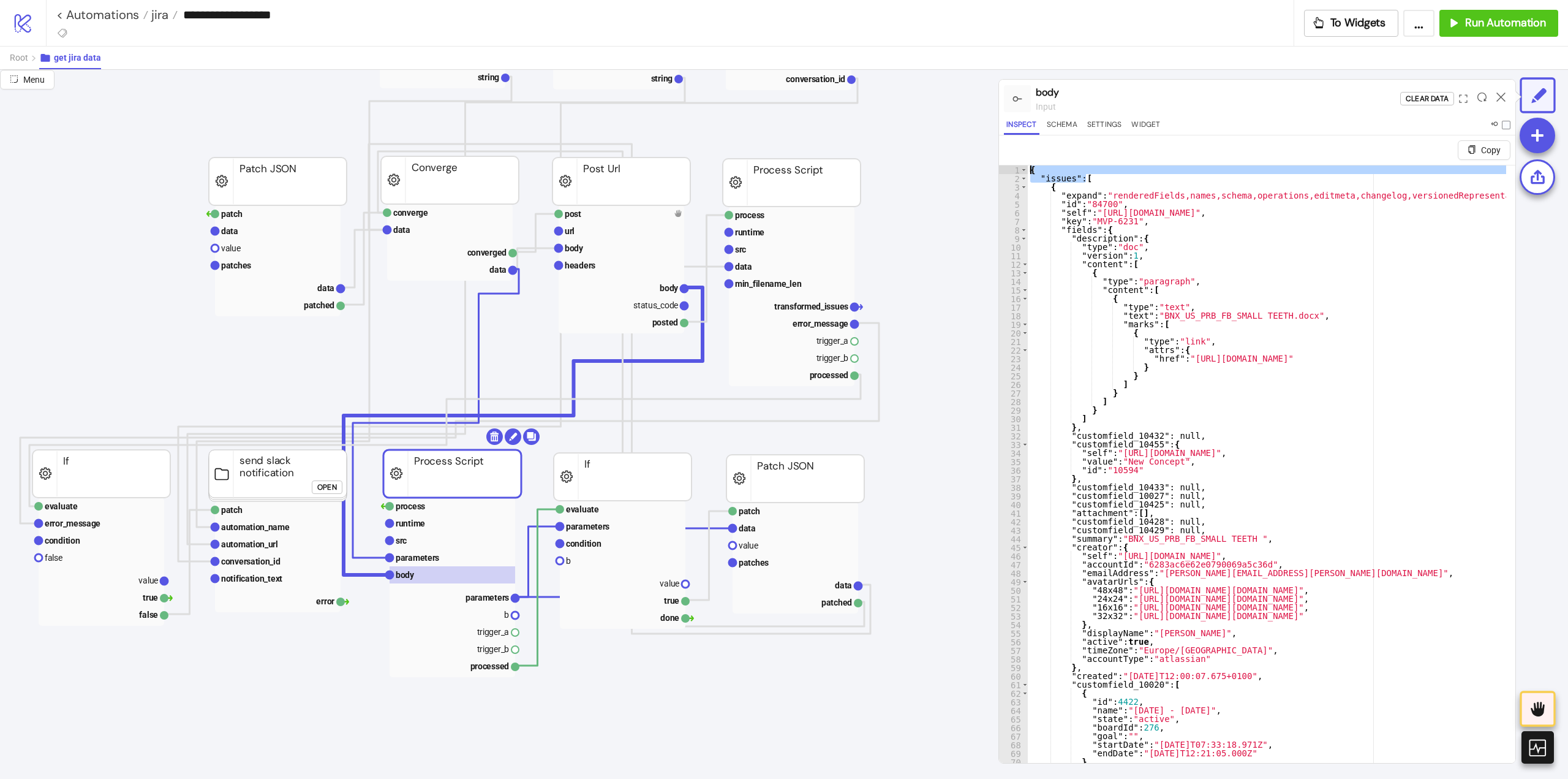
drag, startPoint x: 1092, startPoint y: 177, endPoint x: 1015, endPoint y: 174, distance: 77.1
click at [1006, 168] on div "**********" at bounding box center [1257, 478] width 517 height 627
type textarea "**********"
click at [429, 540] on rect at bounding box center [452, 540] width 126 height 18
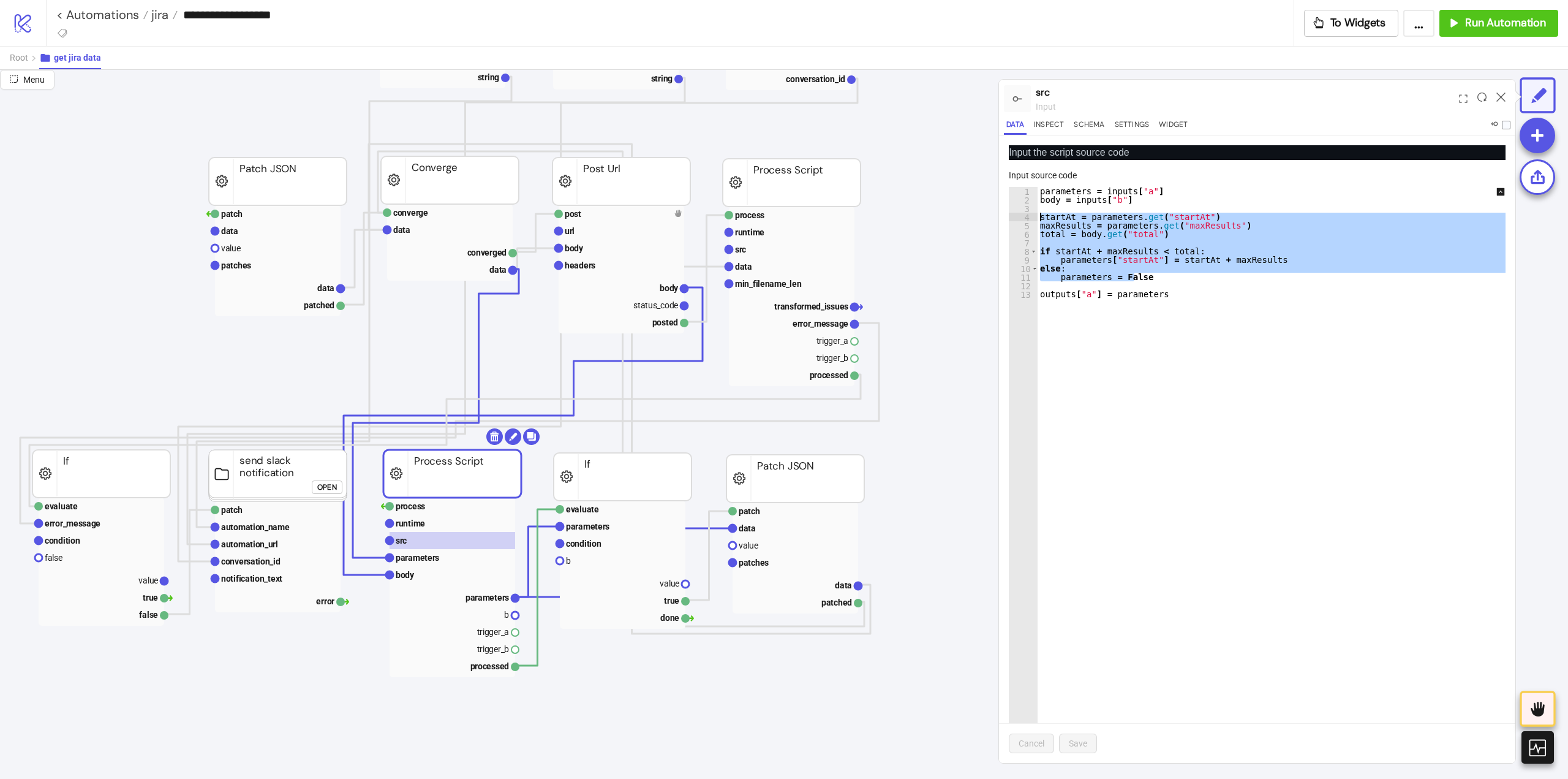
drag, startPoint x: 1147, startPoint y: 280, endPoint x: 1014, endPoint y: 215, distance: 148.0
click at [1014, 215] on div "**********" at bounding box center [1257, 475] width 497 height 576
type textarea "**********"
paste textarea "Cursor at row 4"
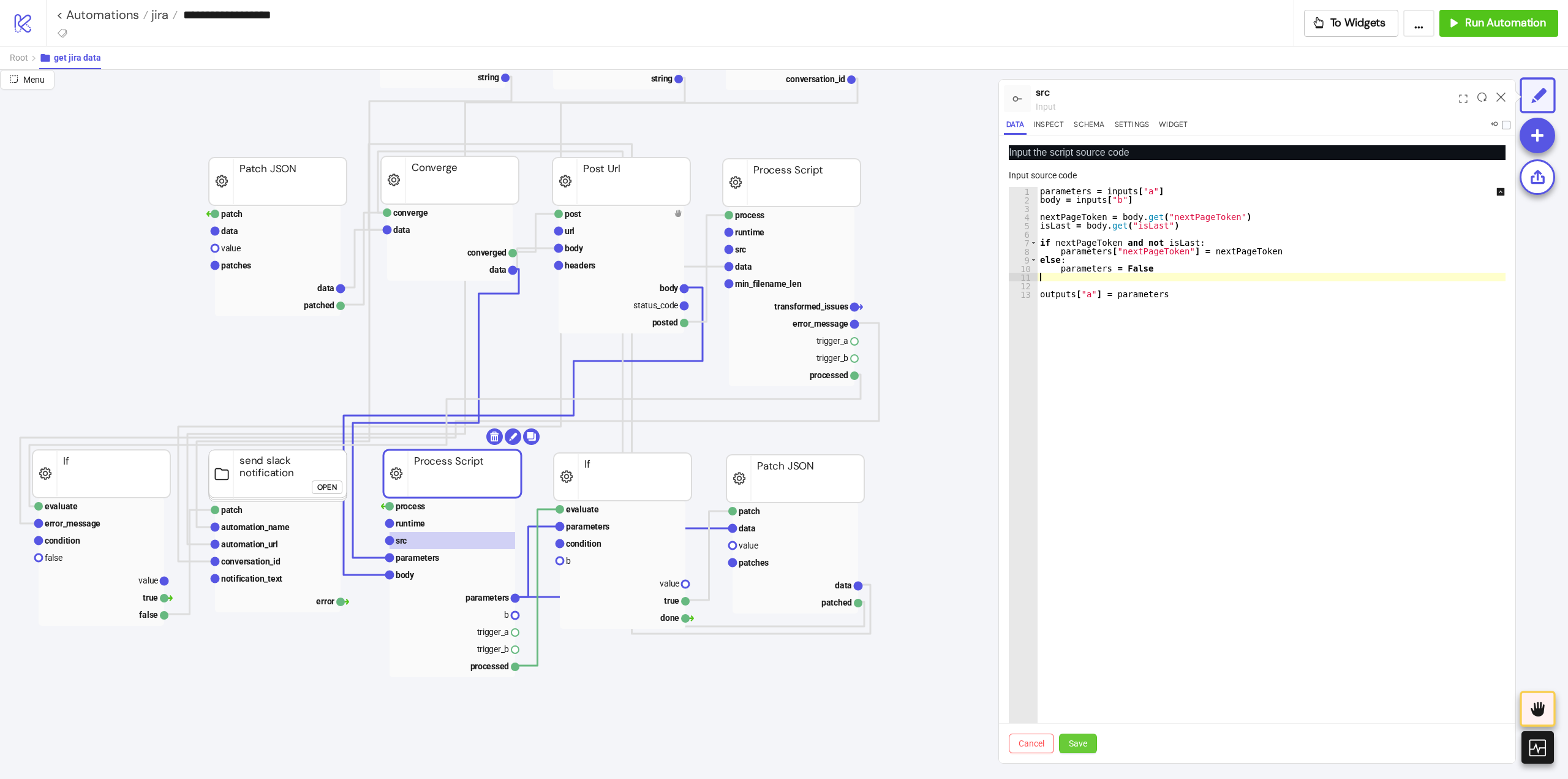
click at [1083, 742] on span "Save" at bounding box center [1078, 743] width 18 height 10
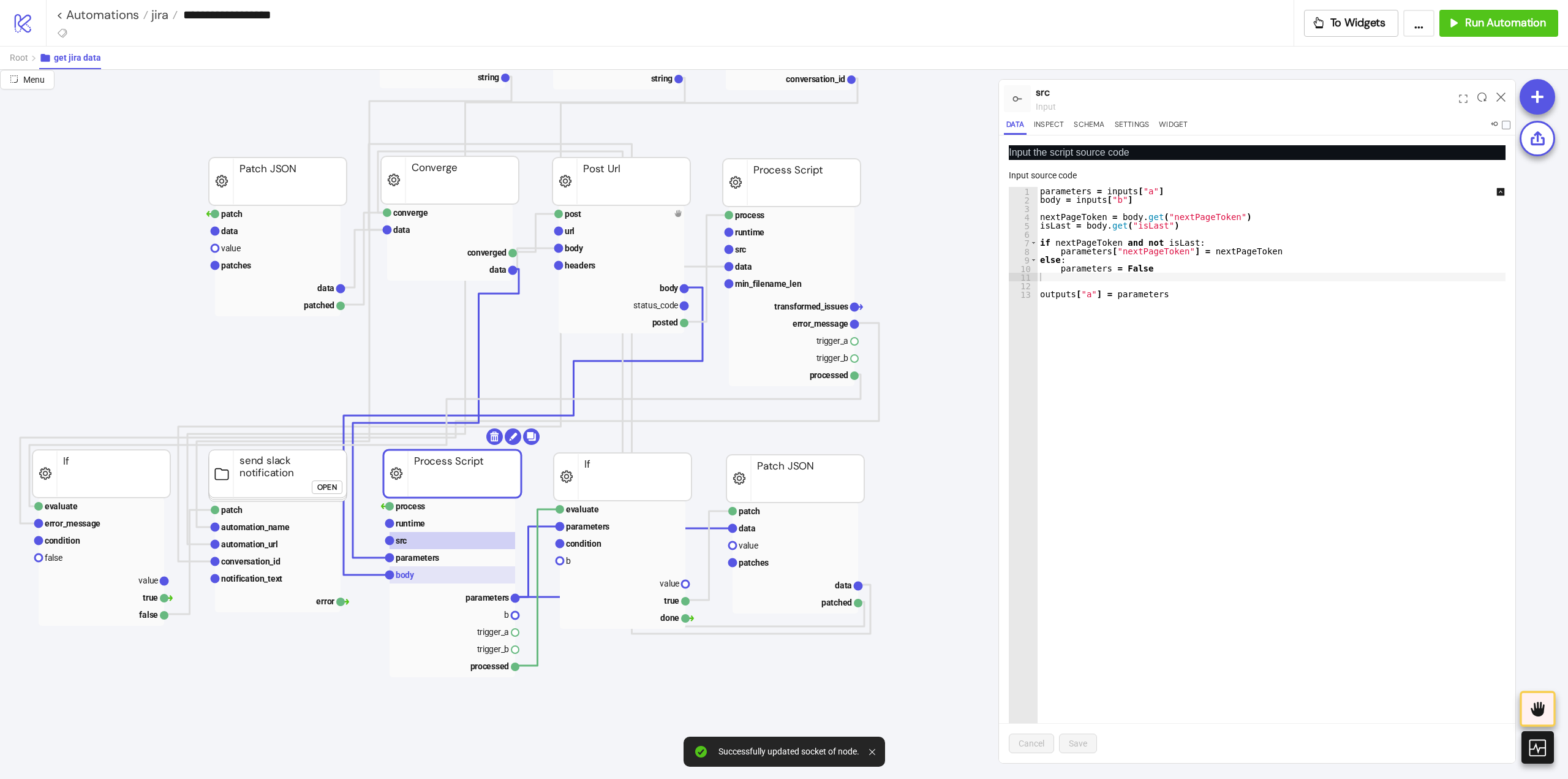
click at [408, 579] on text "body" at bounding box center [405, 575] width 19 height 10
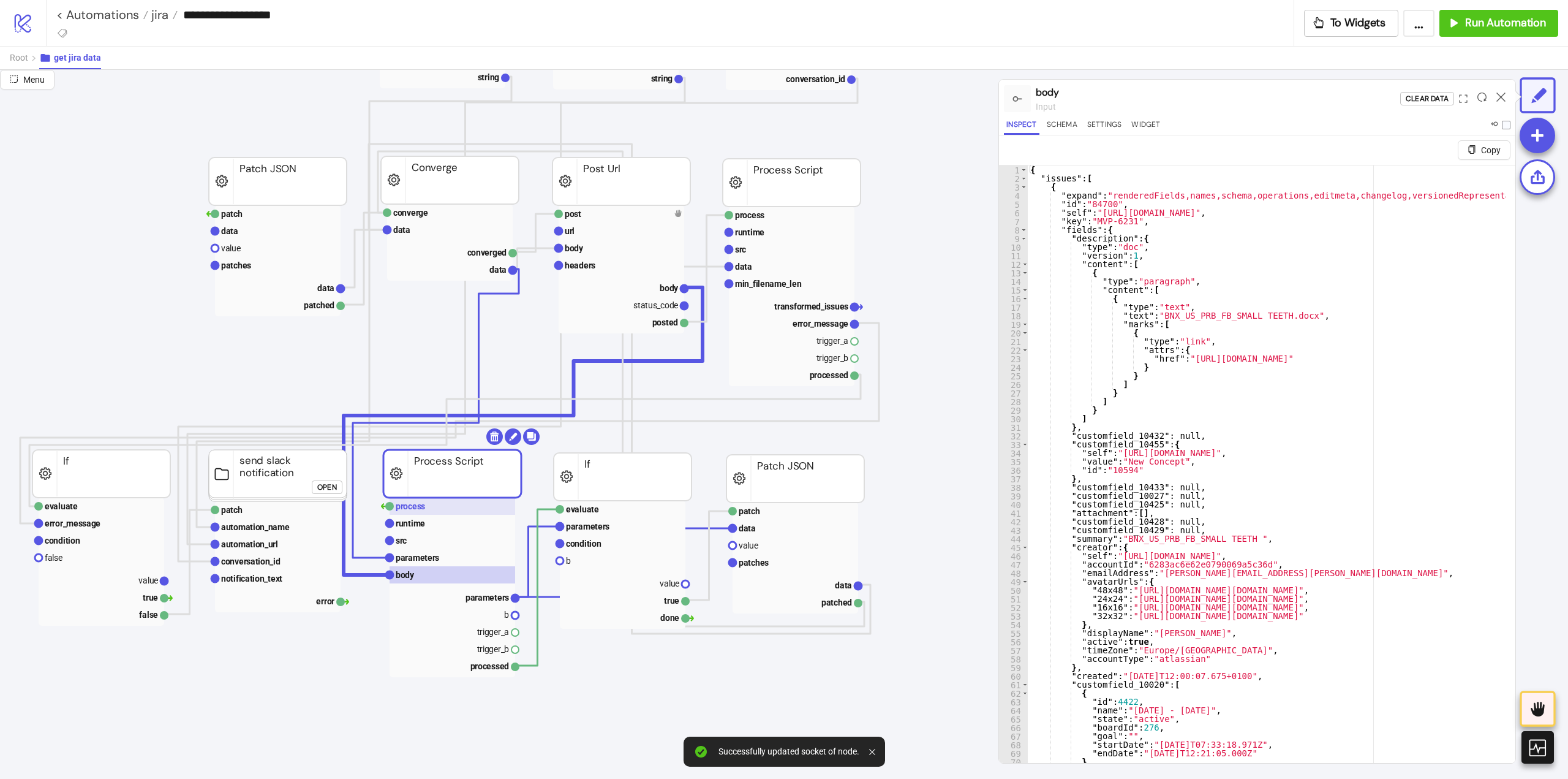
click at [409, 510] on text "process" at bounding box center [410, 506] width 30 height 10
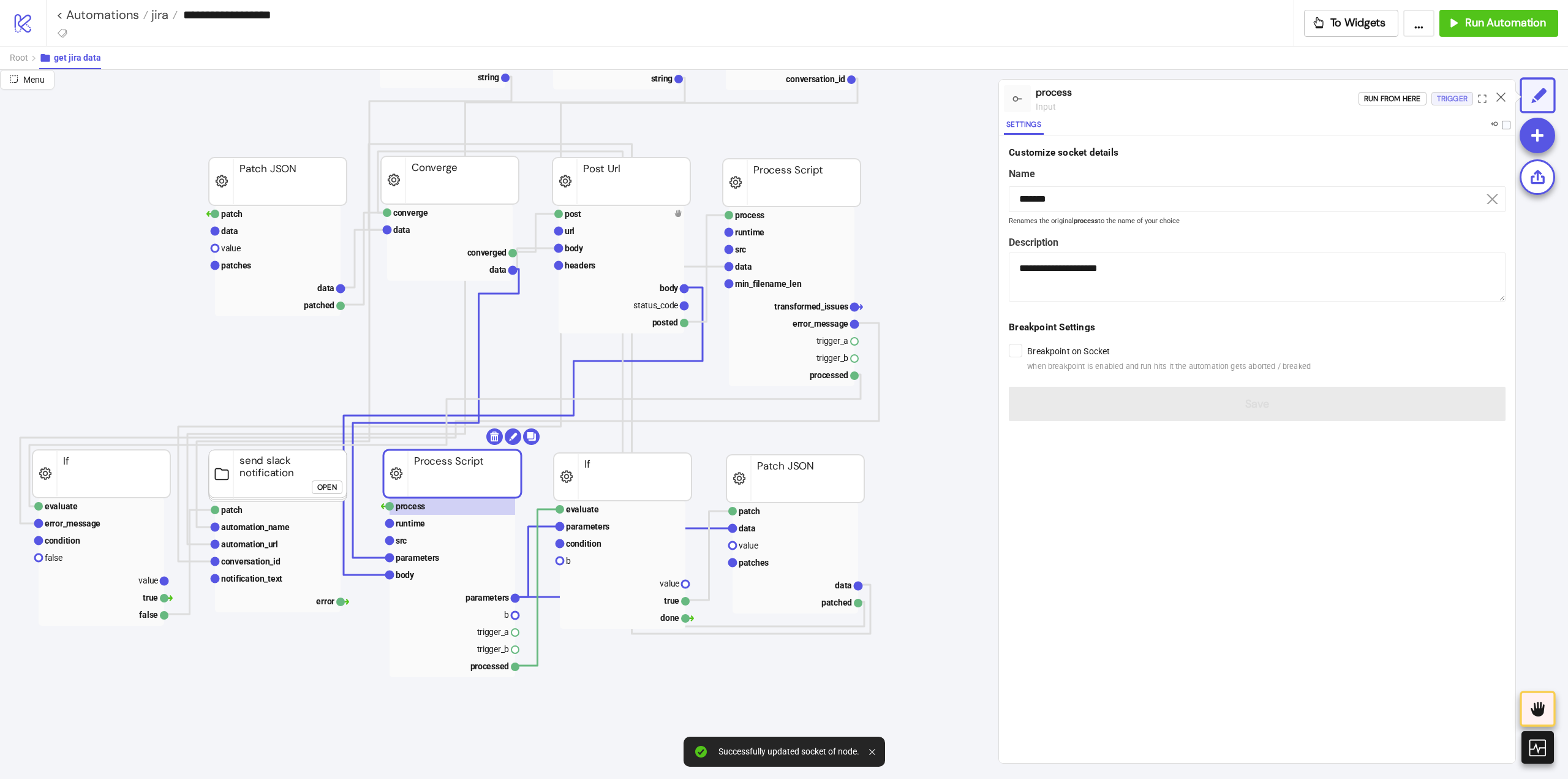
click at [1451, 97] on div "Trigger" at bounding box center [1452, 99] width 30 height 14
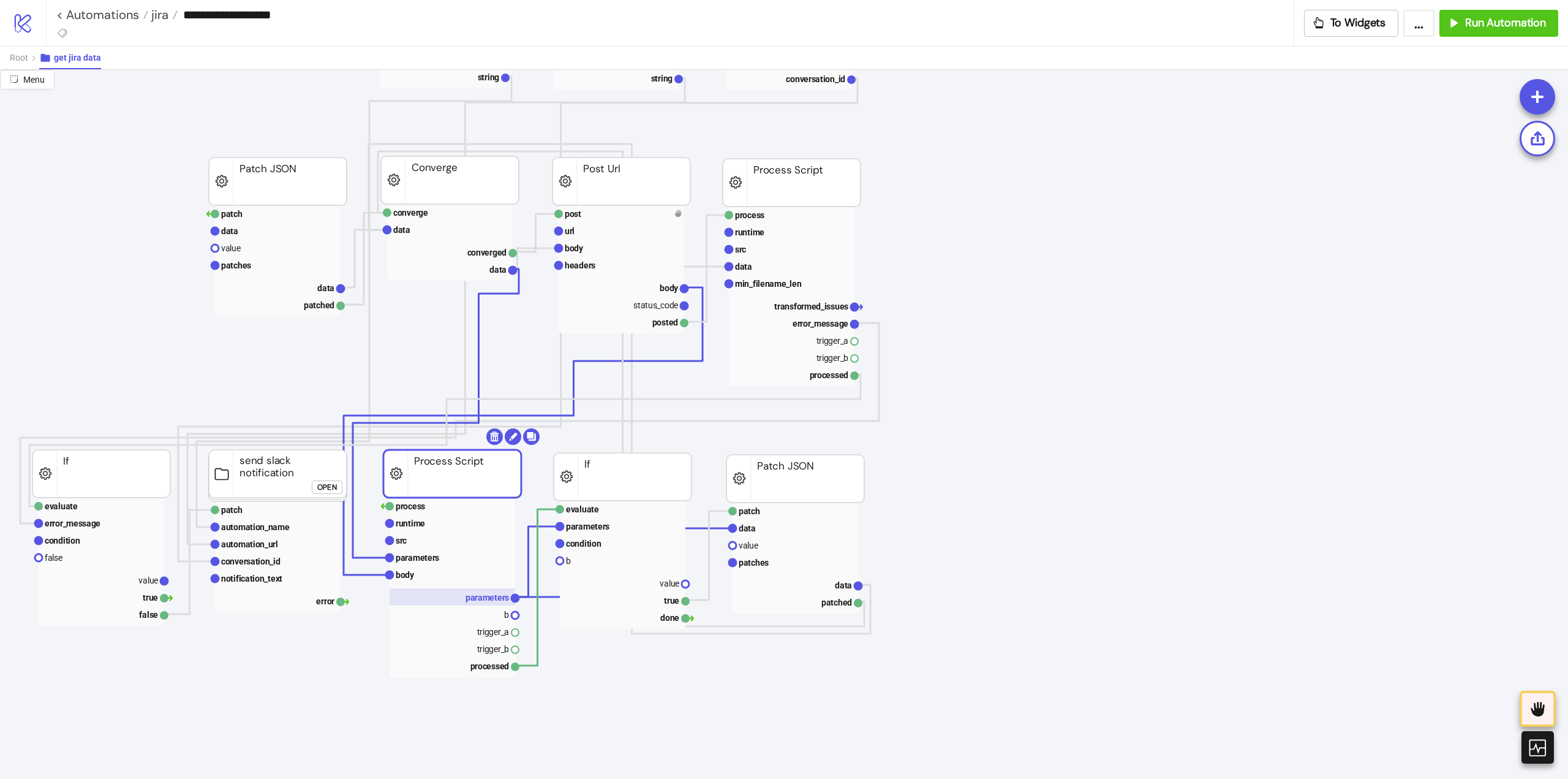
click at [483, 595] on text "parameters" at bounding box center [487, 597] width 43 height 10
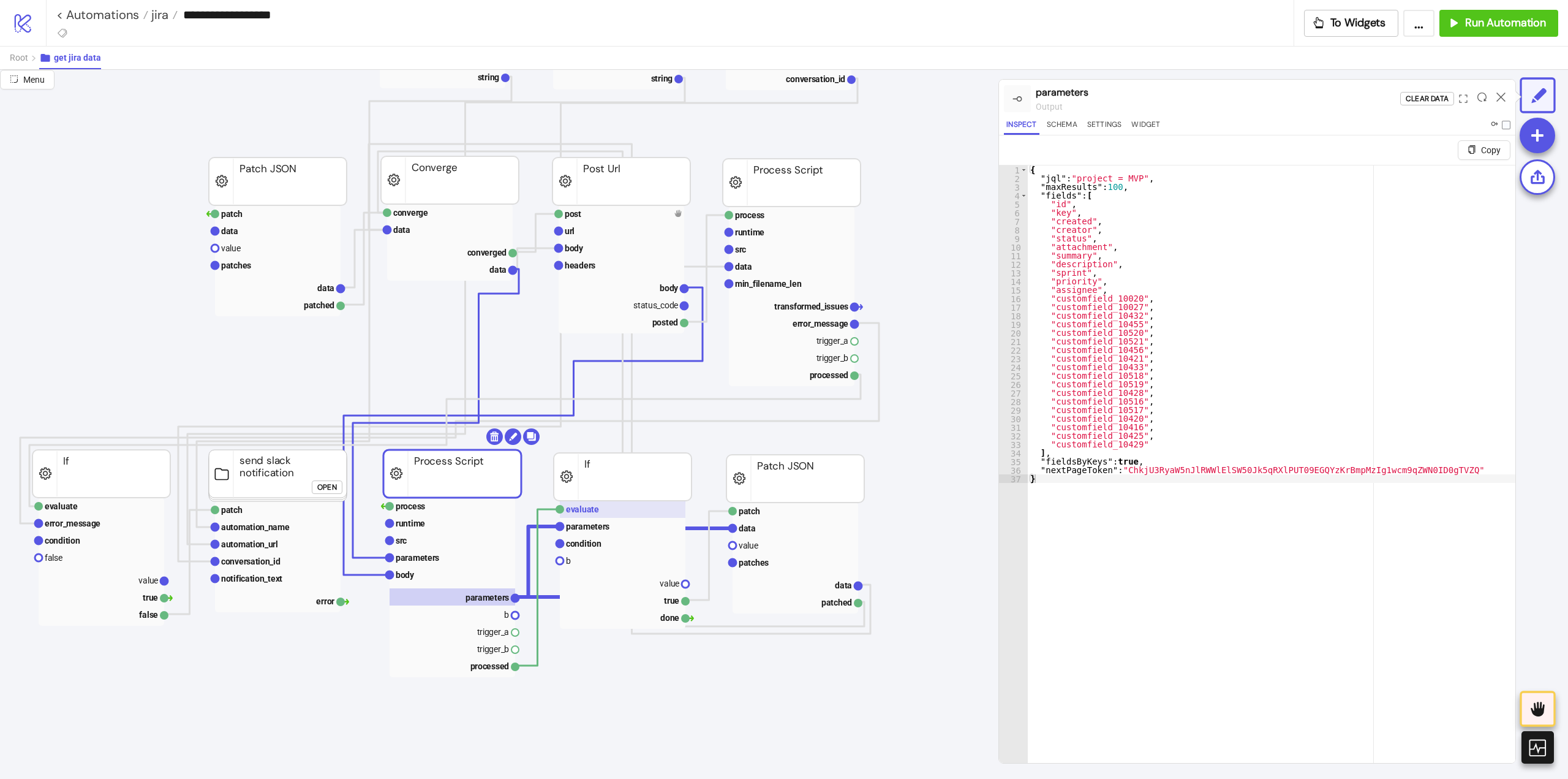
click at [579, 515] on rect at bounding box center [622, 509] width 126 height 18
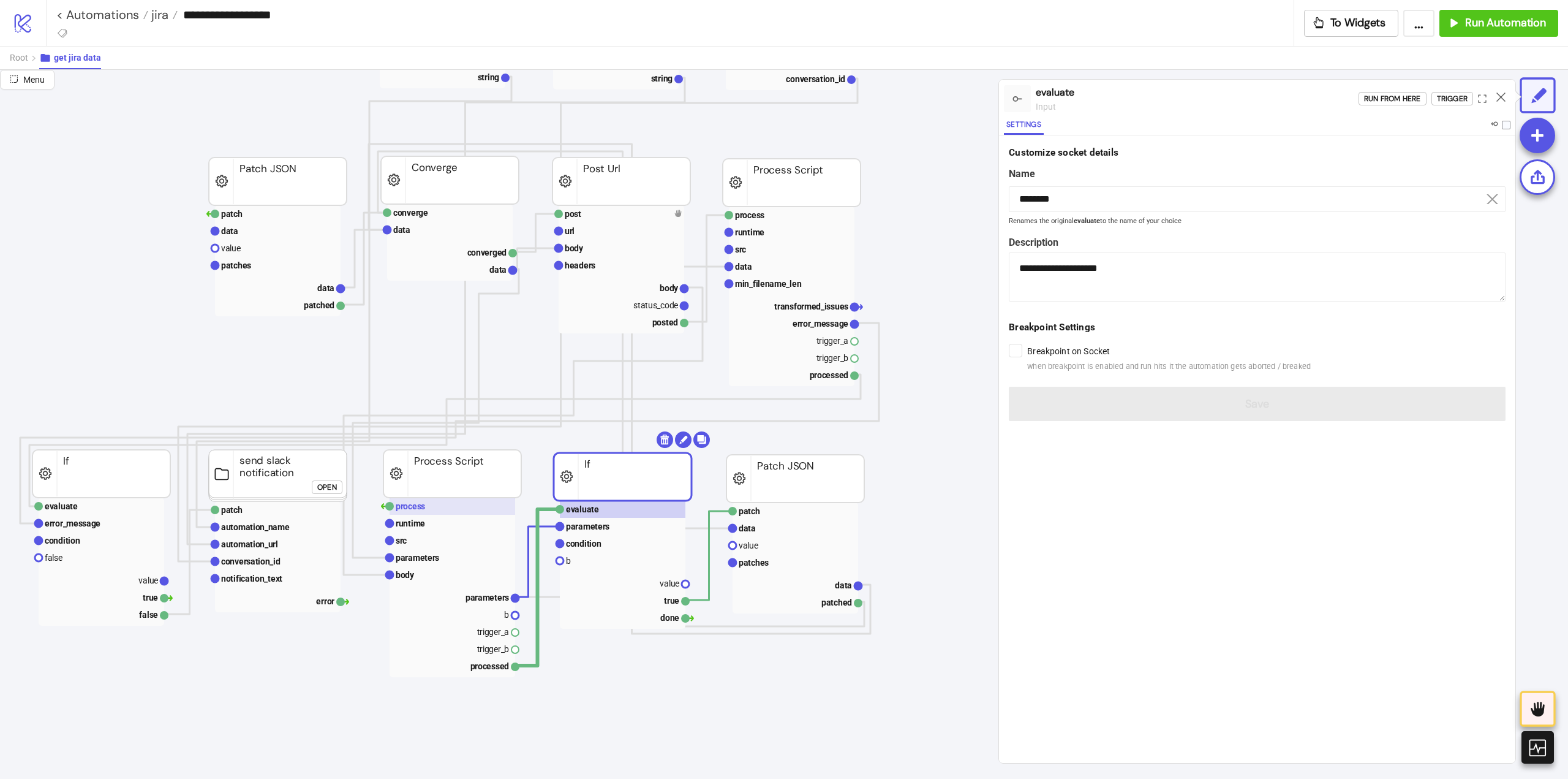
click at [442, 505] on rect at bounding box center [452, 506] width 126 height 18
type input "*******"
type textarea "**********"
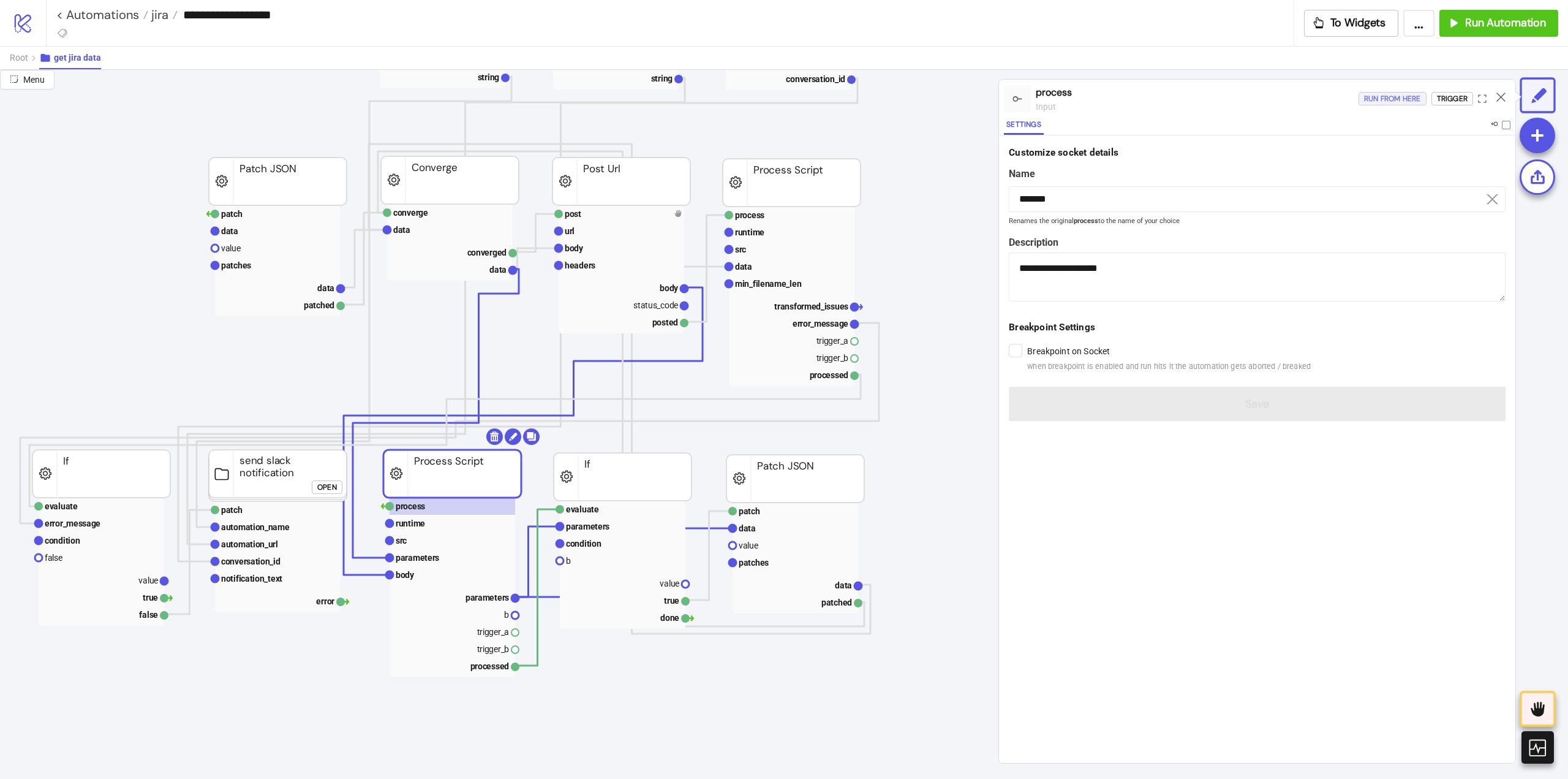
click at [1393, 101] on div "Run from here" at bounding box center [1392, 99] width 57 height 14
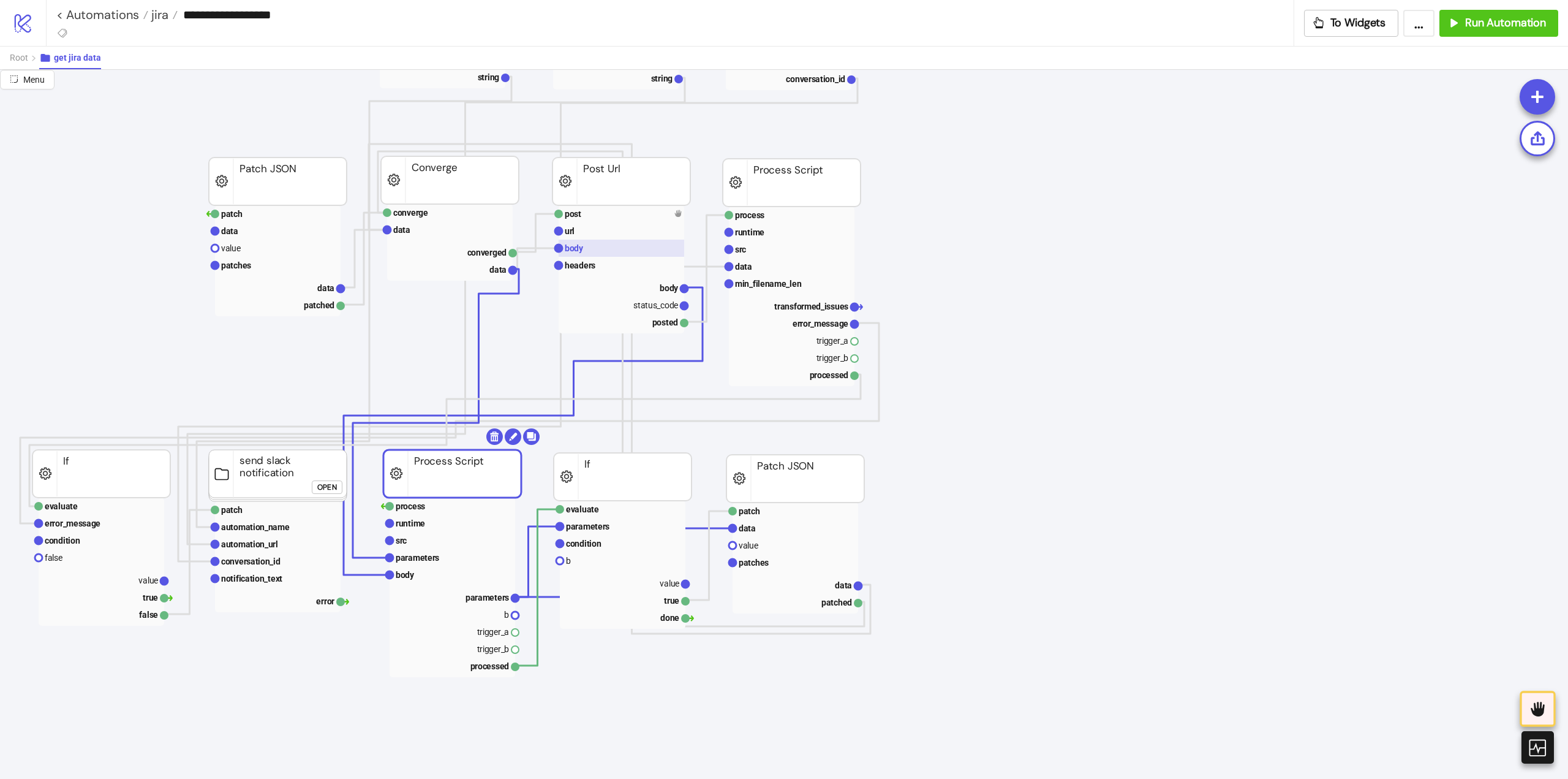
click at [589, 247] on rect at bounding box center [621, 248] width 126 height 18
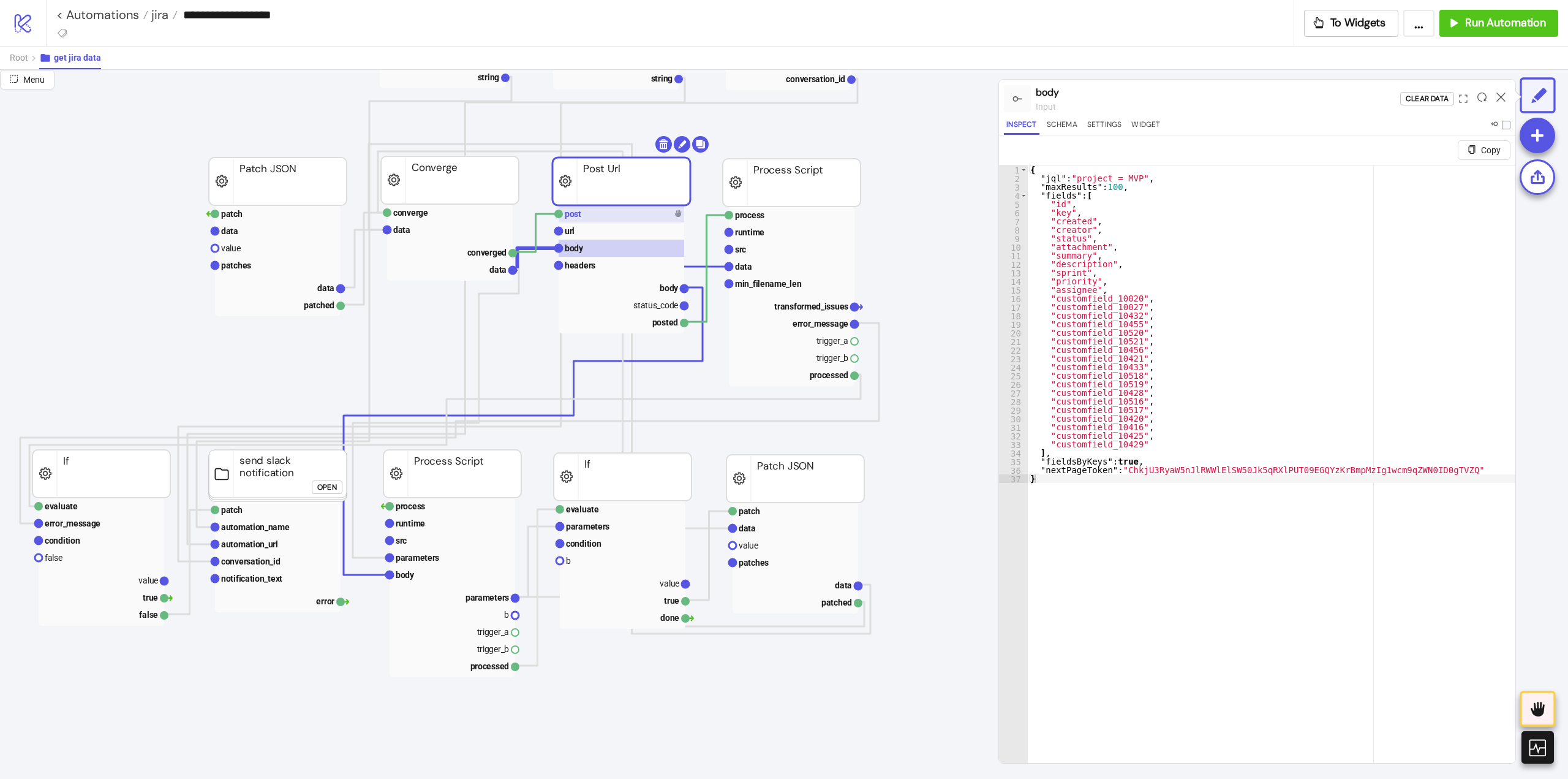
click at [584, 220] on rect at bounding box center [621, 213] width 126 height 18
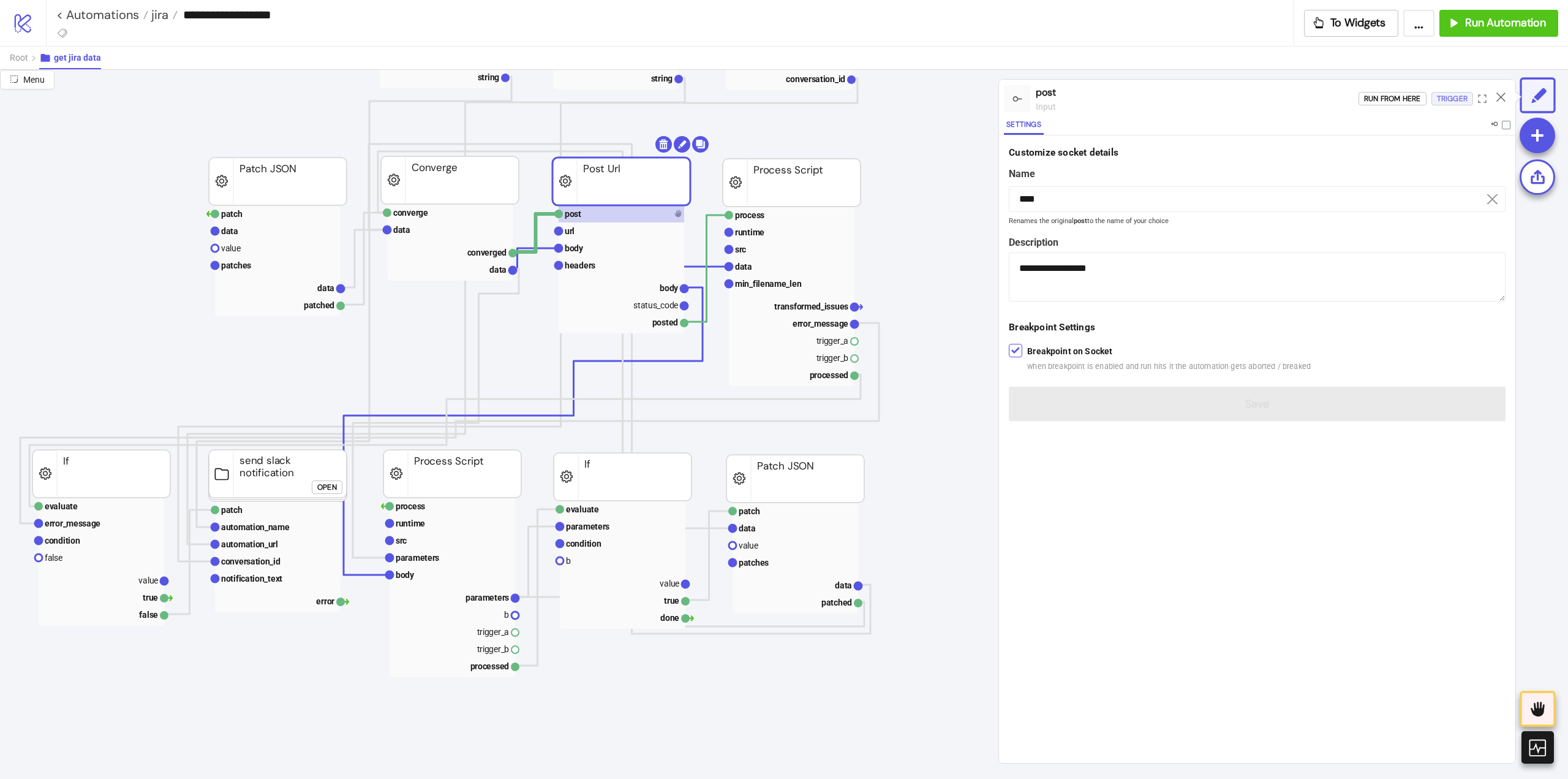
click at [1458, 98] on div "Trigger" at bounding box center [1452, 99] width 30 height 14
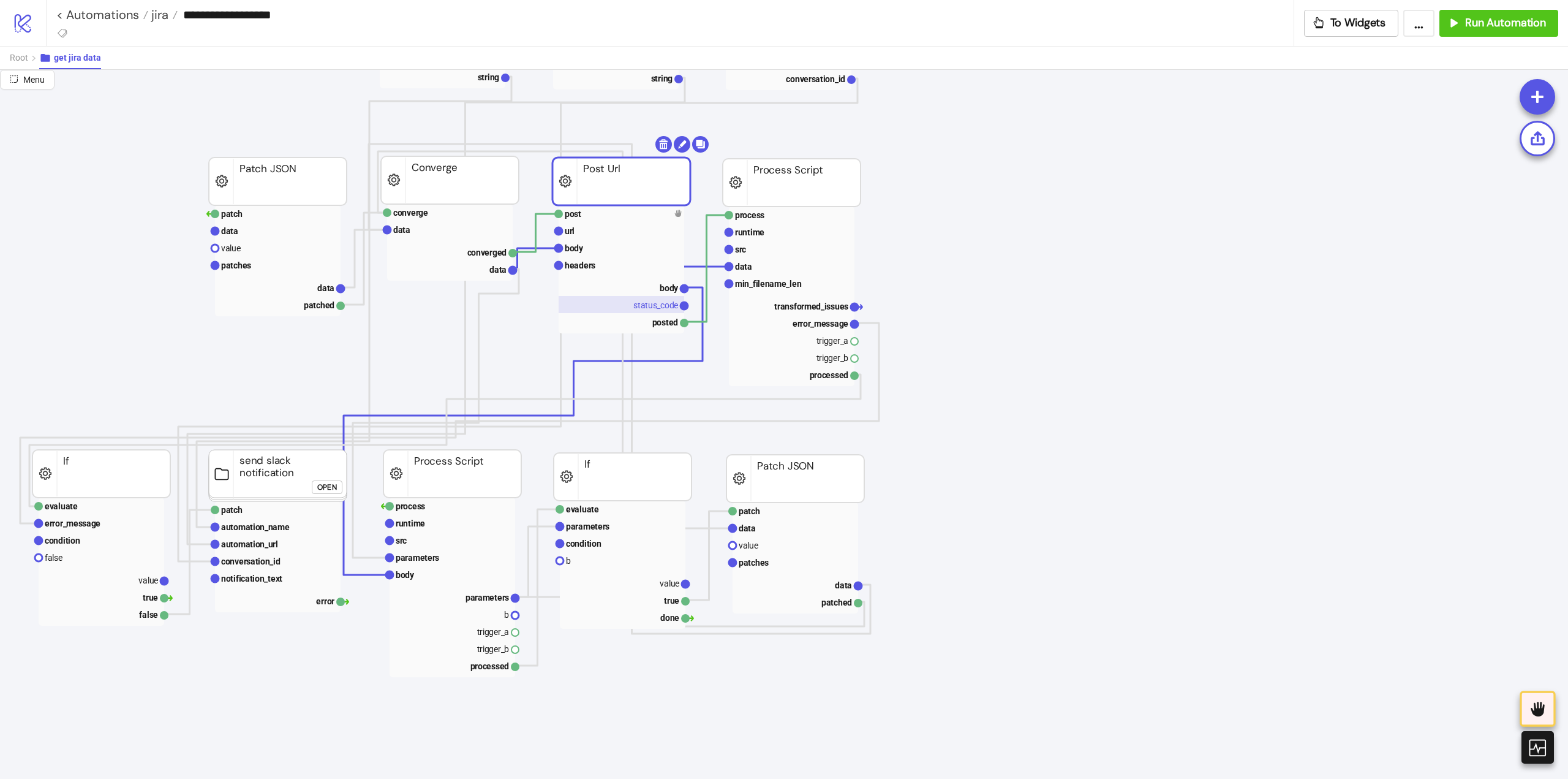
click at [658, 311] on rect at bounding box center [621, 304] width 126 height 18
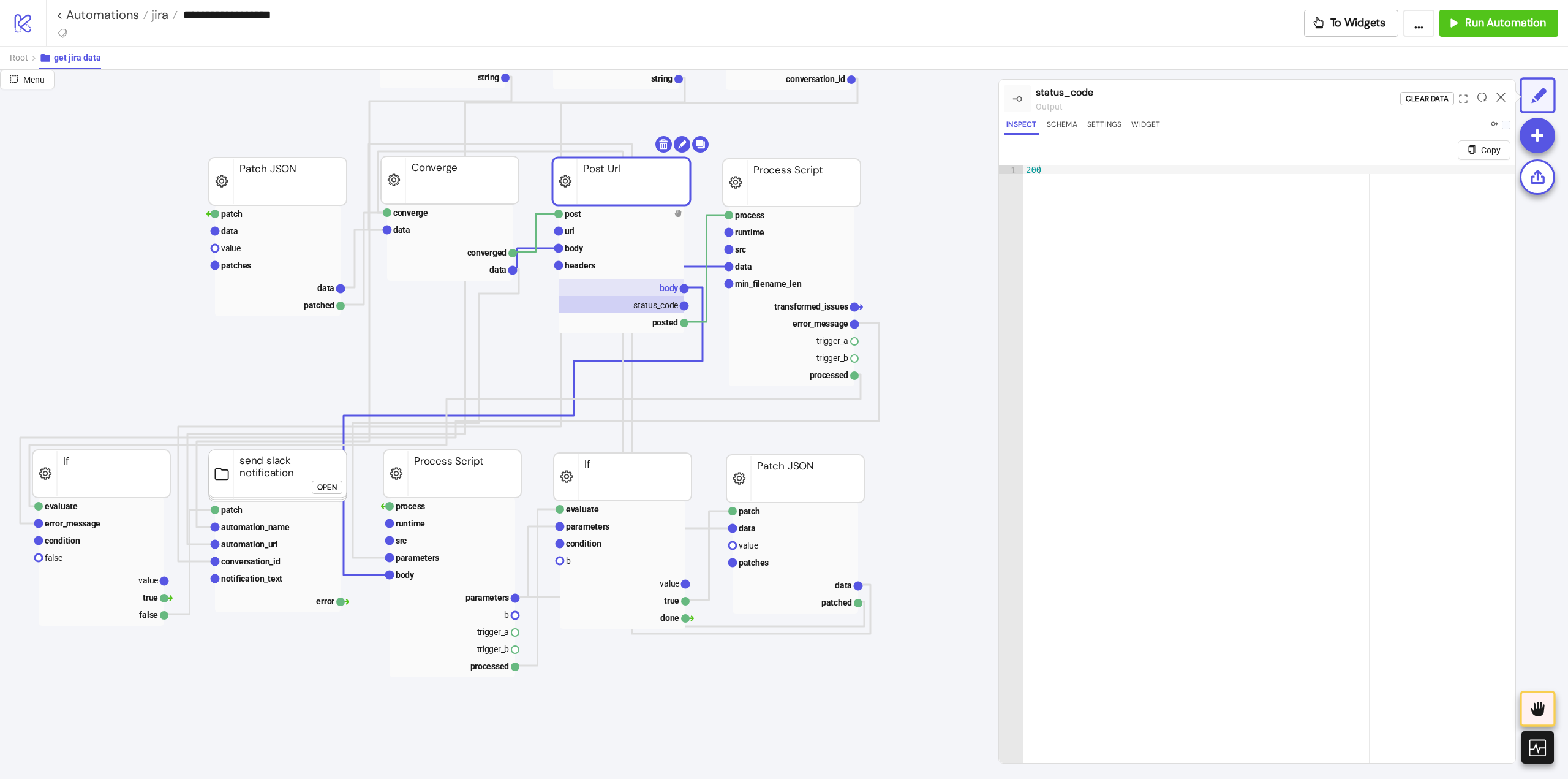
click at [654, 293] on rect at bounding box center [621, 287] width 126 height 18
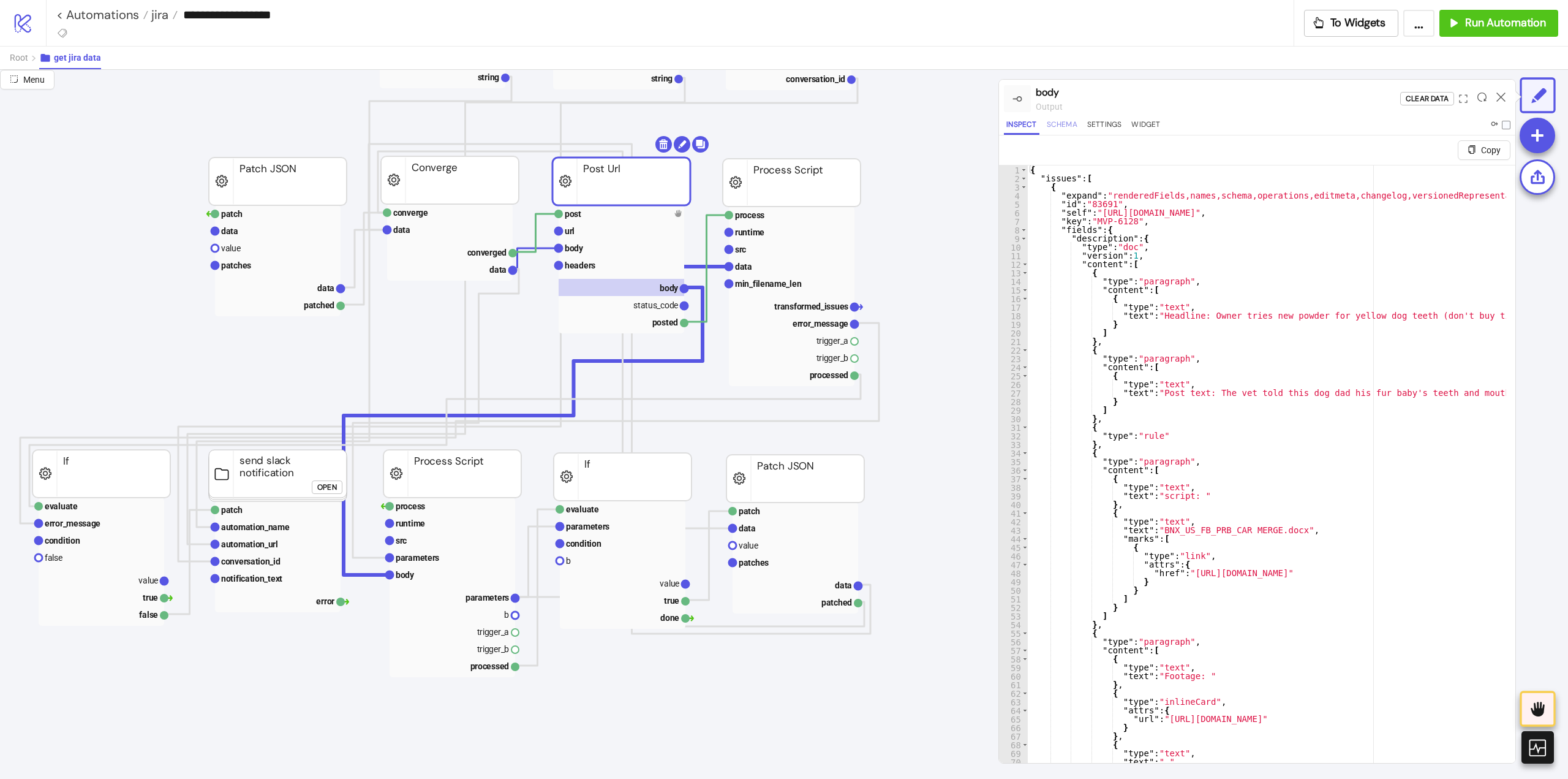
click at [1064, 127] on button "Schema" at bounding box center [1062, 127] width 36 height 17
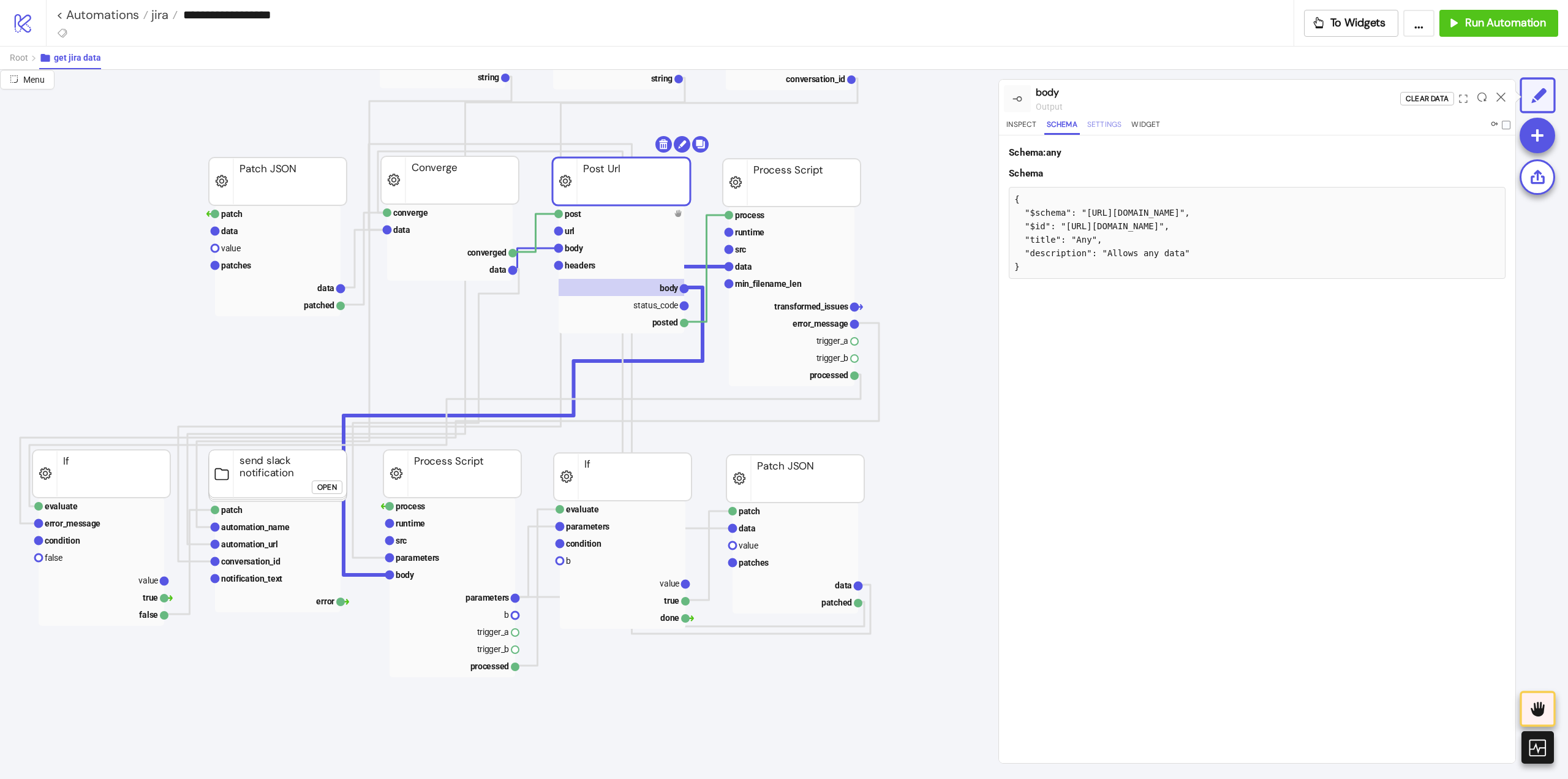
click at [1106, 123] on button "Settings" at bounding box center [1105, 127] width 40 height 17
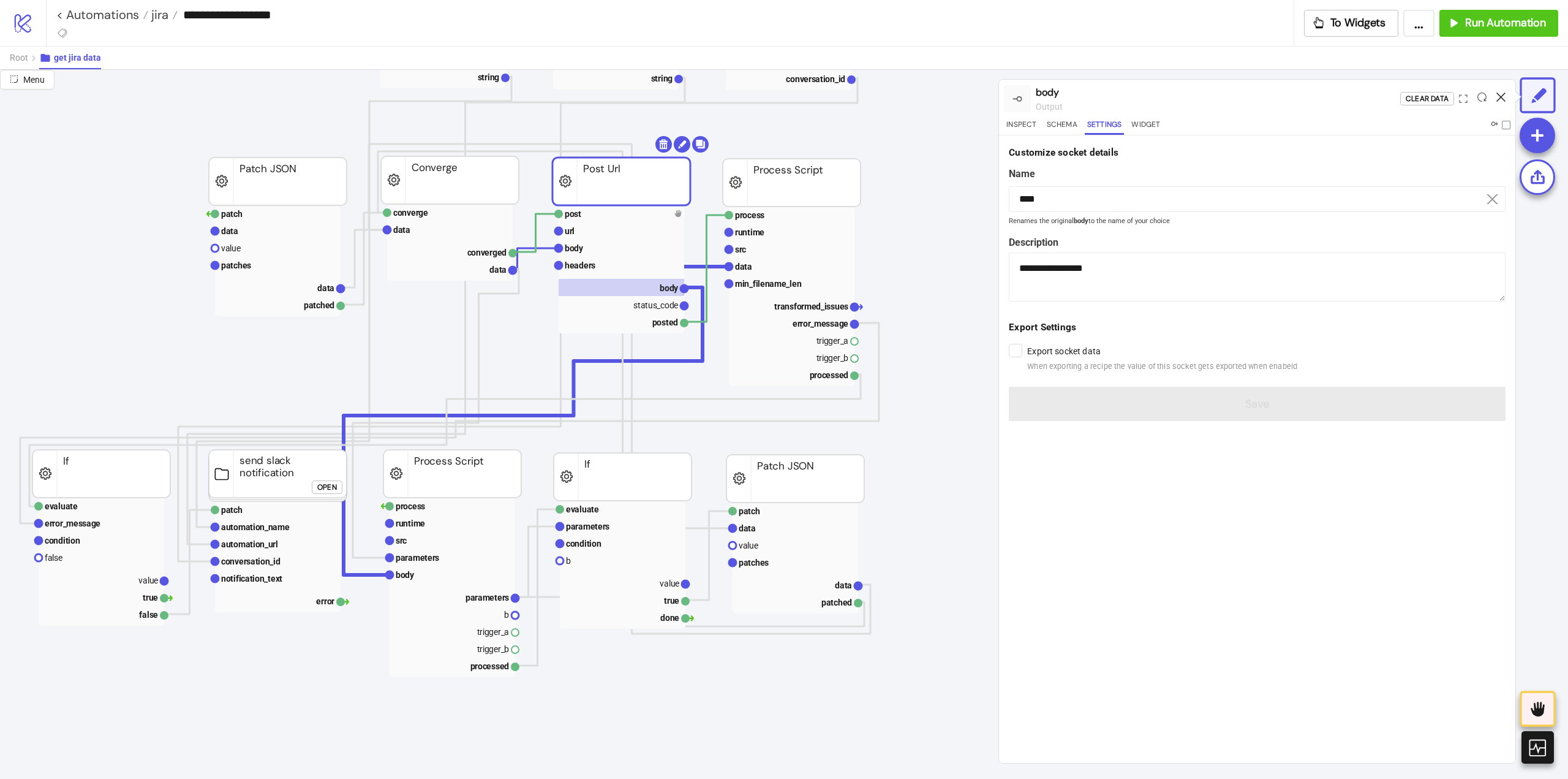
click at [1502, 95] on icon at bounding box center [1501, 97] width 9 height 9
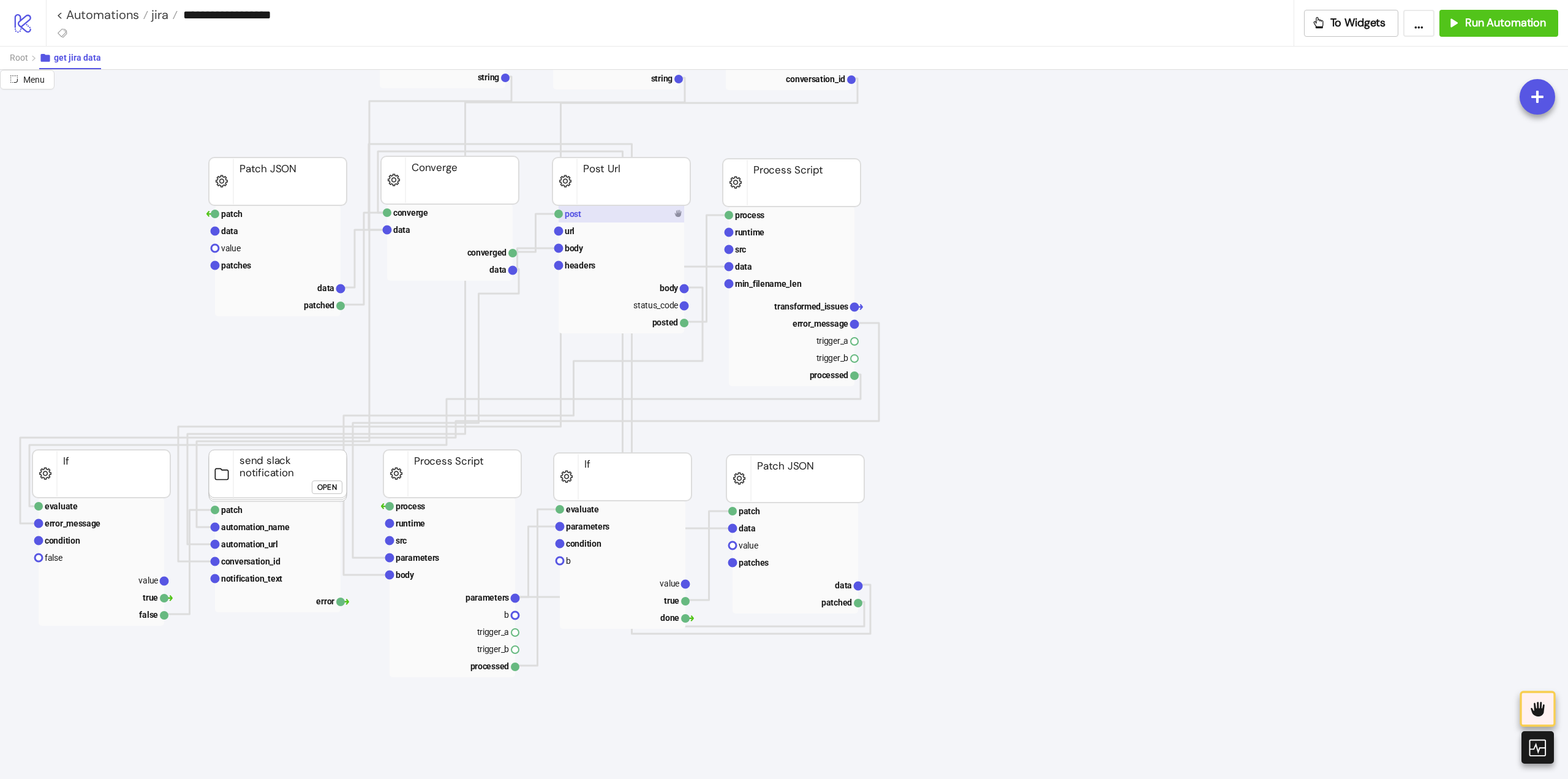
click at [630, 219] on rect at bounding box center [621, 213] width 126 height 18
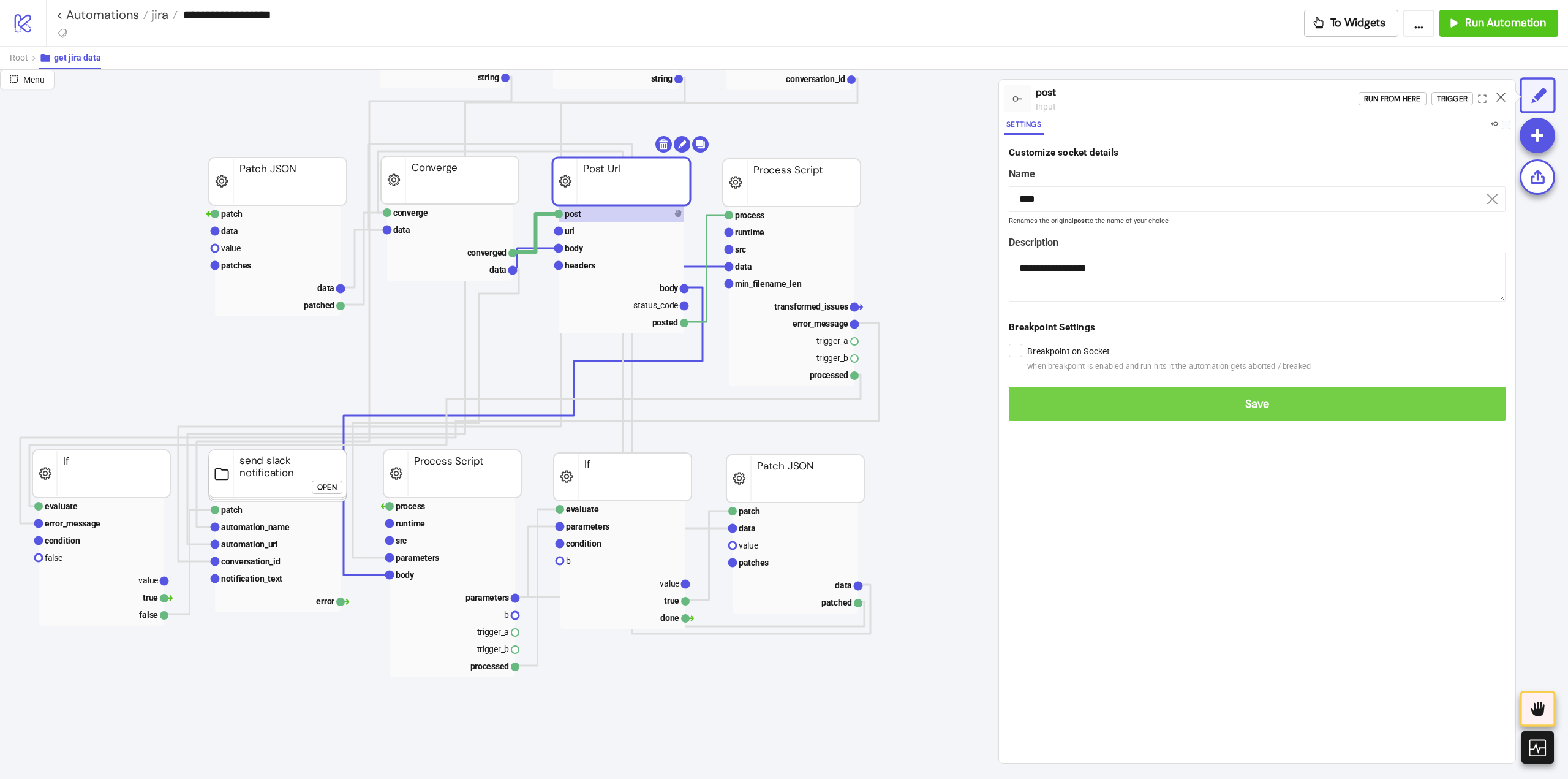
click at [1198, 402] on span "Save" at bounding box center [1257, 404] width 477 height 14
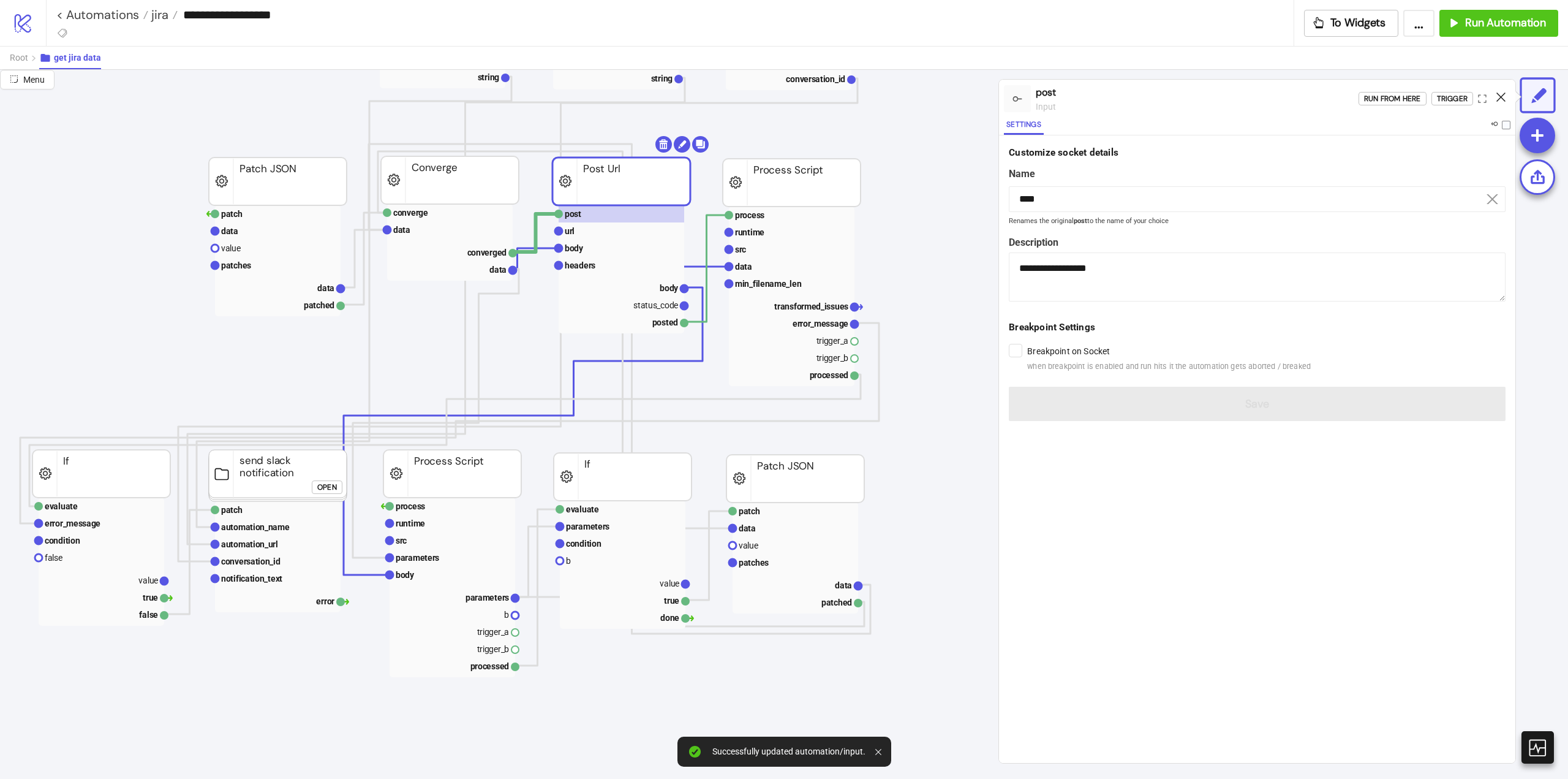
drag, startPoint x: 1502, startPoint y: 94, endPoint x: 1166, endPoint y: 204, distance: 353.5
click at [1502, 94] on icon at bounding box center [1501, 97] width 9 height 9
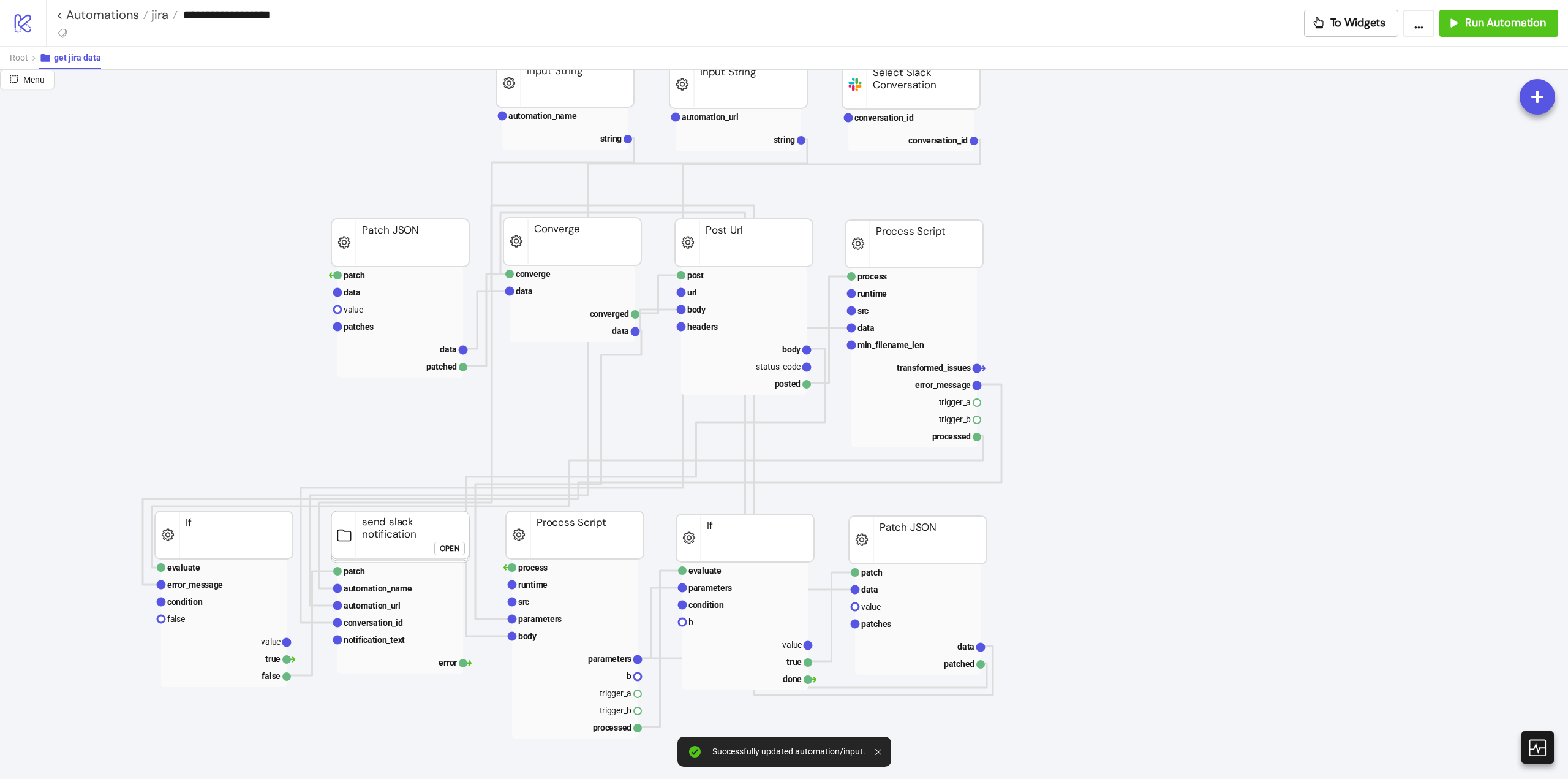
scroll to position [0, 0]
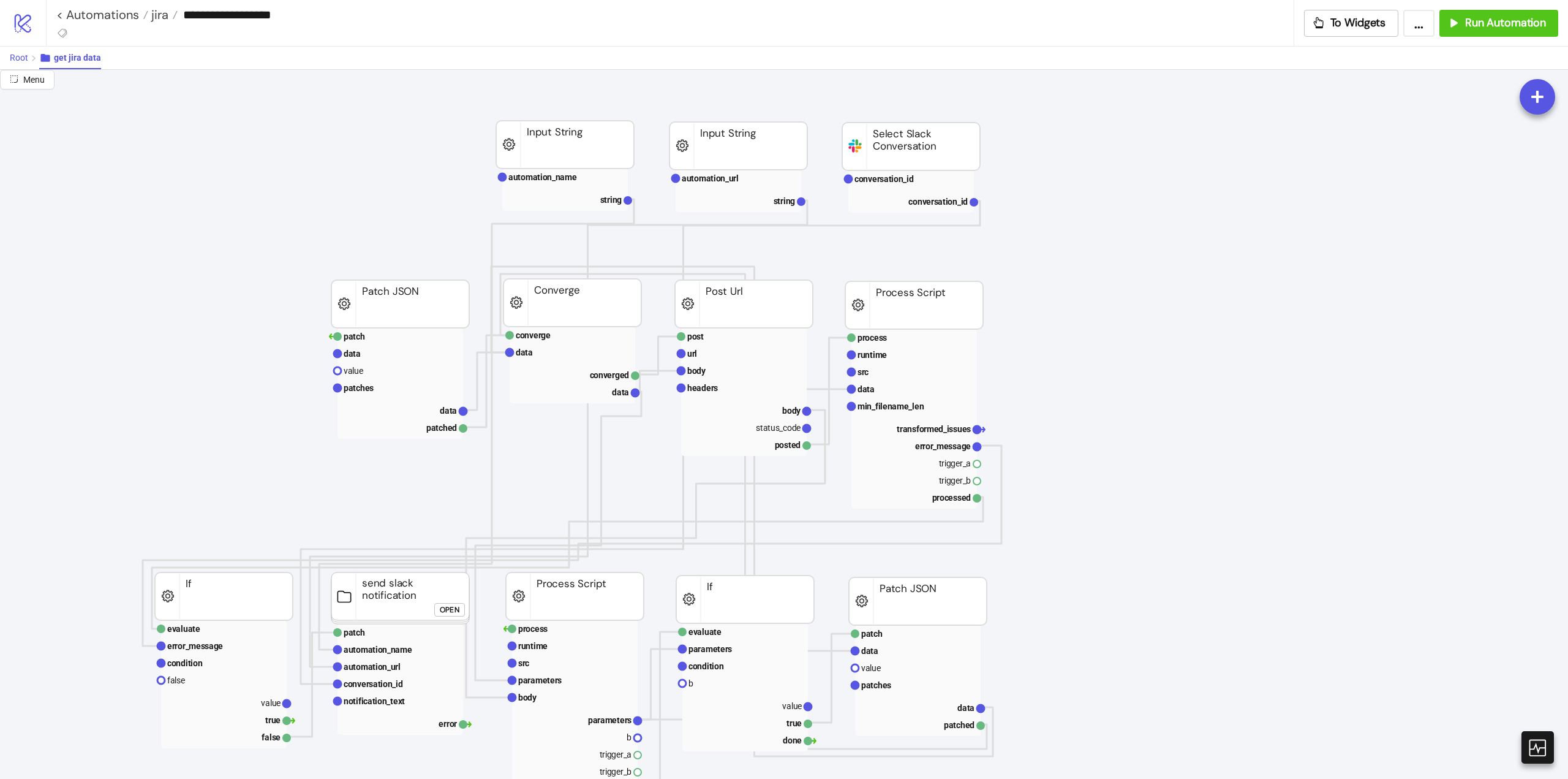
click at [21, 60] on span "Root" at bounding box center [19, 57] width 18 height 10
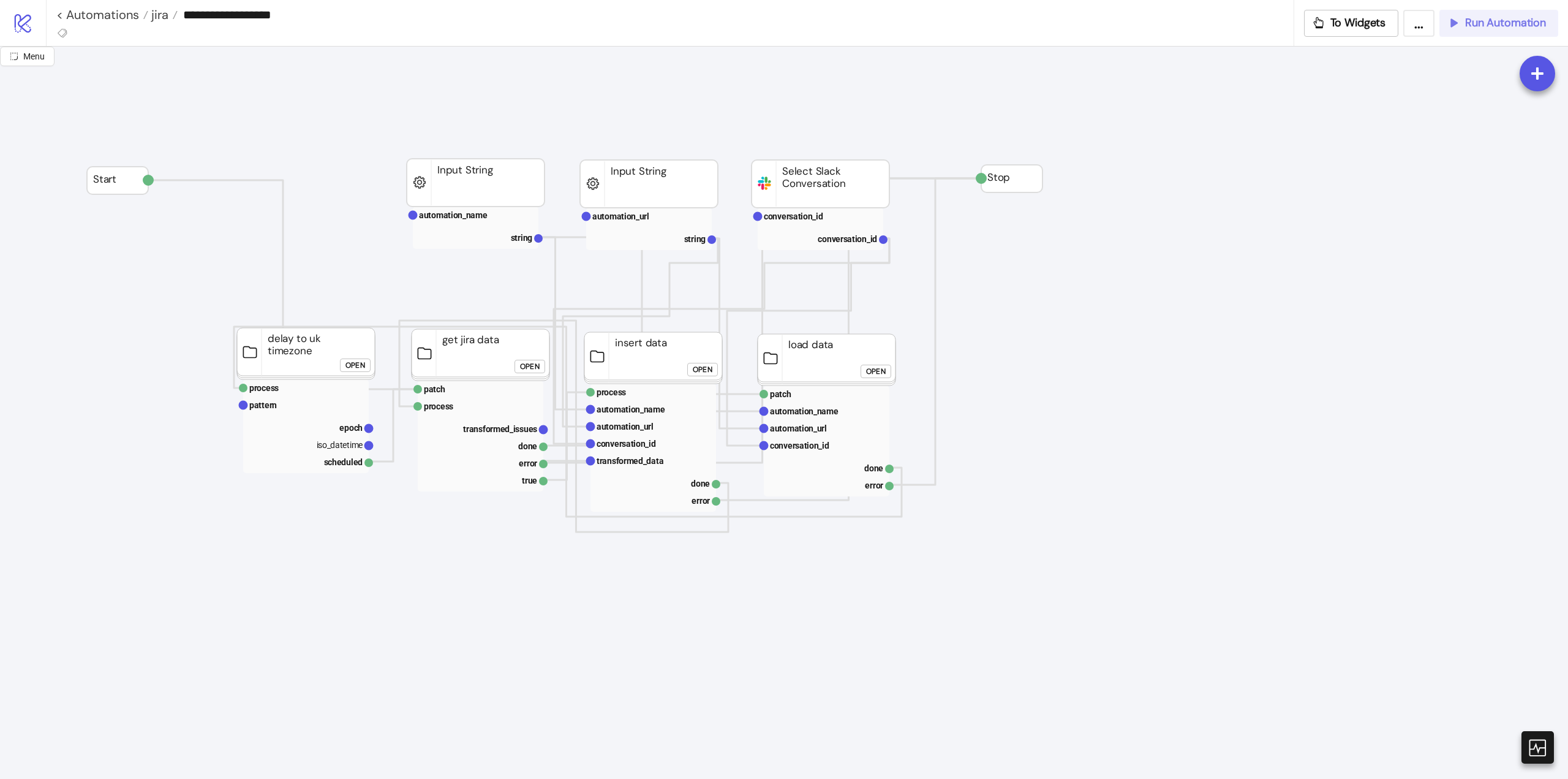
click at [1499, 30] on button "Run Automation" at bounding box center [1499, 23] width 119 height 27
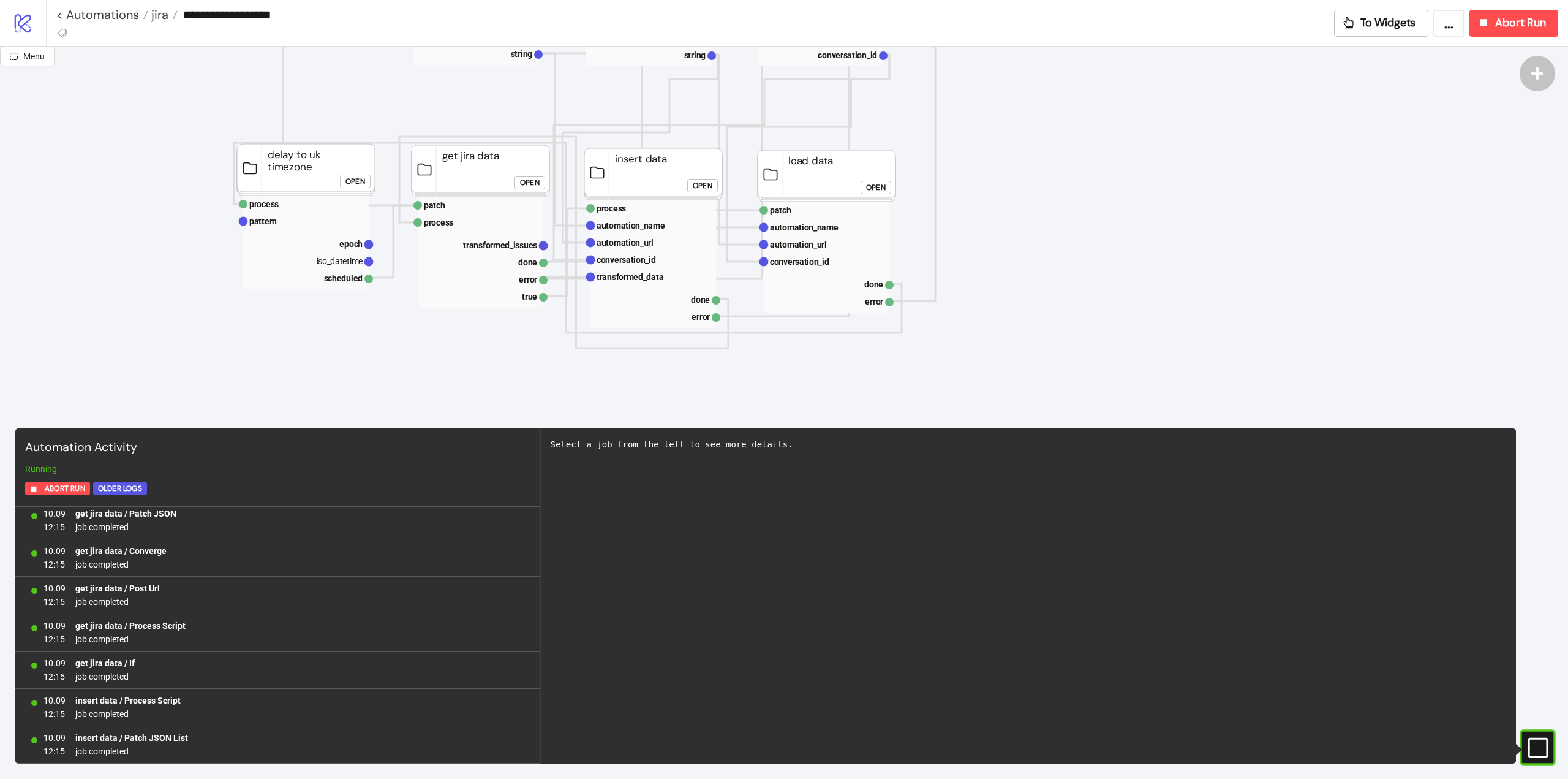
scroll to position [2846, 0]
